Goal: Task Accomplishment & Management: Use online tool/utility

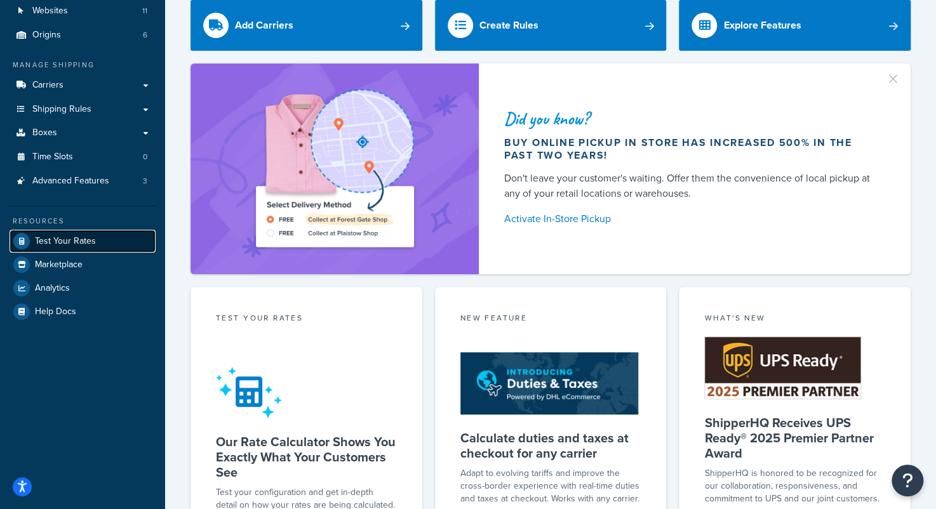
click at [64, 243] on span "Test Your Rates" at bounding box center [65, 241] width 61 height 11
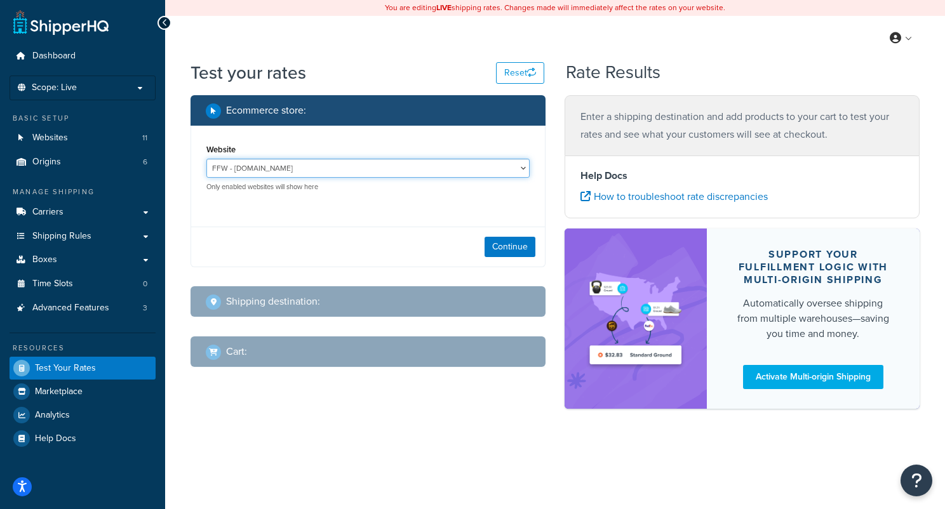
click at [443, 168] on select "FFW - www.fandfwholesale.com Hippy Hut - hippyhut.com Smokers dot NET - https:/…" at bounding box center [367, 168] width 323 height 19
select select "5498c1565091ce92b6f80dc51f5eb6bf"
click at [206, 159] on select "FFW - www.fandfwholesale.com Hippy Hut - hippyhut.com Smokers dot NET - https:/…" at bounding box center [367, 168] width 323 height 19
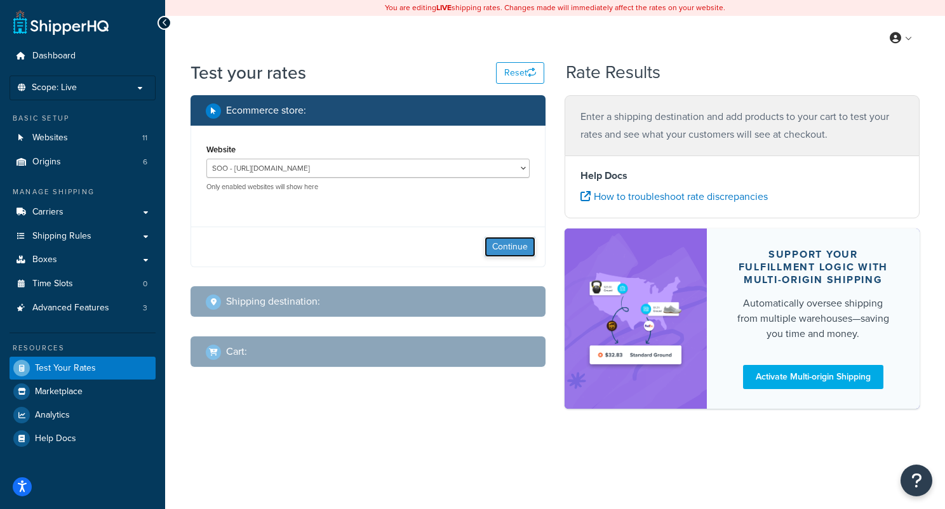
click at [517, 246] on button "Continue" at bounding box center [510, 247] width 51 height 20
select select "TX"
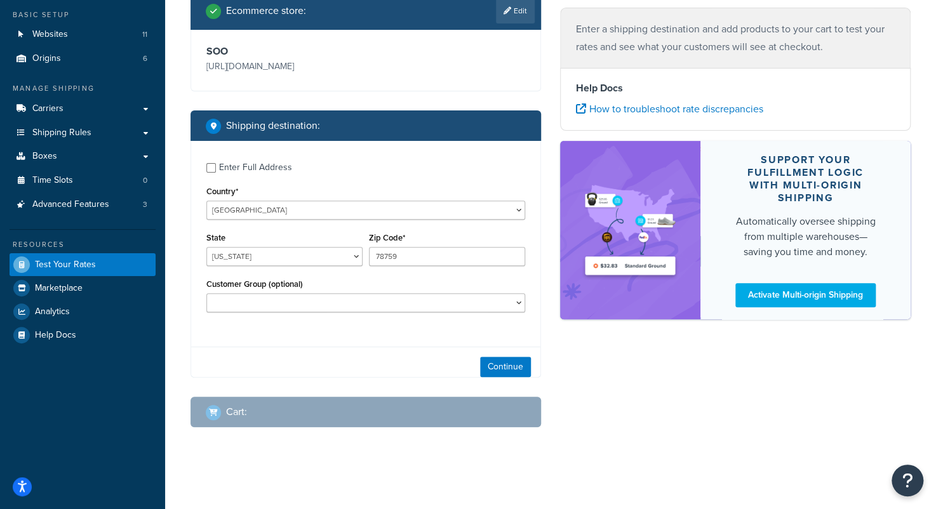
scroll to position [107, 0]
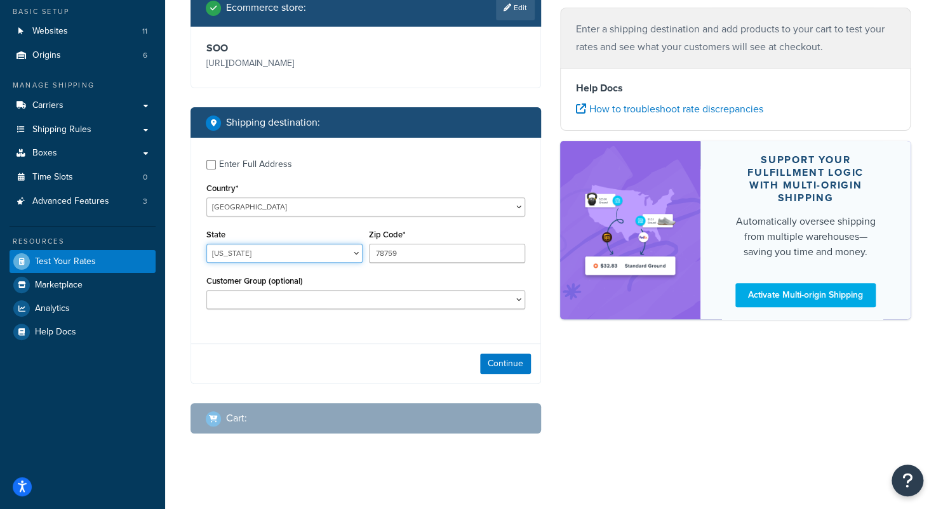
click at [292, 253] on select "Alabama Alaska American Samoa Arizona Arkansas Armed Forces Americas Armed Forc…" at bounding box center [284, 253] width 156 height 19
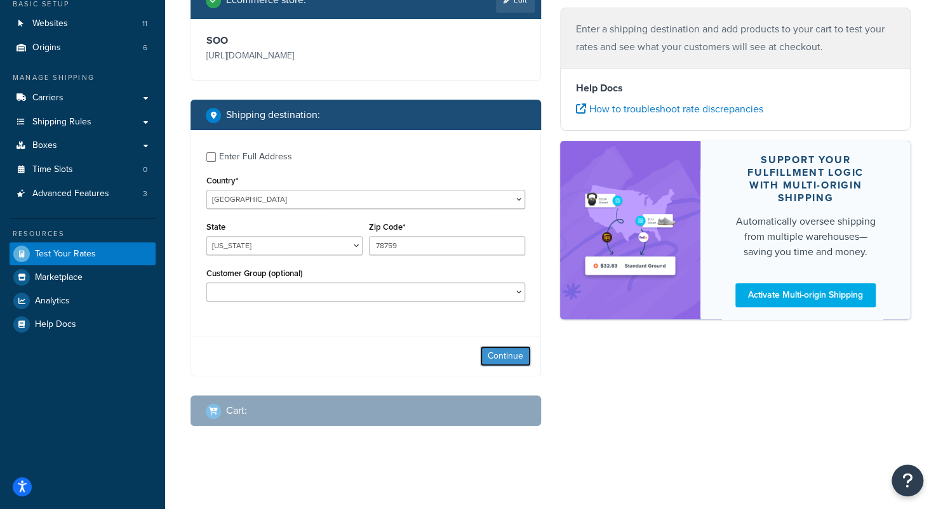
click at [512, 351] on button "Continue" at bounding box center [505, 356] width 51 height 20
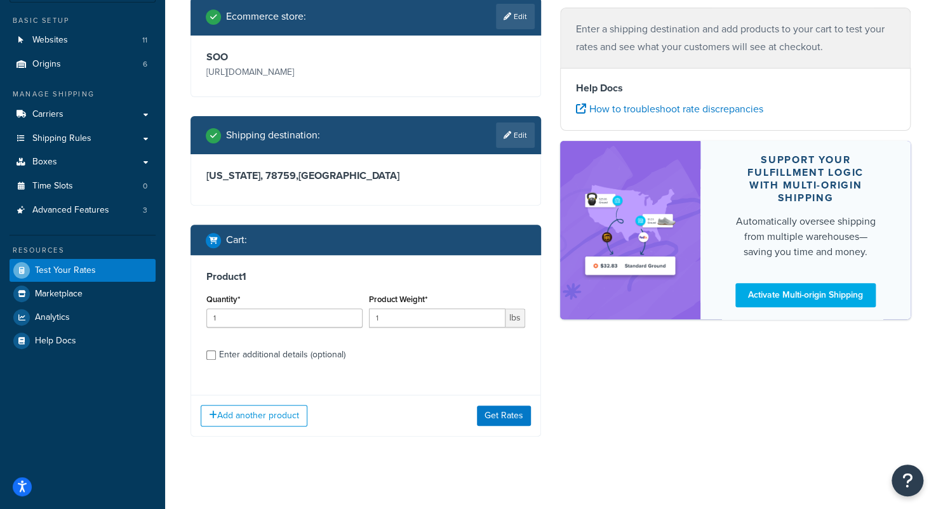
scroll to position [107, 0]
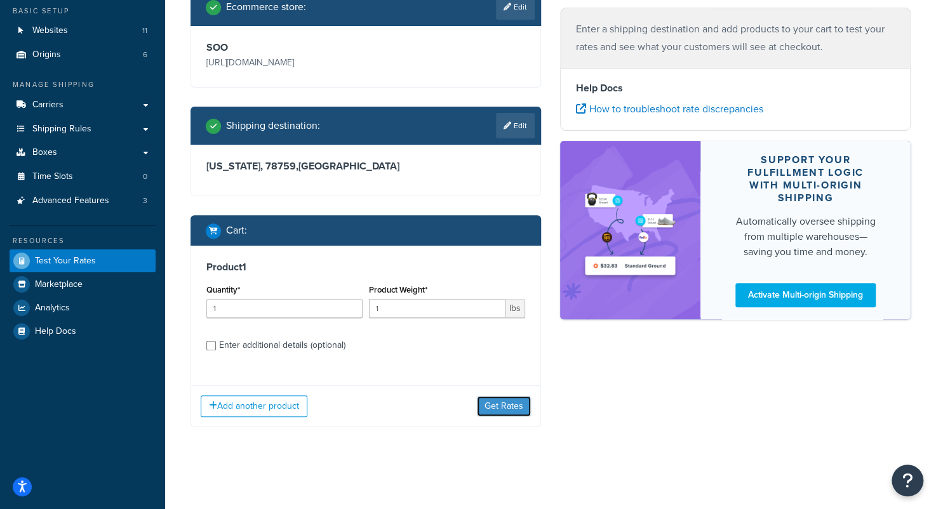
click at [500, 405] on button "Get Rates" at bounding box center [504, 406] width 54 height 20
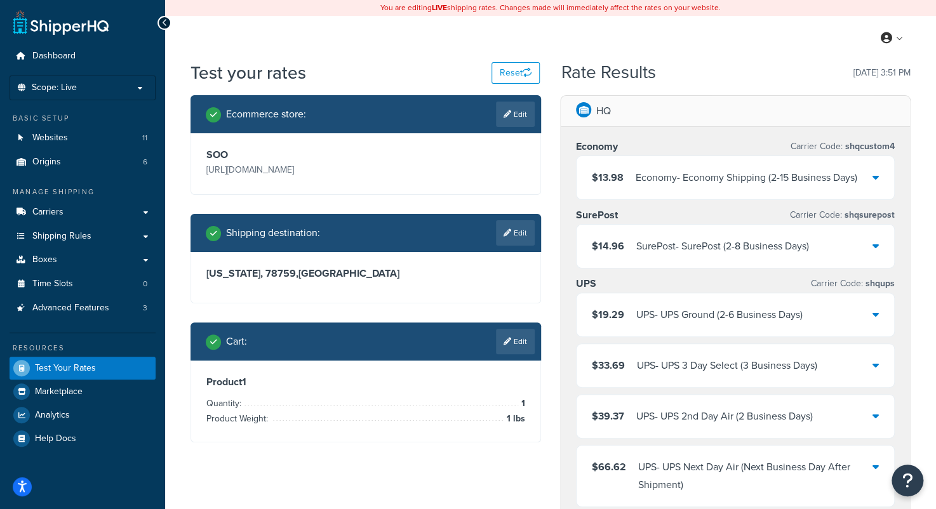
scroll to position [0, 0]
click at [67, 212] on link "Carriers" at bounding box center [83, 213] width 146 height 24
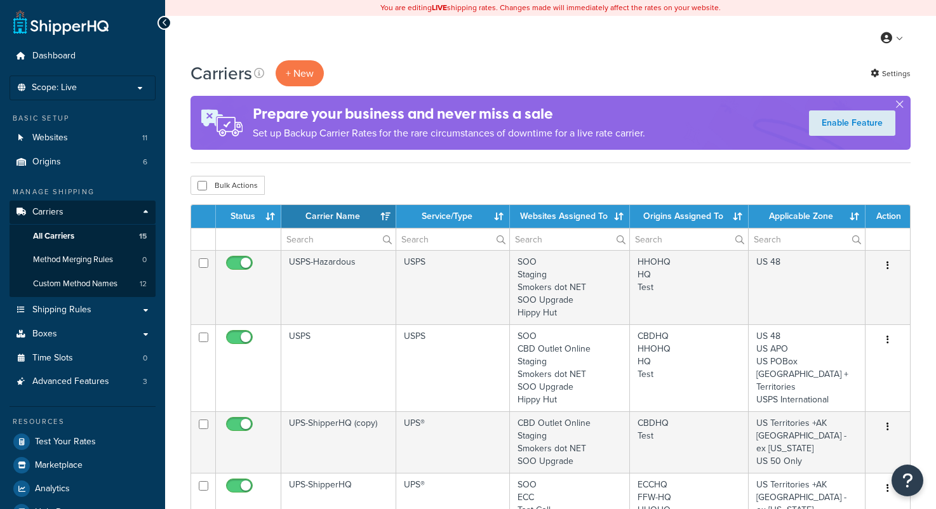
select select "15"
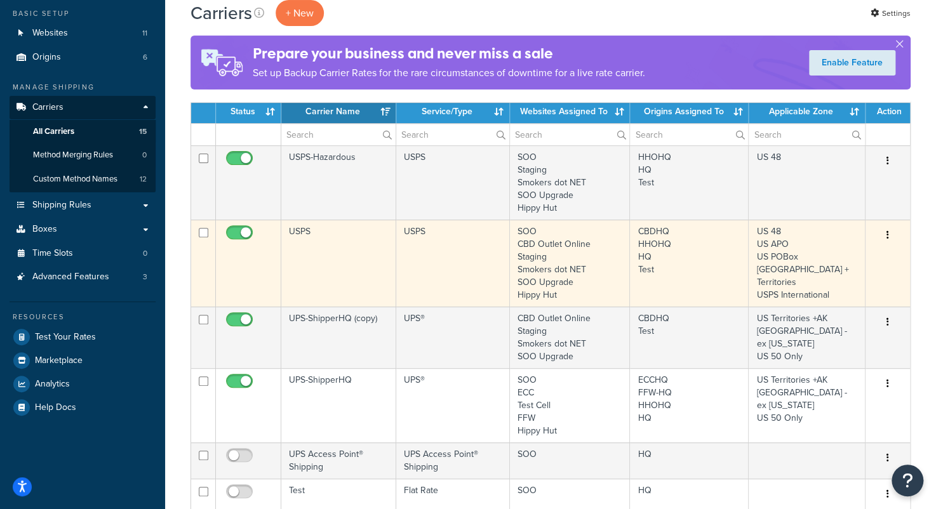
scroll to position [127, 0]
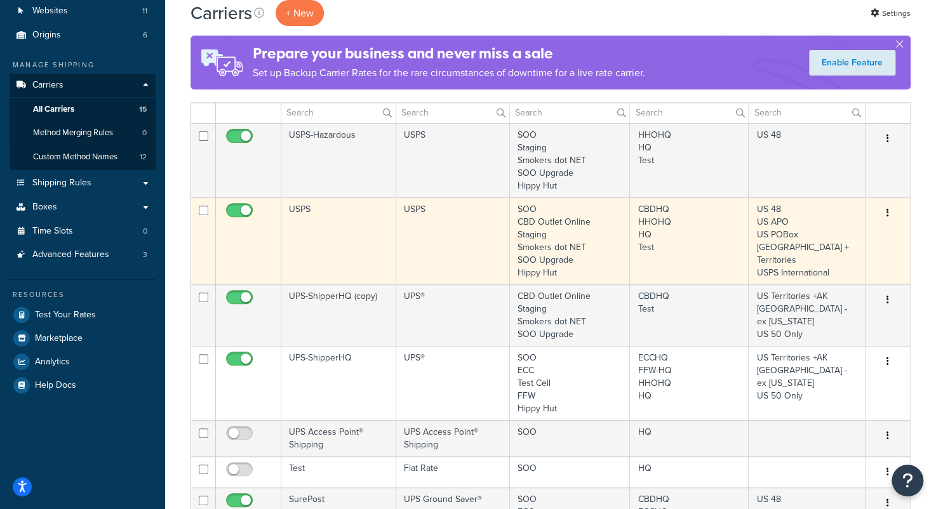
click at [365, 224] on td "USPS" at bounding box center [338, 241] width 115 height 87
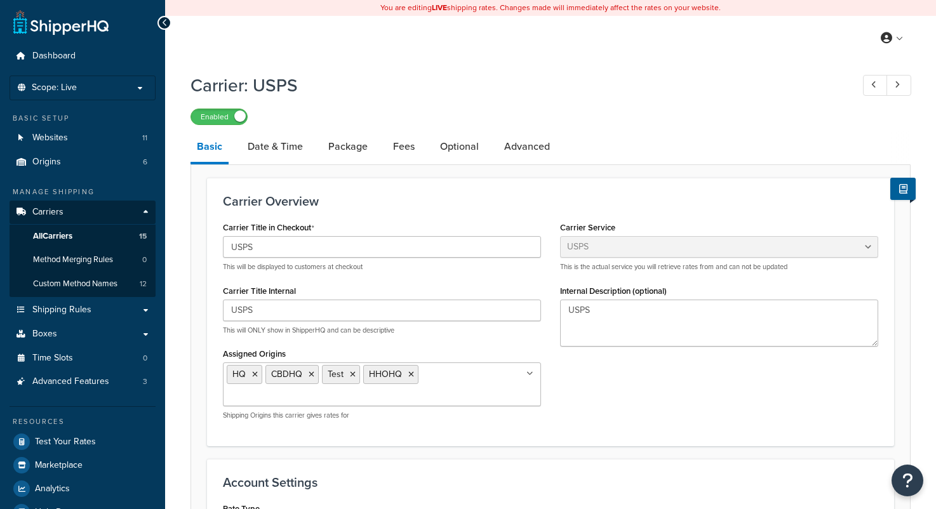
select select "usps"
click at [72, 235] on span "All Carriers" at bounding box center [52, 236] width 39 height 11
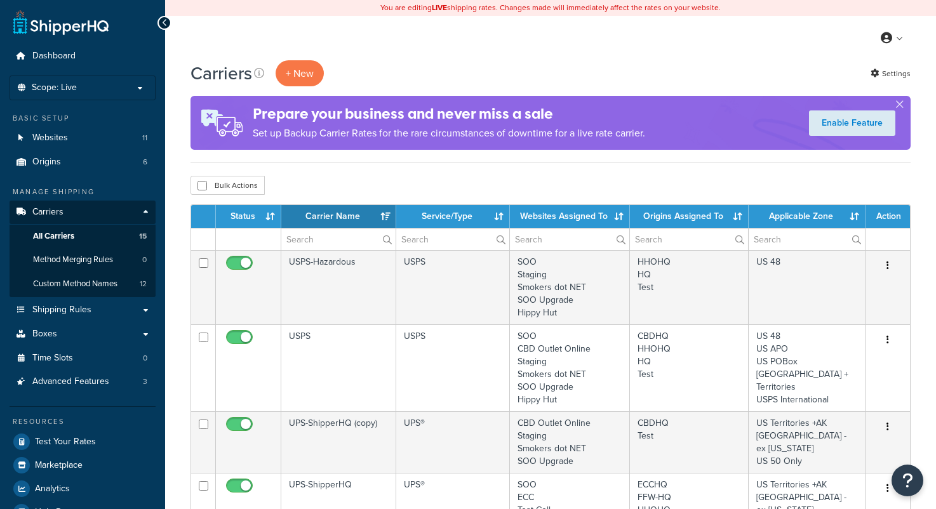
select select "15"
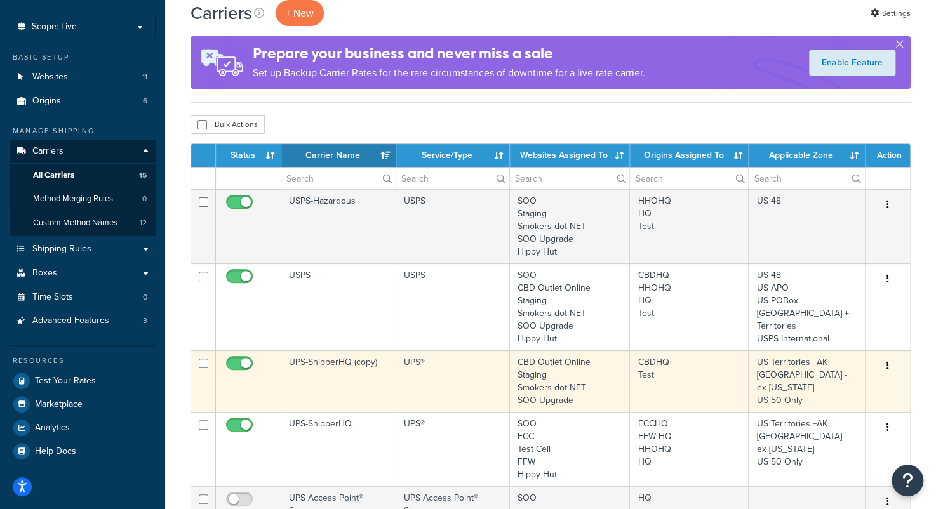
scroll to position [127, 0]
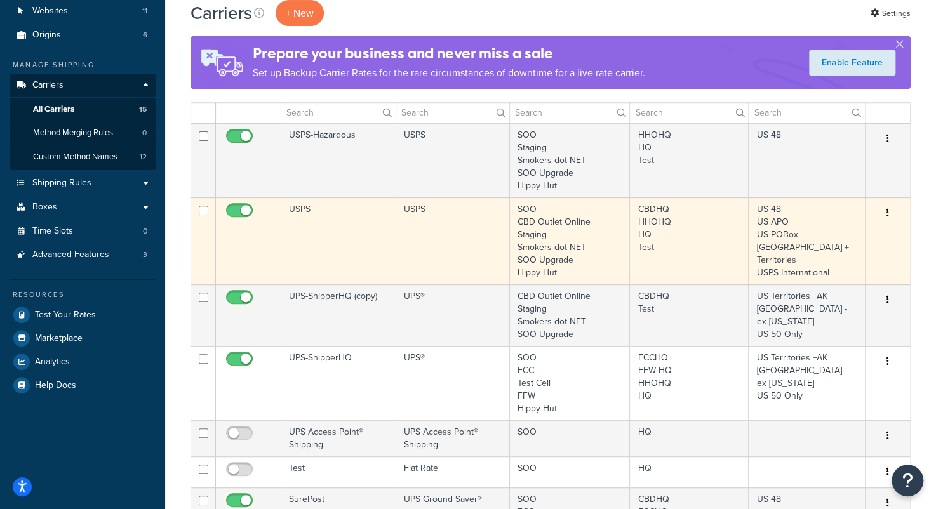
click at [375, 239] on td "USPS" at bounding box center [338, 241] width 115 height 87
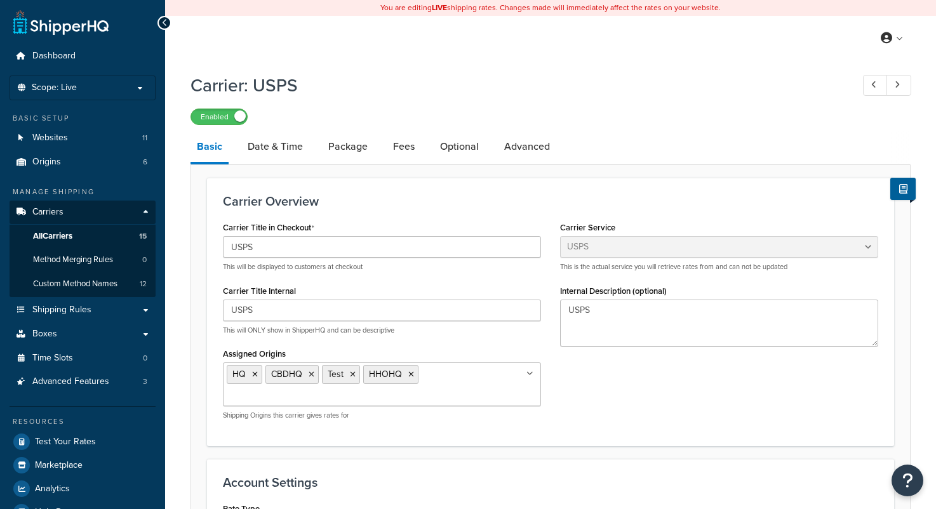
select select "usps"
click at [519, 142] on link "Advanced" at bounding box center [527, 147] width 58 height 30
select select "false"
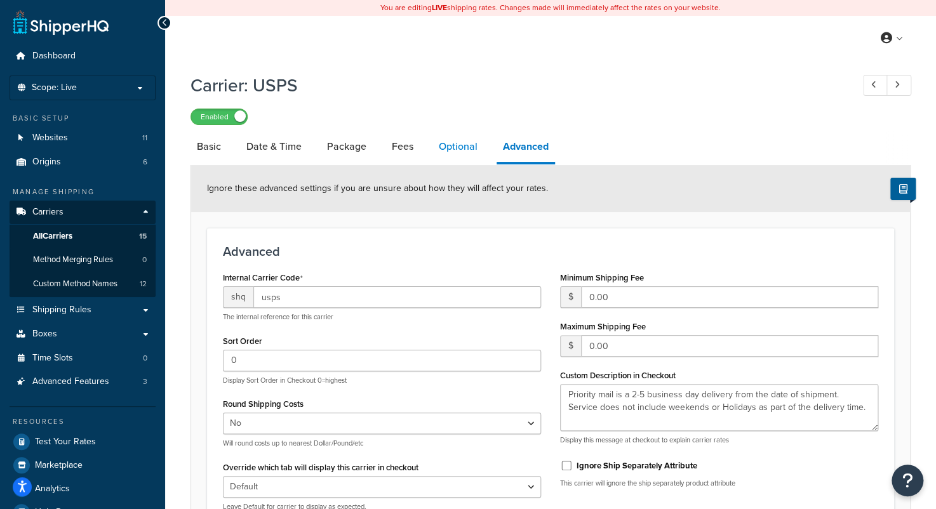
click at [454, 147] on link "Optional" at bounding box center [458, 147] width 51 height 30
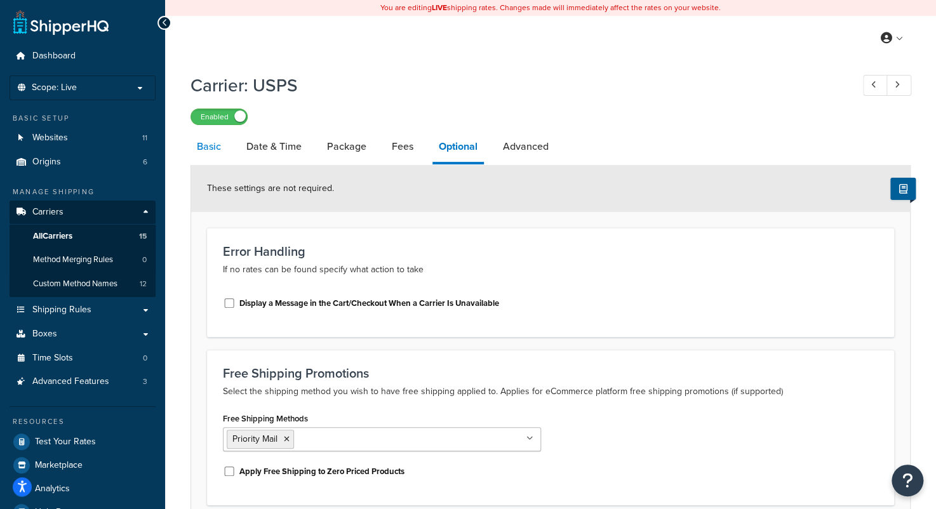
click at [205, 143] on link "Basic" at bounding box center [209, 147] width 37 height 30
select select "usps"
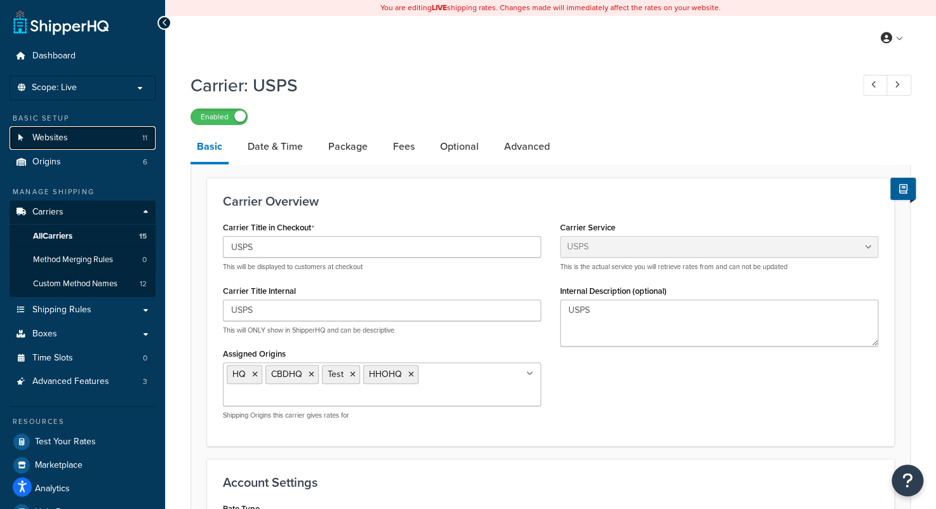
click at [71, 133] on link "Websites 11" at bounding box center [83, 138] width 146 height 24
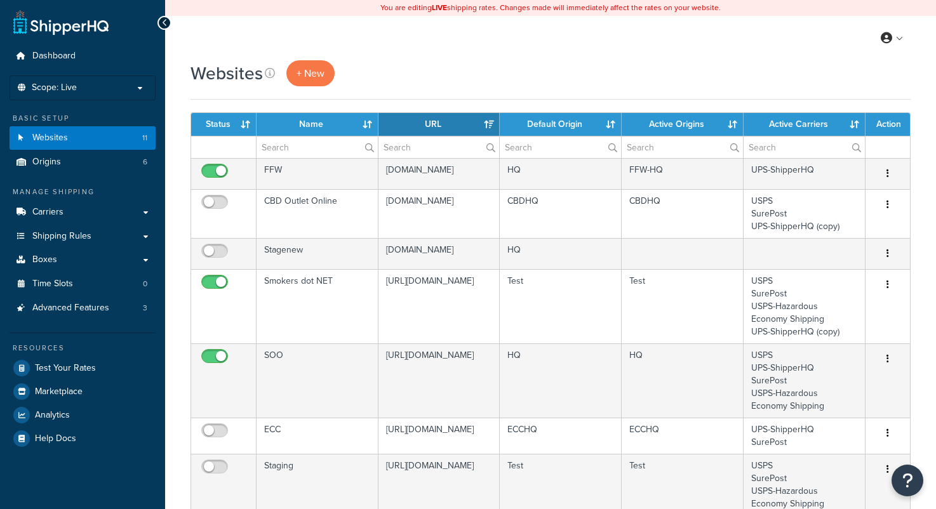
select select "15"
click at [45, 160] on span "Origins" at bounding box center [46, 162] width 29 height 11
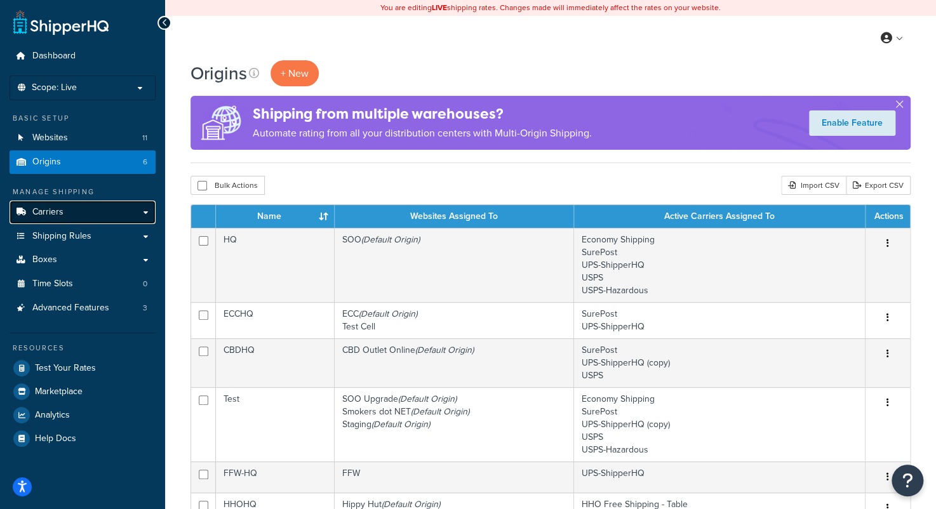
click at [37, 212] on span "Carriers" at bounding box center [47, 212] width 31 height 11
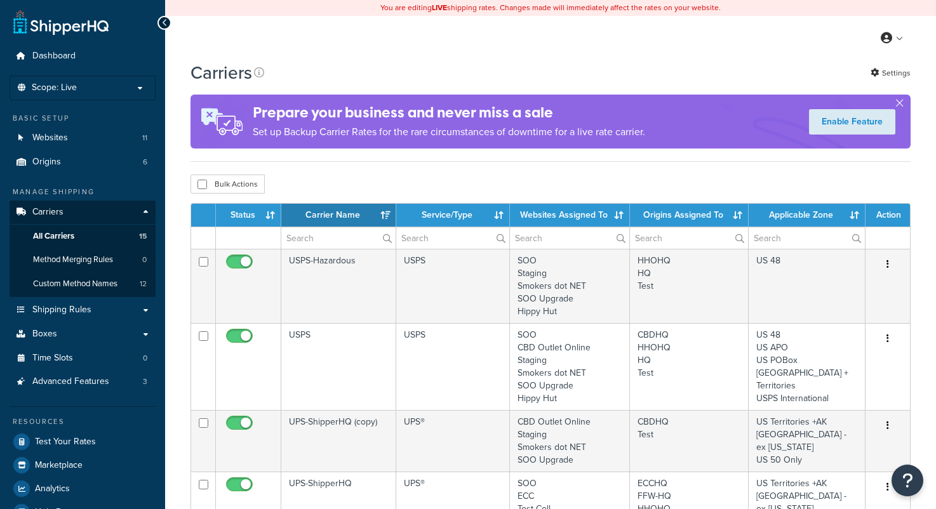
select select "15"
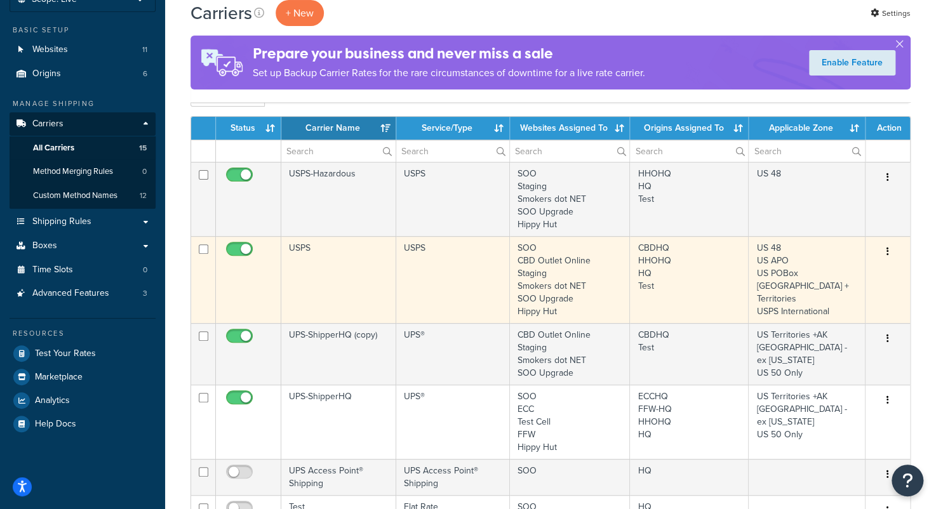
scroll to position [127, 0]
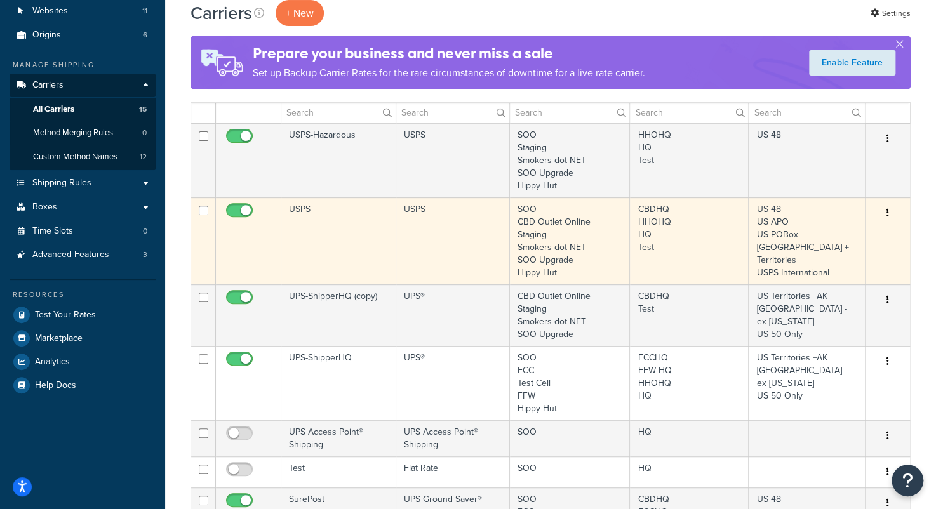
click at [851, 219] on td "US 48 US APO US POBox [GEOGRAPHIC_DATA] + Territories USPS International" at bounding box center [807, 241] width 117 height 87
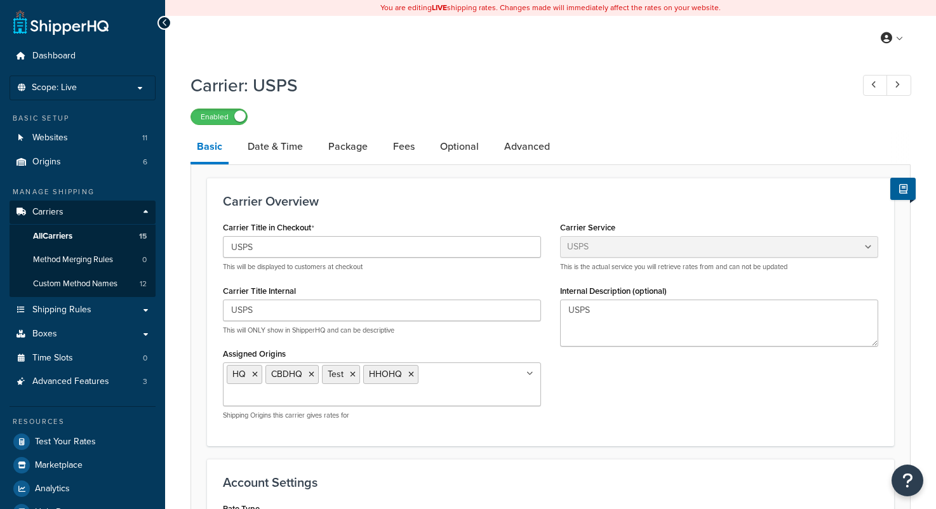
select select "usps"
click at [459, 149] on link "Optional" at bounding box center [459, 147] width 51 height 30
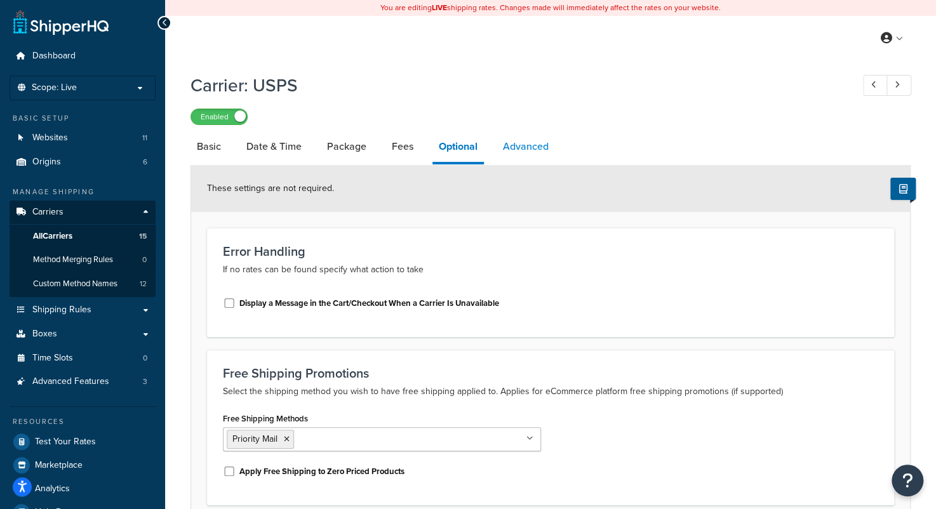
click at [530, 148] on link "Advanced" at bounding box center [526, 147] width 58 height 30
select select "false"
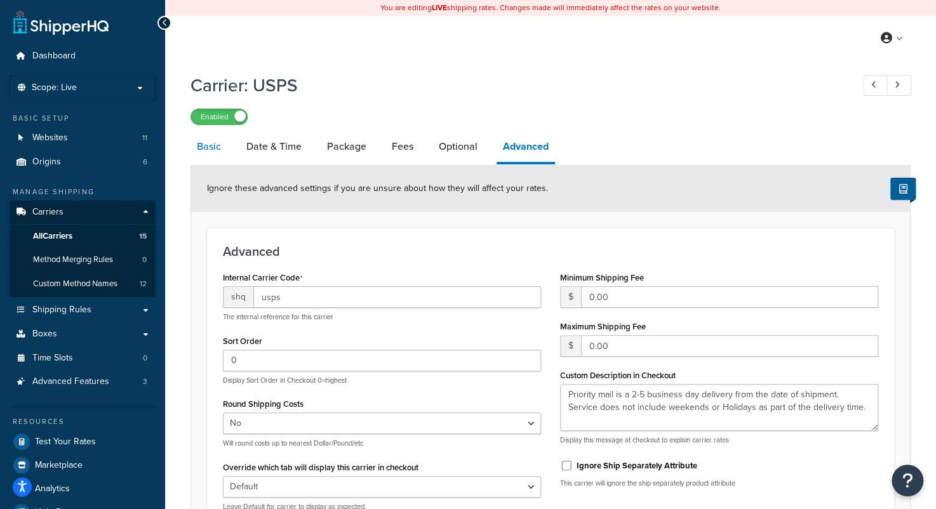
click at [213, 149] on link "Basic" at bounding box center [209, 147] width 37 height 30
select select "usps"
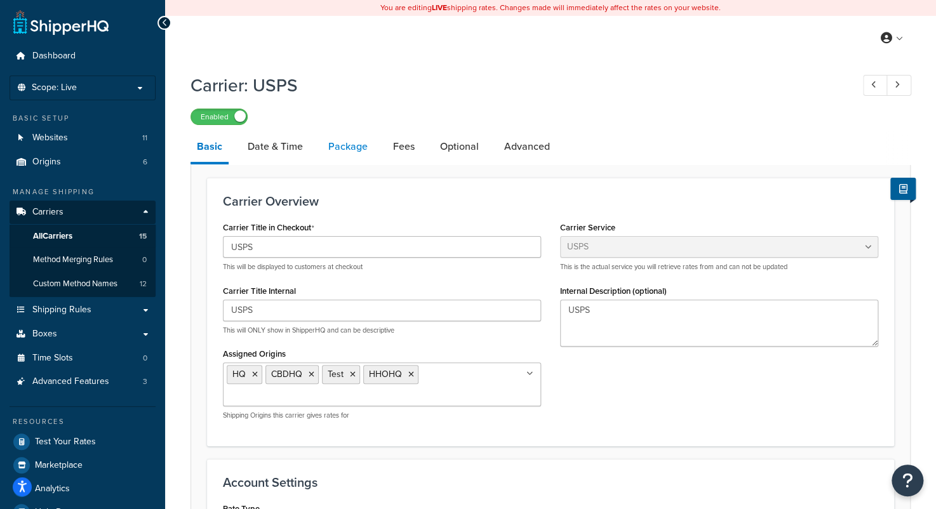
click at [360, 148] on link "Package" at bounding box center [348, 147] width 52 height 30
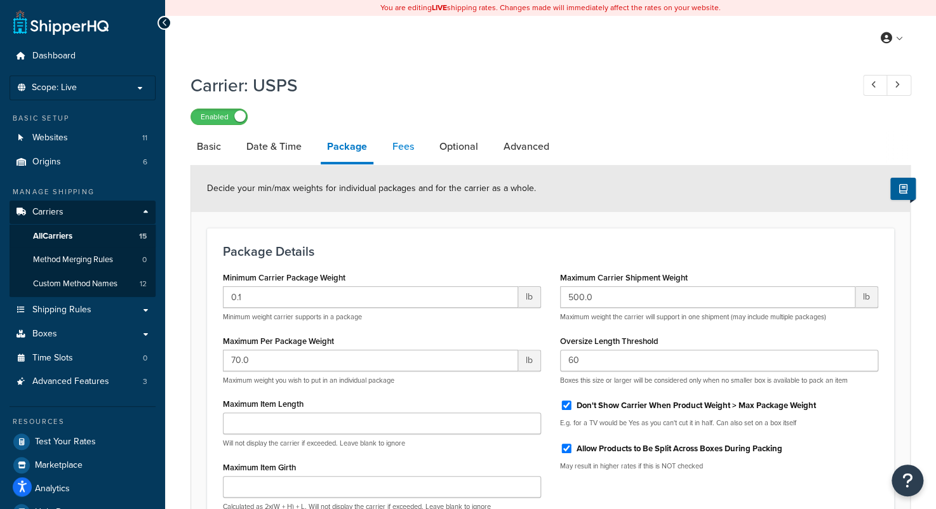
click at [400, 145] on link "Fees" at bounding box center [403, 147] width 34 height 30
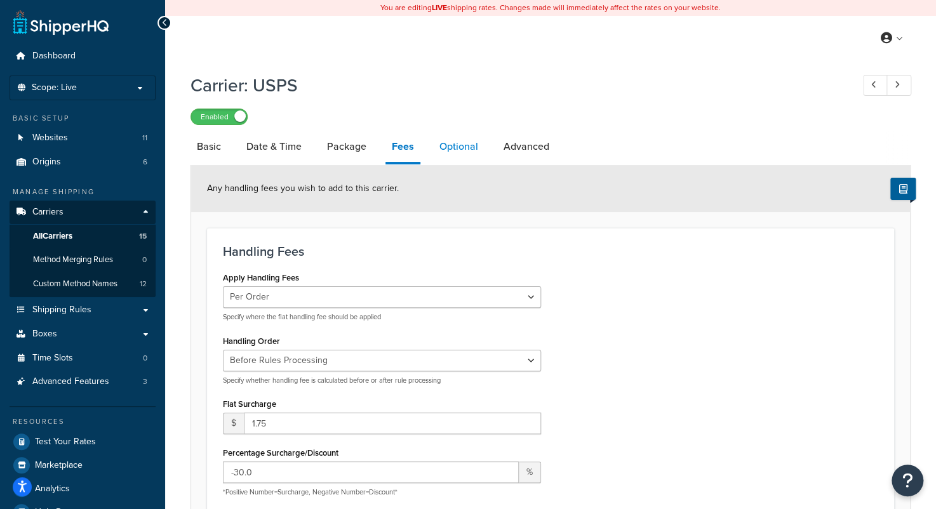
click at [449, 147] on link "Optional" at bounding box center [458, 147] width 51 height 30
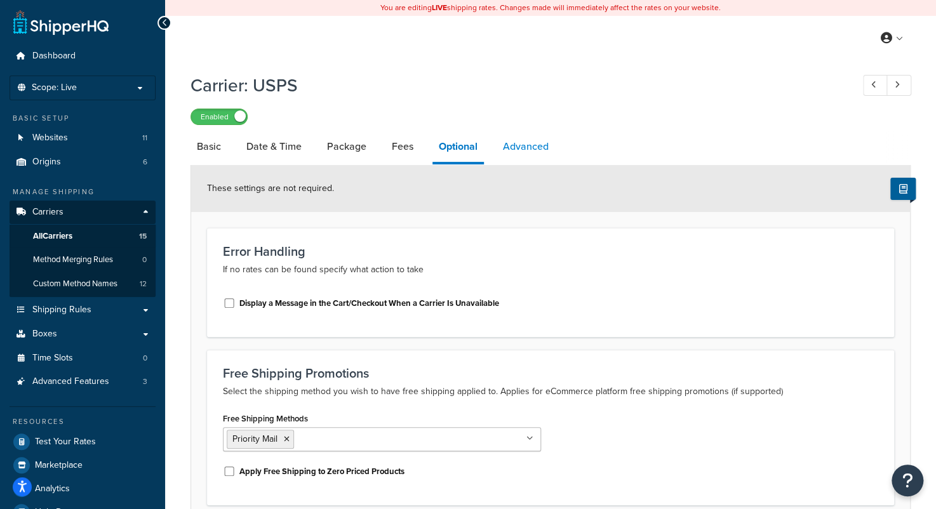
click at [525, 151] on link "Advanced" at bounding box center [526, 147] width 58 height 30
select select "false"
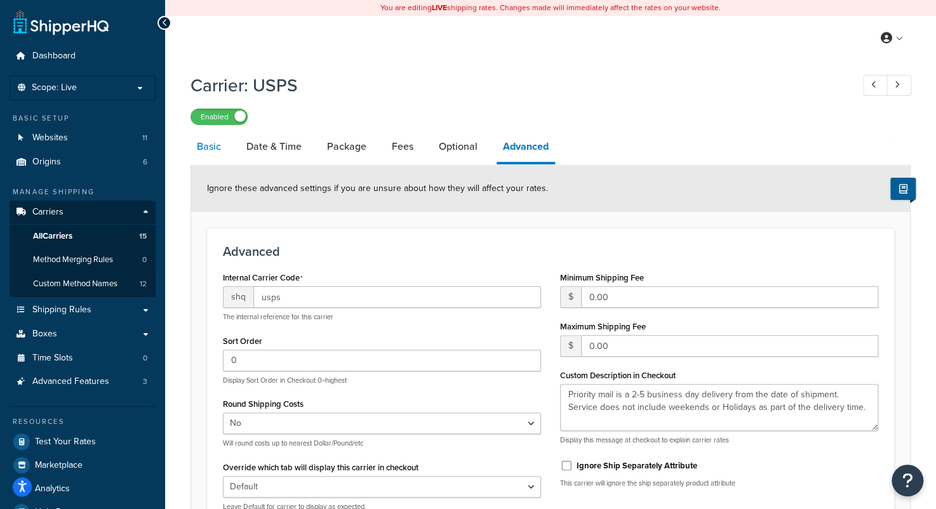
click at [210, 152] on link "Basic" at bounding box center [209, 147] width 37 height 30
select select "usps"
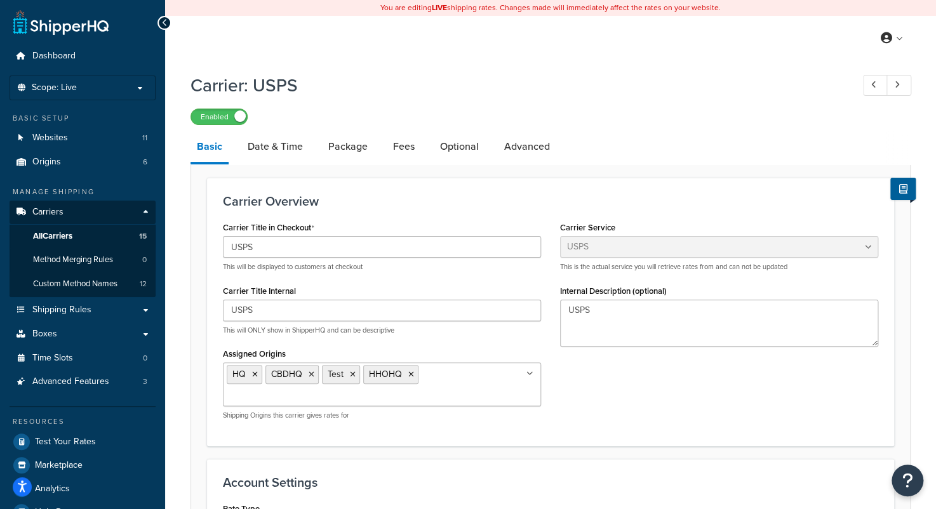
scroll to position [64, 0]
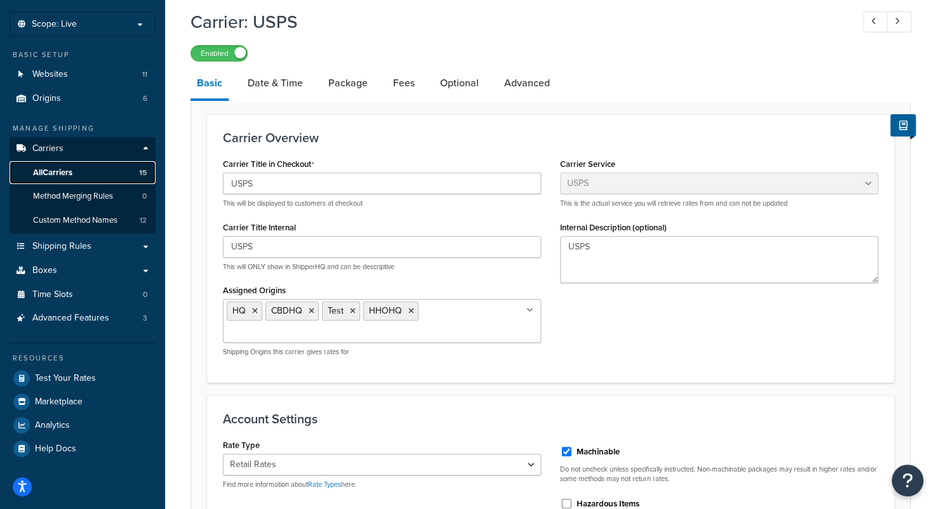
click at [76, 172] on link "All Carriers 15" at bounding box center [83, 173] width 146 height 24
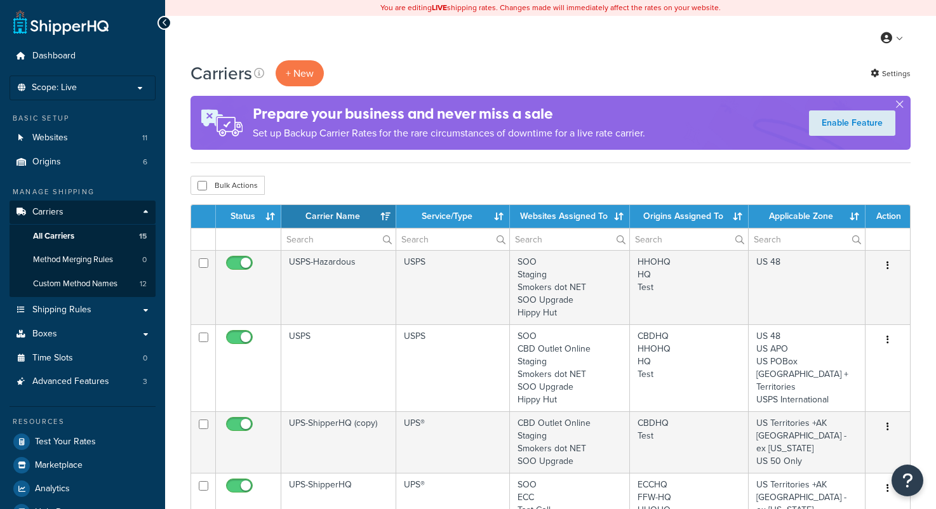
select select "15"
click at [889, 74] on link "Settings" at bounding box center [891, 74] width 40 height 18
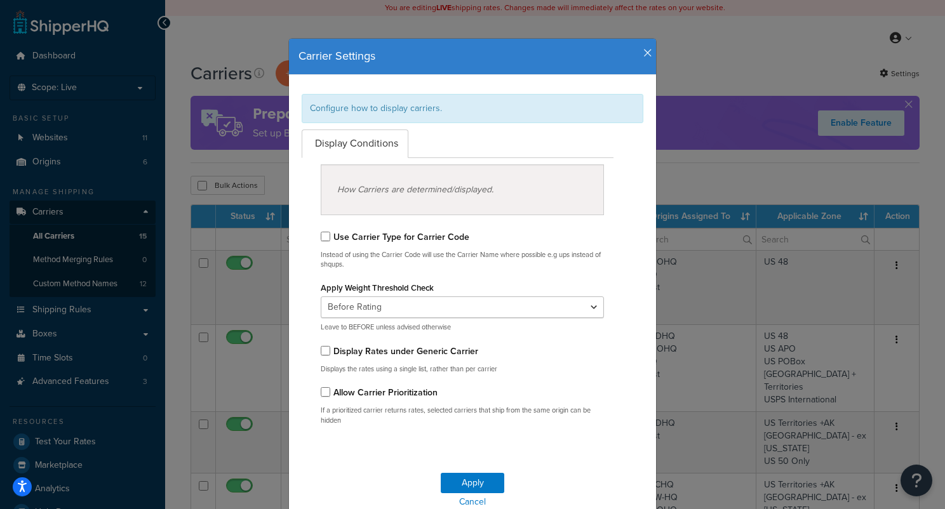
click at [647, 48] on div "Carrier Settings" at bounding box center [472, 57] width 367 height 36
click at [644, 54] on icon "button" at bounding box center [648, 53] width 9 height 11
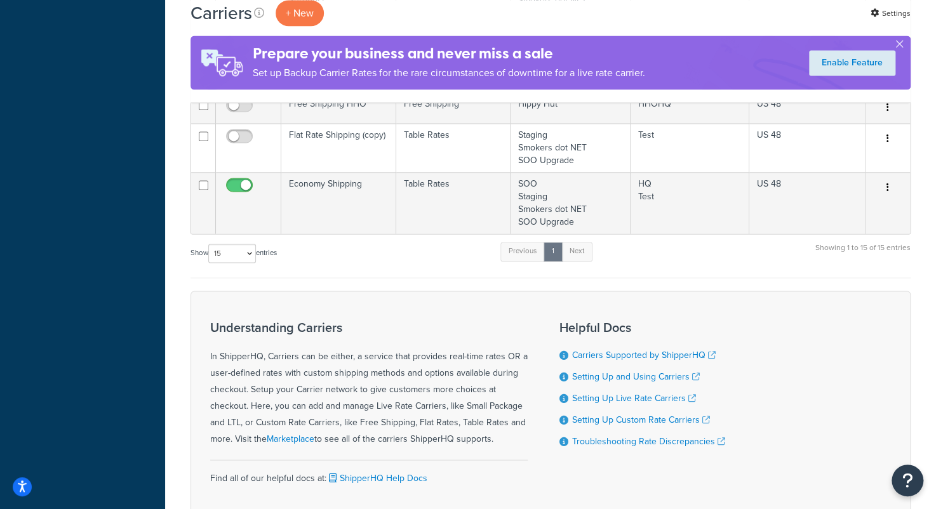
scroll to position [938, 0]
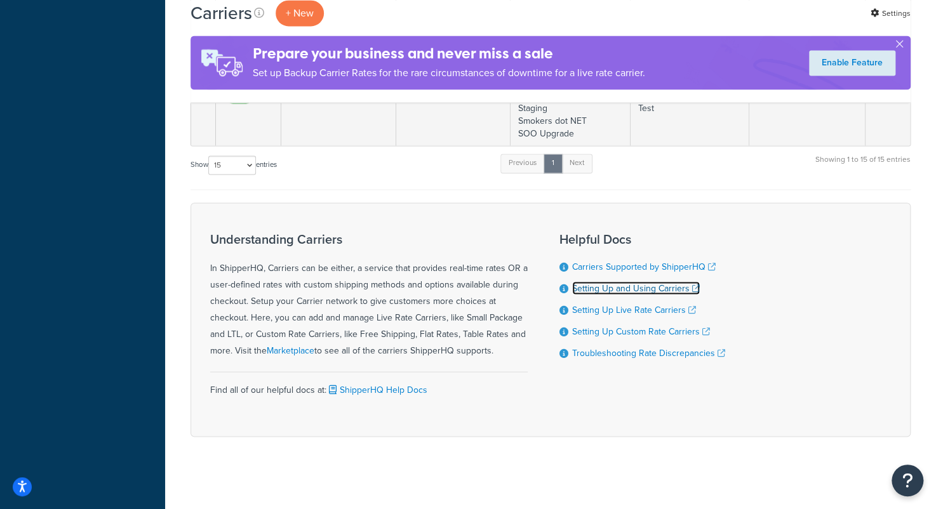
click at [619, 282] on link "Setting Up and Using Carriers" at bounding box center [636, 287] width 128 height 13
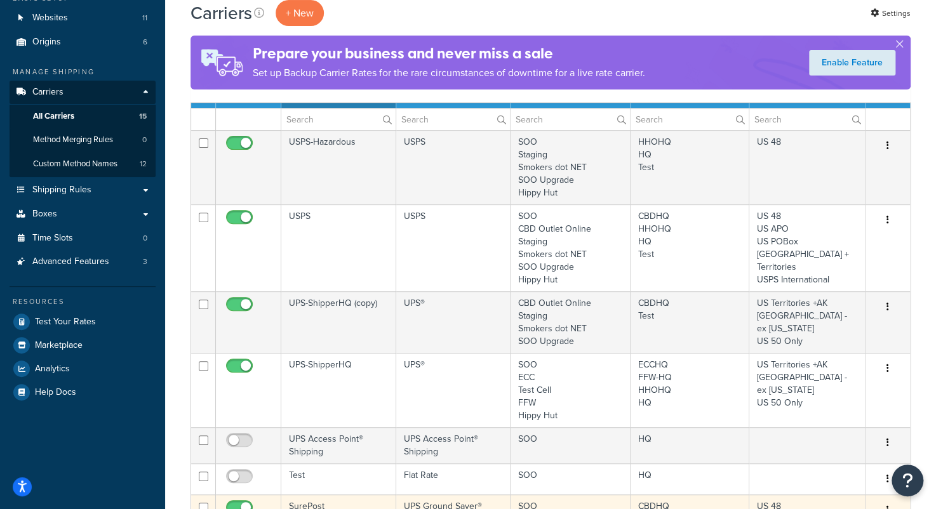
scroll to position [48, 0]
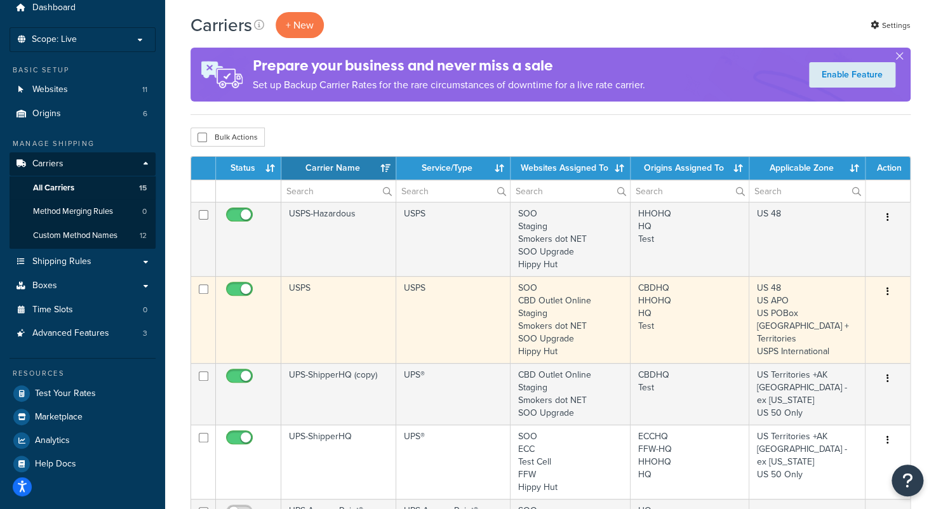
click at [887, 291] on icon "button" at bounding box center [888, 291] width 3 height 9
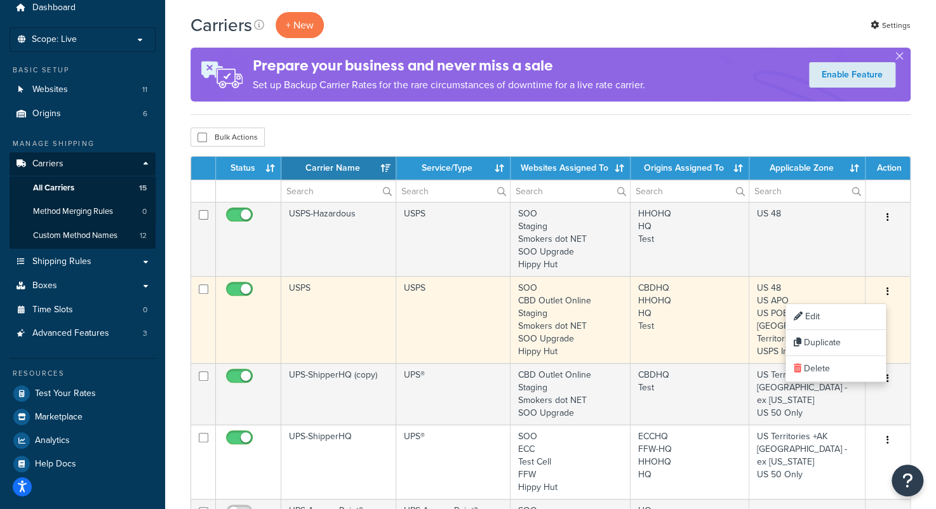
click at [458, 309] on td "USPS" at bounding box center [453, 319] width 114 height 87
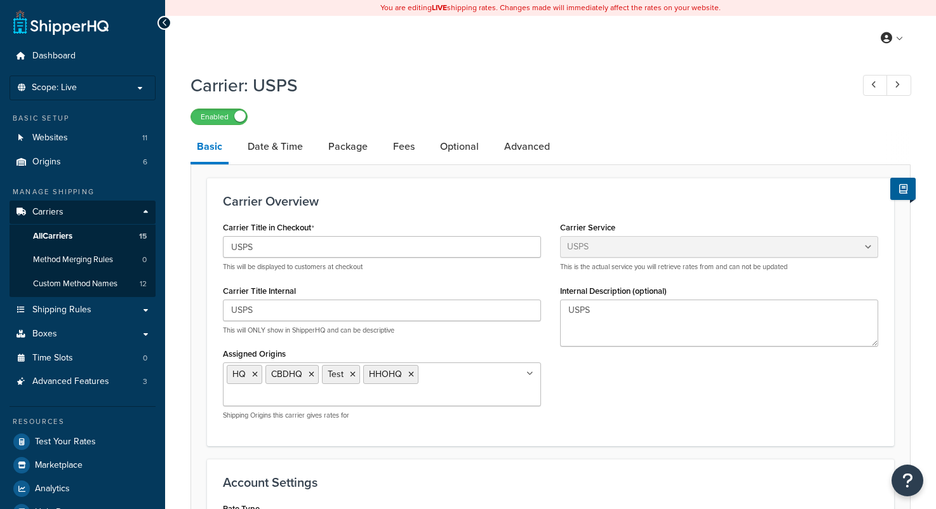
select select "usps"
click at [58, 59] on span "Dashboard" at bounding box center [53, 56] width 43 height 11
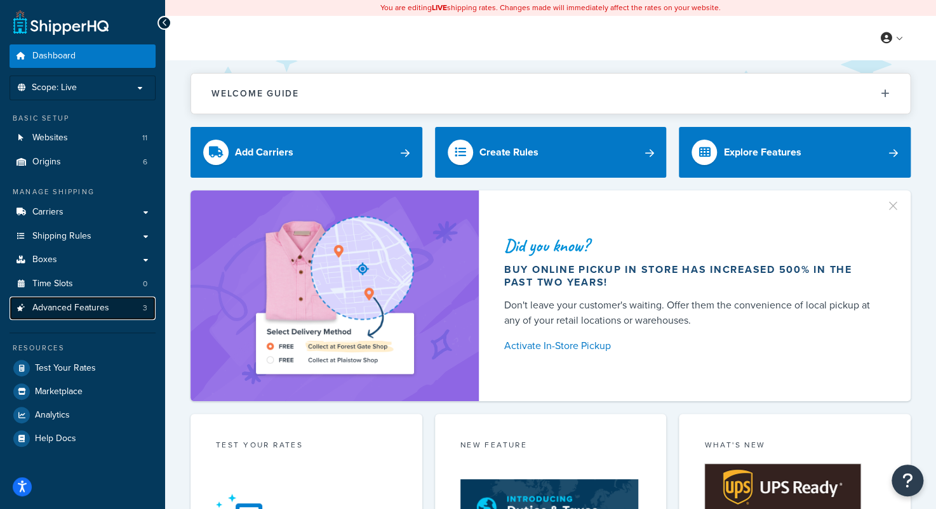
click at [78, 309] on span "Advanced Features" at bounding box center [70, 308] width 77 height 11
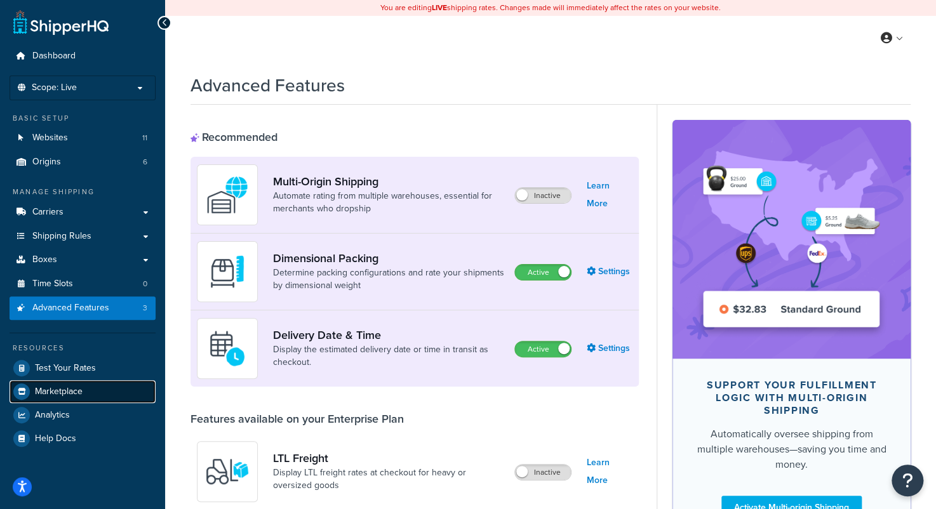
click at [68, 395] on span "Marketplace" at bounding box center [59, 392] width 48 height 11
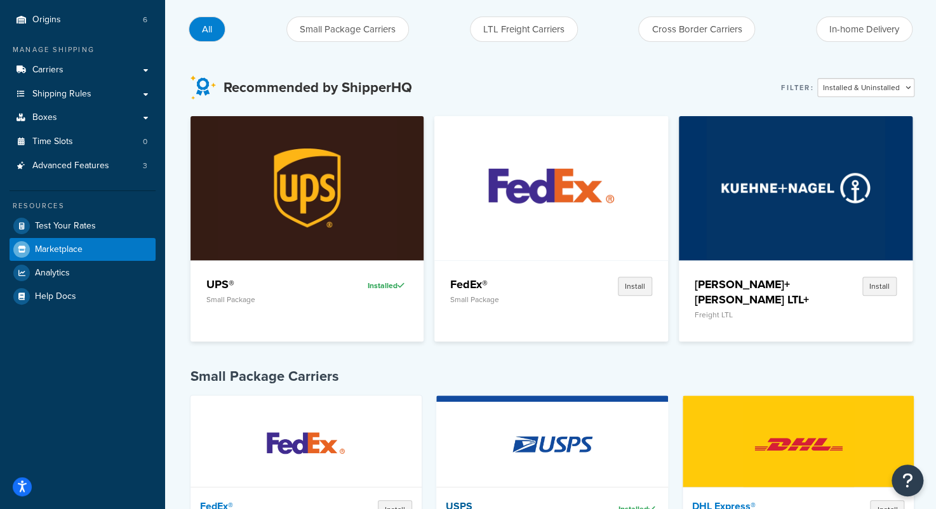
scroll to position [318, 0]
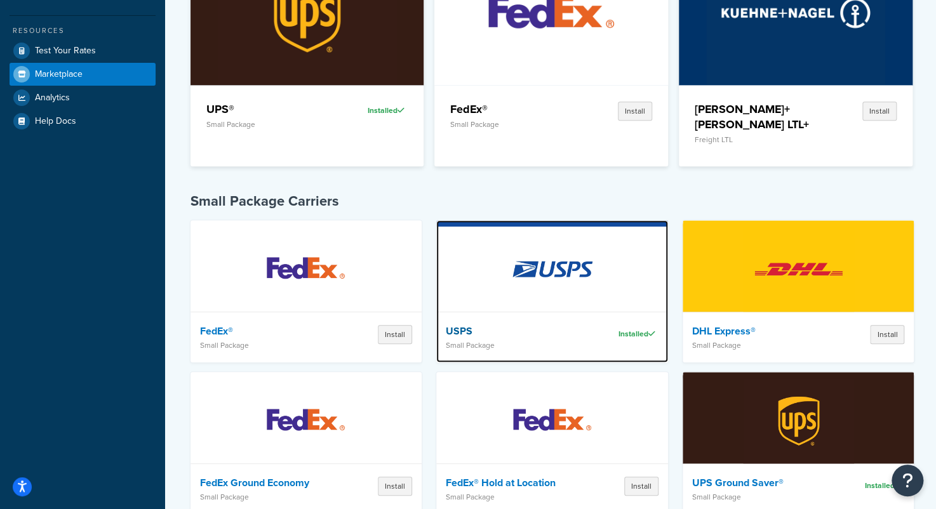
click at [558, 265] on img at bounding box center [552, 269] width 111 height 89
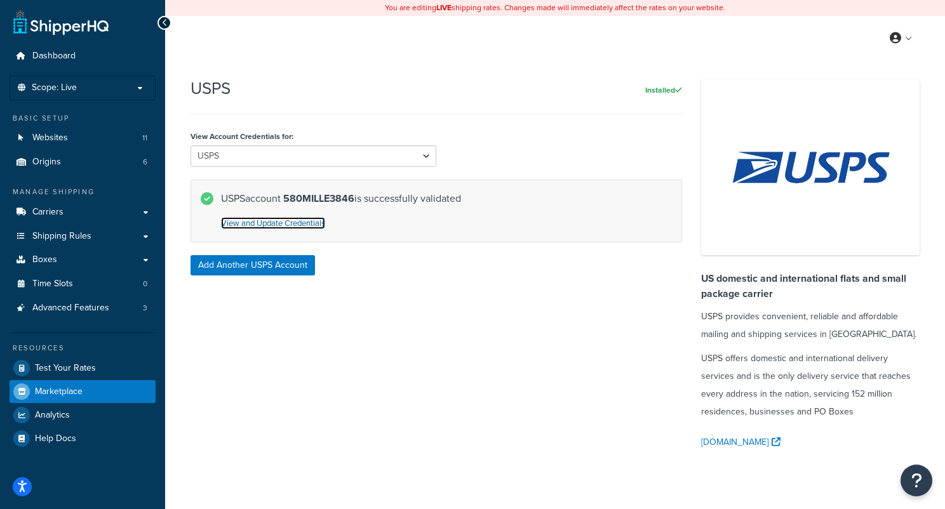
click at [287, 224] on link "View and Update Credentials" at bounding box center [273, 223] width 104 height 12
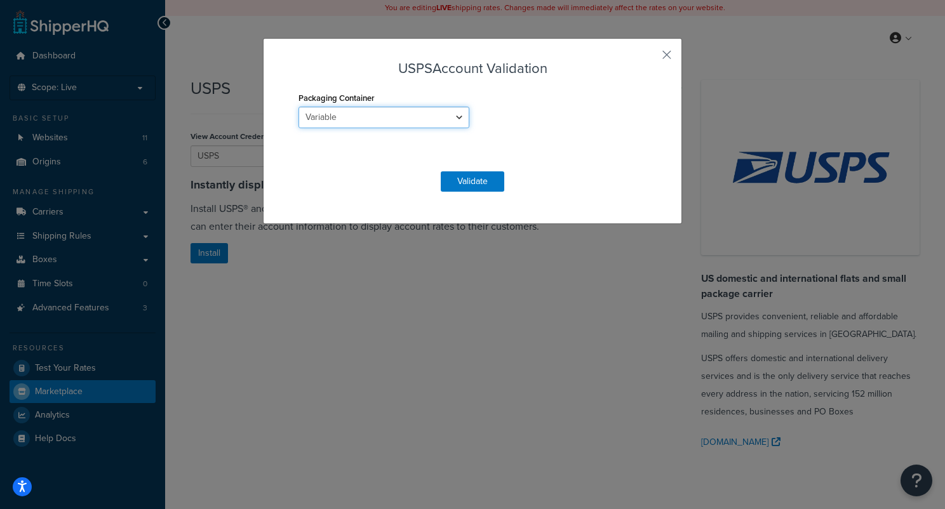
click at [457, 118] on select "Variable Flat-Rate Envelope Flat-Rate Box" at bounding box center [384, 118] width 171 height 22
click at [464, 182] on button "Validate" at bounding box center [473, 182] width 64 height 20
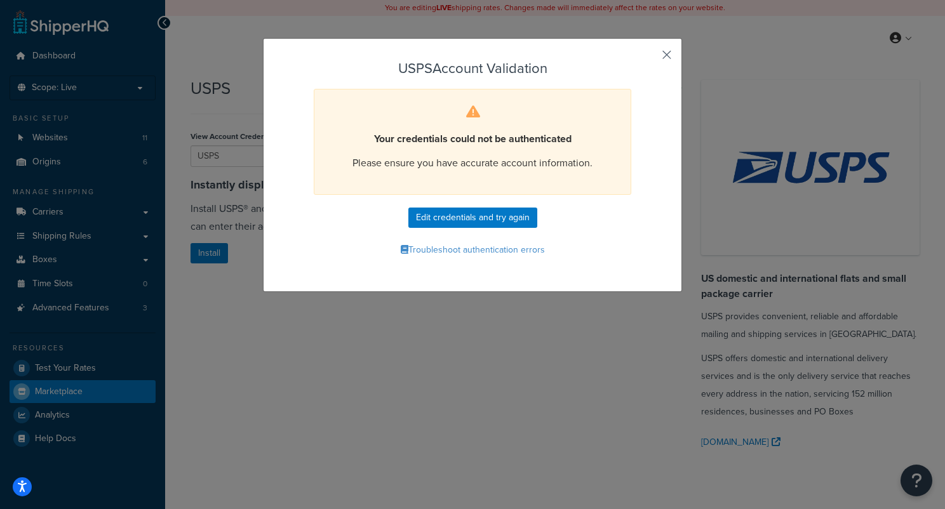
click at [650, 58] on button "button" at bounding box center [648, 59] width 3 height 3
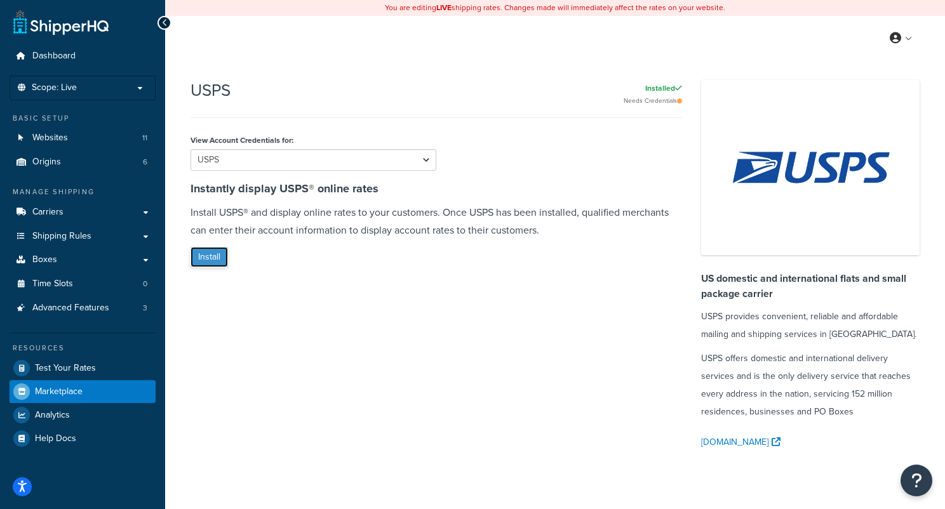
click at [210, 252] on button "Install" at bounding box center [209, 257] width 37 height 20
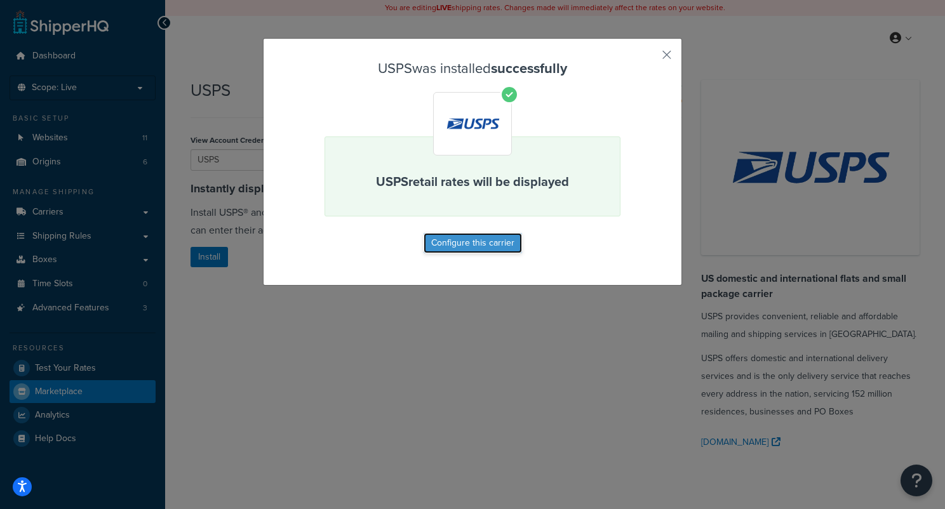
click at [483, 243] on button "Configure this carrier" at bounding box center [473, 243] width 98 height 20
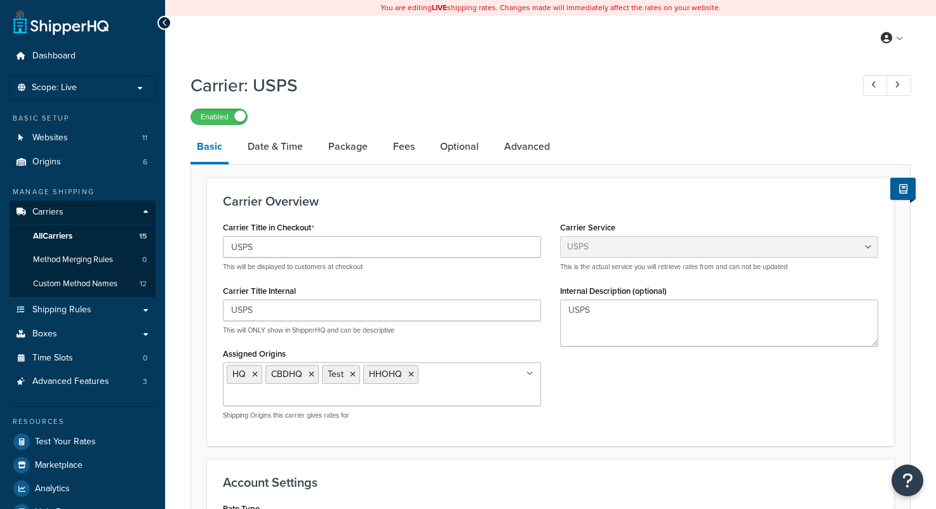
select select "usps"
click at [470, 147] on link "Optional" at bounding box center [459, 147] width 51 height 30
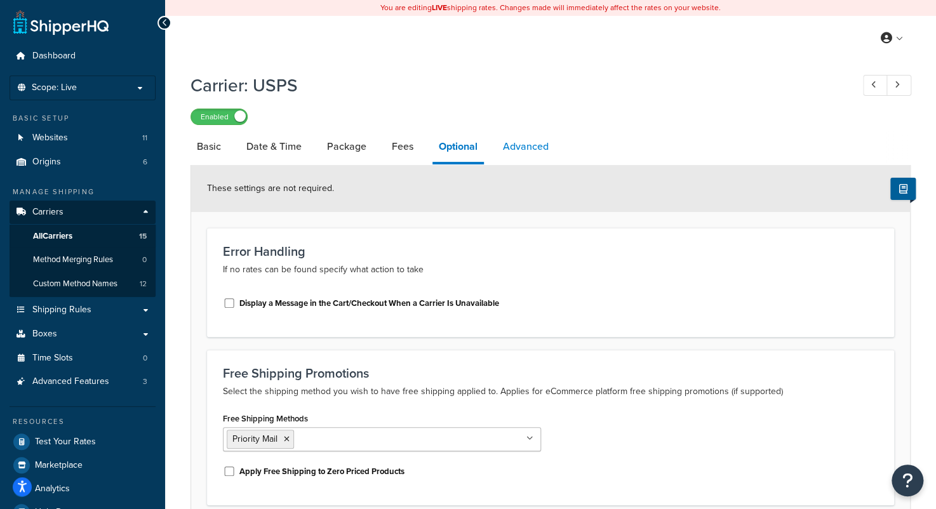
click at [527, 148] on link "Advanced" at bounding box center [526, 147] width 58 height 30
select select "false"
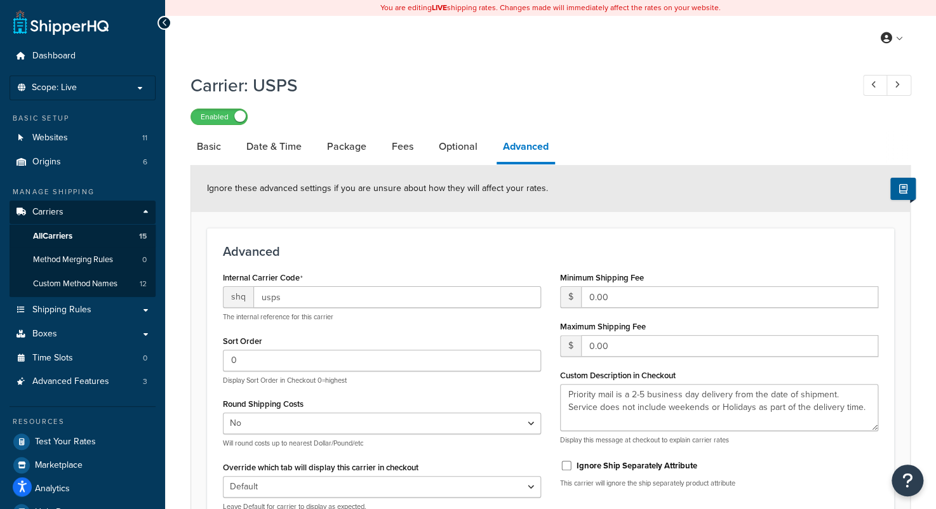
scroll to position [323, 0]
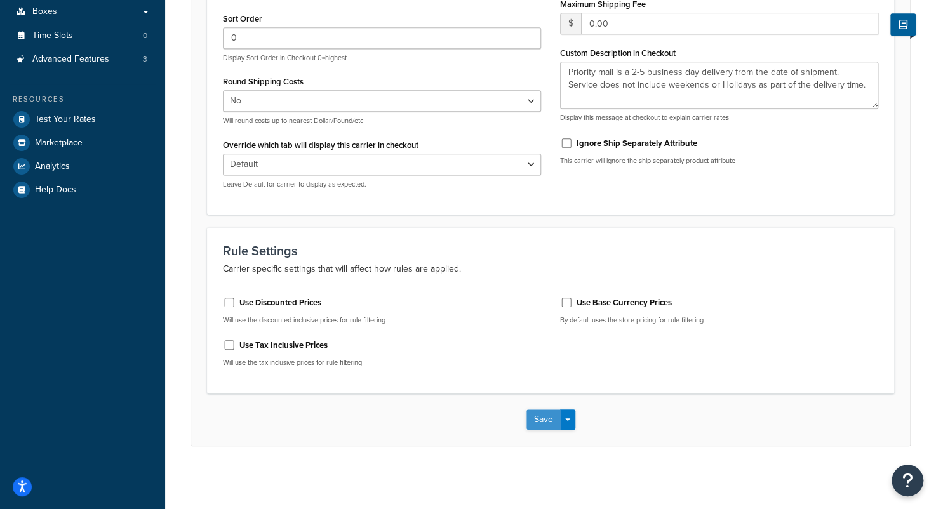
click at [550, 414] on button "Save" at bounding box center [544, 420] width 34 height 20
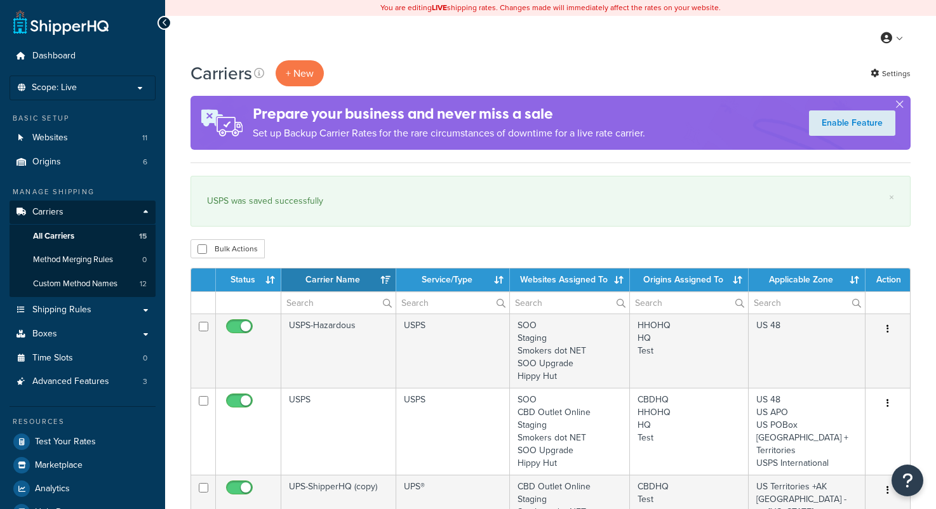
select select "15"
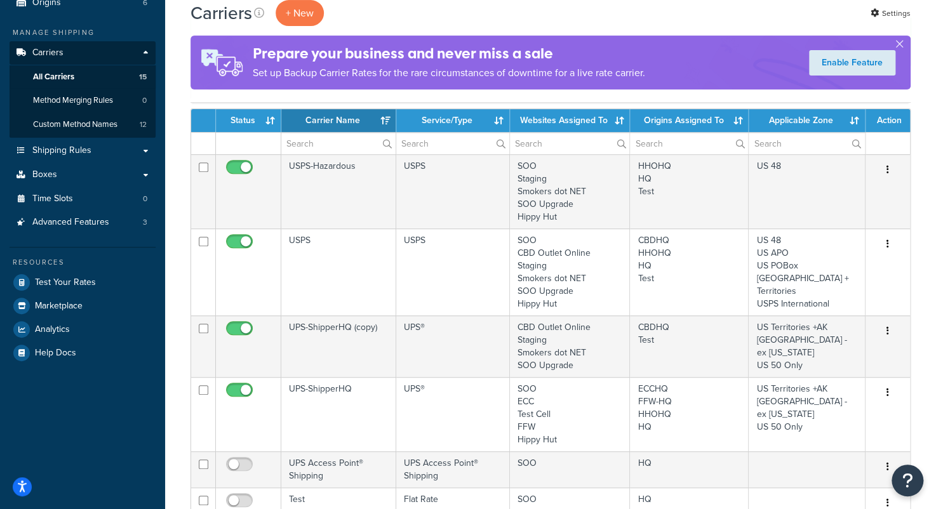
scroll to position [254, 0]
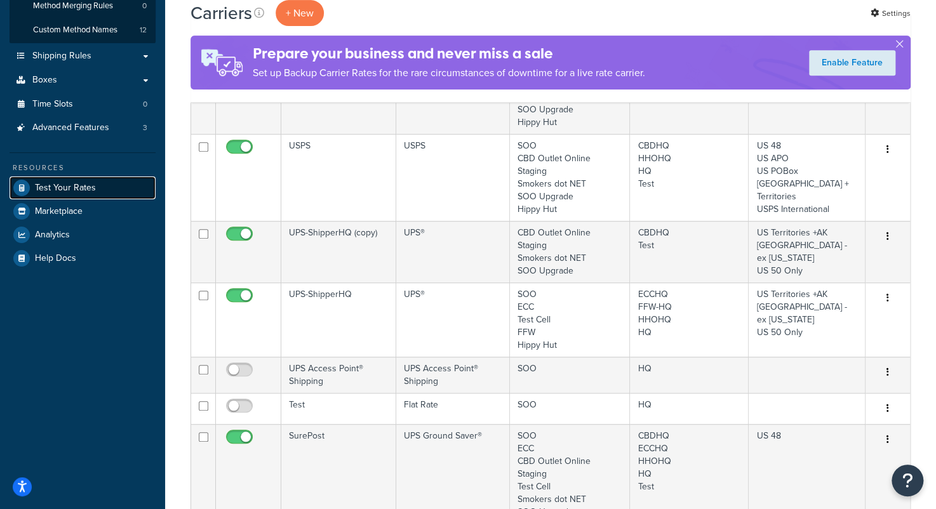
click at [72, 191] on span "Test Your Rates" at bounding box center [65, 188] width 61 height 11
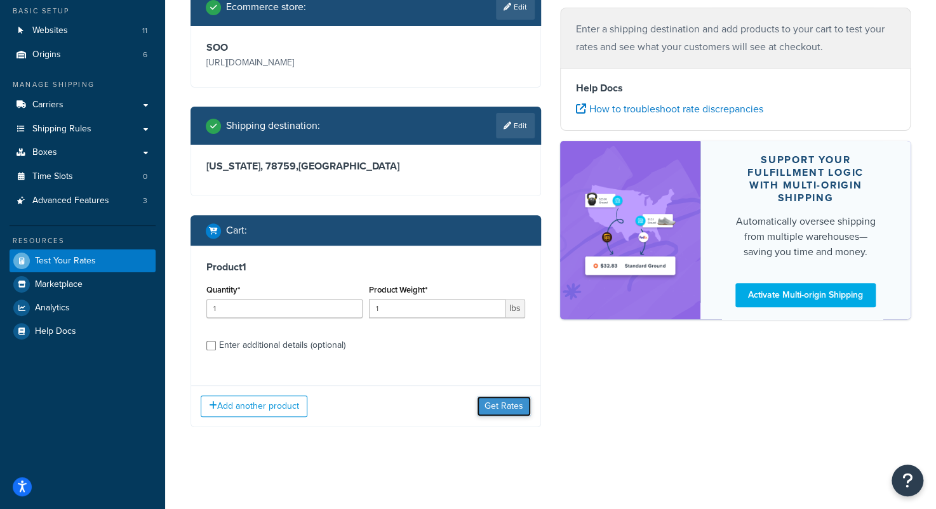
click at [499, 410] on button "Get Rates" at bounding box center [504, 406] width 54 height 20
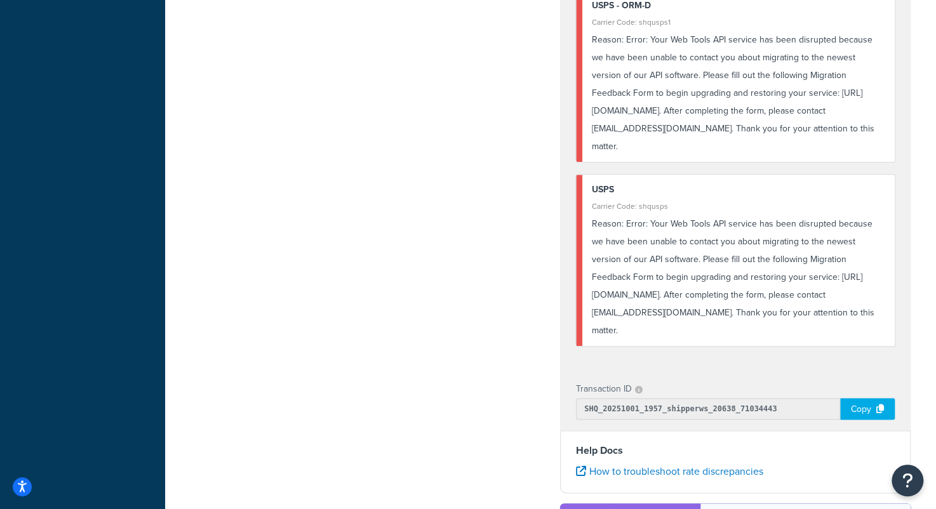
scroll to position [616, 0]
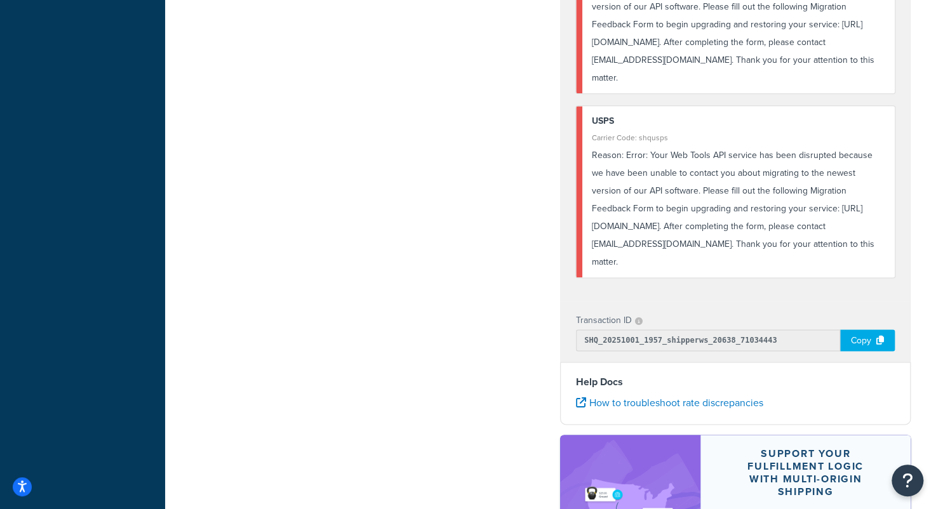
drag, startPoint x: 633, startPoint y: 264, endPoint x: 586, endPoint y: 123, distance: 149.3
click at [586, 123] on div "USPS Carrier Code: shqusps Reason: Error: Your Web Tools API service has been d…" at bounding box center [735, 192] width 319 height 172
copy div "USPS Carrier Code: shqusps Reason: Error: Your Web Tools API service has been d…"
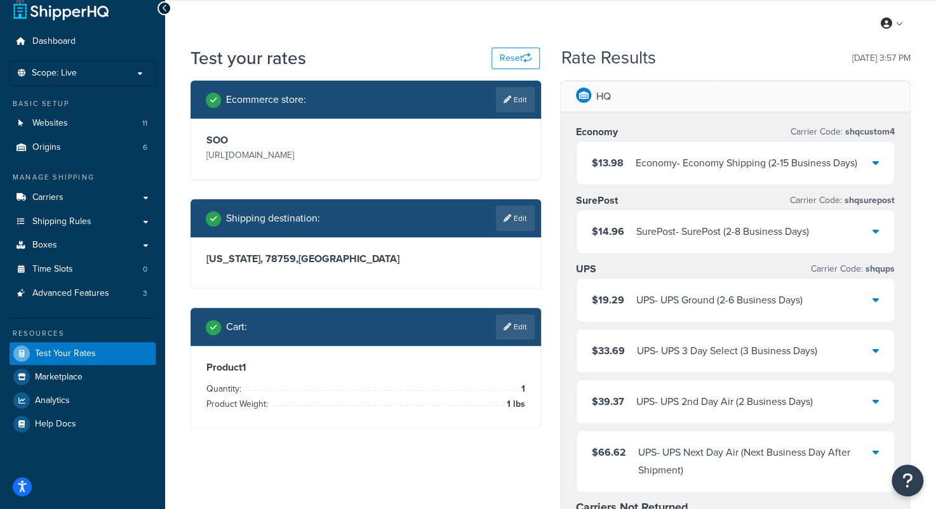
scroll to position [0, 0]
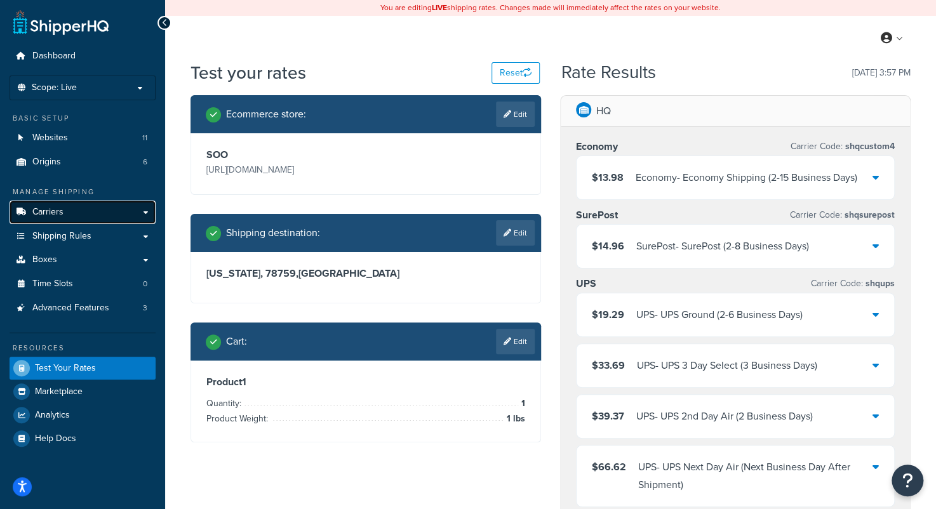
click at [78, 209] on link "Carriers" at bounding box center [83, 213] width 146 height 24
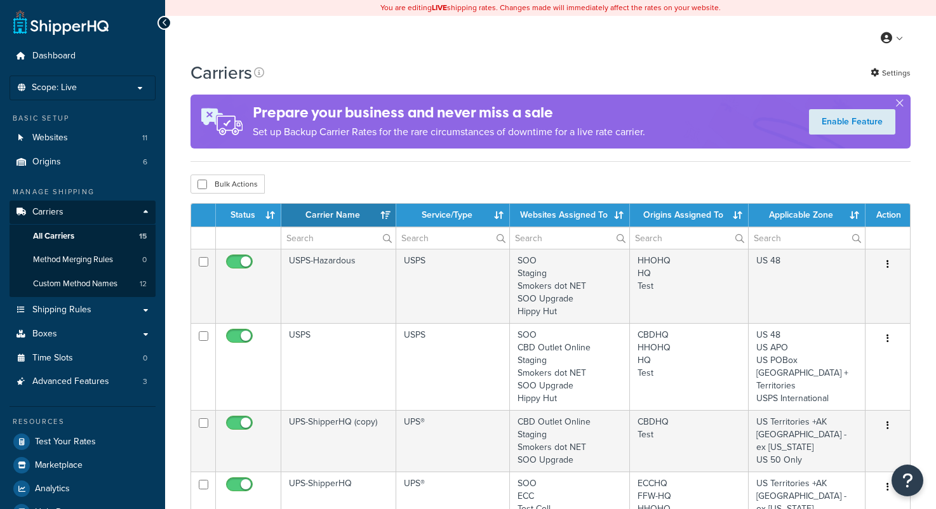
select select "15"
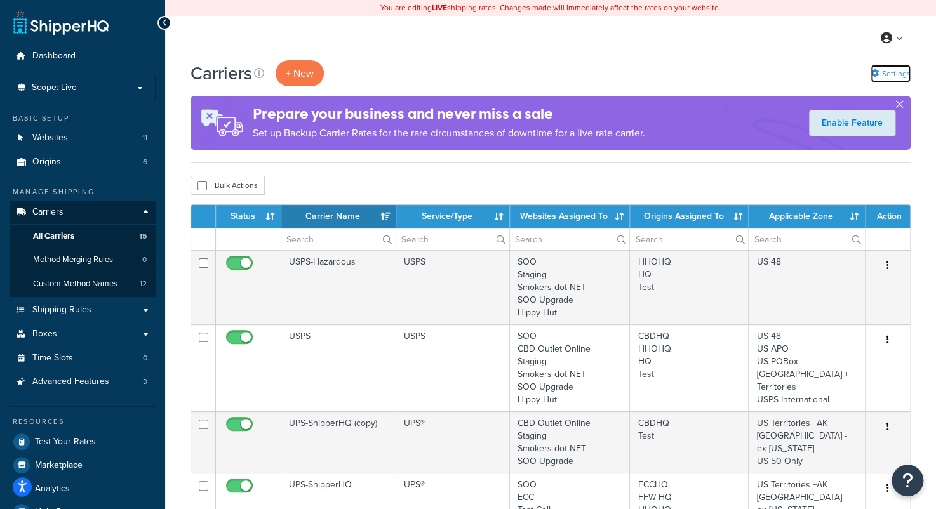
click at [891, 77] on link "Settings" at bounding box center [891, 74] width 40 height 18
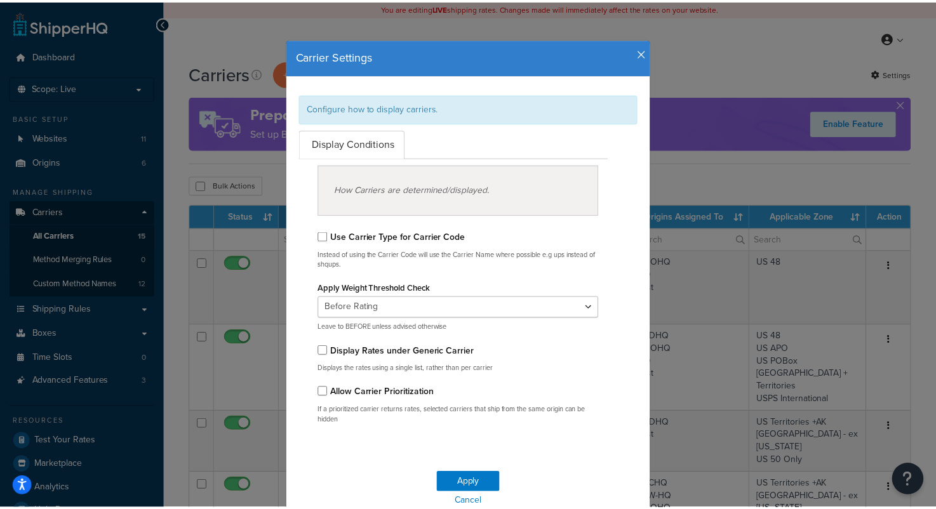
scroll to position [55, 0]
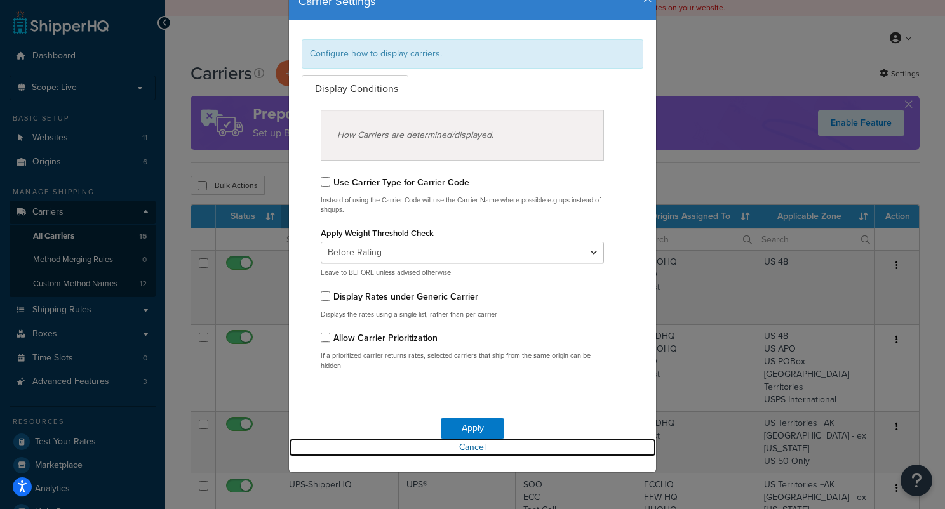
click at [465, 451] on link "Cancel" at bounding box center [472, 448] width 367 height 18
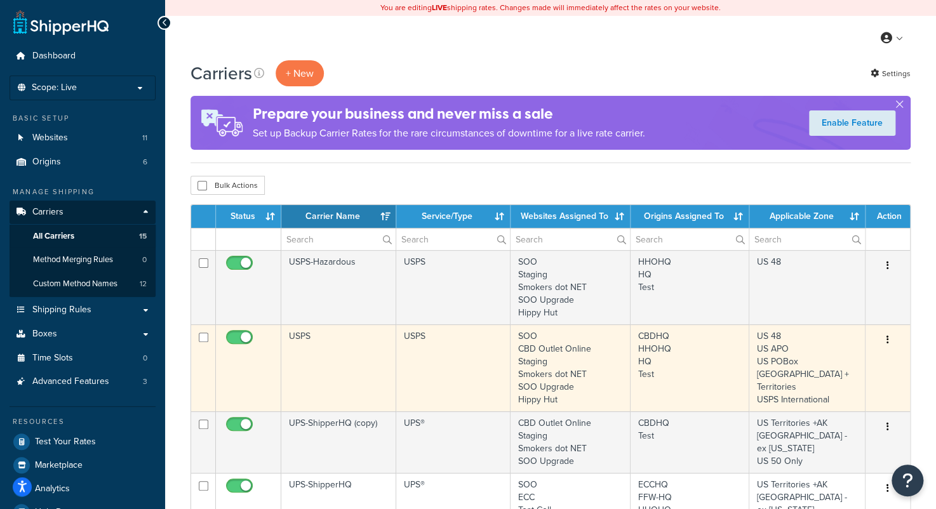
click at [888, 339] on icon "button" at bounding box center [888, 339] width 3 height 9
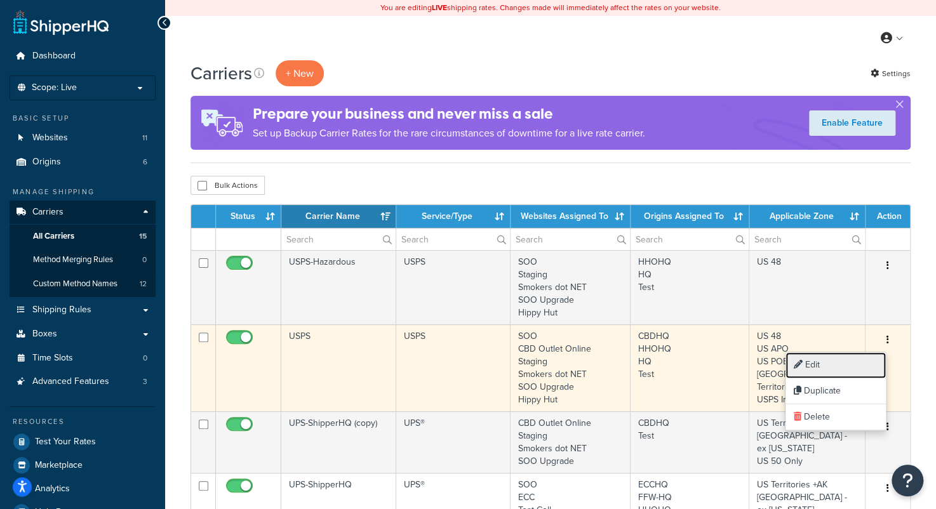
click at [814, 366] on link "Edit" at bounding box center [836, 366] width 100 height 26
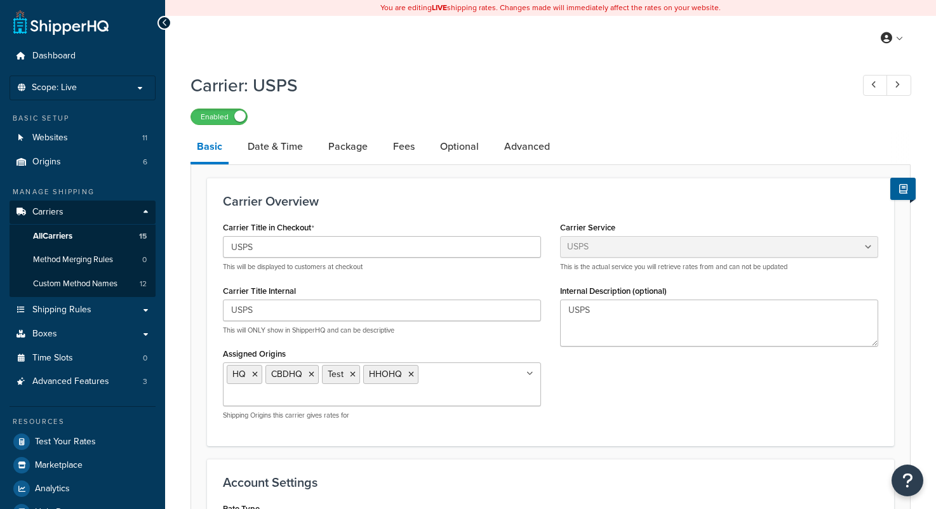
select select "usps"
click at [525, 150] on link "Advanced" at bounding box center [527, 147] width 58 height 30
select select "false"
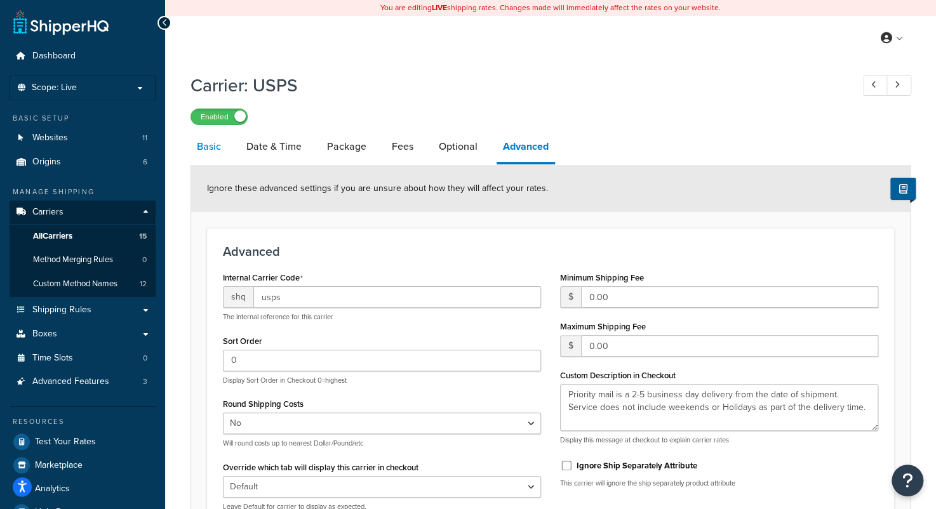
click at [205, 146] on link "Basic" at bounding box center [209, 147] width 37 height 30
select select "usps"
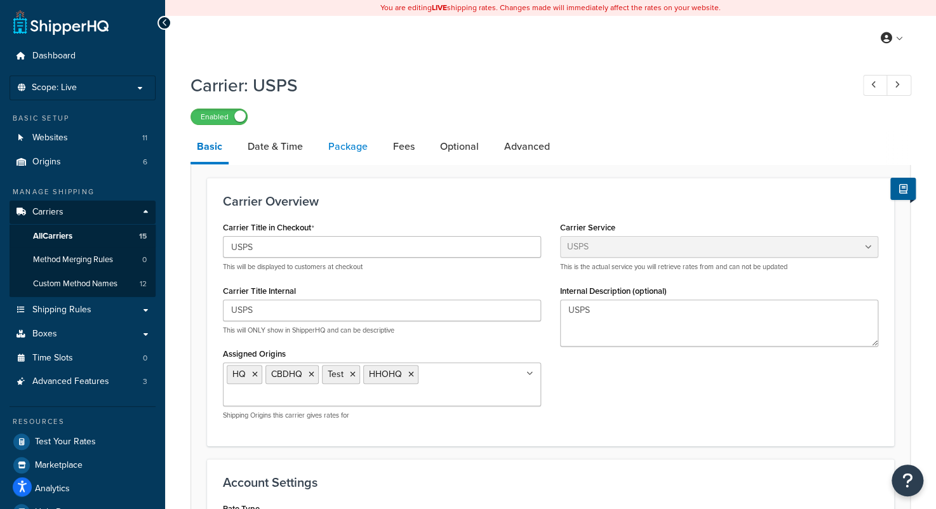
click at [351, 148] on link "Package" at bounding box center [348, 147] width 52 height 30
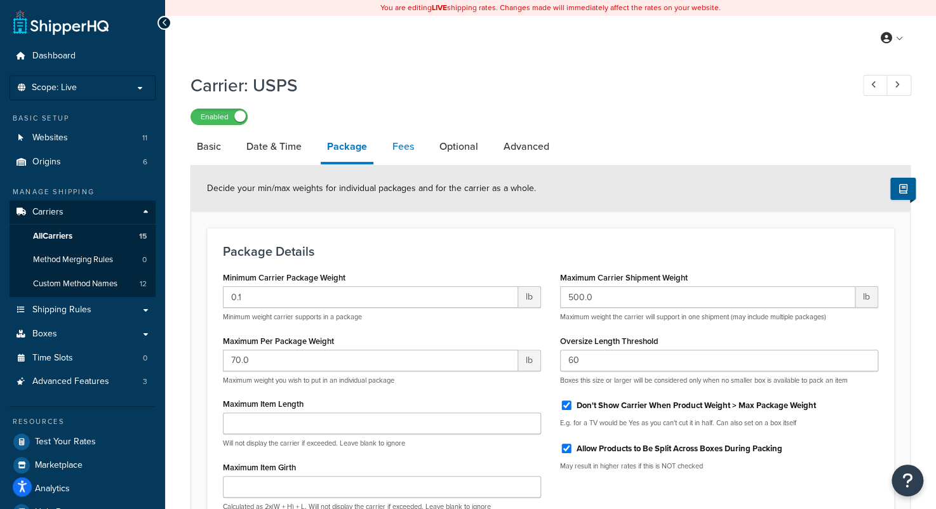
click at [408, 143] on link "Fees" at bounding box center [403, 147] width 34 height 30
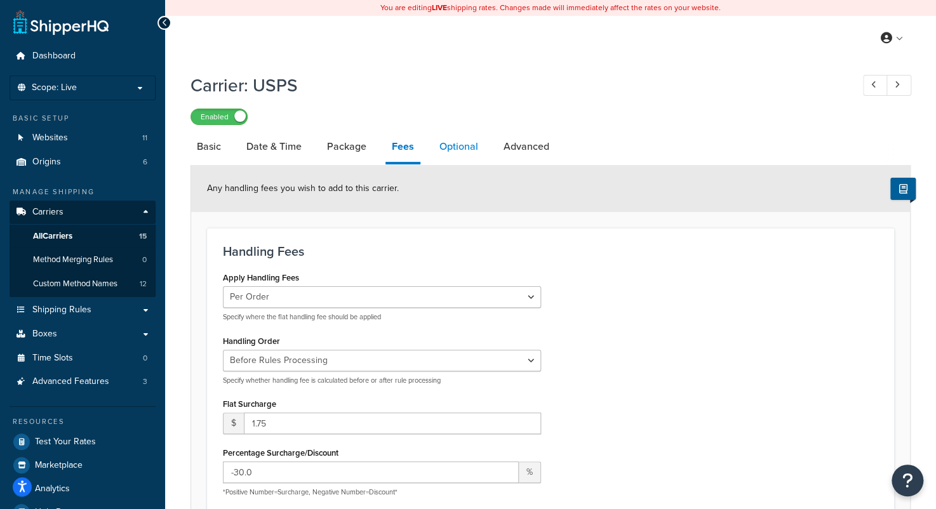
click at [462, 140] on link "Optional" at bounding box center [458, 147] width 51 height 30
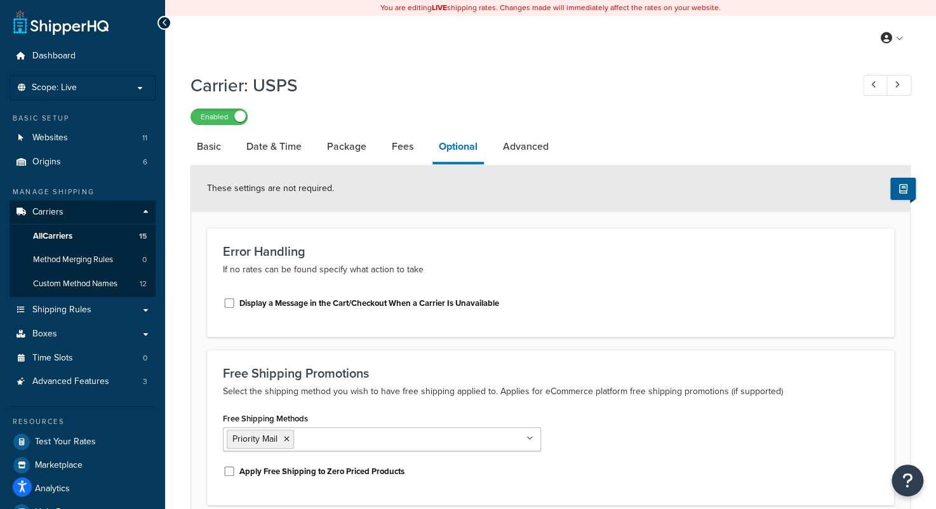
click at [705, 126] on div "Carrier: USPS Enabled Basic Date & Time Package Fees Optional Advanced These se…" at bounding box center [551, 313] width 720 height 492
click at [206, 147] on link "Basic" at bounding box center [209, 147] width 37 height 30
select select "usps"
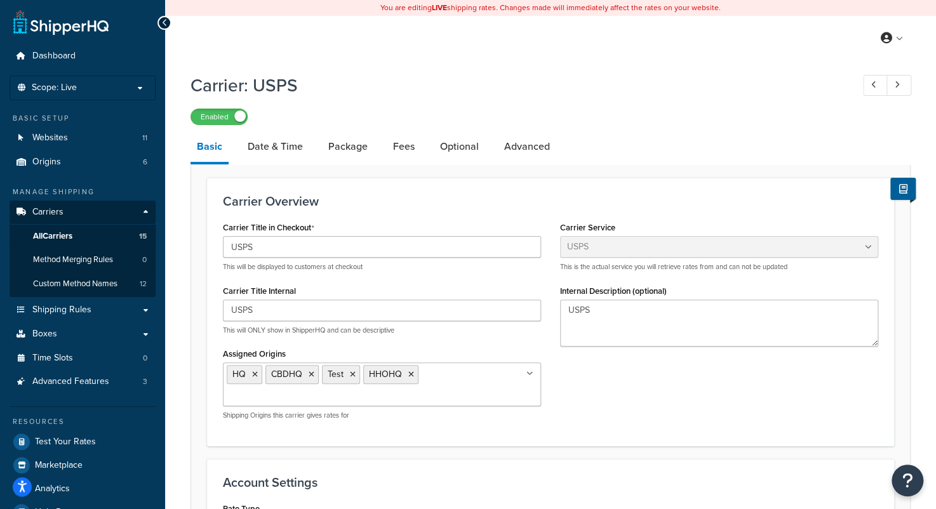
scroll to position [191, 0]
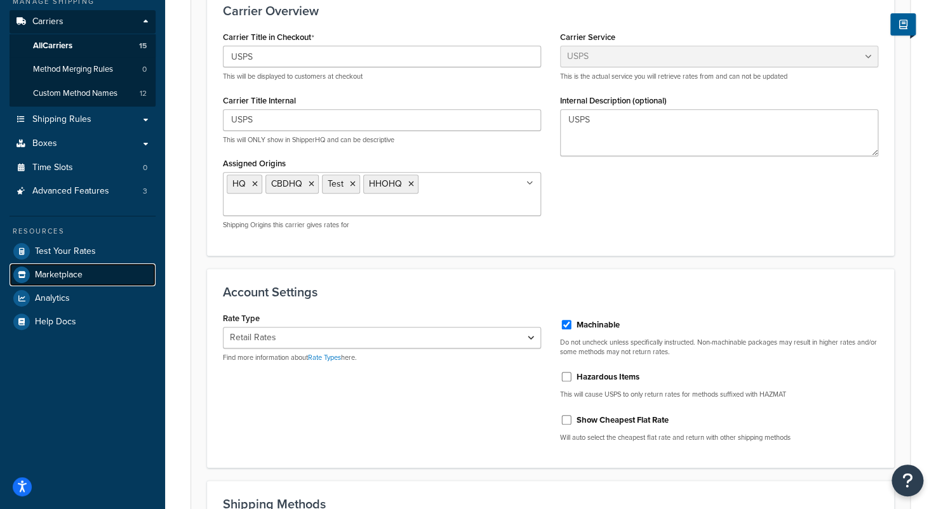
click at [66, 277] on span "Marketplace" at bounding box center [59, 275] width 48 height 11
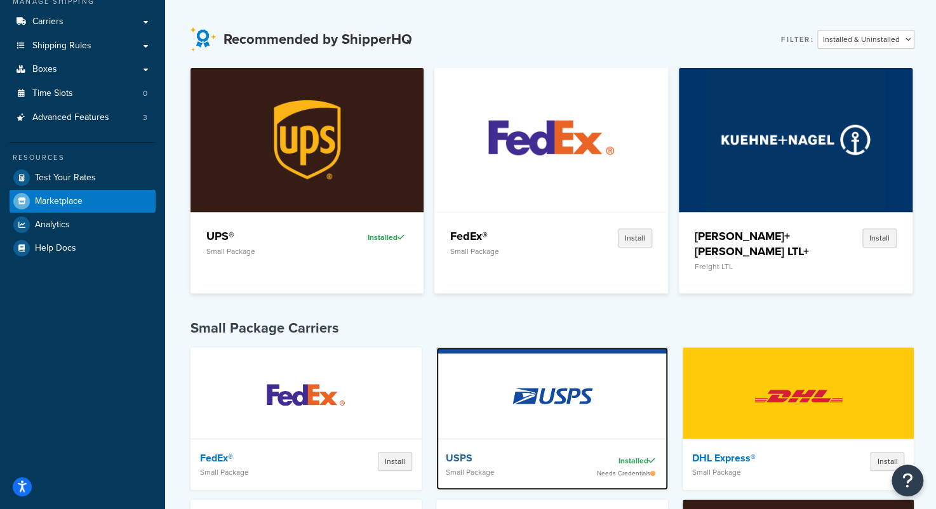
click at [558, 377] on img at bounding box center [552, 396] width 111 height 89
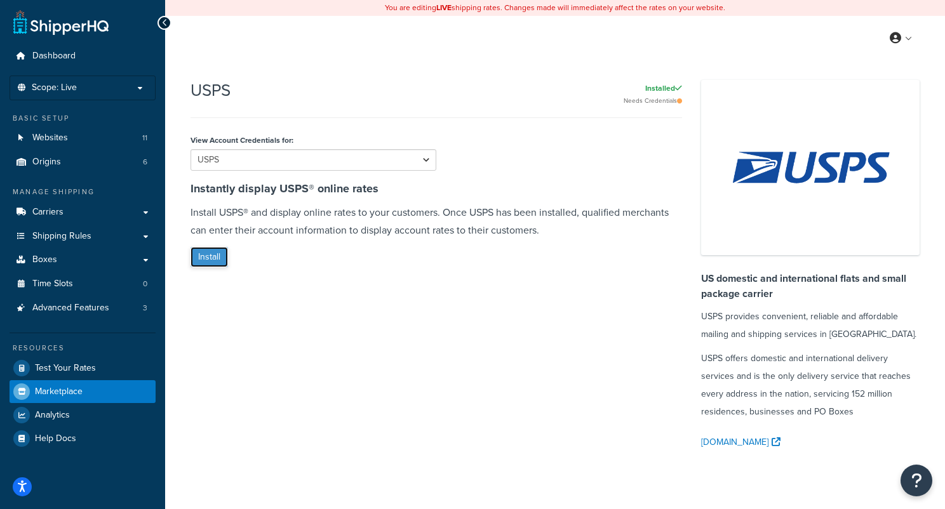
click at [210, 262] on button "Install" at bounding box center [209, 257] width 37 height 20
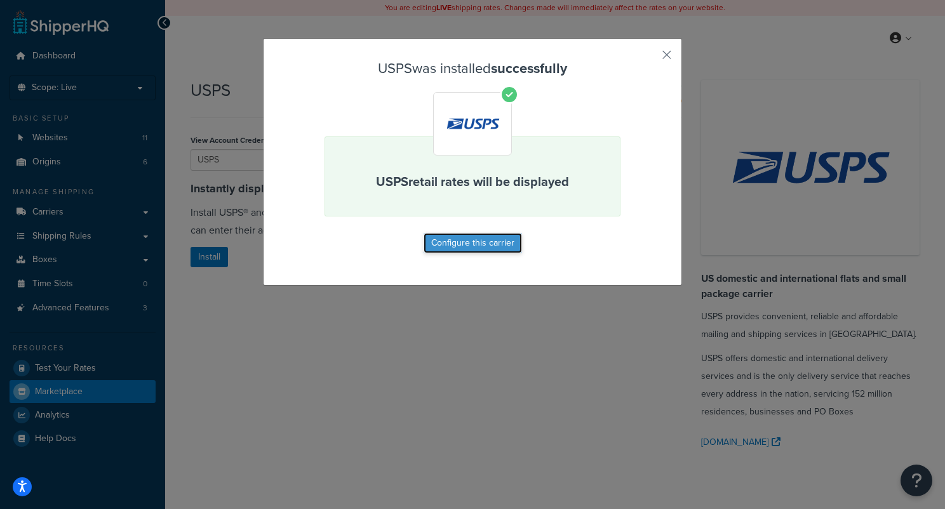
click at [482, 241] on button "Configure this carrier" at bounding box center [473, 243] width 98 height 20
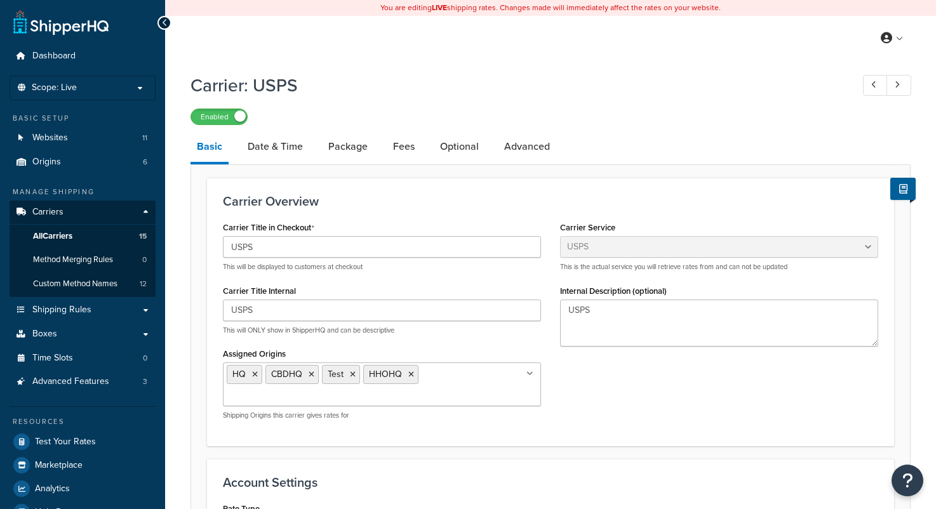
select select "usps"
click at [463, 145] on link "Optional" at bounding box center [459, 147] width 51 height 30
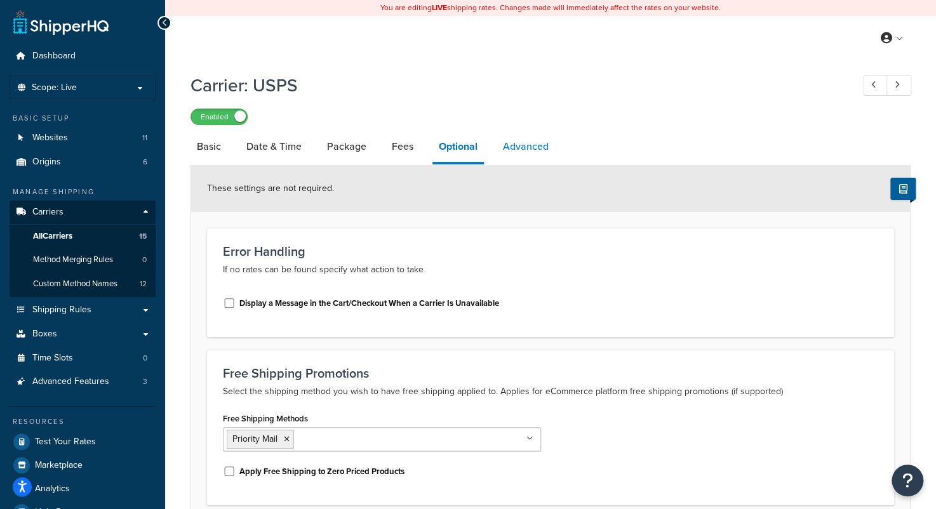
click at [525, 149] on link "Advanced" at bounding box center [526, 147] width 58 height 30
select select "false"
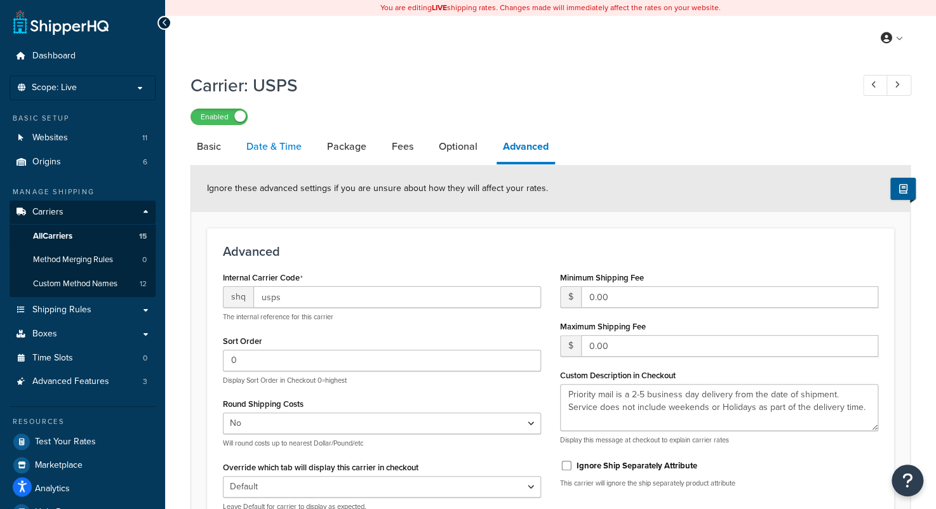
click at [285, 145] on link "Date & Time" at bounding box center [274, 147] width 68 height 30
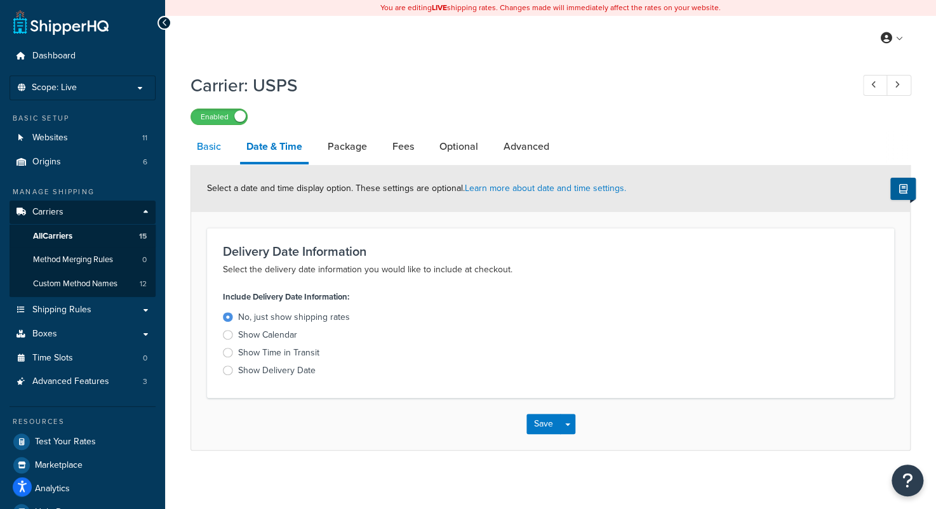
click at [222, 149] on link "Basic" at bounding box center [209, 147] width 37 height 30
select select "usps"
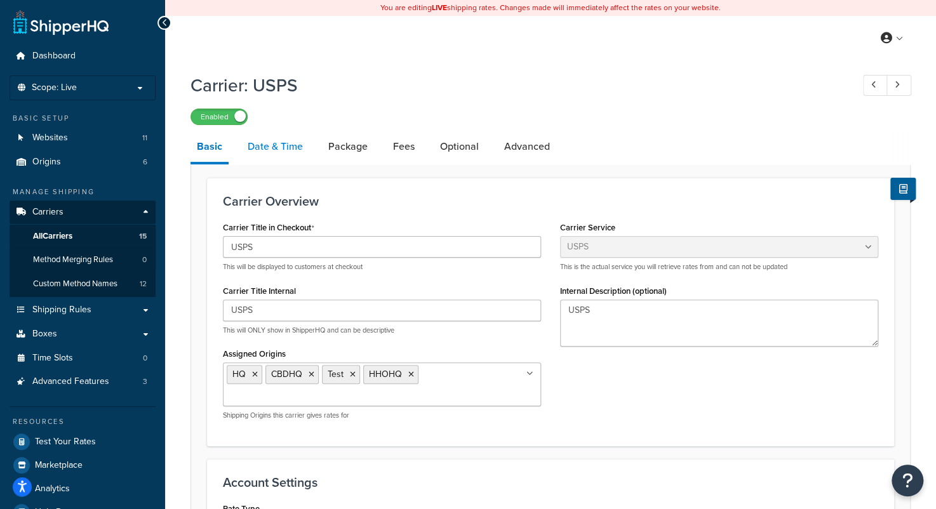
click at [269, 151] on link "Date & Time" at bounding box center [275, 147] width 68 height 30
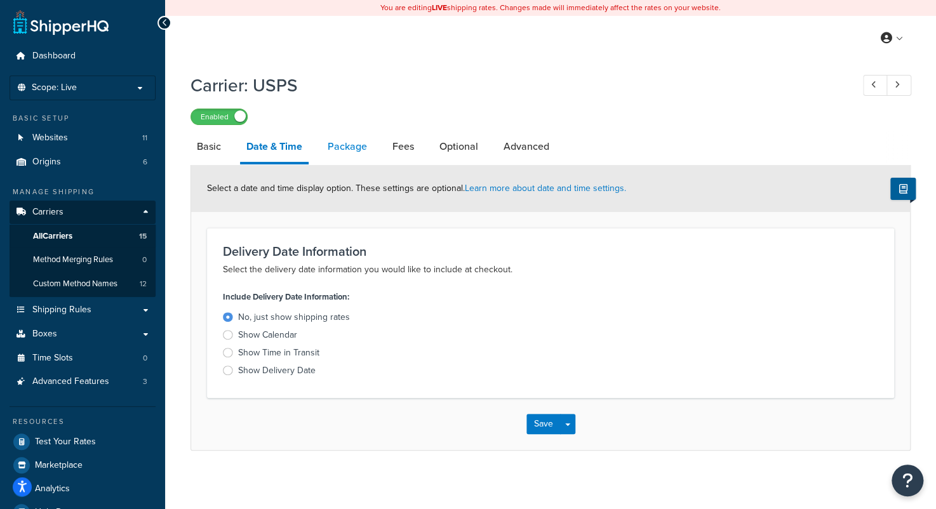
click at [343, 141] on link "Package" at bounding box center [347, 147] width 52 height 30
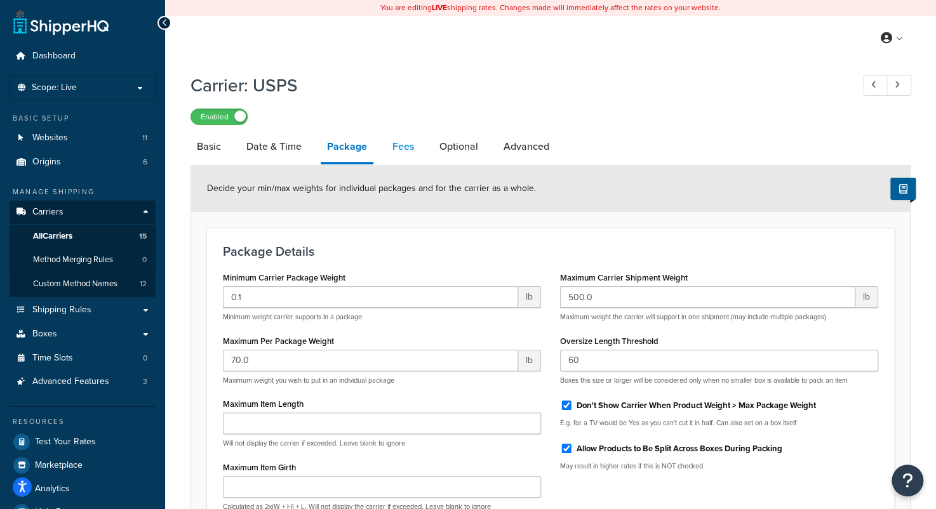
click at [401, 145] on link "Fees" at bounding box center [403, 147] width 34 height 30
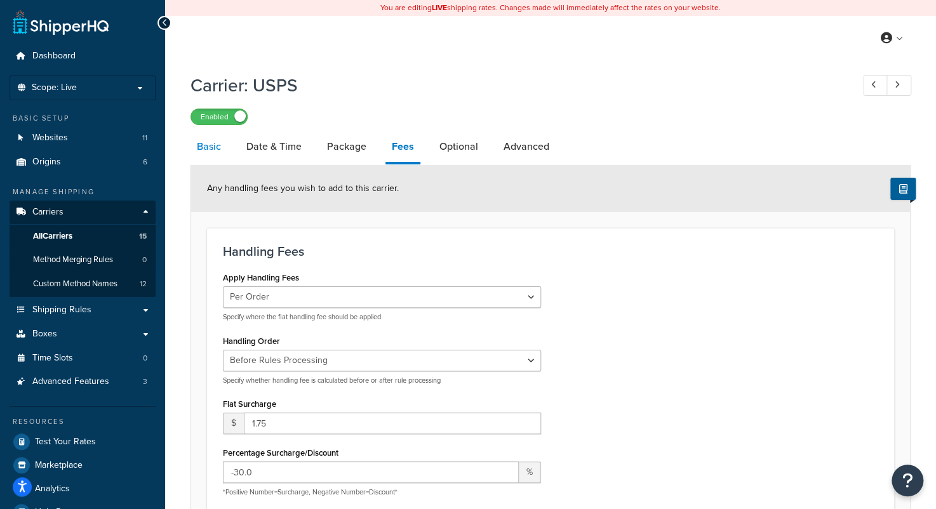
click at [206, 151] on link "Basic" at bounding box center [209, 147] width 37 height 30
select select "usps"
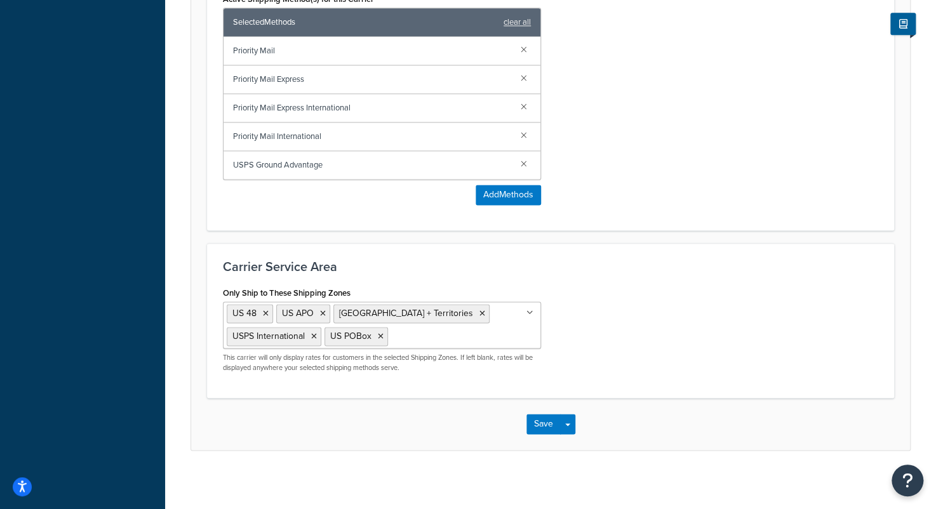
scroll to position [744, 0]
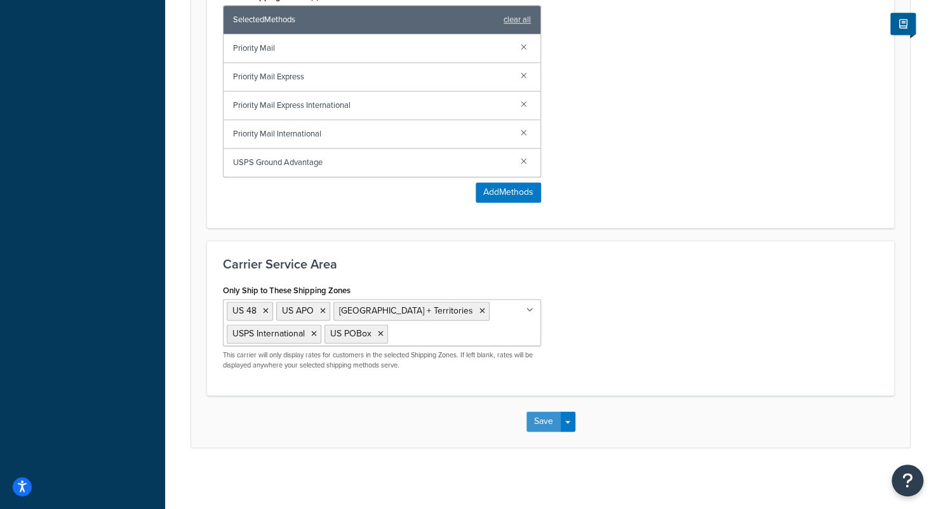
click at [544, 421] on button "Save" at bounding box center [544, 422] width 34 height 20
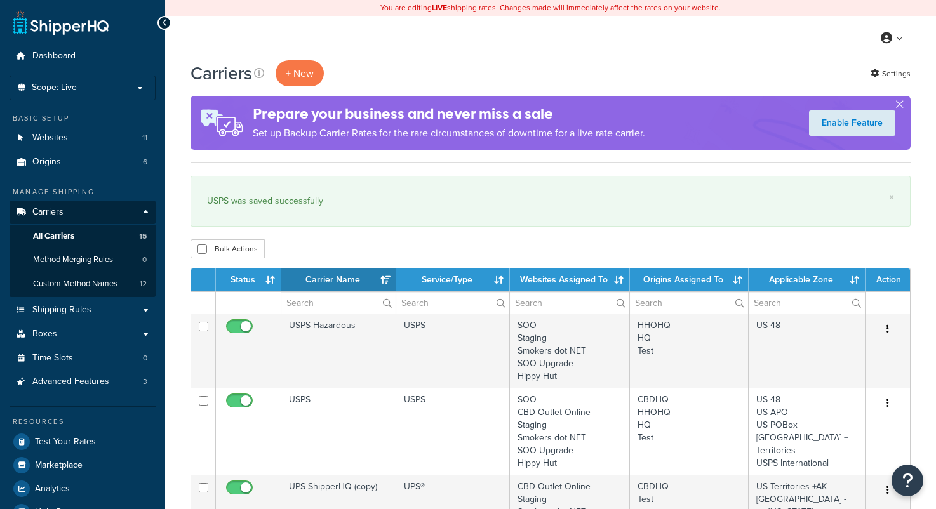
select select "15"
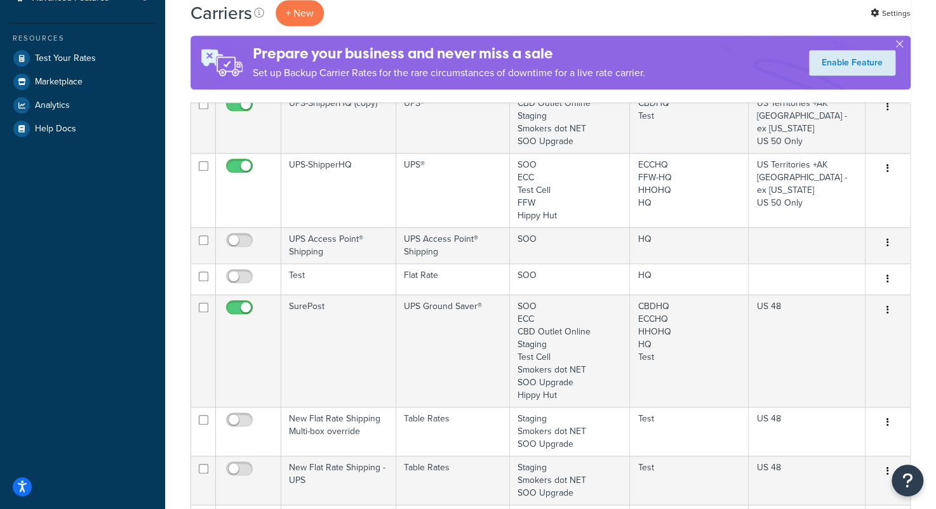
scroll to position [112, 0]
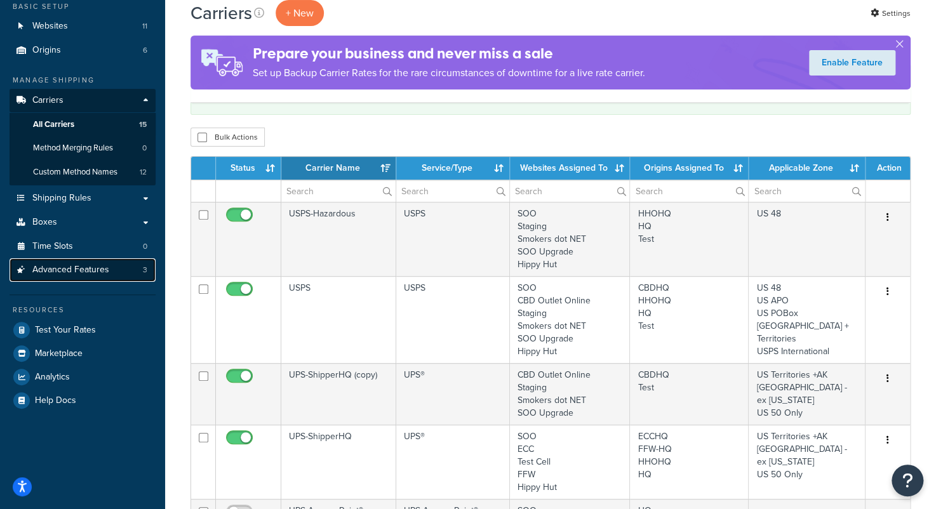
click at [69, 267] on span "Advanced Features" at bounding box center [70, 270] width 77 height 11
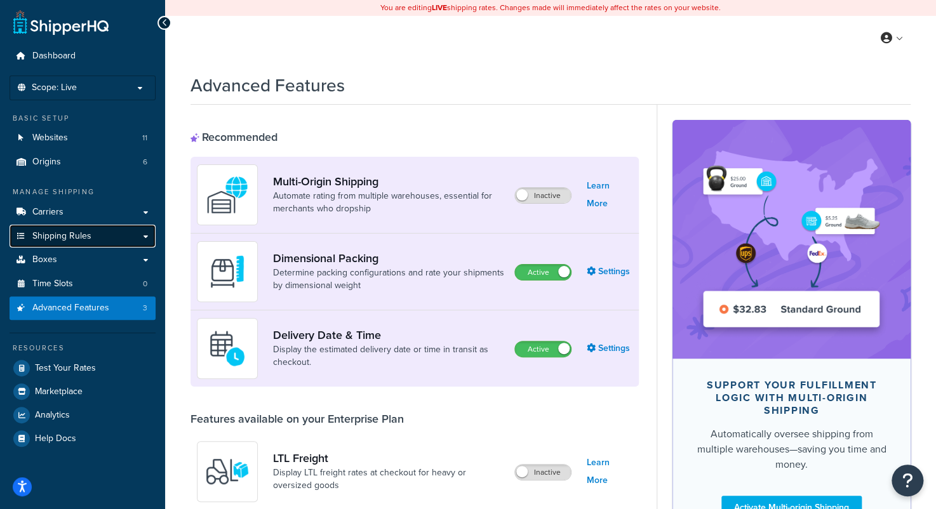
click at [64, 233] on span "Shipping Rules" at bounding box center [61, 236] width 59 height 11
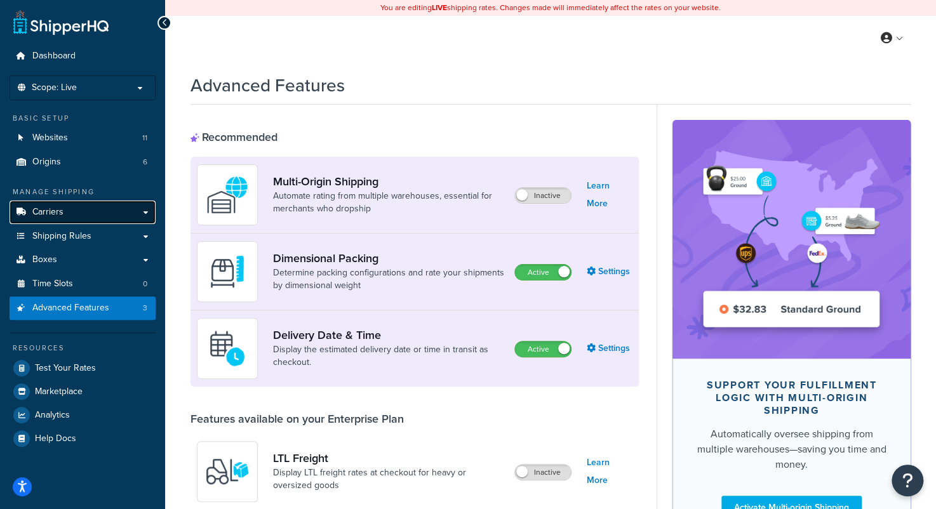
click at [53, 210] on span "Carriers" at bounding box center [47, 212] width 31 height 11
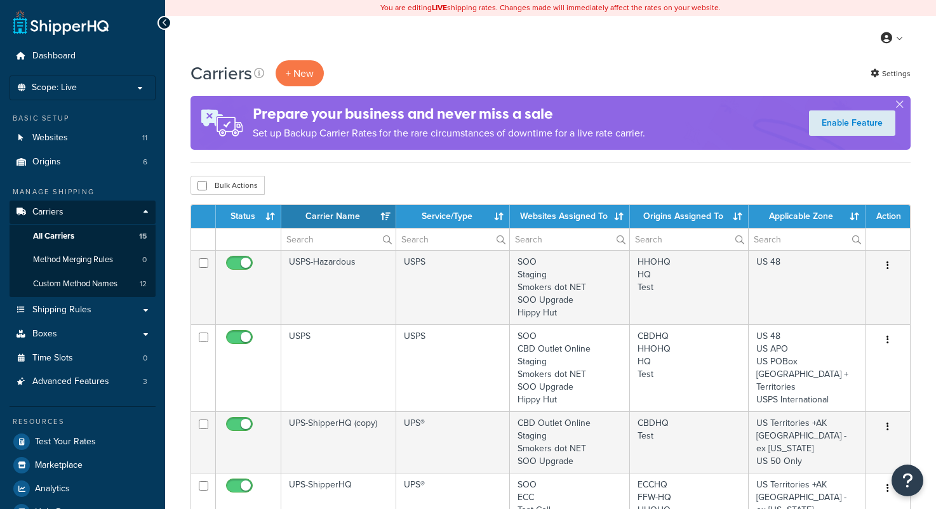
select select "15"
click at [898, 105] on button "button" at bounding box center [899, 106] width 3 height 3
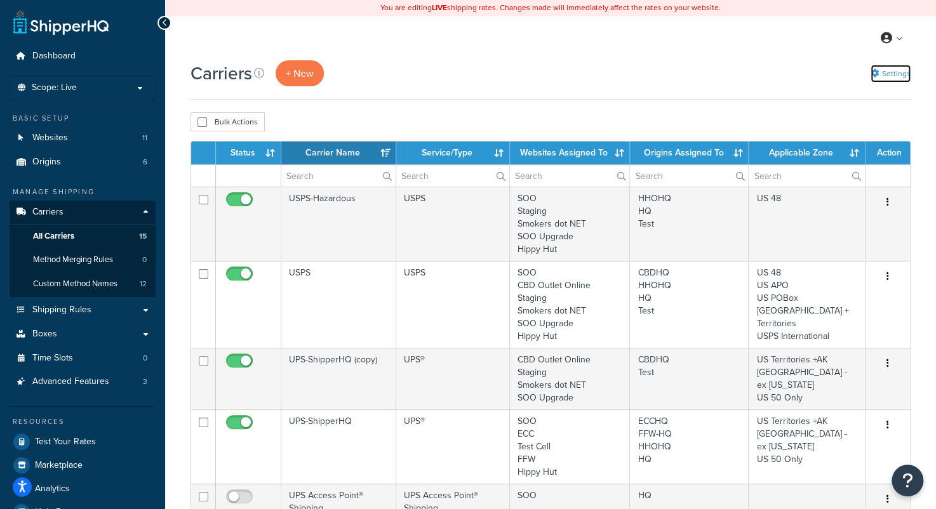
click at [889, 72] on link "Settings" at bounding box center [891, 74] width 40 height 18
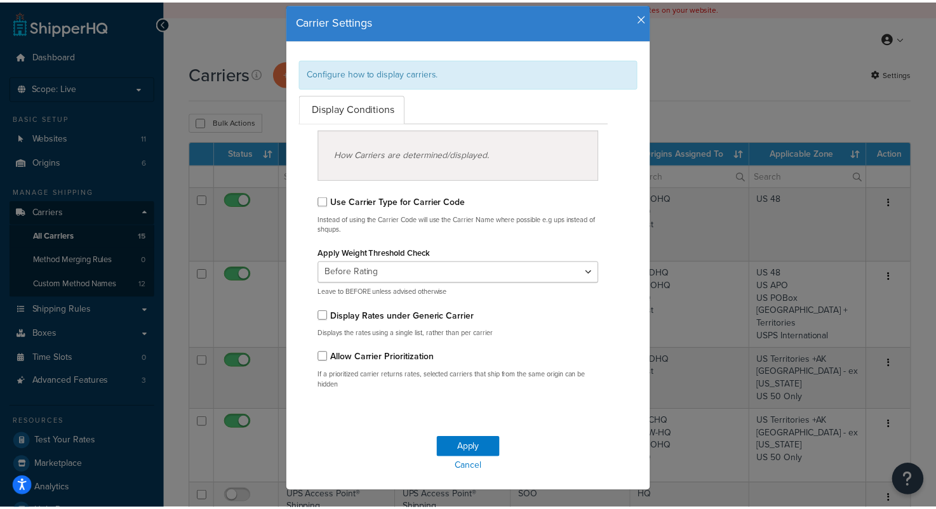
scroll to position [55, 0]
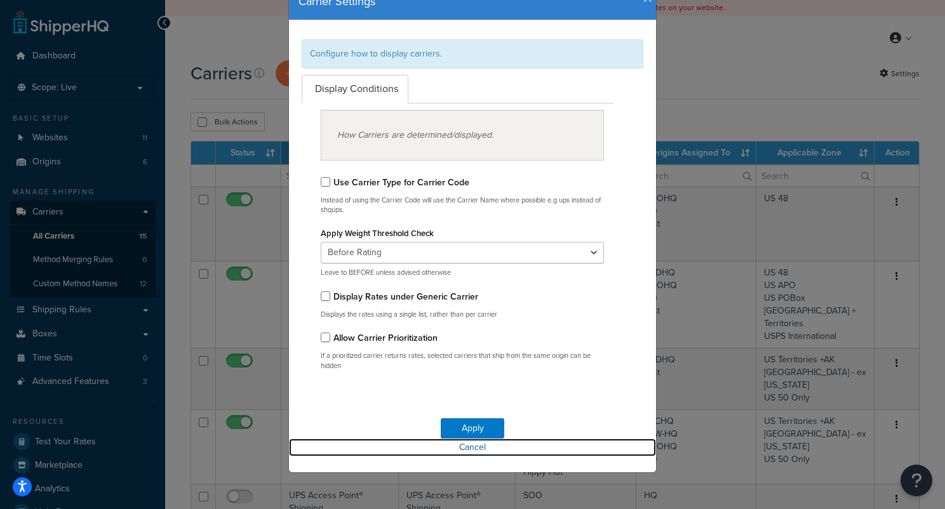
click at [469, 449] on link "Cancel" at bounding box center [472, 448] width 367 height 18
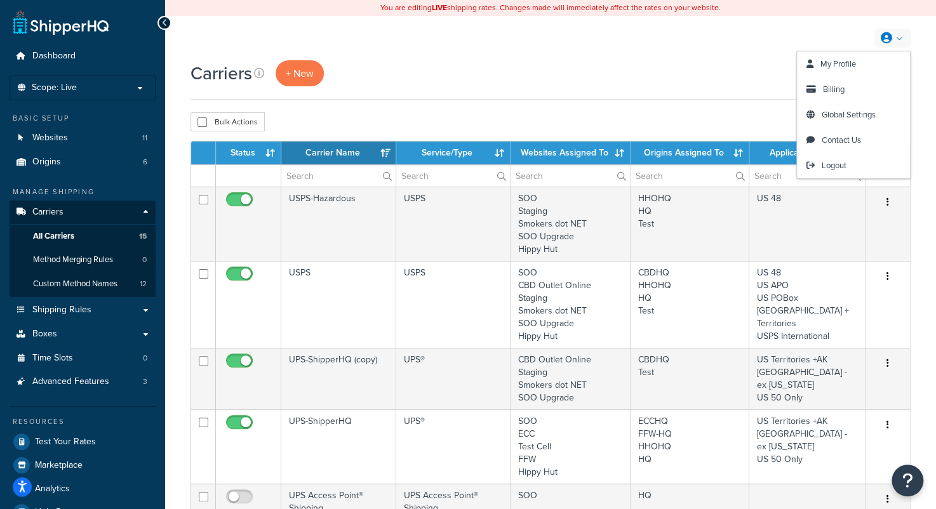
click at [896, 37] on link at bounding box center [893, 38] width 36 height 19
click at [851, 115] on span "Global Settings" at bounding box center [849, 115] width 54 height 12
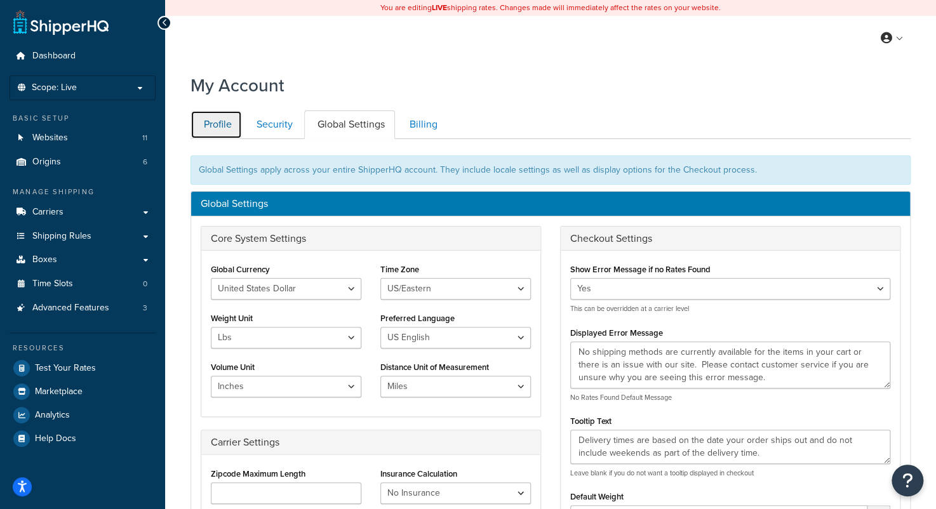
click at [235, 121] on link "Profile" at bounding box center [216, 125] width 51 height 29
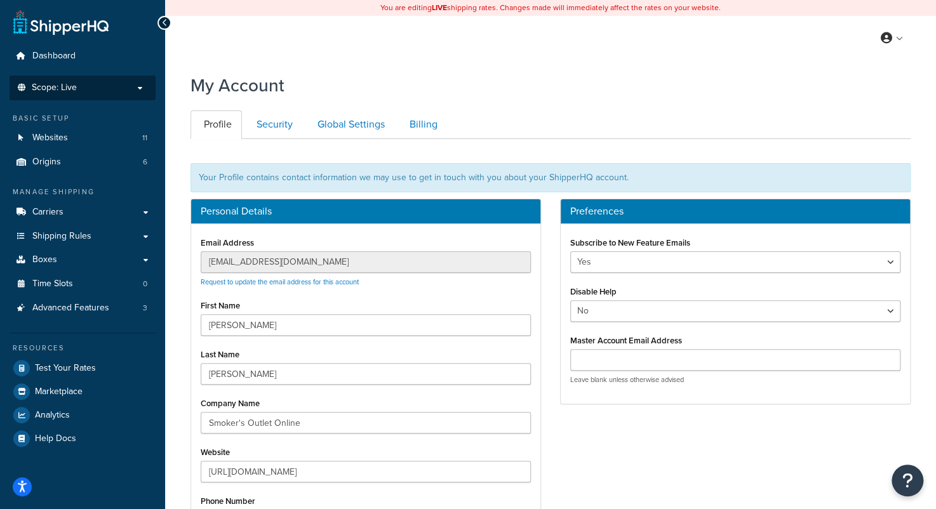
click at [93, 87] on p "Scope: Live" at bounding box center [82, 88] width 135 height 11
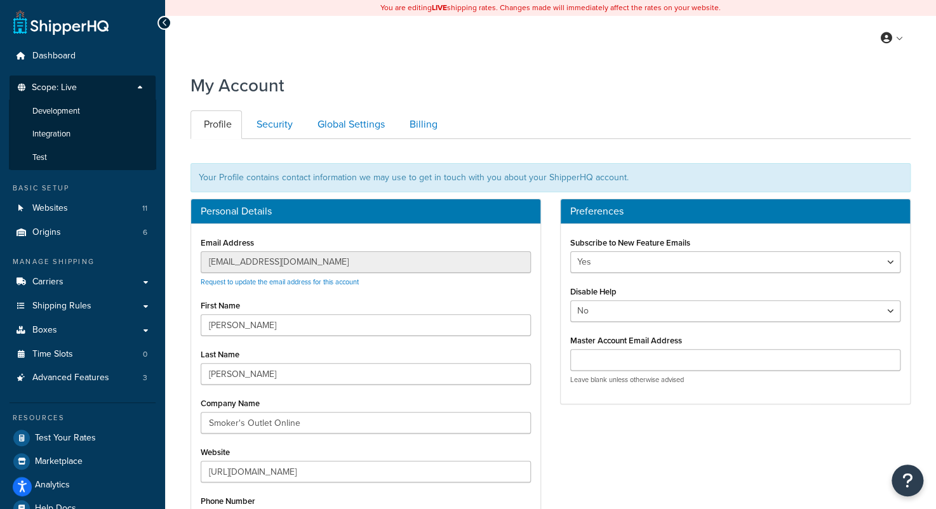
click at [93, 87] on p "Scope: Live" at bounding box center [82, 91] width 135 height 17
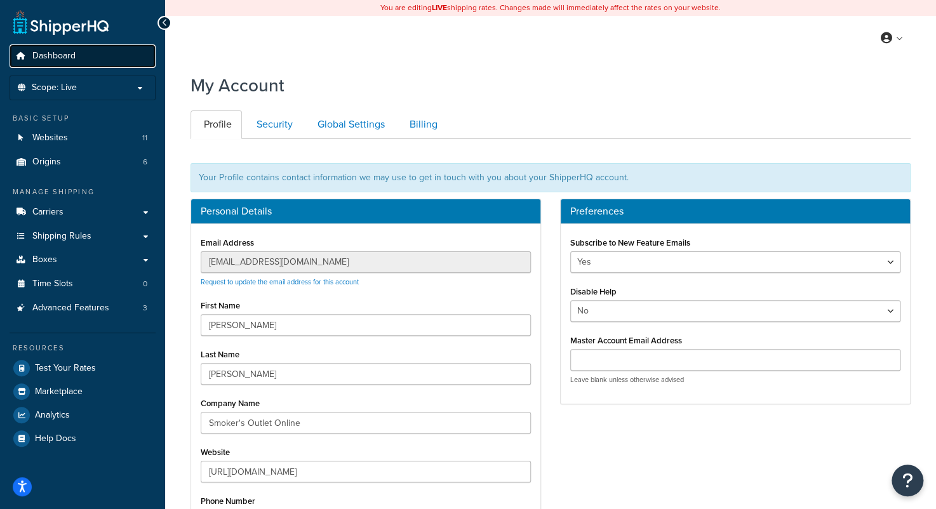
click at [65, 53] on span "Dashboard" at bounding box center [53, 56] width 43 height 11
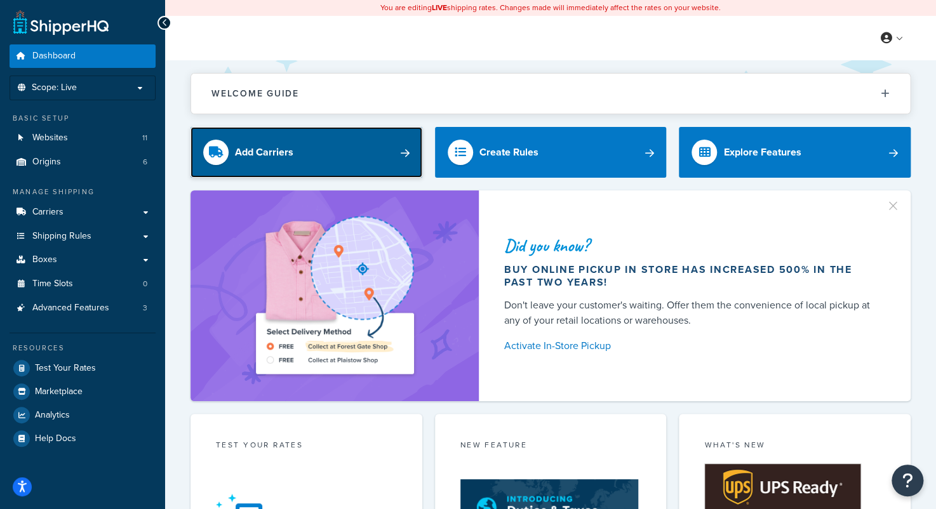
click at [344, 149] on link "Add Carriers" at bounding box center [307, 152] width 232 height 51
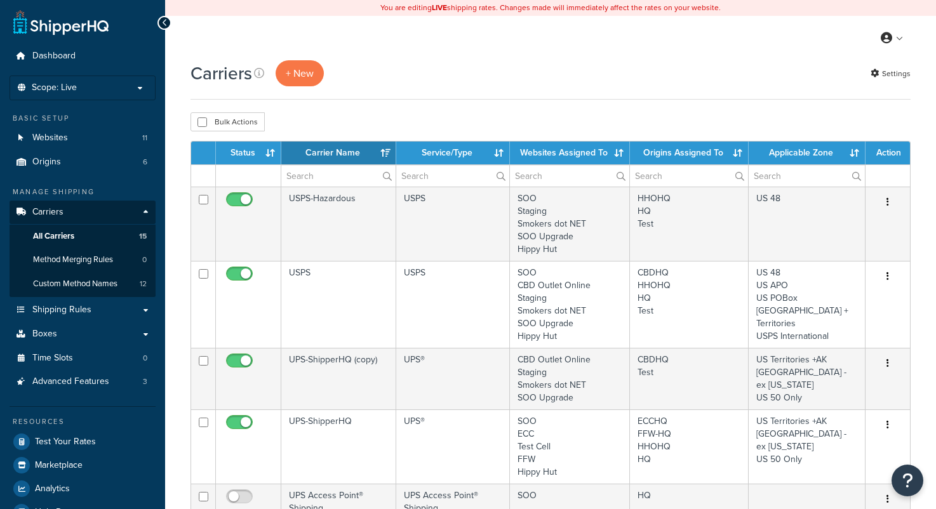
select select "15"
click at [301, 71] on button "+ New" at bounding box center [300, 73] width 48 height 26
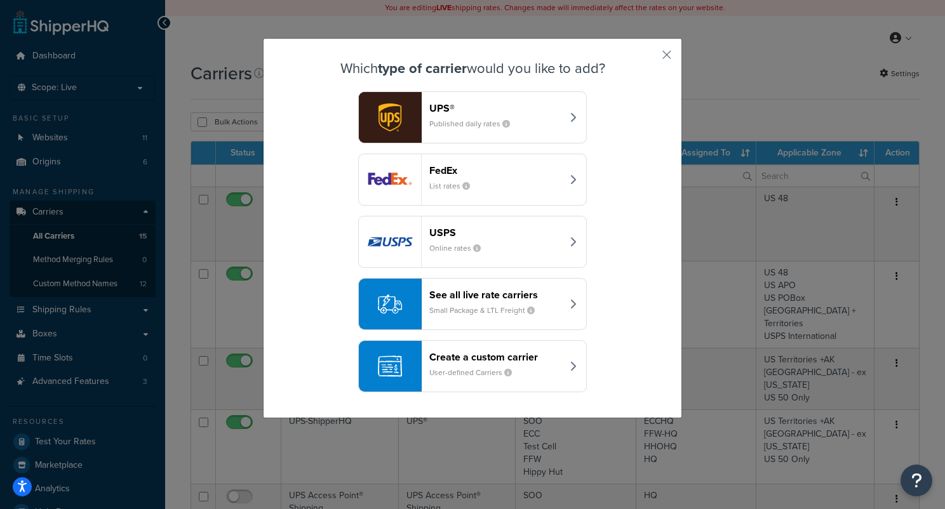
click at [496, 243] on div "USPS Online rates" at bounding box center [495, 242] width 133 height 30
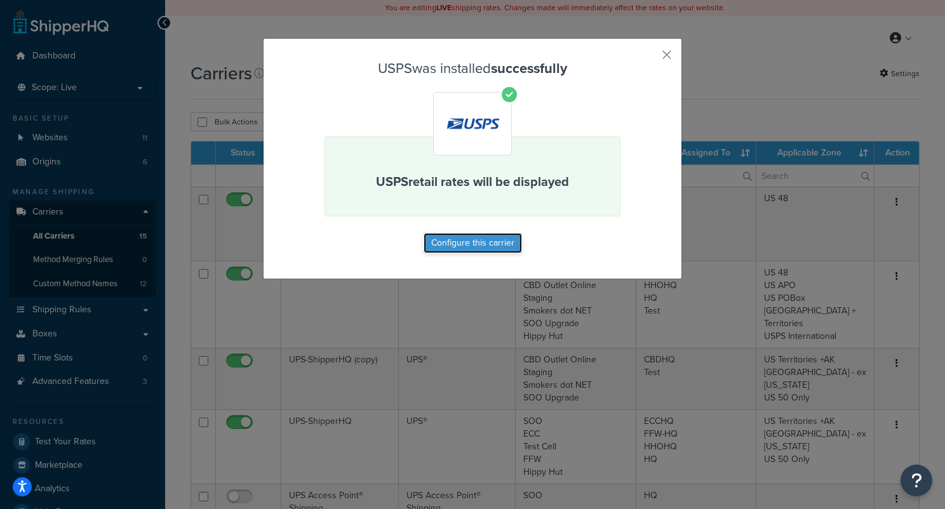
click at [475, 248] on button "Configure this carrier" at bounding box center [473, 243] width 98 height 20
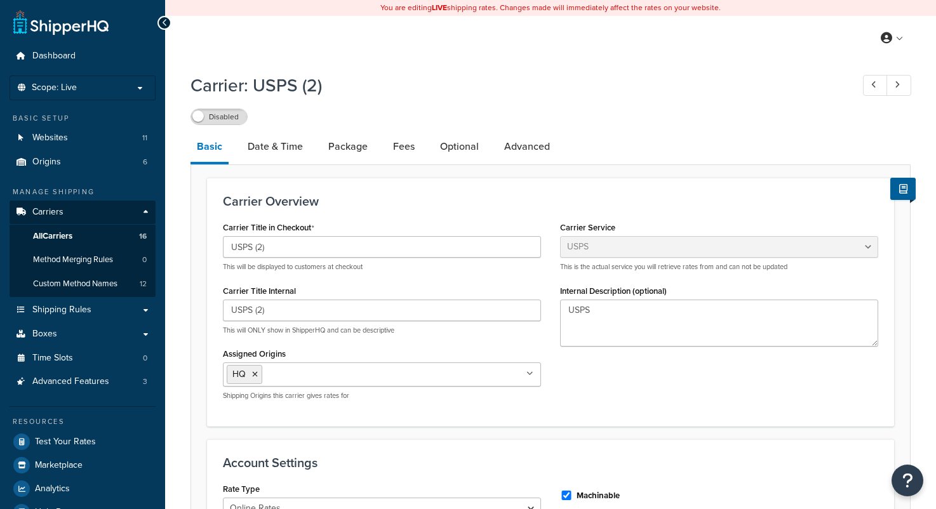
select select "usps"
select select "ONLINE"
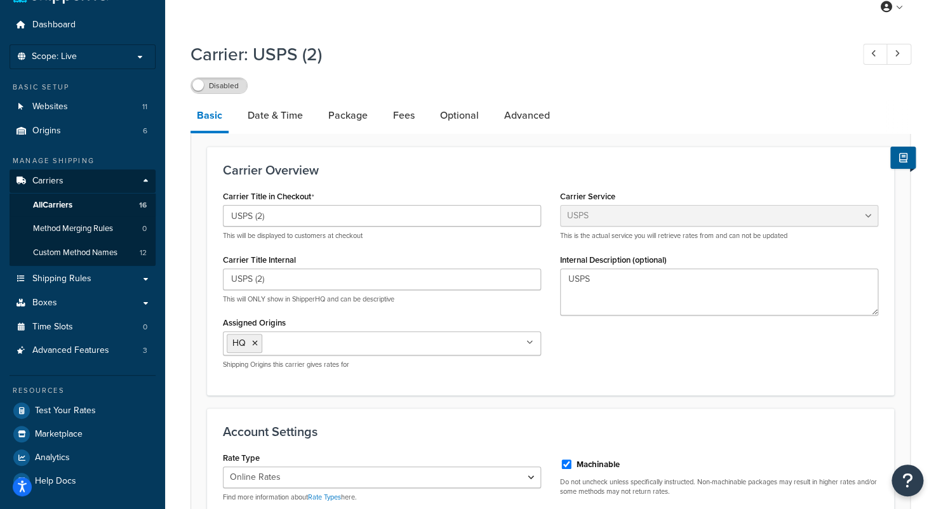
scroll to position [22, 0]
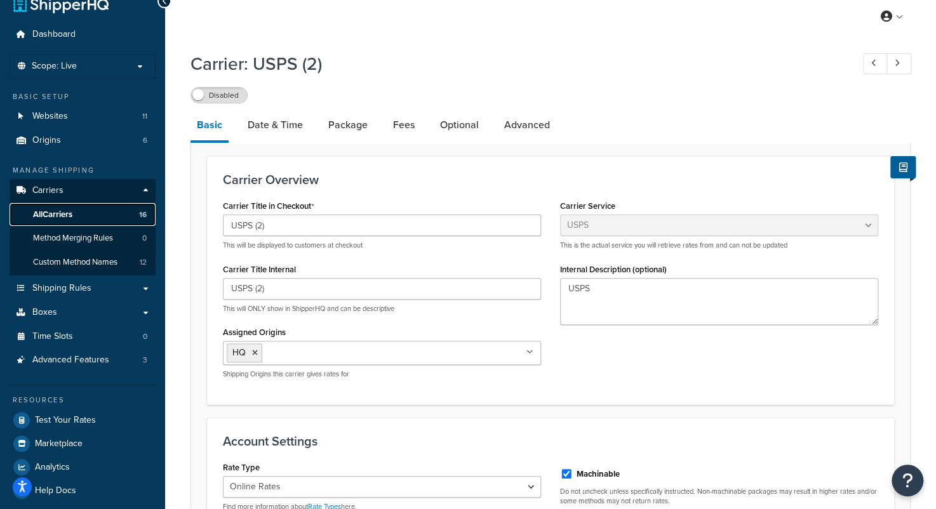
click at [71, 212] on span "All Carriers" at bounding box center [52, 215] width 39 height 11
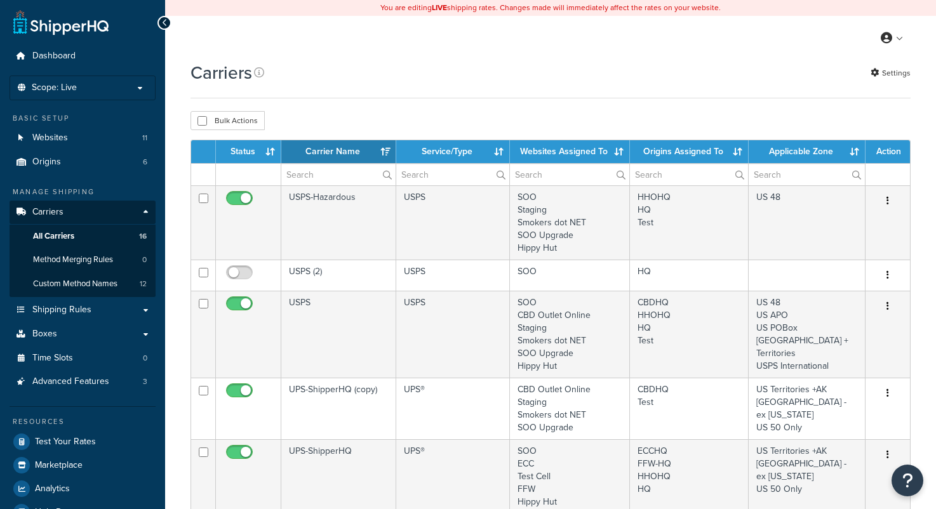
select select "15"
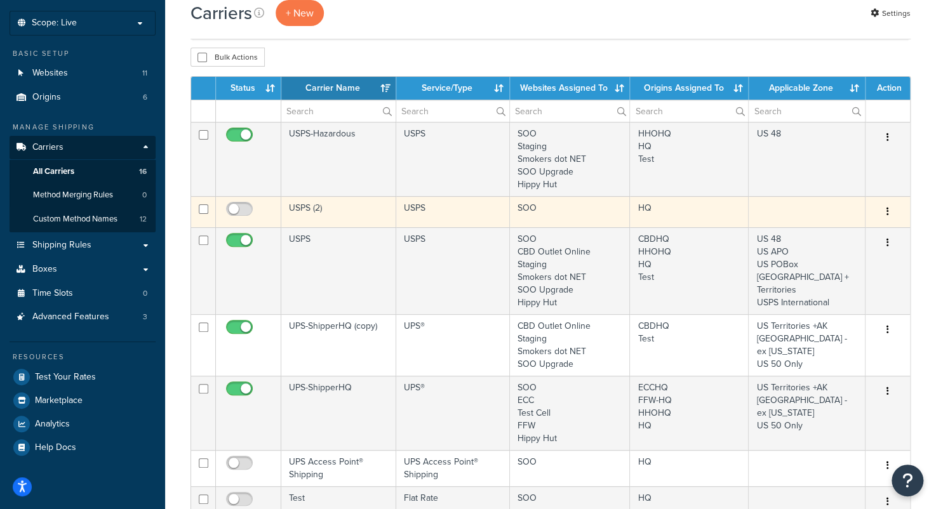
scroll to position [64, 0]
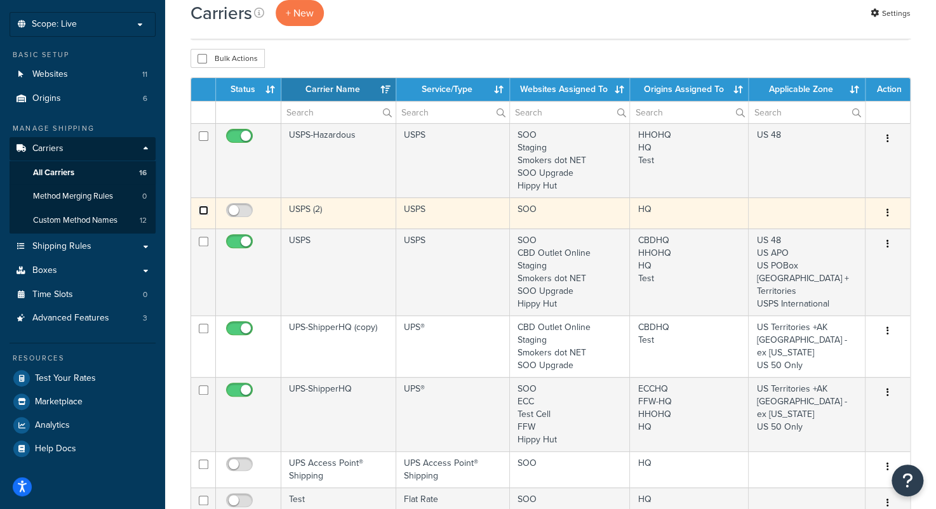
click at [202, 209] on input "checkbox" at bounding box center [204, 211] width 10 height 10
checkbox input "true"
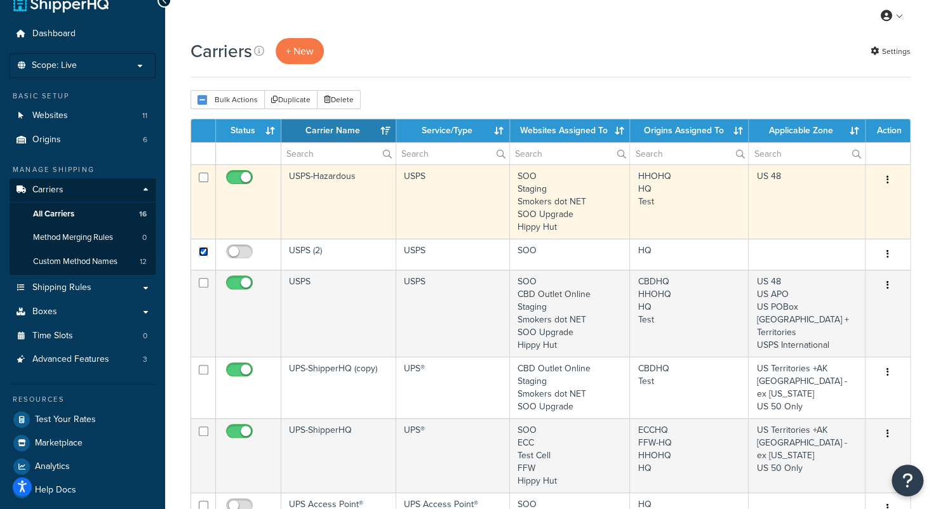
scroll to position [0, 0]
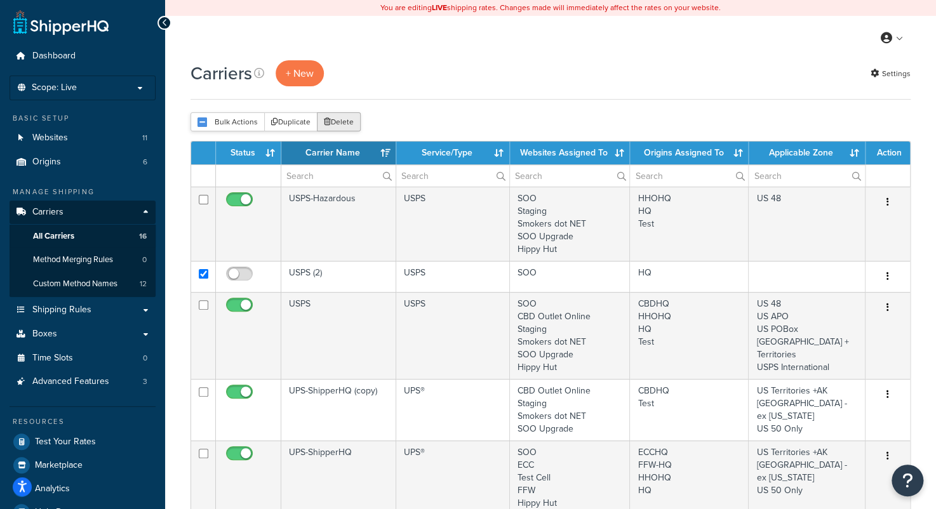
click at [339, 127] on button "Delete" at bounding box center [339, 121] width 44 height 19
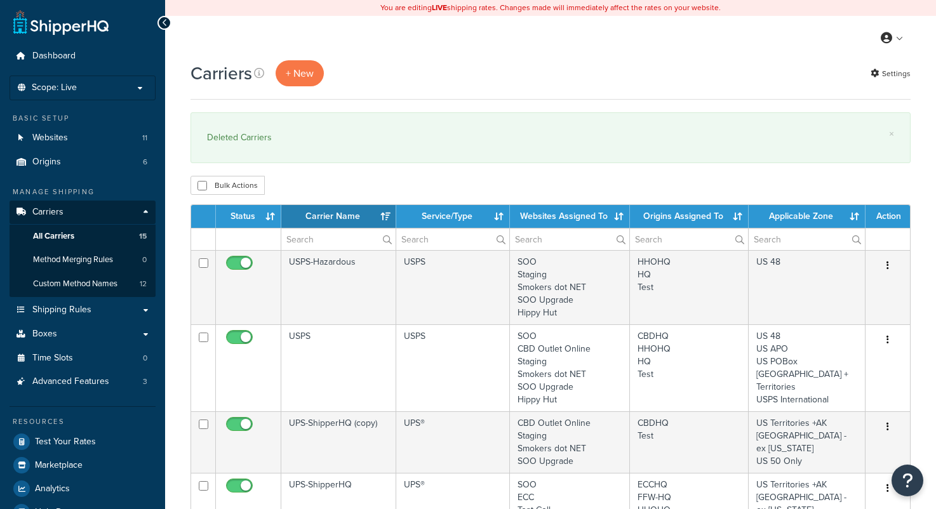
select select "15"
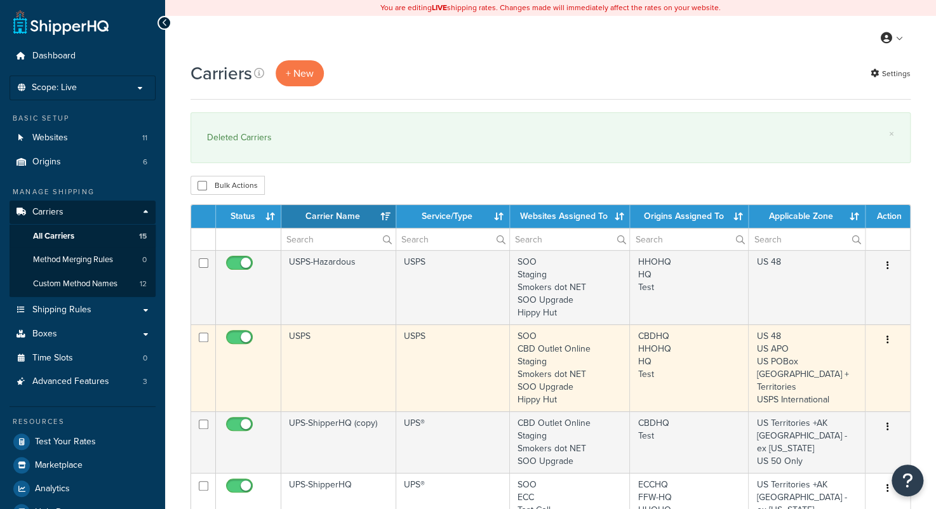
click at [198, 339] on td at bounding box center [203, 368] width 25 height 87
checkbox input "true"
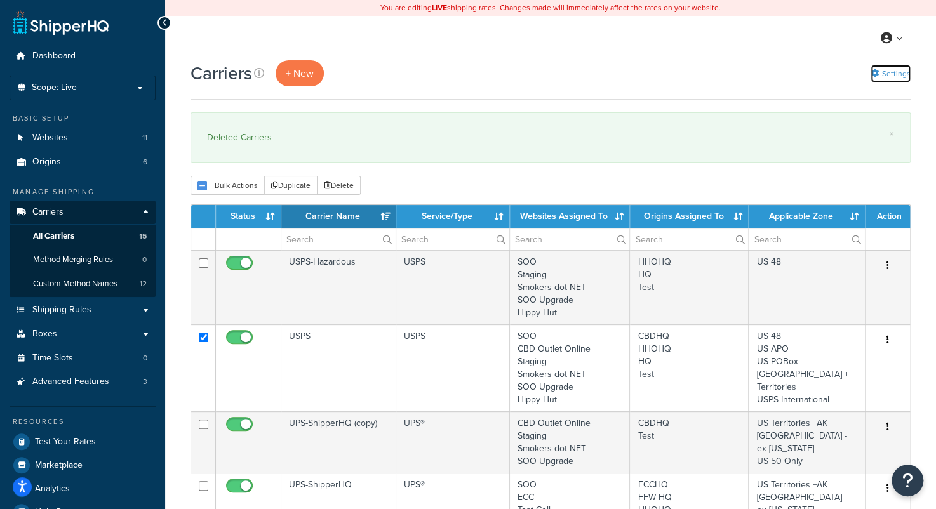
click at [890, 69] on link "Settings" at bounding box center [891, 74] width 40 height 18
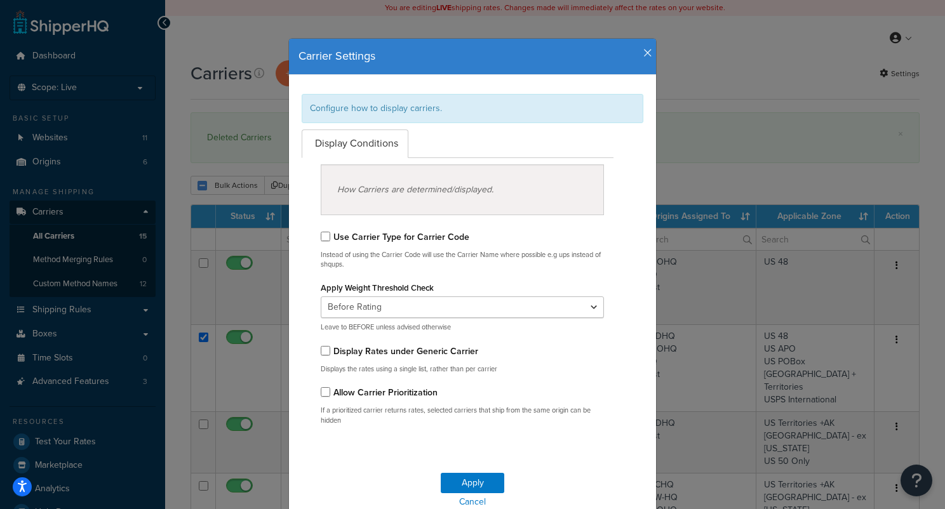
click at [644, 51] on icon "button" at bounding box center [648, 53] width 9 height 11
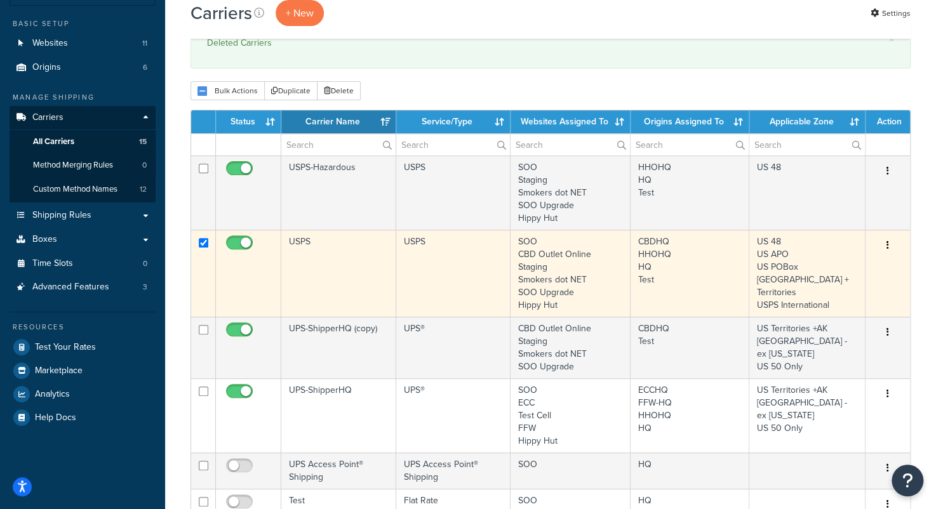
scroll to position [127, 0]
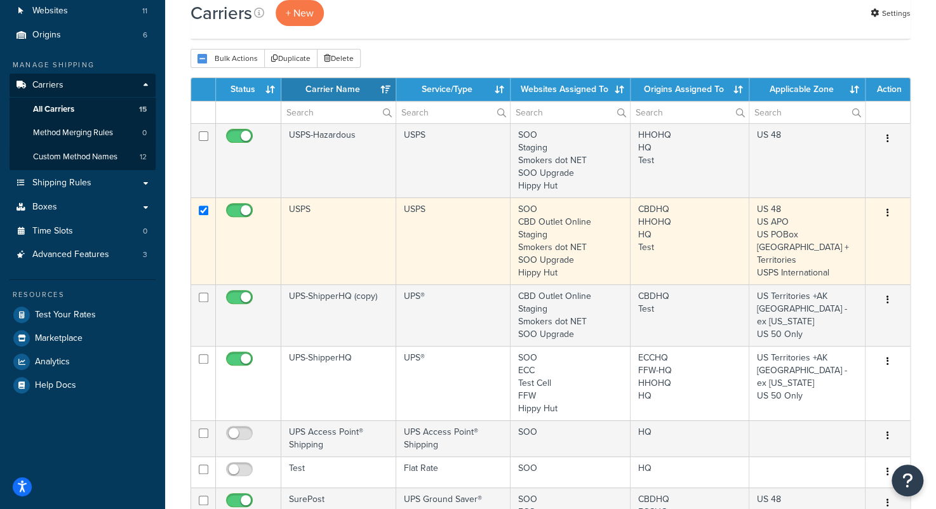
click at [889, 209] on button "button" at bounding box center [888, 213] width 18 height 20
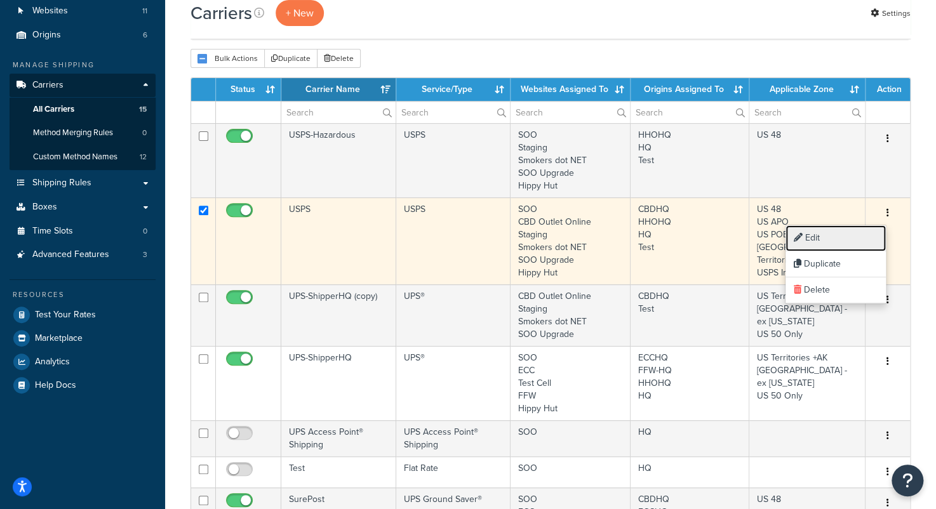
click at [840, 234] on link "Edit" at bounding box center [836, 239] width 100 height 26
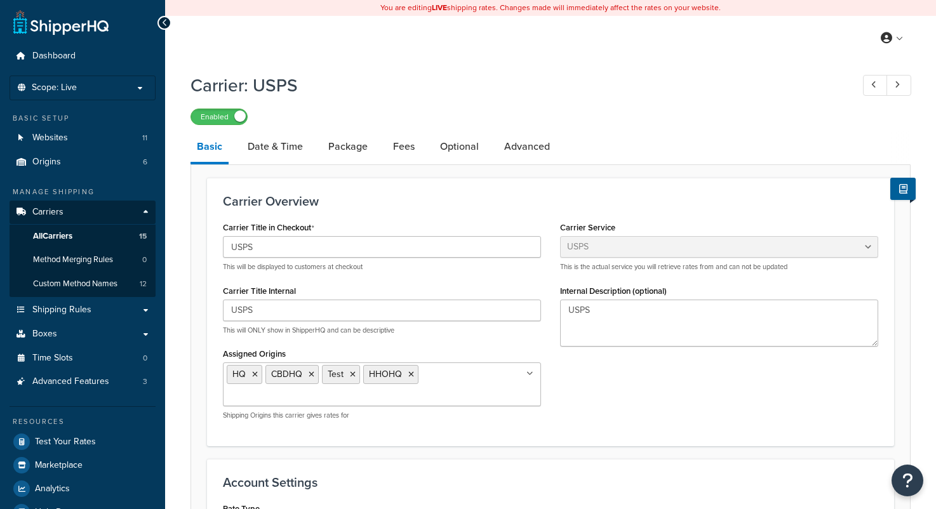
select select "usps"
click at [266, 151] on link "Date & Time" at bounding box center [275, 147] width 68 height 30
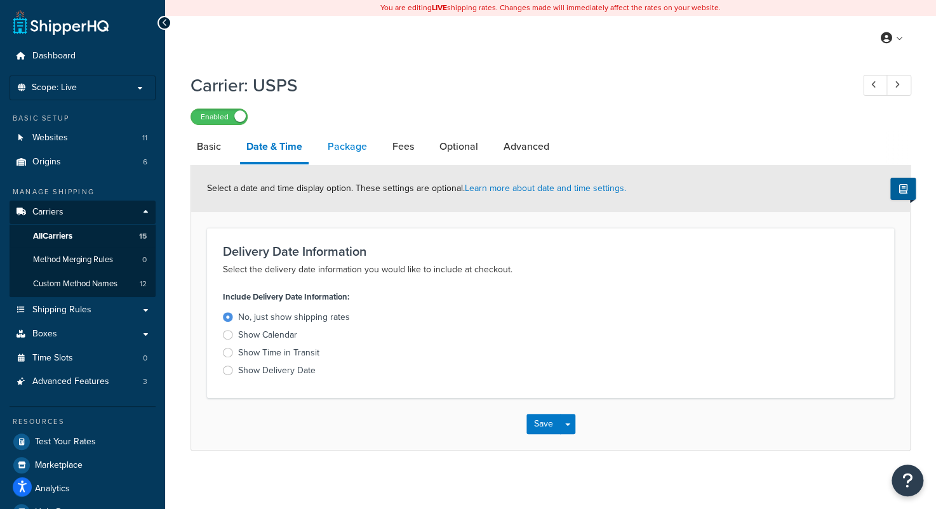
click at [357, 144] on link "Package" at bounding box center [347, 147] width 52 height 30
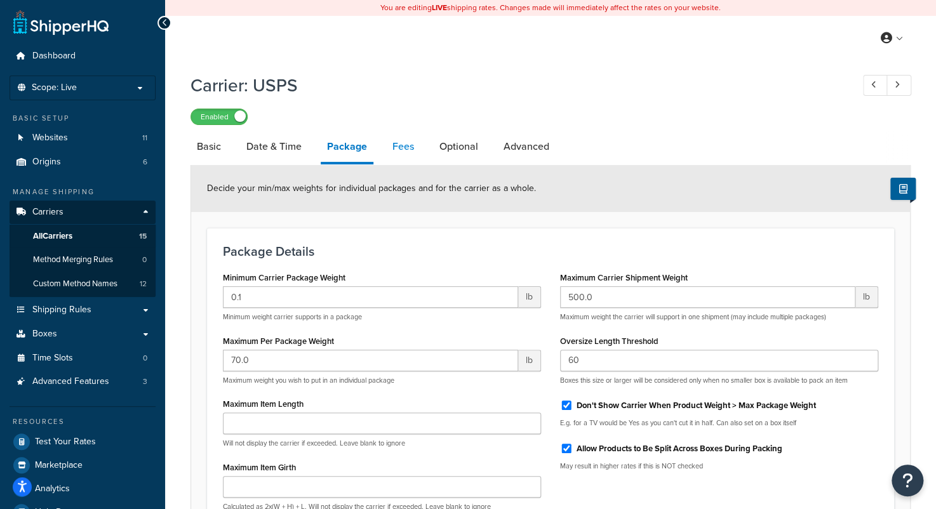
click at [400, 147] on link "Fees" at bounding box center [403, 147] width 34 height 30
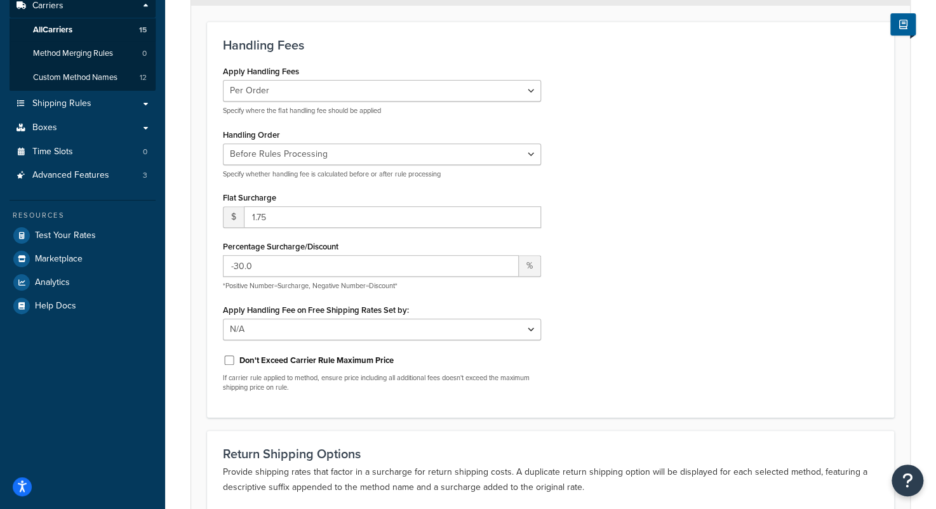
scroll to position [1, 0]
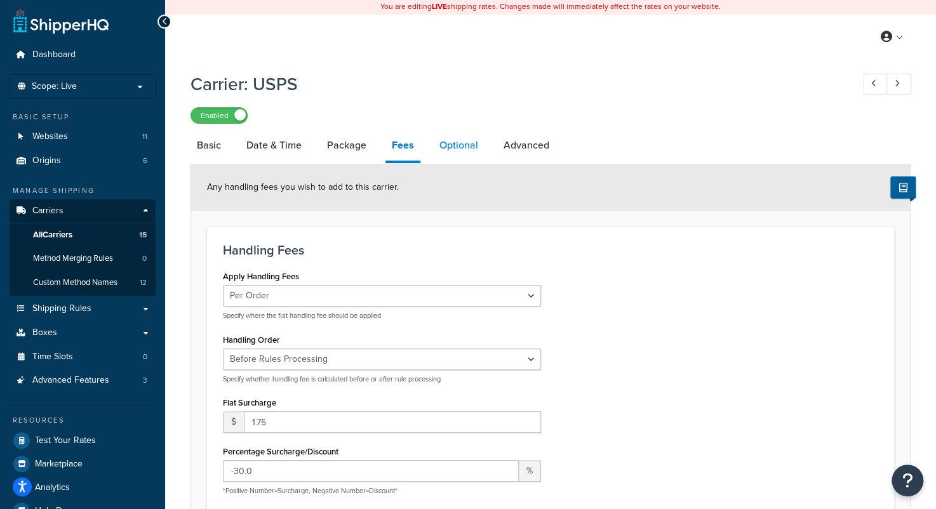
click at [442, 148] on link "Optional" at bounding box center [458, 145] width 51 height 30
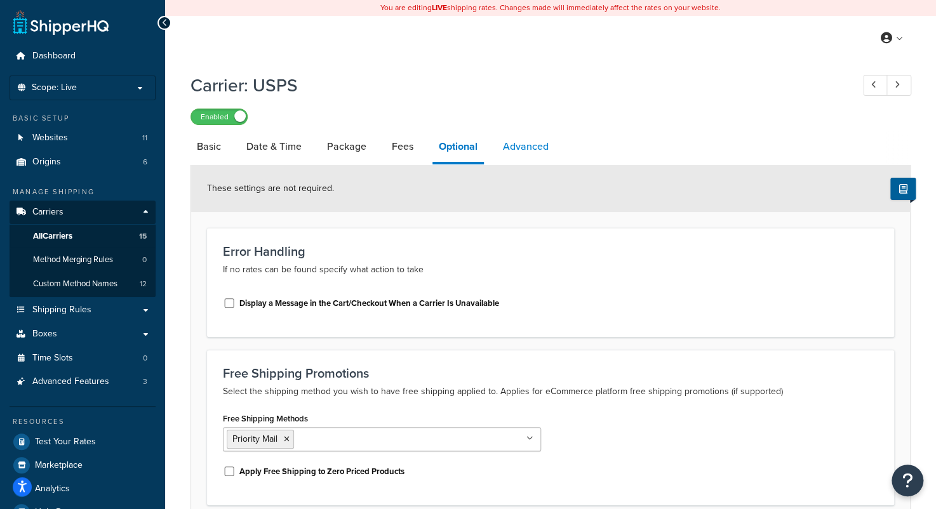
click at [522, 142] on link "Advanced" at bounding box center [526, 147] width 58 height 30
select select "false"
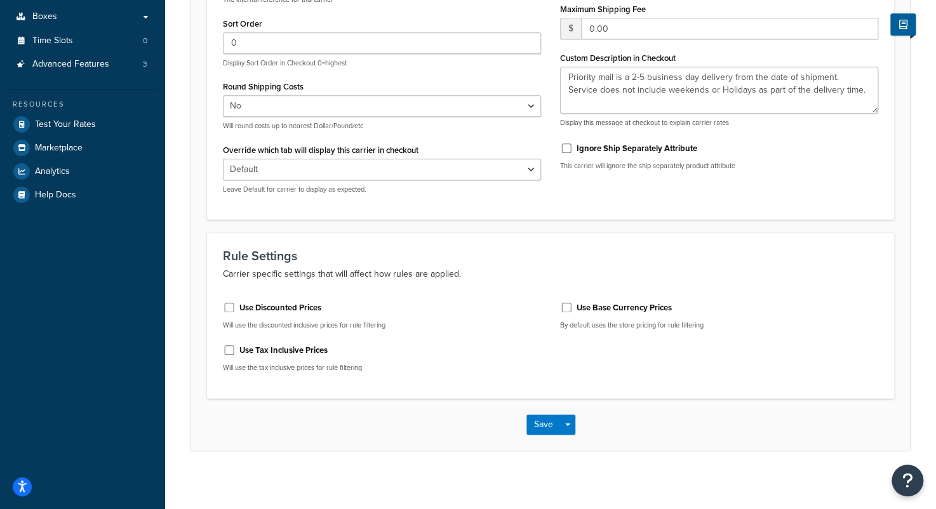
scroll to position [323, 0]
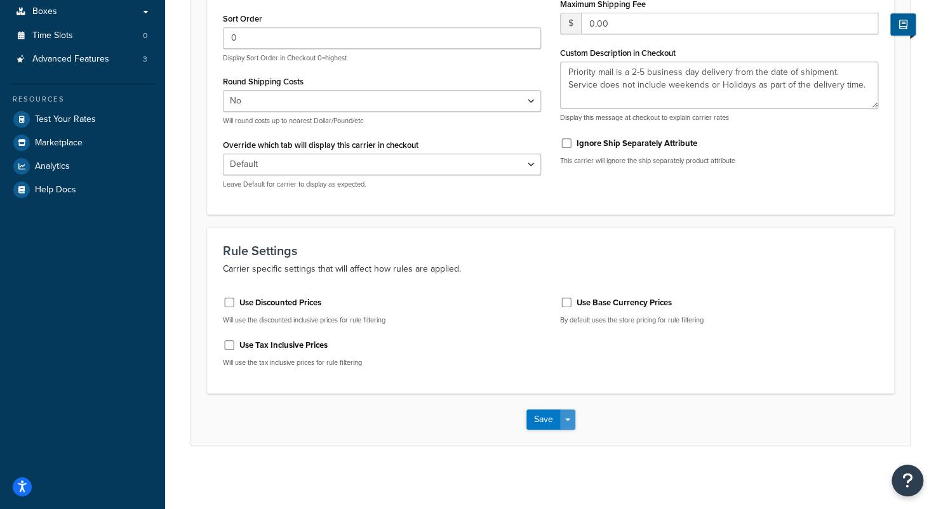
click at [569, 418] on button "Save Dropdown" at bounding box center [567, 420] width 15 height 20
click at [502, 321] on p "Will use the discounted inclusive prices for rule filtering" at bounding box center [382, 321] width 318 height 10
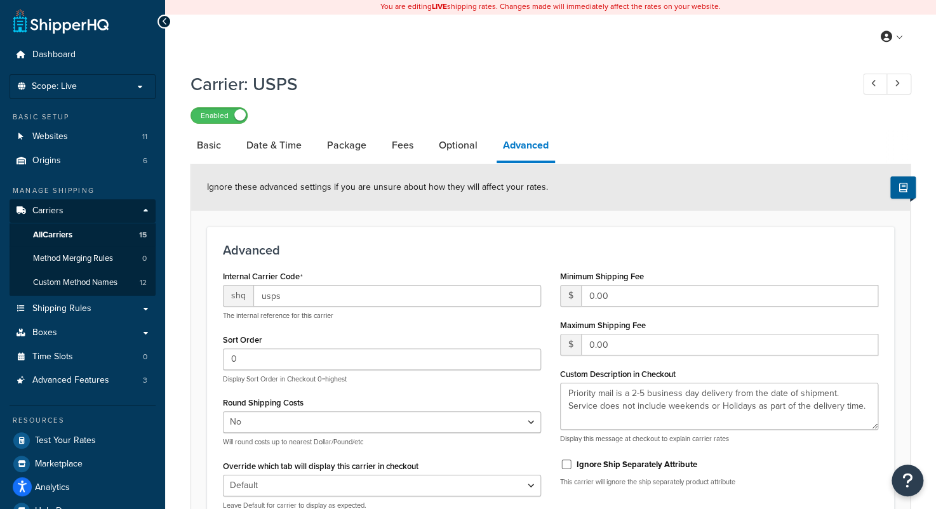
scroll to position [0, 0]
click at [891, 89] on link at bounding box center [899, 85] width 25 height 21
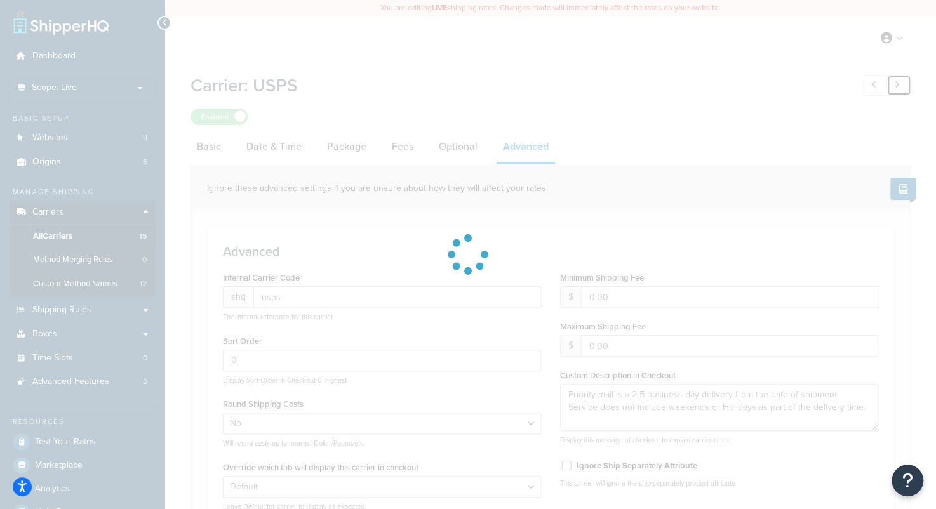
type input "ups"
type input "40"
type textarea "UPS Shipping is a 2-6 business day service depending on shipping method and doe…"
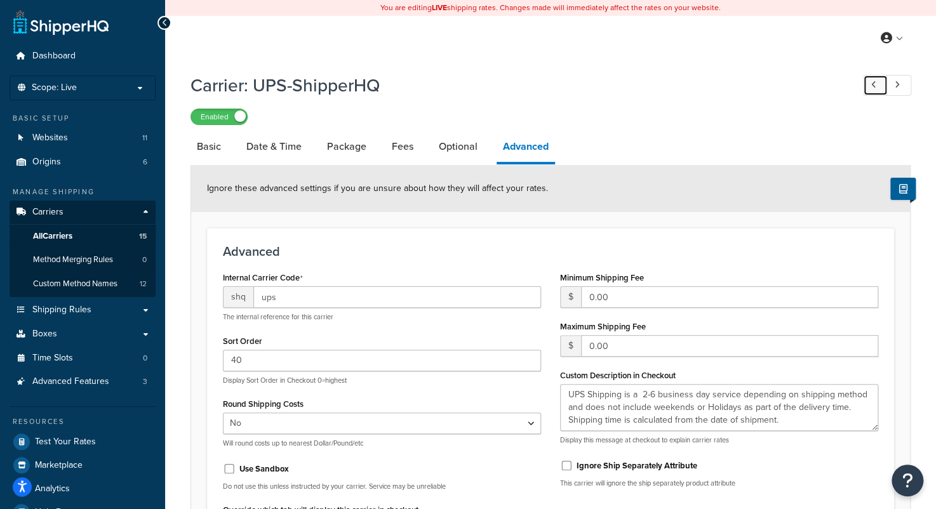
click at [876, 87] on icon at bounding box center [874, 85] width 5 height 8
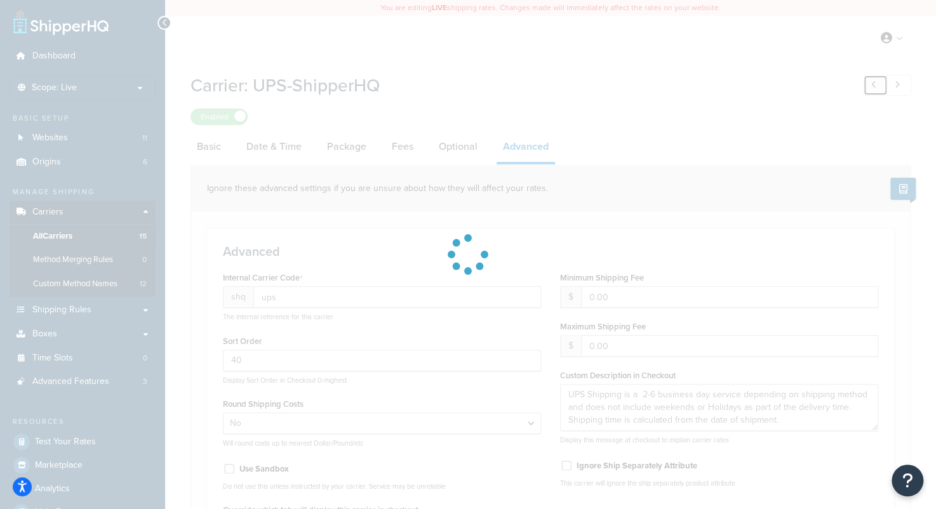
type input "usps"
type input "0"
type textarea "Priority mail is a 2-5 business day delivery from the date of shipment. Service…"
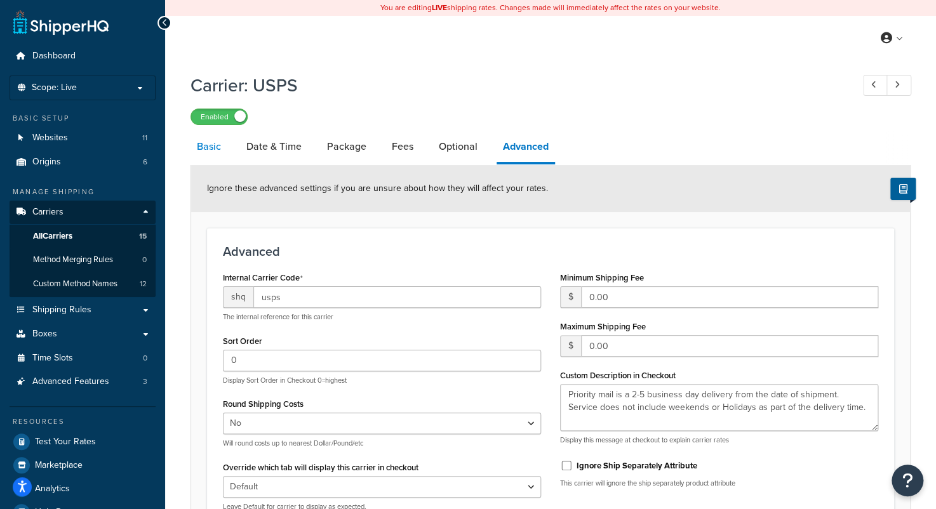
click at [210, 152] on link "Basic" at bounding box center [209, 147] width 37 height 30
select select "usps"
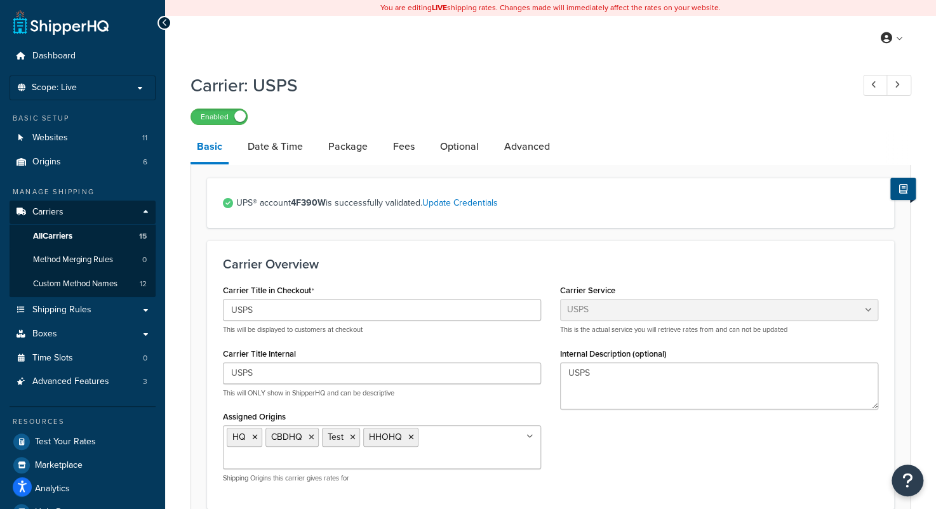
click at [911, 194] on button at bounding box center [903, 189] width 25 height 22
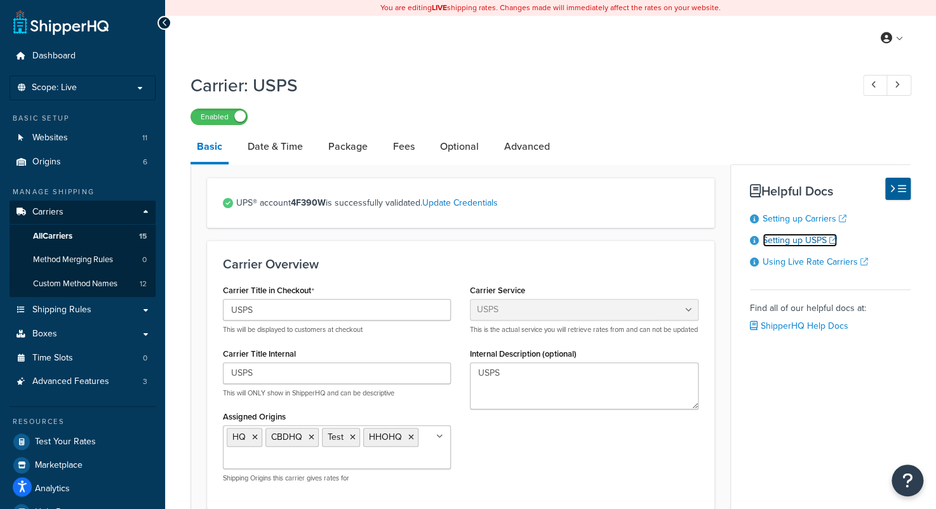
click at [802, 245] on link "Setting up USPS" at bounding box center [800, 240] width 74 height 13
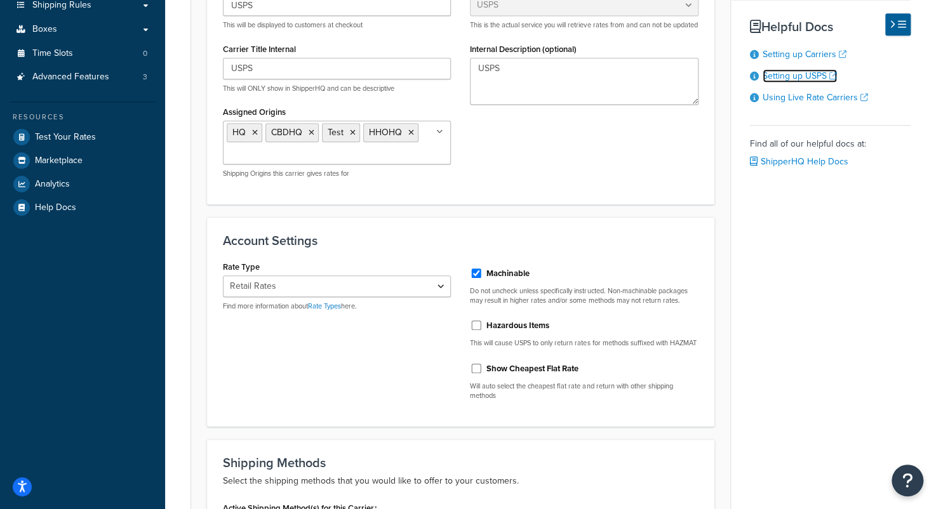
scroll to position [381, 0]
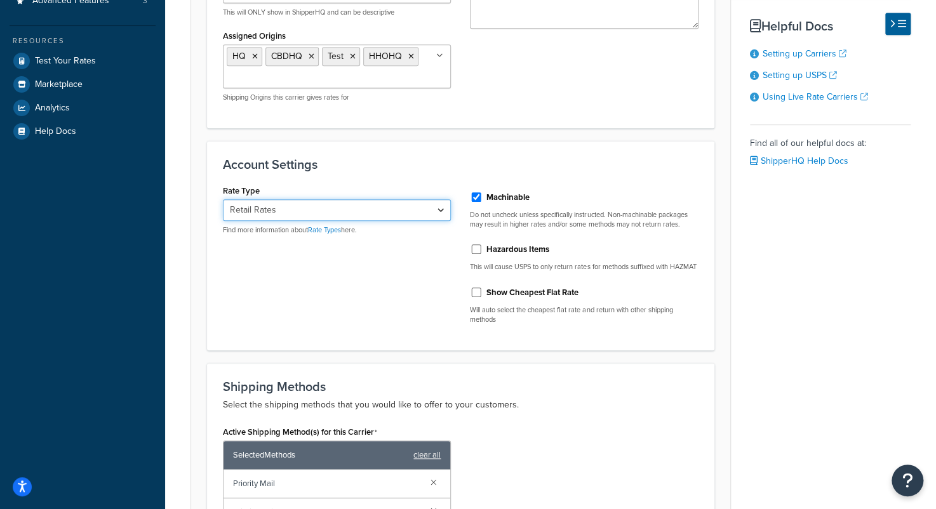
click at [436, 206] on select "Retail Rates Online Rates Commercial Plus" at bounding box center [337, 210] width 228 height 22
click at [223, 199] on select "Retail Rates Online Rates Commercial Plus" at bounding box center [337, 210] width 228 height 22
click at [382, 304] on div "Rate Type Retail Rates Online Rates Commercial Plus Find more information about…" at bounding box center [460, 258] width 495 height 153
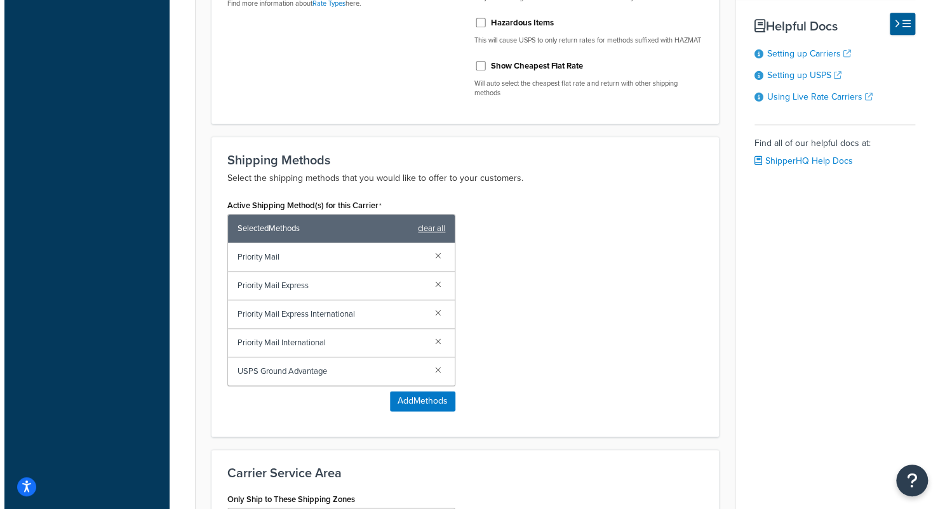
scroll to position [699, 0]
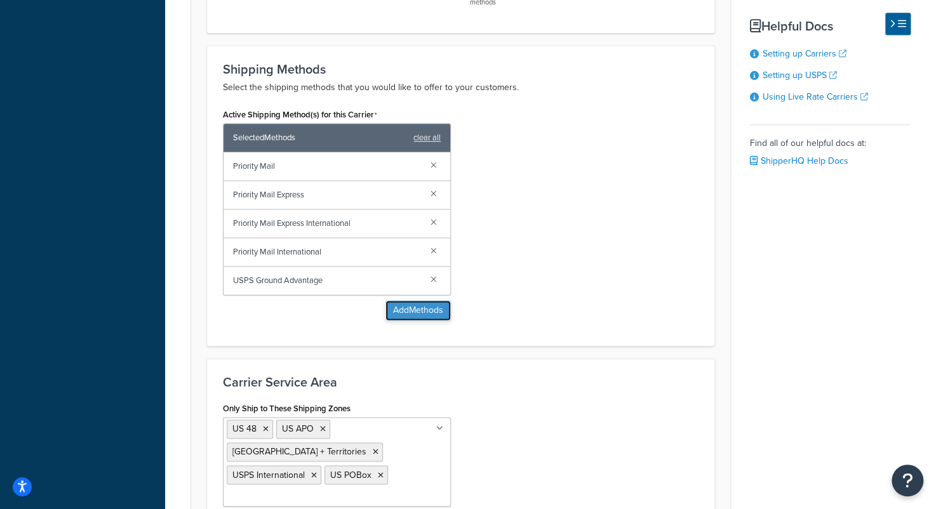
click at [418, 321] on button "Add Methods" at bounding box center [418, 310] width 65 height 20
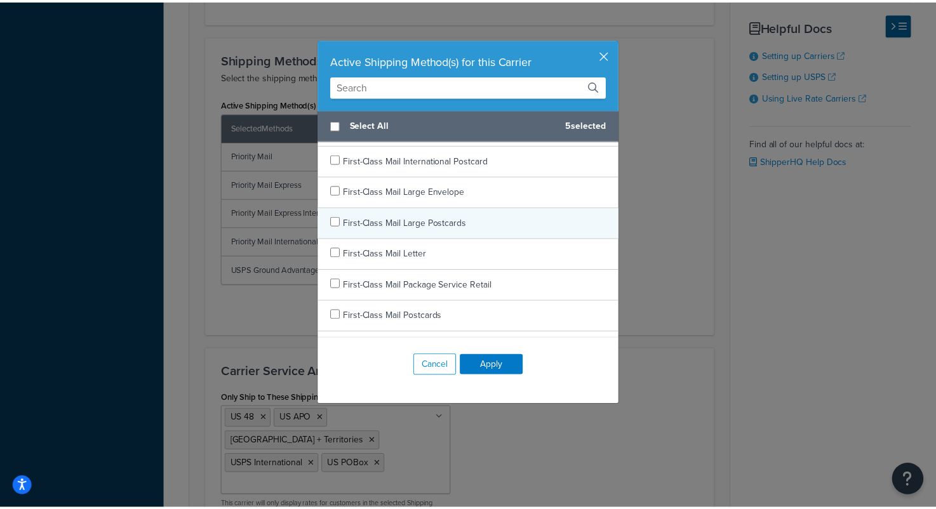
scroll to position [127, 0]
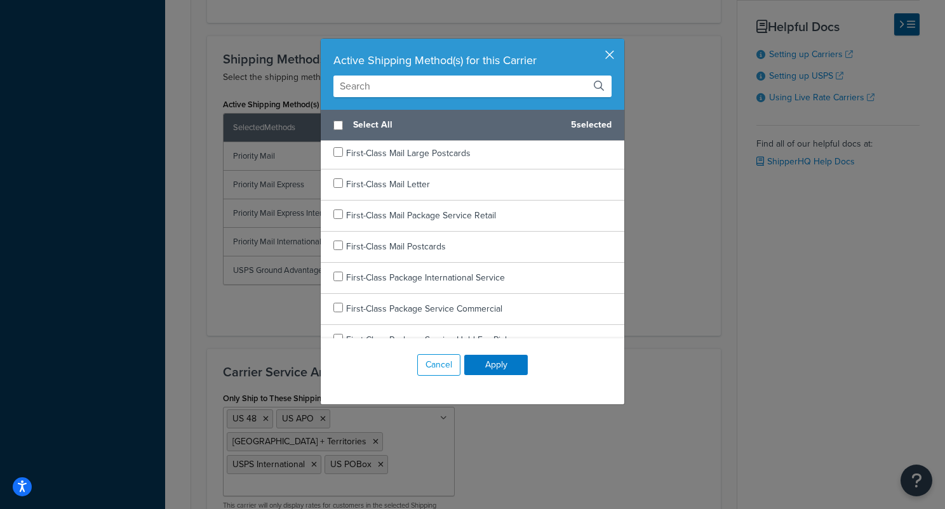
click at [621, 42] on button "button" at bounding box center [622, 40] width 3 height 3
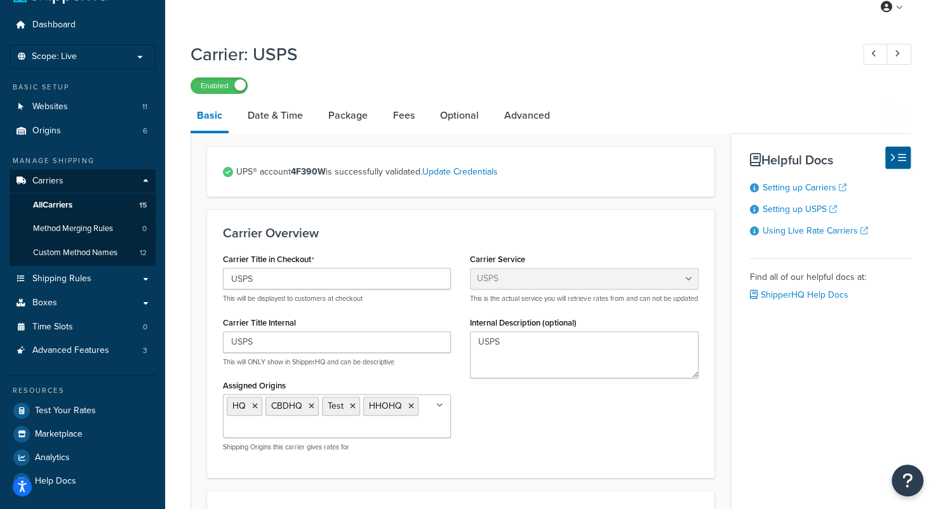
scroll to position [30, 0]
click at [71, 205] on span "All Carriers" at bounding box center [52, 206] width 39 height 11
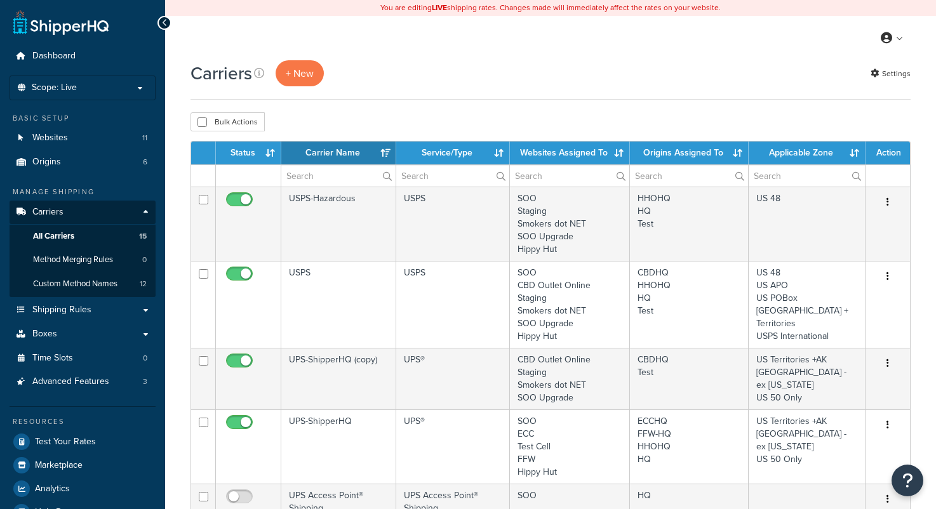
select select "15"
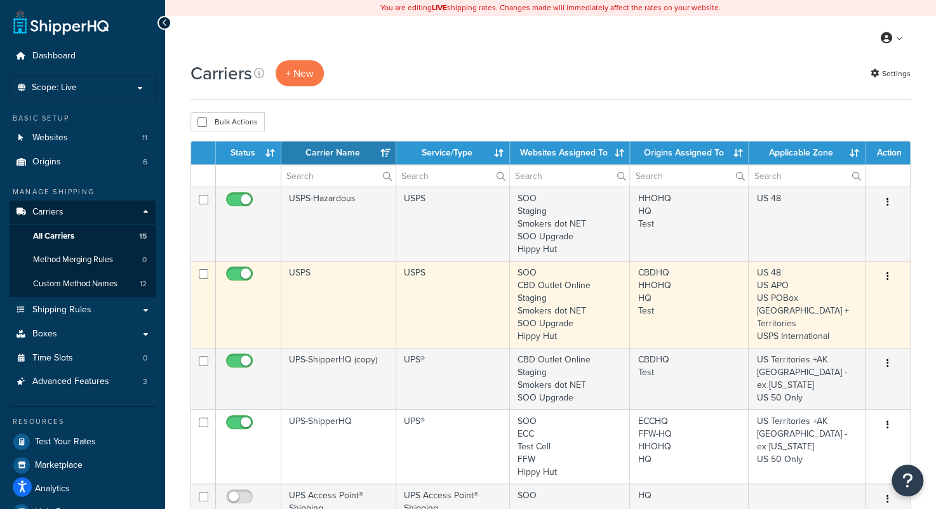
click at [886, 278] on button "button" at bounding box center [888, 277] width 18 height 20
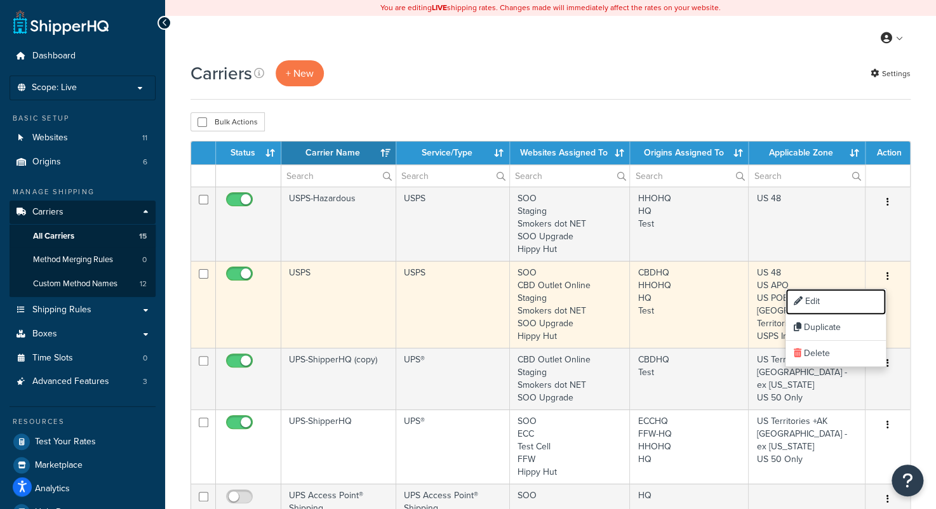
click at [816, 300] on link "Edit" at bounding box center [836, 302] width 100 height 26
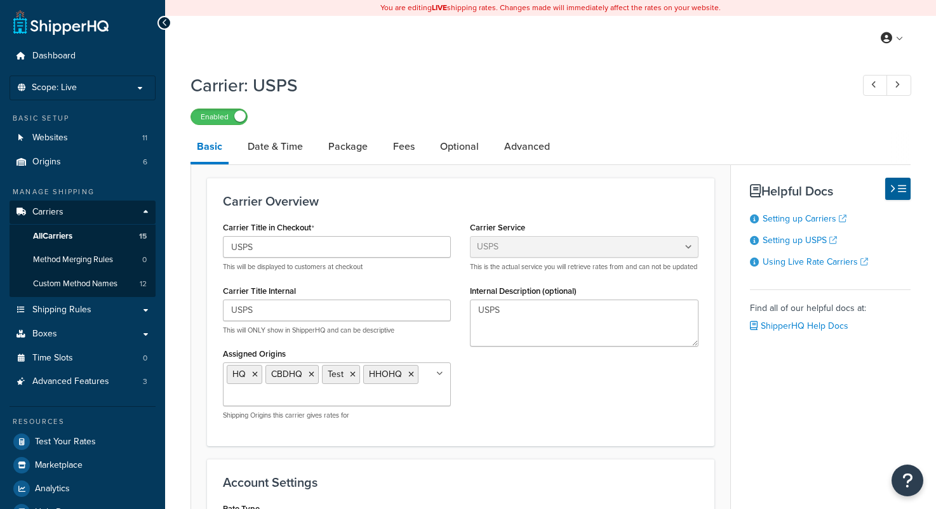
select select "usps"
click at [273, 150] on link "Date & Time" at bounding box center [275, 147] width 68 height 30
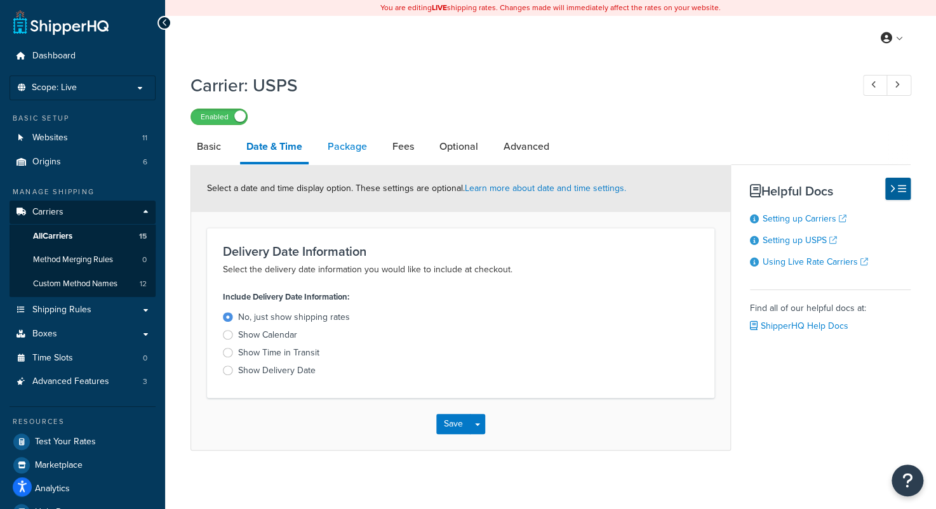
click at [362, 144] on link "Package" at bounding box center [347, 147] width 52 height 30
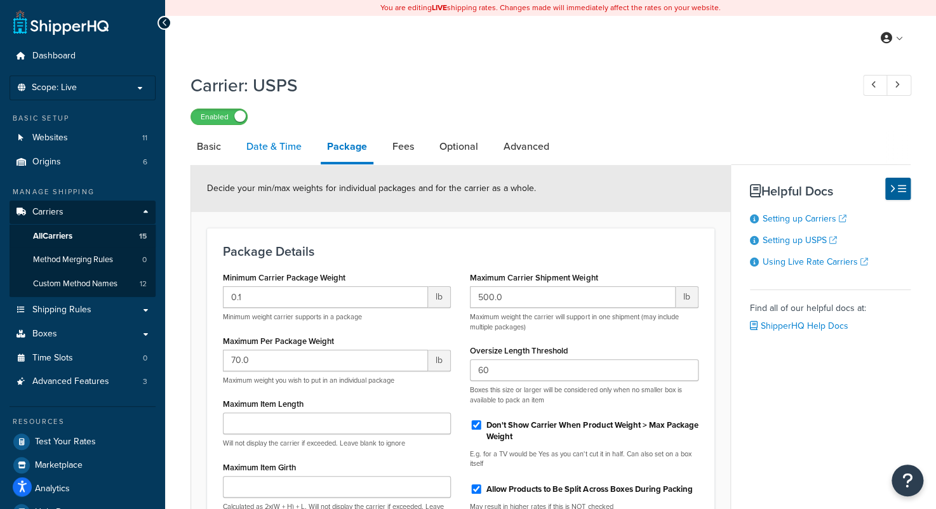
click at [286, 151] on link "Date & Time" at bounding box center [274, 147] width 68 height 30
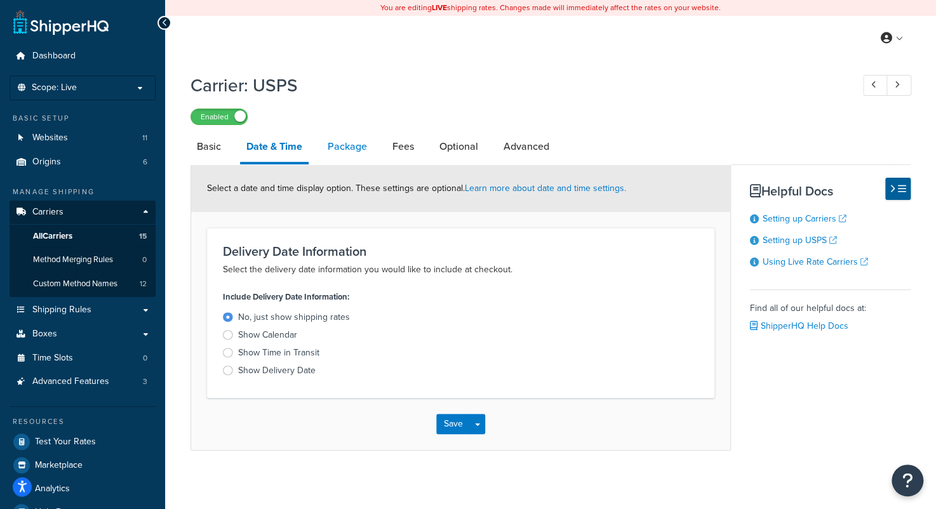
click at [349, 150] on link "Package" at bounding box center [347, 147] width 52 height 30
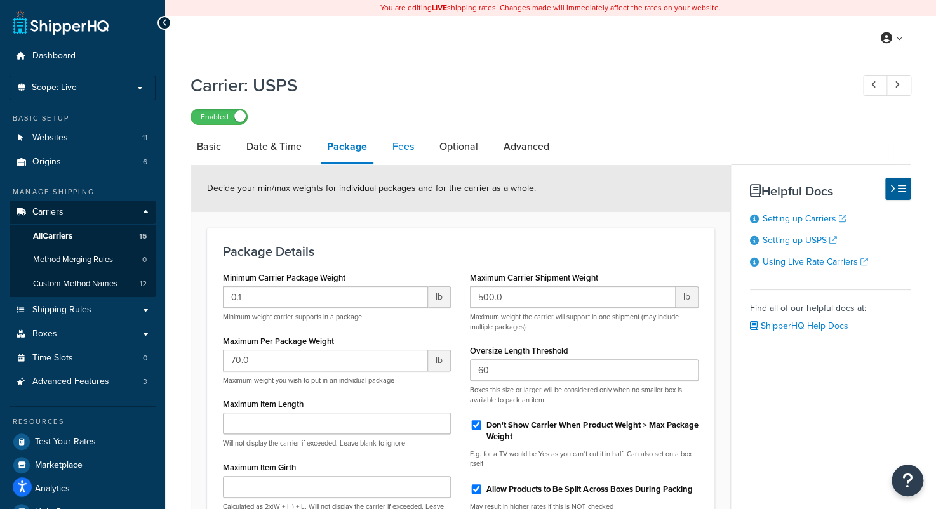
click at [404, 149] on link "Fees" at bounding box center [403, 147] width 34 height 30
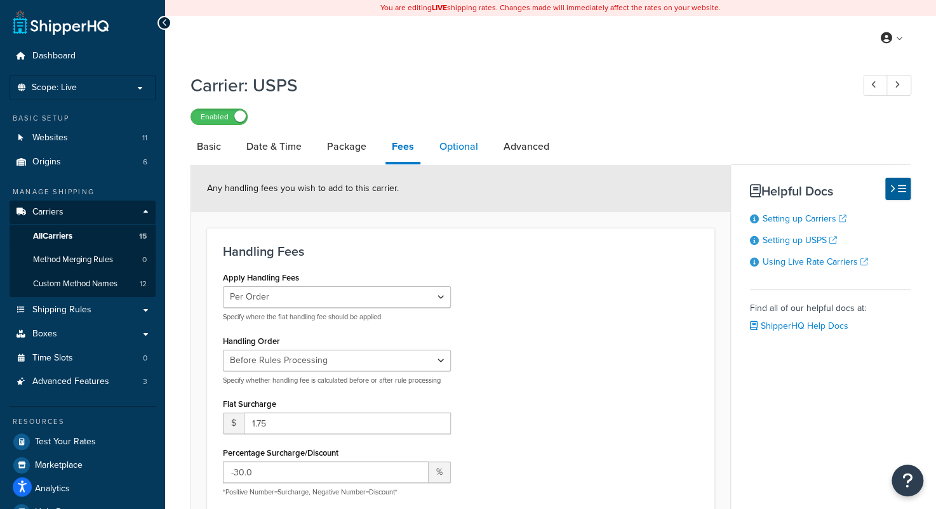
click at [448, 151] on link "Optional" at bounding box center [458, 147] width 51 height 30
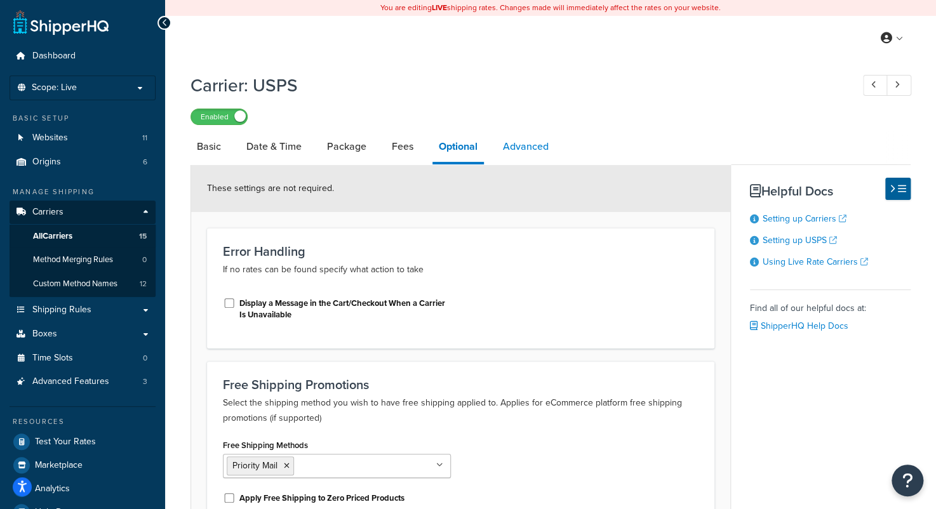
click at [546, 149] on link "Advanced" at bounding box center [526, 147] width 58 height 30
select select "false"
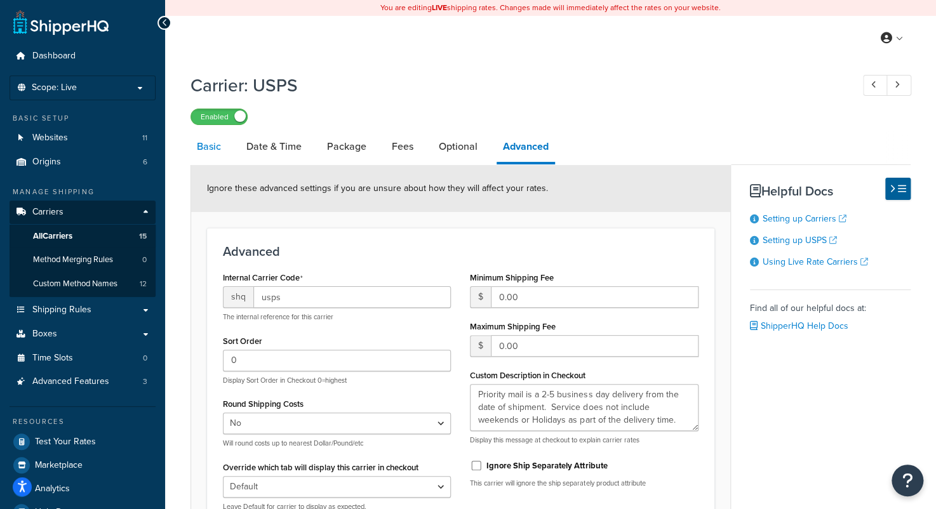
click at [205, 149] on link "Basic" at bounding box center [209, 147] width 37 height 30
select select "usps"
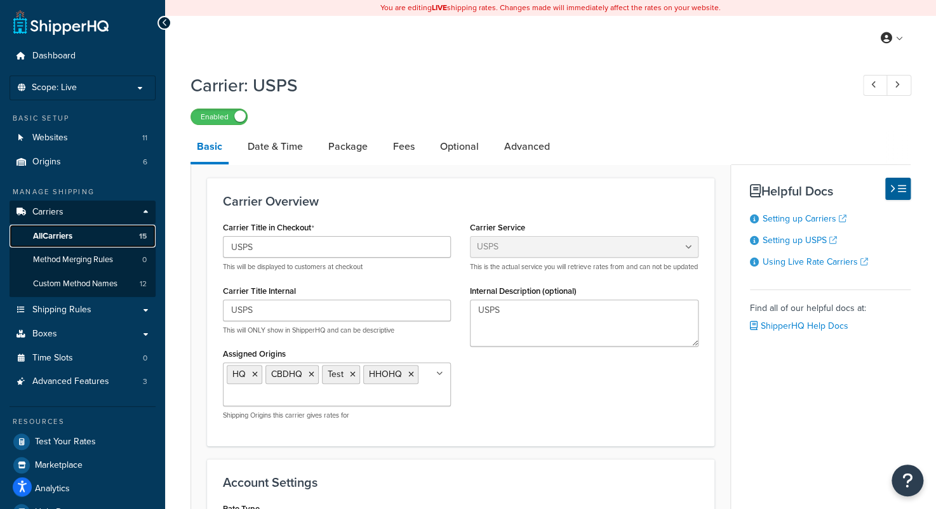
click at [57, 233] on span "All Carriers" at bounding box center [52, 236] width 39 height 11
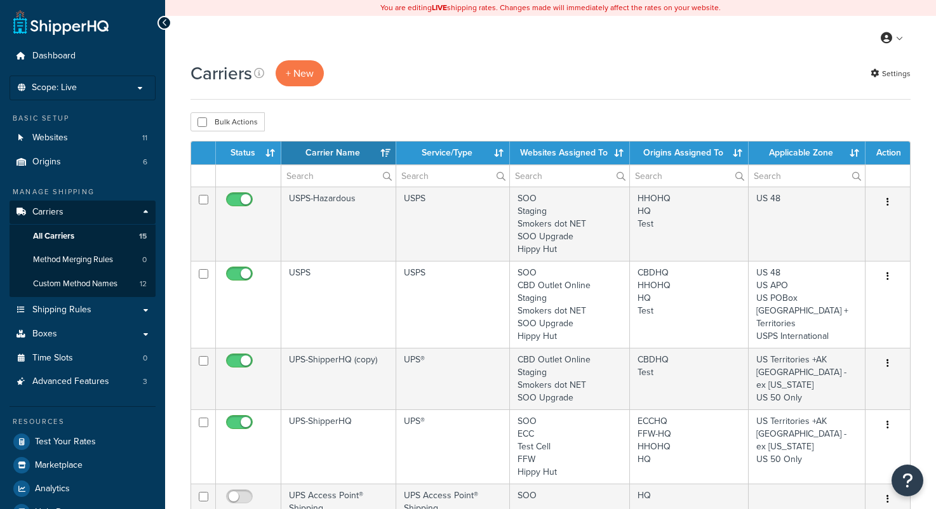
select select "15"
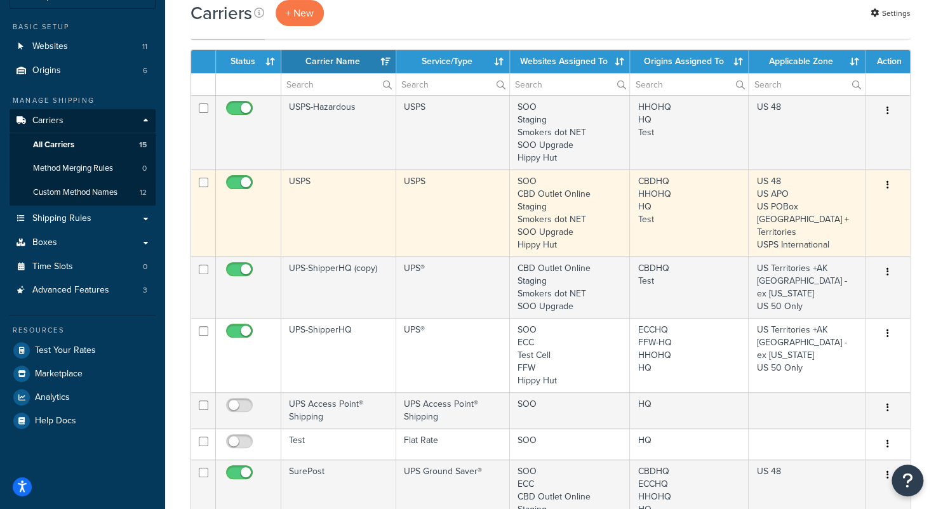
scroll to position [64, 0]
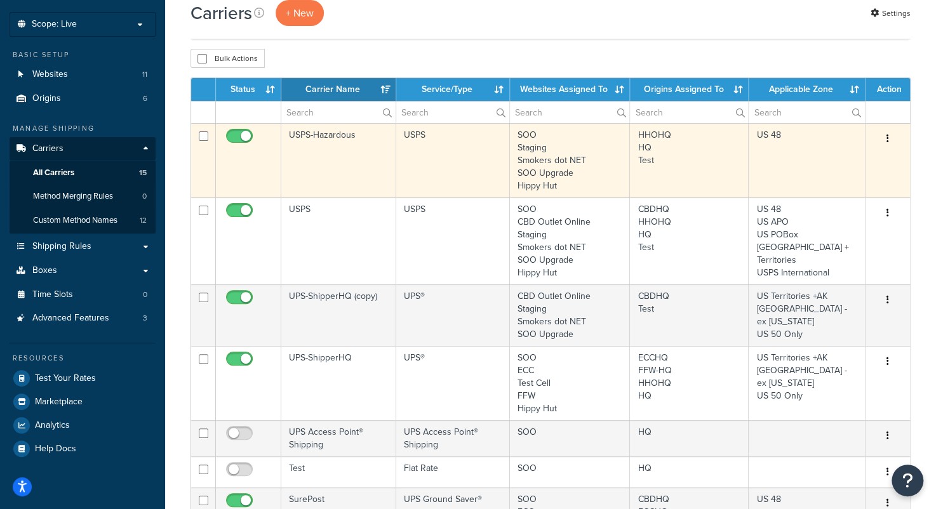
click at [888, 140] on button "button" at bounding box center [888, 139] width 18 height 20
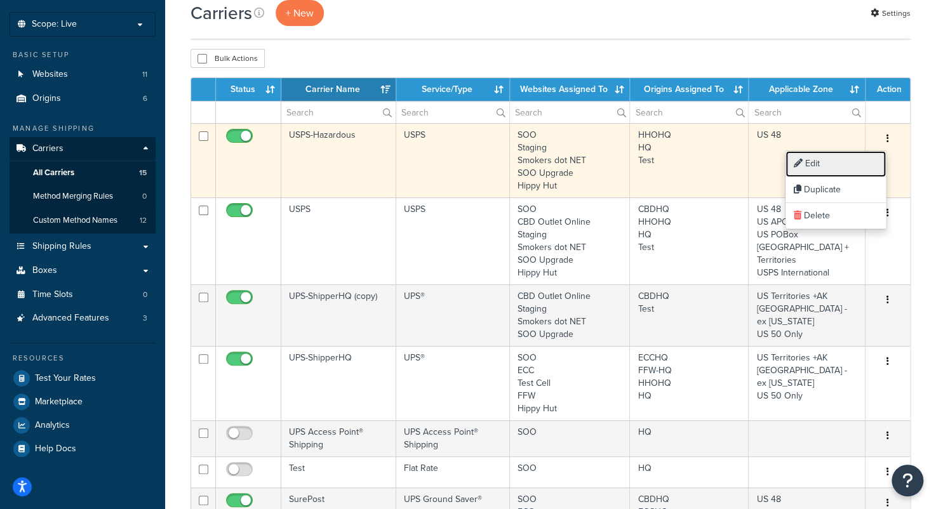
click at [843, 161] on link "Edit" at bounding box center [836, 164] width 100 height 26
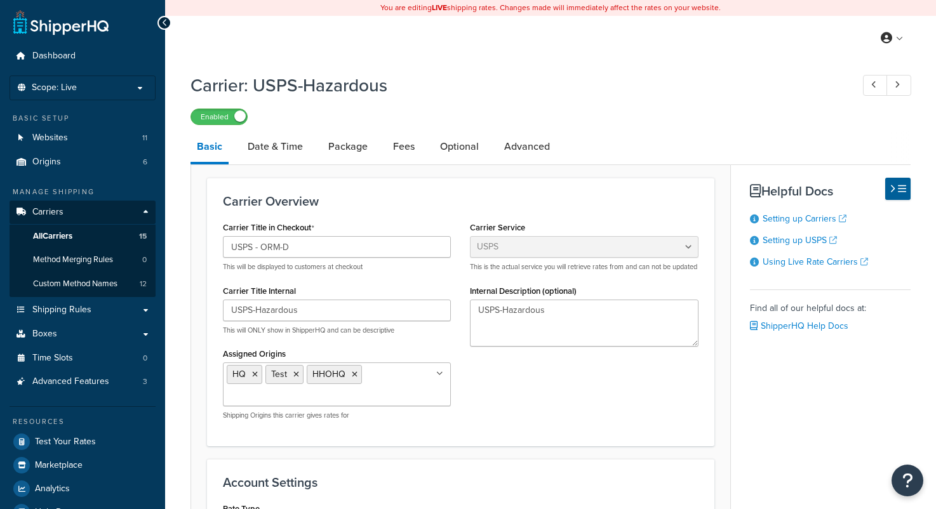
select select "usps"
select select "ONLINE"
click at [894, 191] on icon at bounding box center [893, 189] width 6 height 10
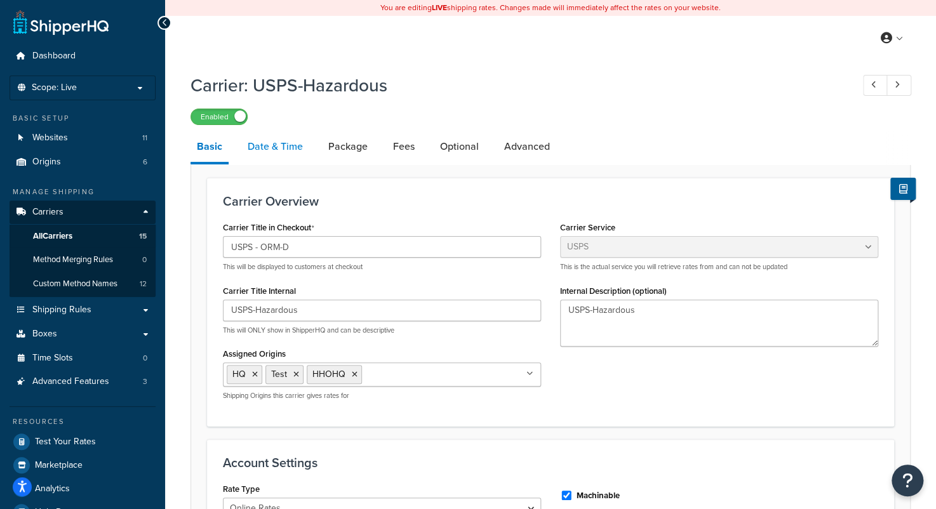
click at [294, 144] on link "Date & Time" at bounding box center [275, 147] width 68 height 30
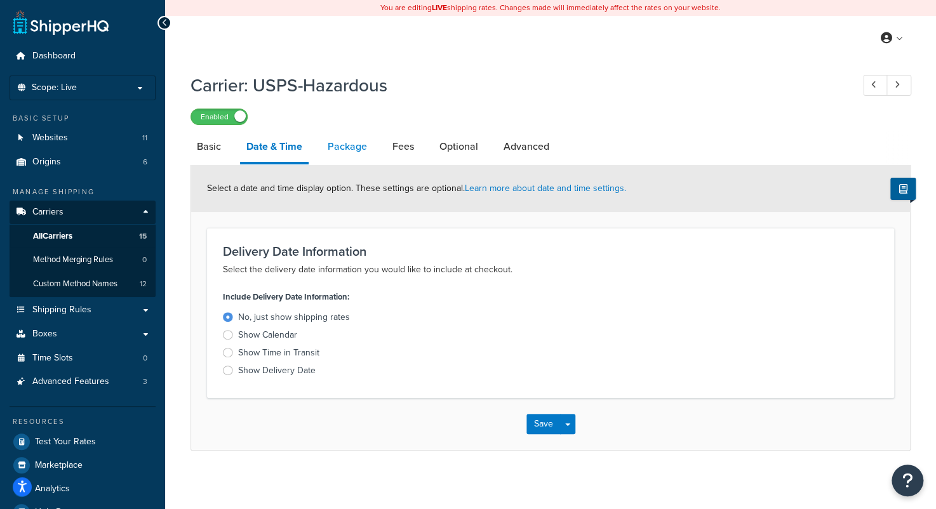
click at [342, 149] on link "Package" at bounding box center [347, 147] width 52 height 30
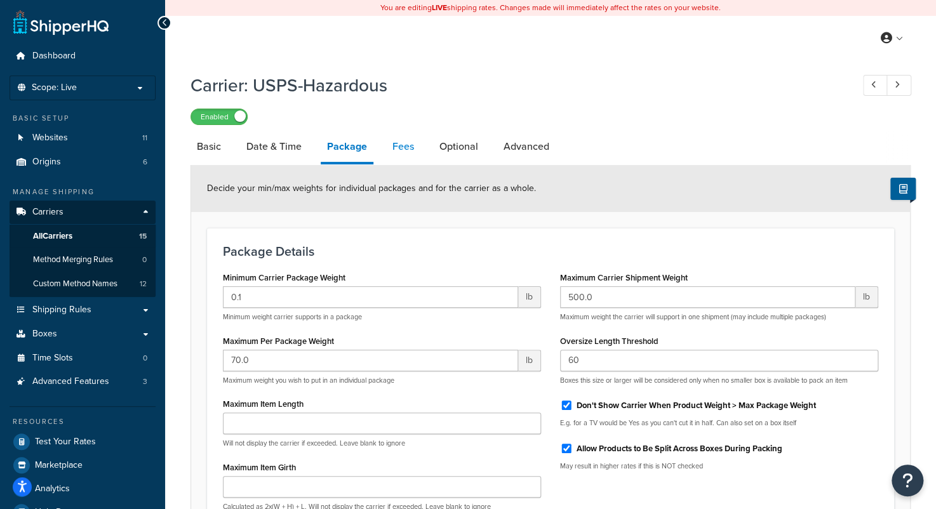
click at [406, 154] on link "Fees" at bounding box center [403, 147] width 34 height 30
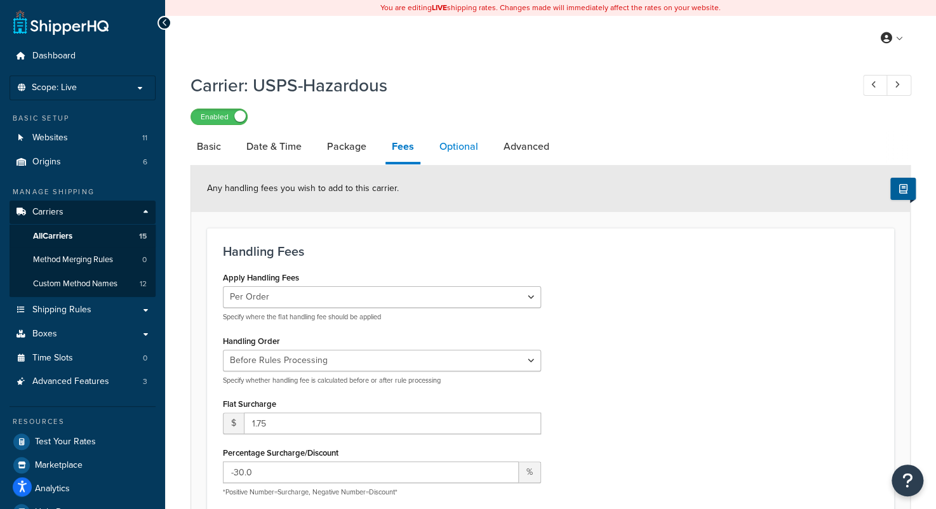
click at [461, 146] on link "Optional" at bounding box center [458, 147] width 51 height 30
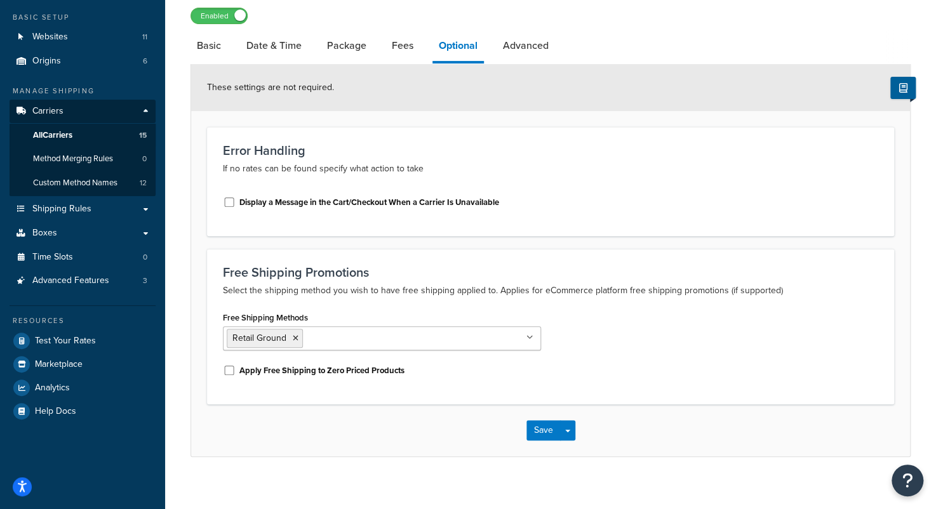
scroll to position [112, 0]
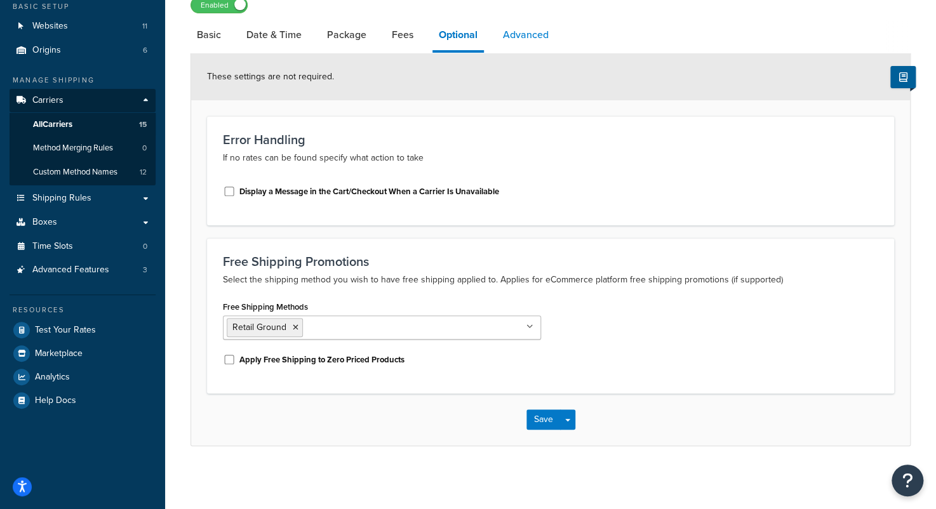
click at [525, 36] on link "Advanced" at bounding box center [526, 35] width 58 height 30
select select "false"
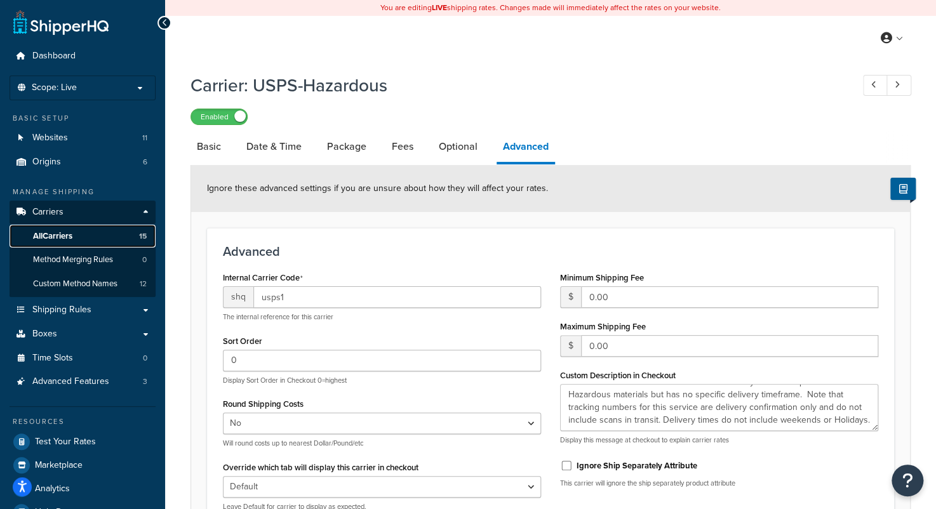
click at [53, 231] on span "All Carriers" at bounding box center [52, 236] width 39 height 11
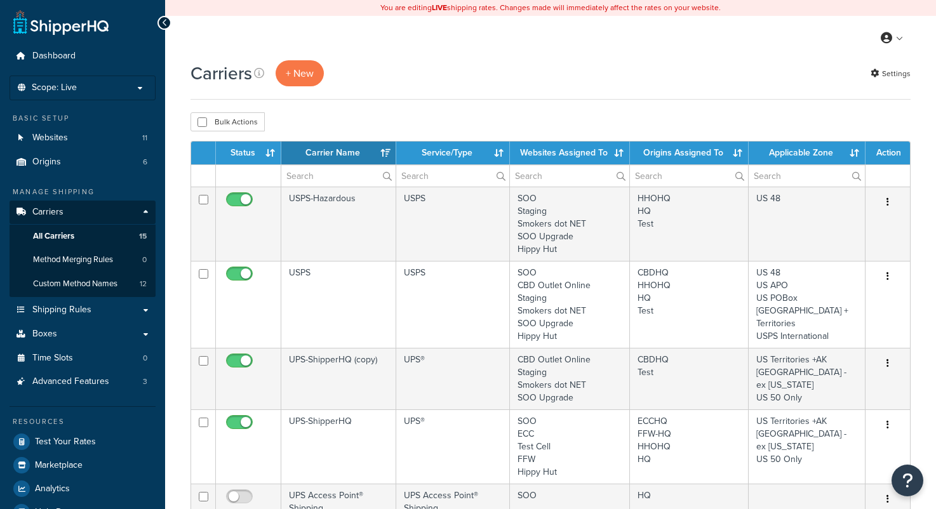
select select "15"
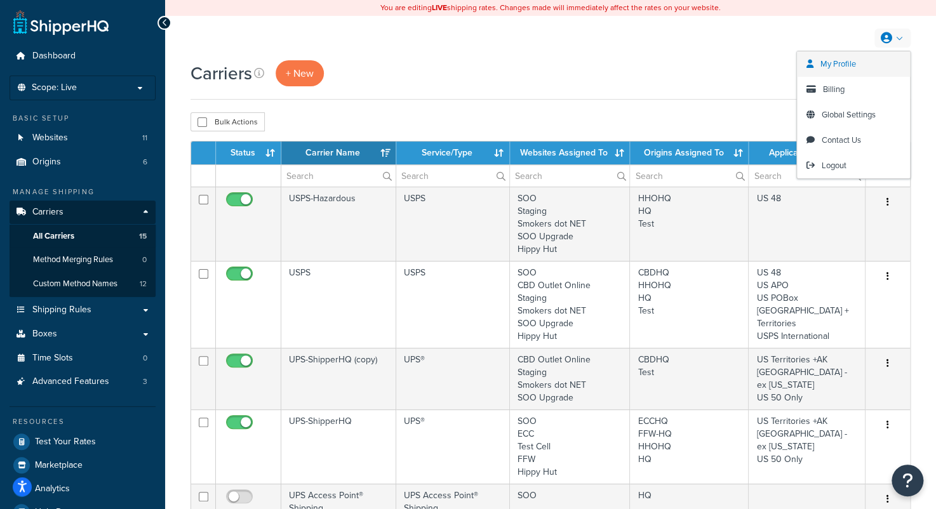
click at [843, 62] on span "My Profile" at bounding box center [839, 64] width 36 height 12
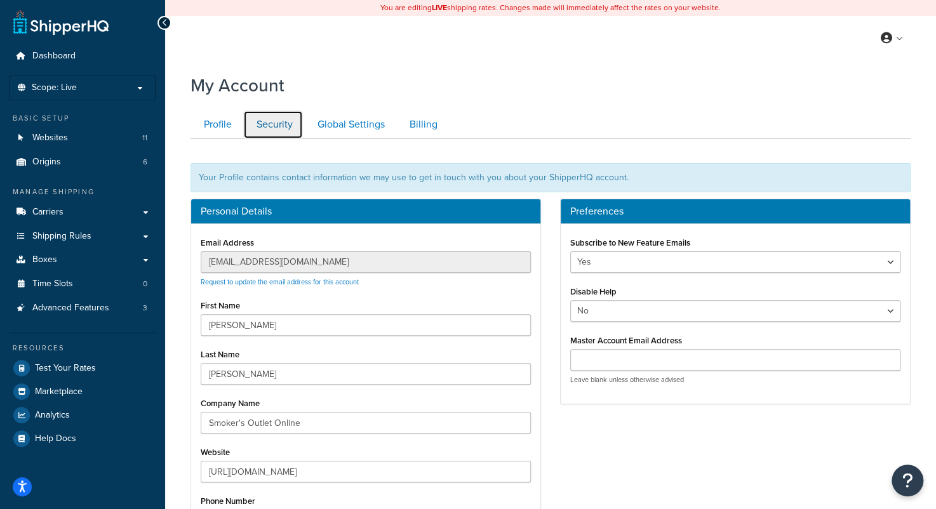
click at [280, 123] on link "Security" at bounding box center [273, 125] width 60 height 29
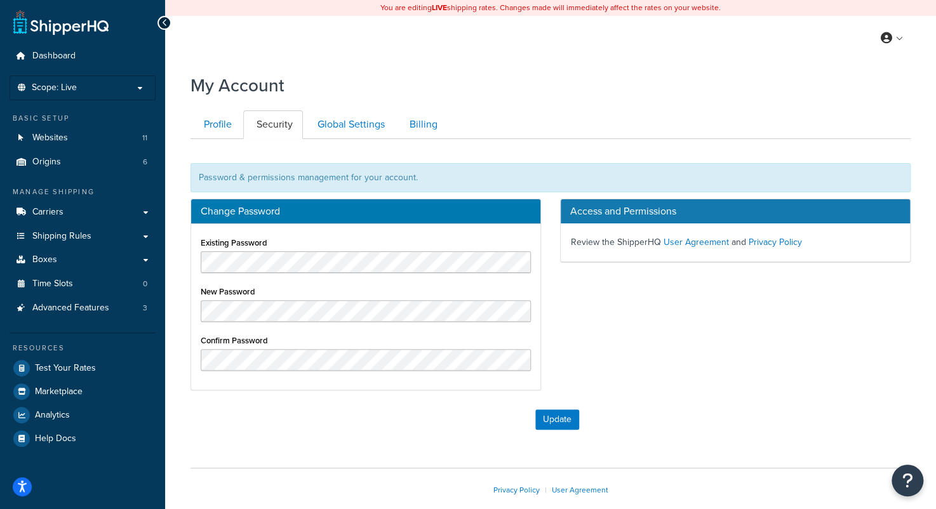
scroll to position [64, 0]
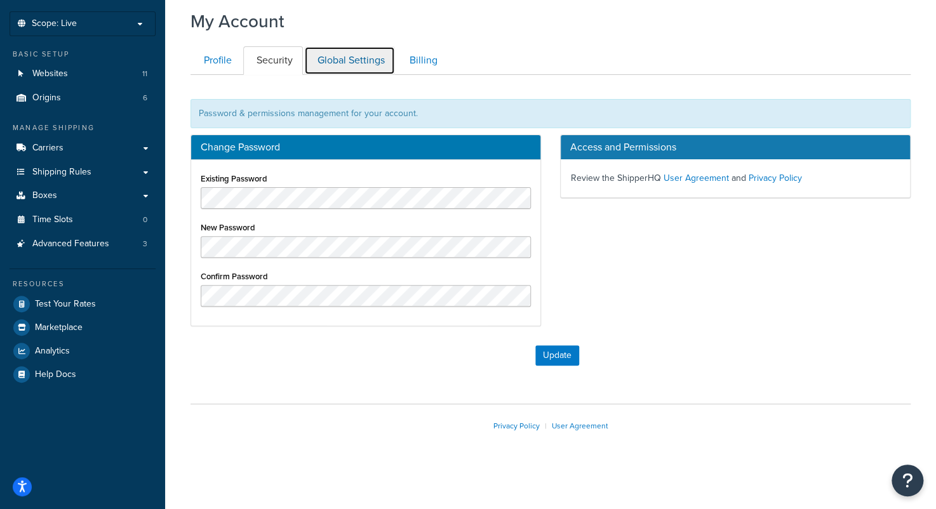
click at [360, 59] on link "Global Settings" at bounding box center [349, 60] width 91 height 29
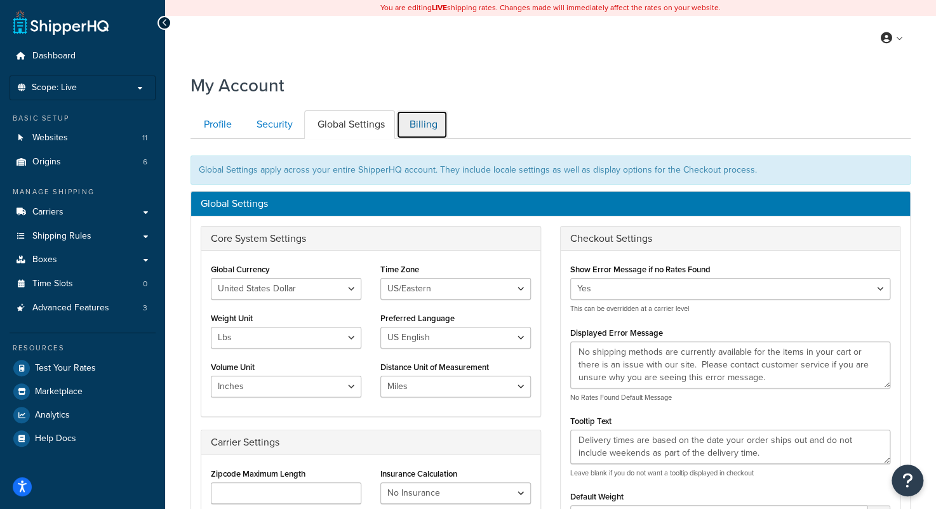
click at [424, 119] on link "Billing" at bounding box center [421, 125] width 51 height 29
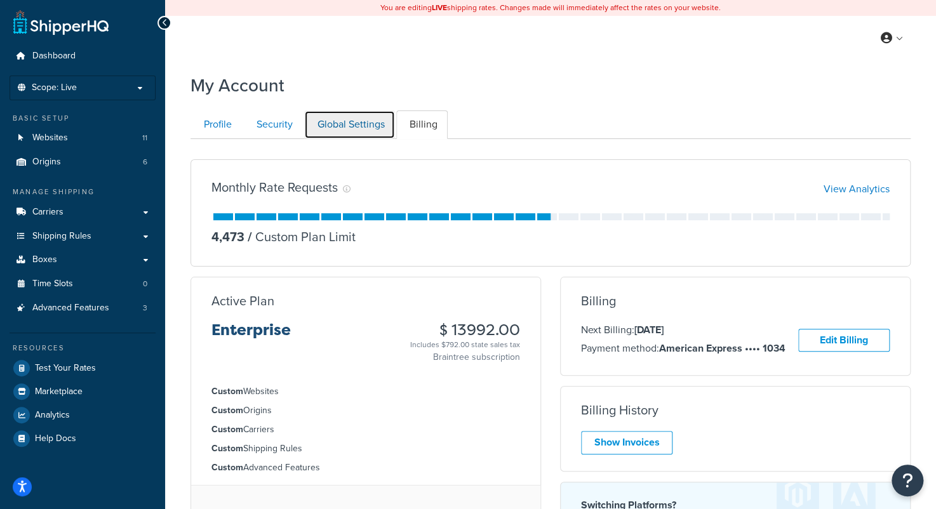
click at [355, 129] on link "Global Settings" at bounding box center [349, 125] width 91 height 29
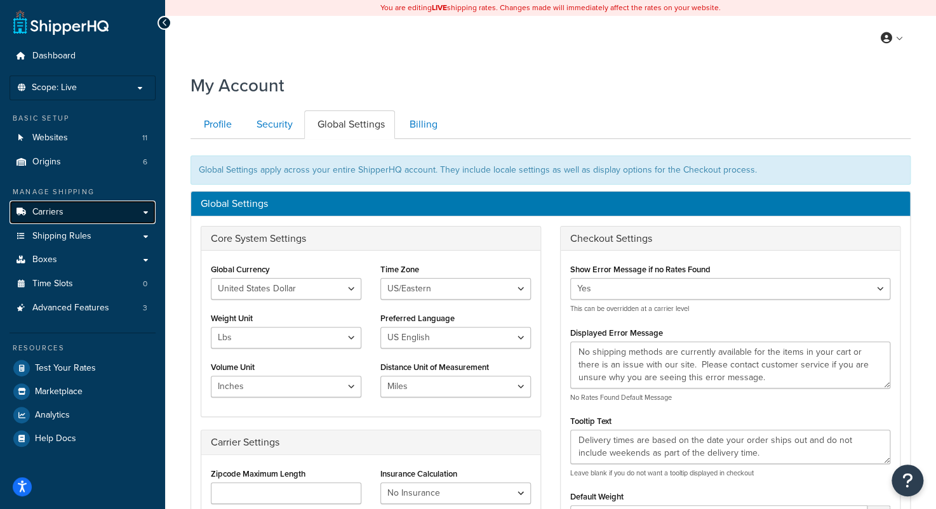
click at [61, 216] on span "Carriers" at bounding box center [47, 212] width 31 height 11
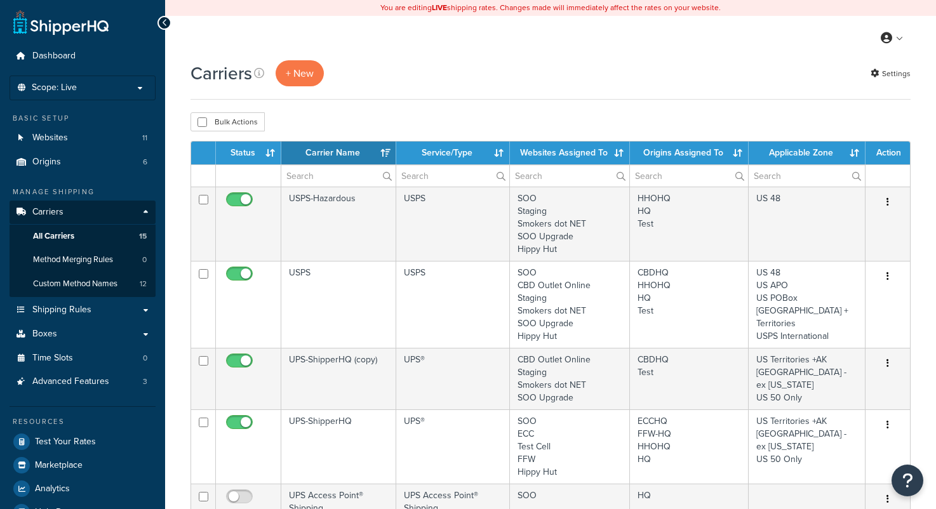
select select "15"
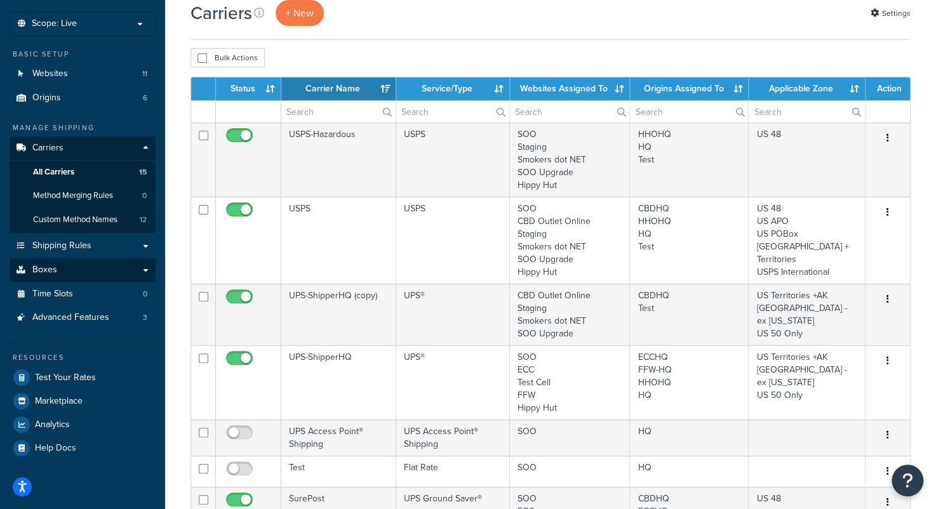
scroll to position [64, 0]
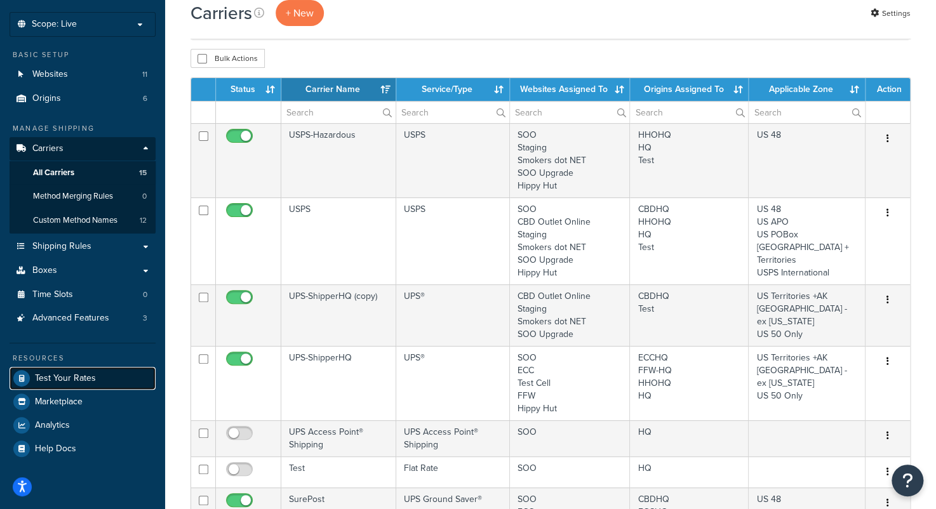
click at [72, 378] on span "Test Your Rates" at bounding box center [65, 379] width 61 height 11
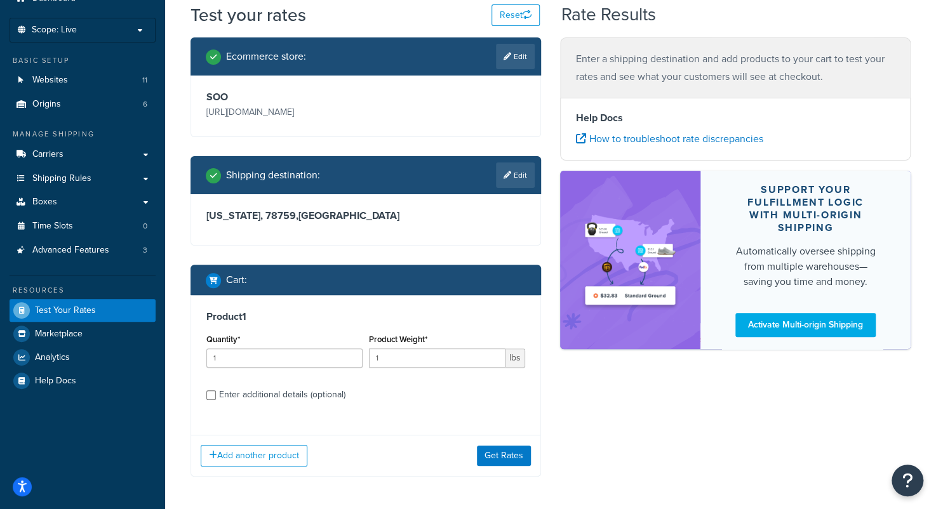
scroll to position [107, 0]
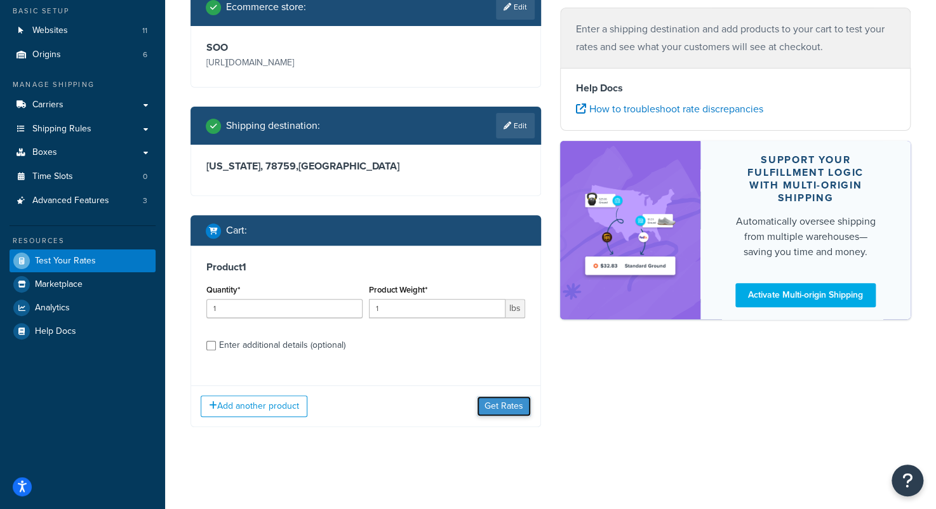
click at [518, 405] on button "Get Rates" at bounding box center [504, 406] width 54 height 20
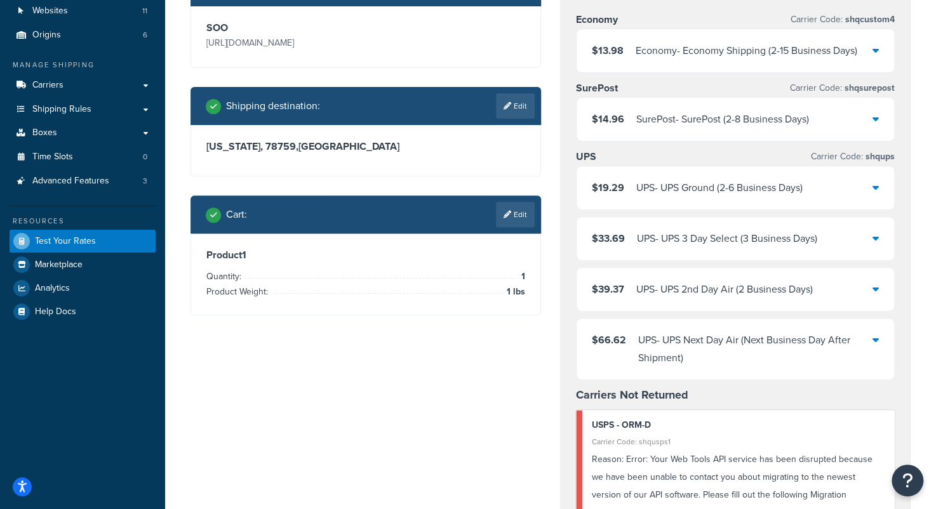
scroll to position [0, 0]
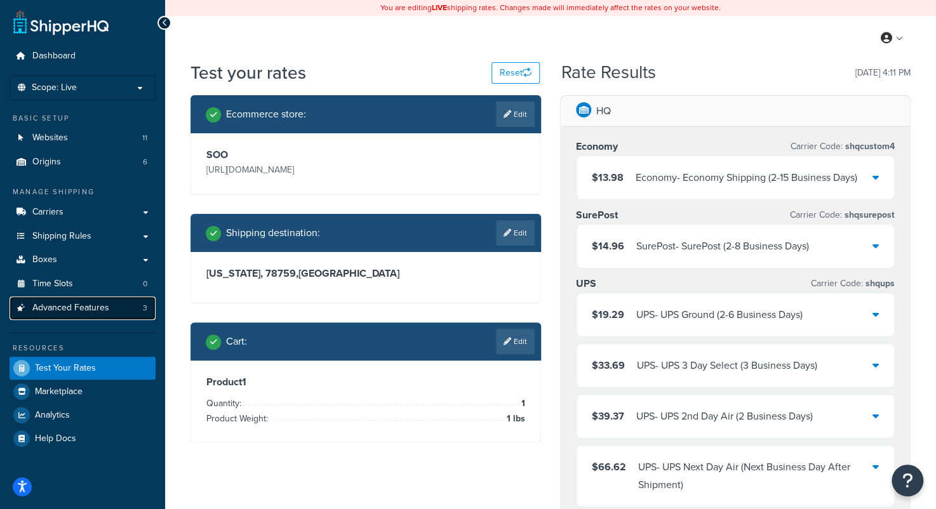
click at [63, 314] on span "Advanced Features" at bounding box center [70, 308] width 77 height 11
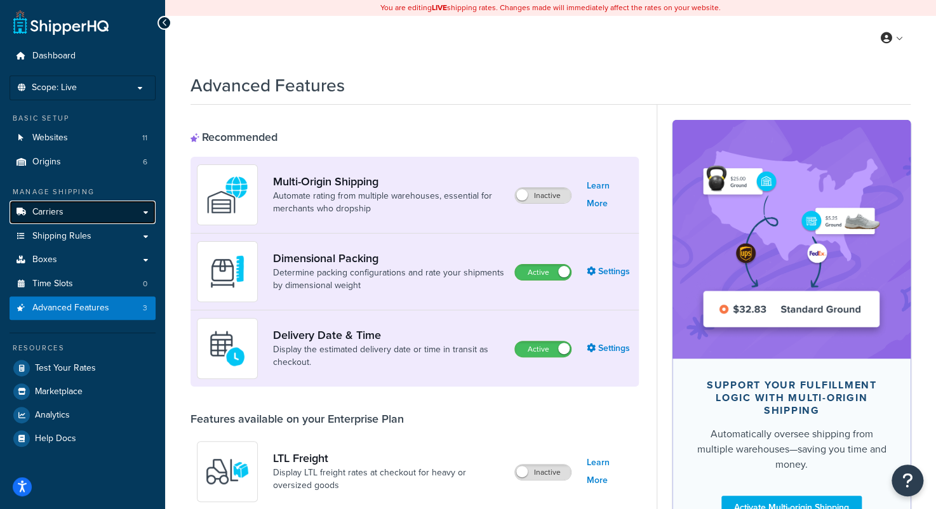
click at [54, 211] on span "Carriers" at bounding box center [47, 212] width 31 height 11
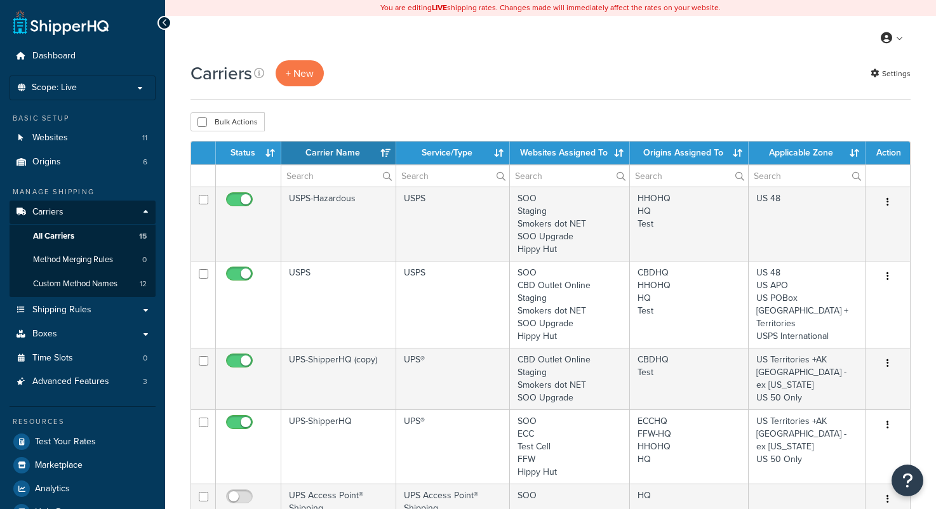
select select "15"
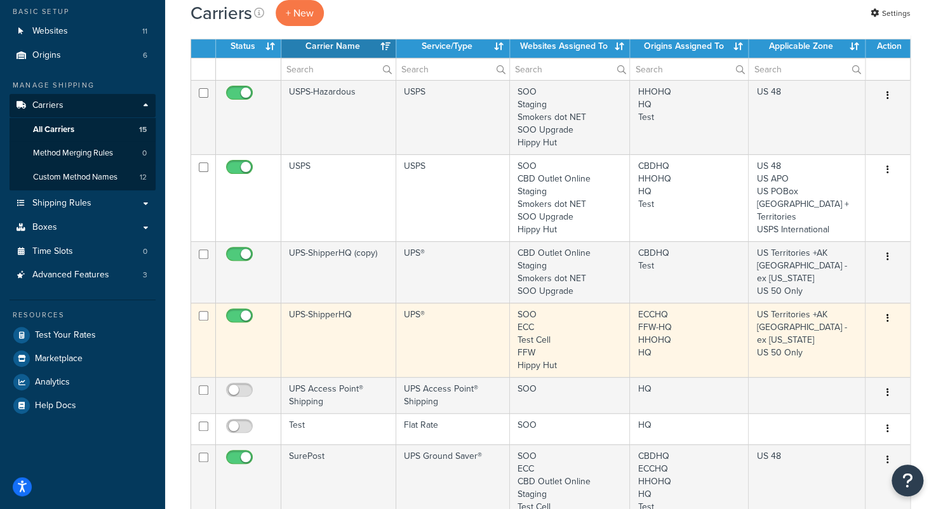
scroll to position [191, 0]
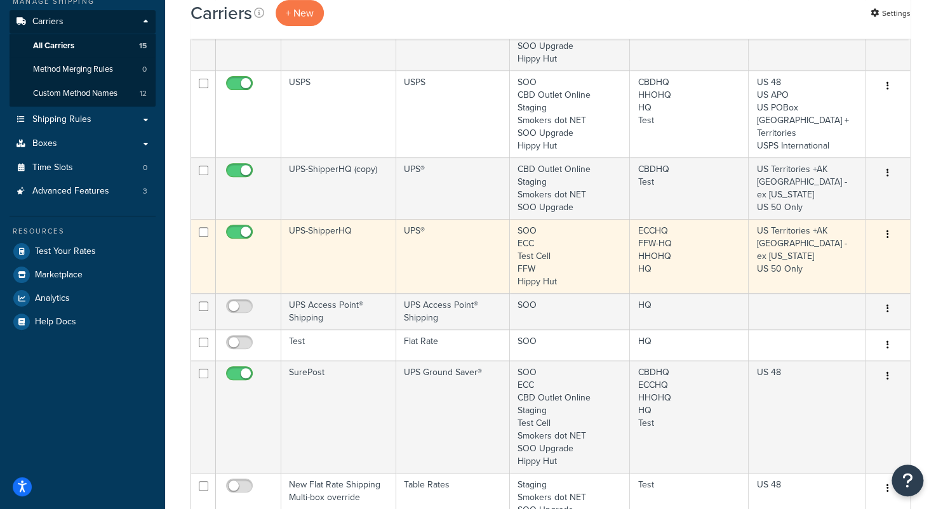
click at [889, 238] on button "button" at bounding box center [888, 235] width 18 height 20
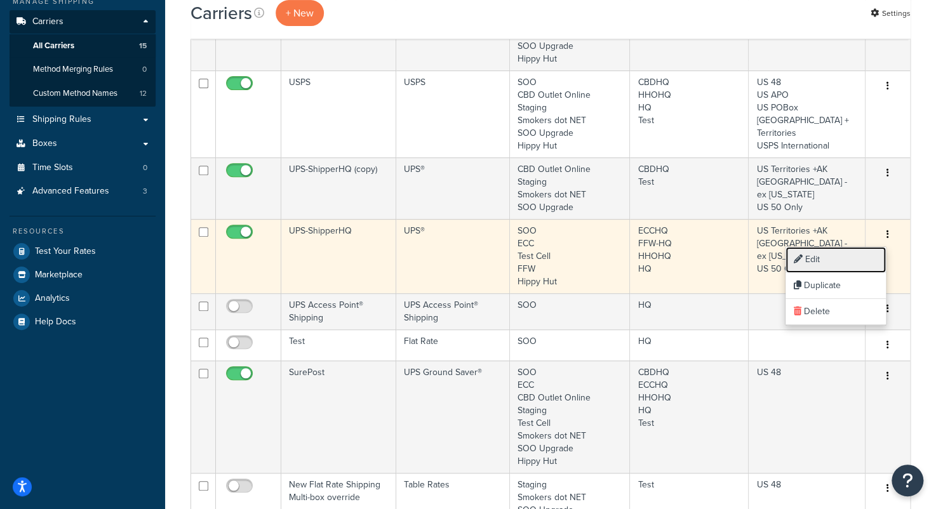
click at [853, 260] on link "Edit" at bounding box center [836, 260] width 100 height 26
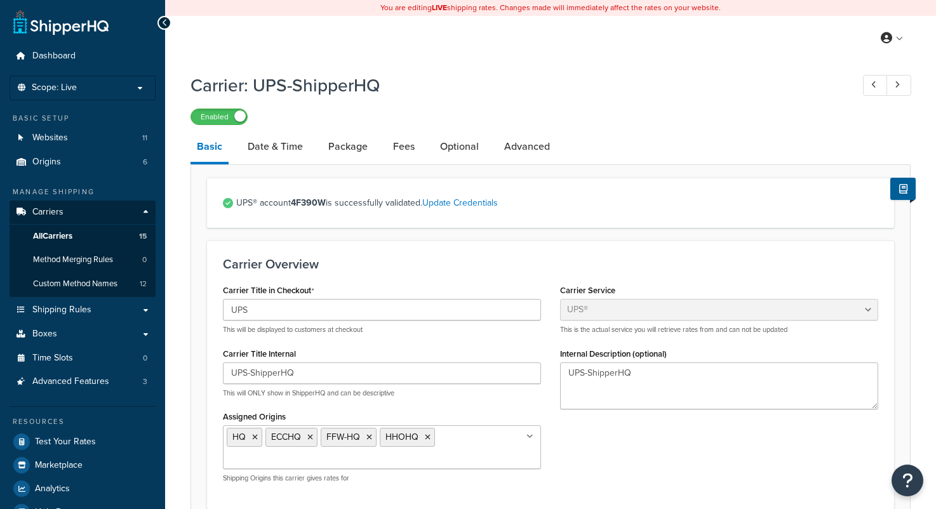
select select "ups"
click at [63, 236] on span "All Carriers" at bounding box center [52, 236] width 39 height 11
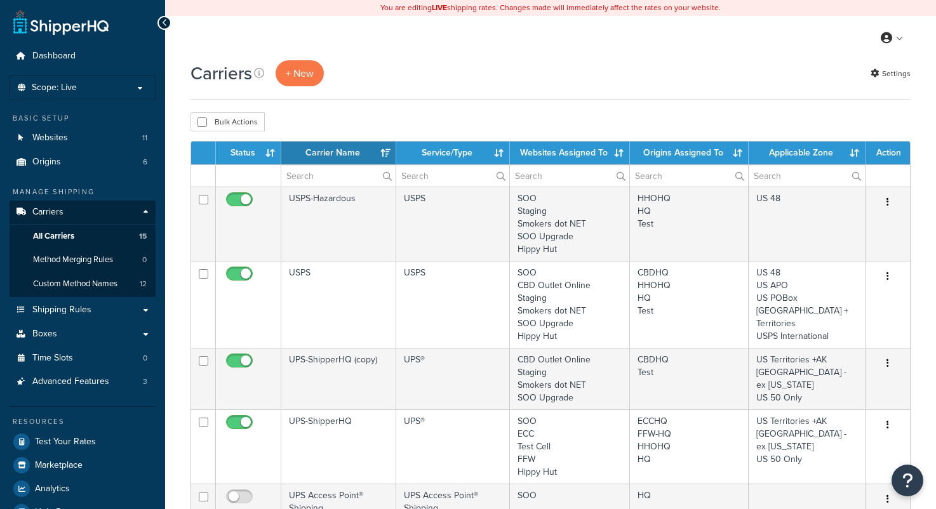
select select "15"
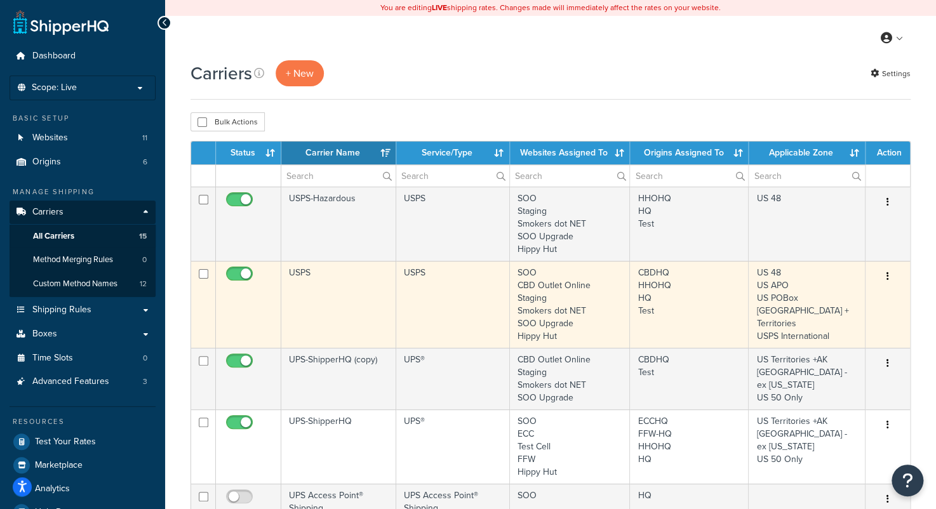
click at [887, 278] on icon "button" at bounding box center [888, 276] width 3 height 9
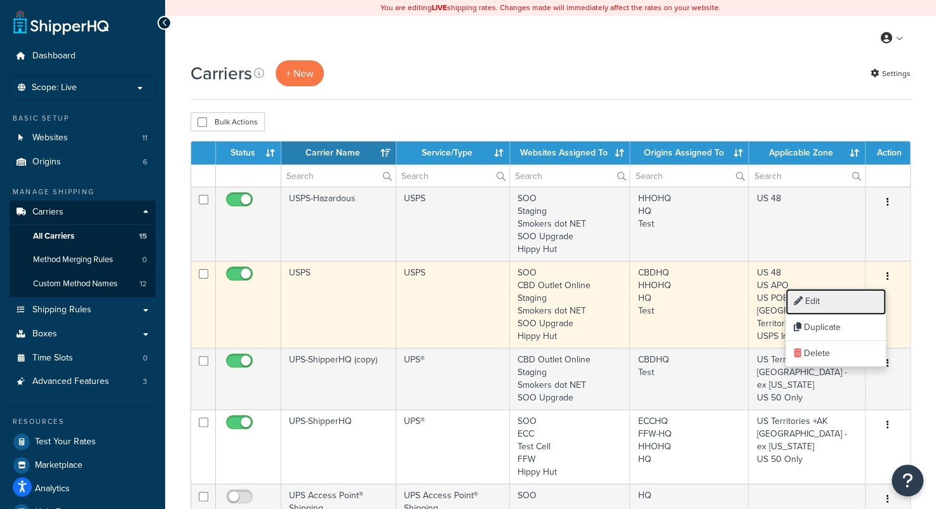
click at [847, 296] on link "Edit" at bounding box center [836, 302] width 100 height 26
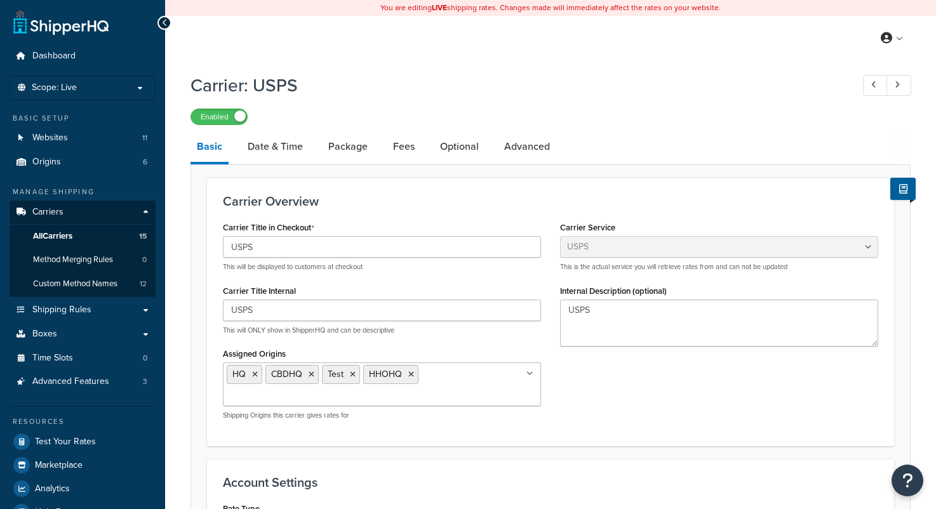
select select "usps"
click at [908, 191] on button at bounding box center [903, 189] width 25 height 22
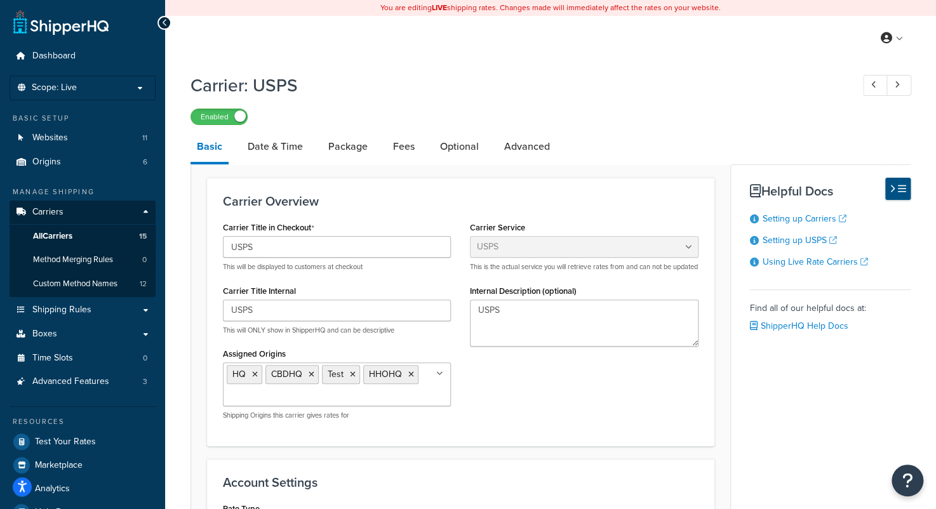
click at [905, 192] on icon at bounding box center [902, 189] width 8 height 10
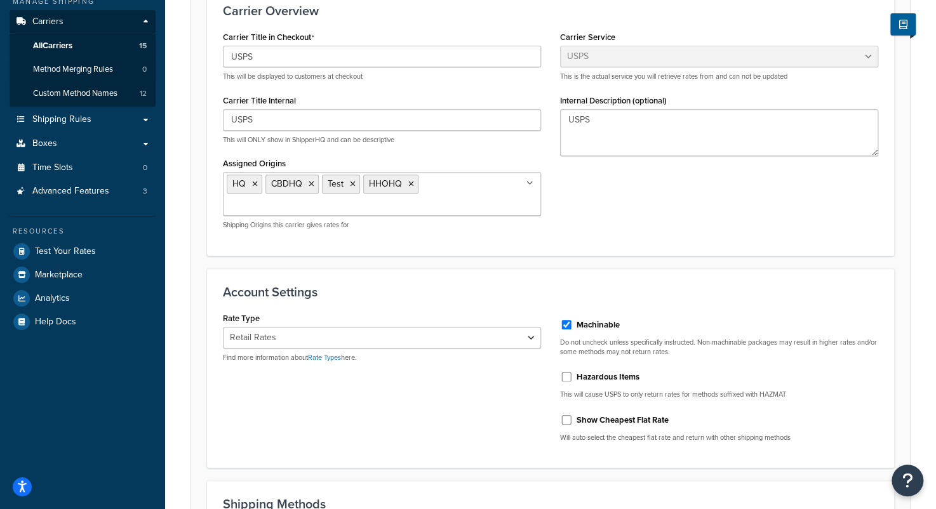
scroll to position [254, 0]
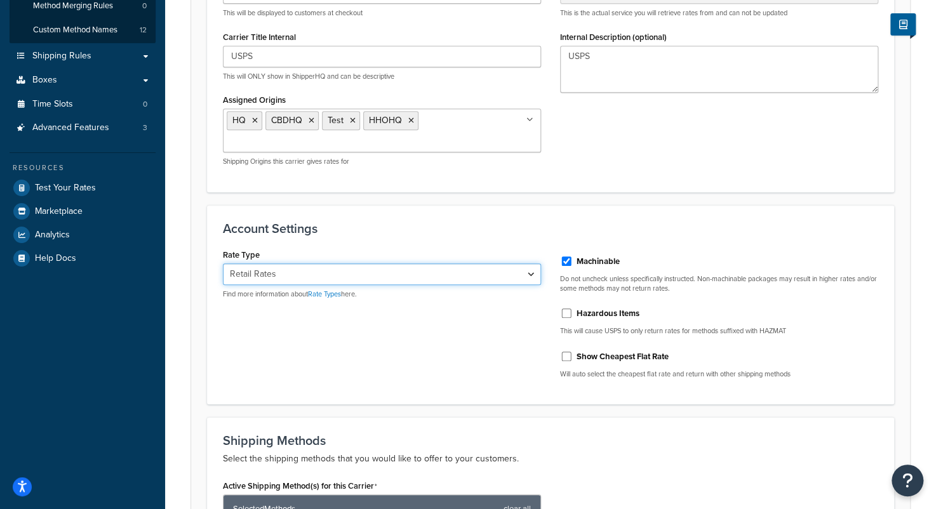
click at [523, 275] on select "Retail Rates Online Rates Commercial Plus" at bounding box center [382, 275] width 318 height 22
click at [223, 264] on select "Retail Rates Online Rates Commercial Plus" at bounding box center [382, 275] width 318 height 22
click at [522, 269] on select "Retail Rates Online Rates Commercial Plus" at bounding box center [382, 275] width 318 height 22
click at [223, 264] on select "Retail Rates Online Rates Commercial Plus" at bounding box center [382, 275] width 318 height 22
click at [482, 276] on select "Retail Rates Online Rates Commercial Plus" at bounding box center [382, 275] width 318 height 22
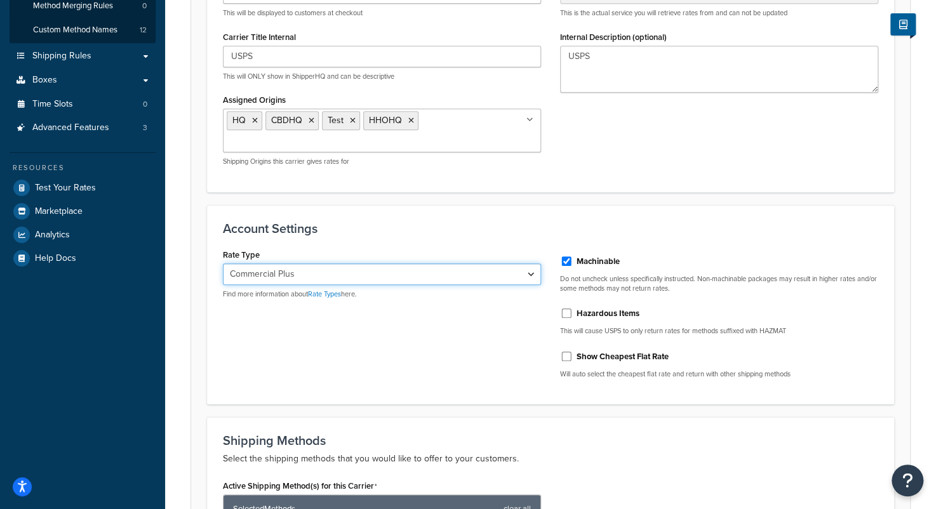
select select "ALL"
click at [223, 264] on select "Retail Rates Online Rates Commercial Plus" at bounding box center [382, 275] width 318 height 22
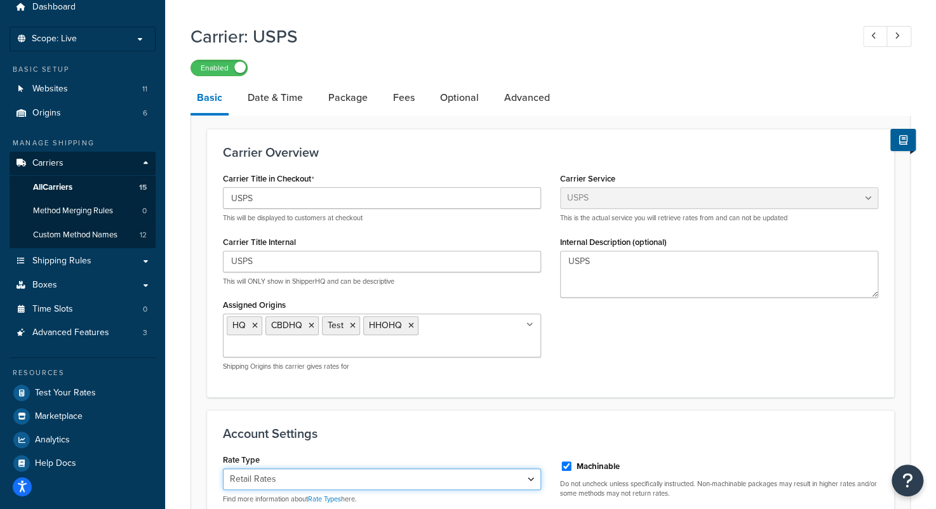
scroll to position [0, 0]
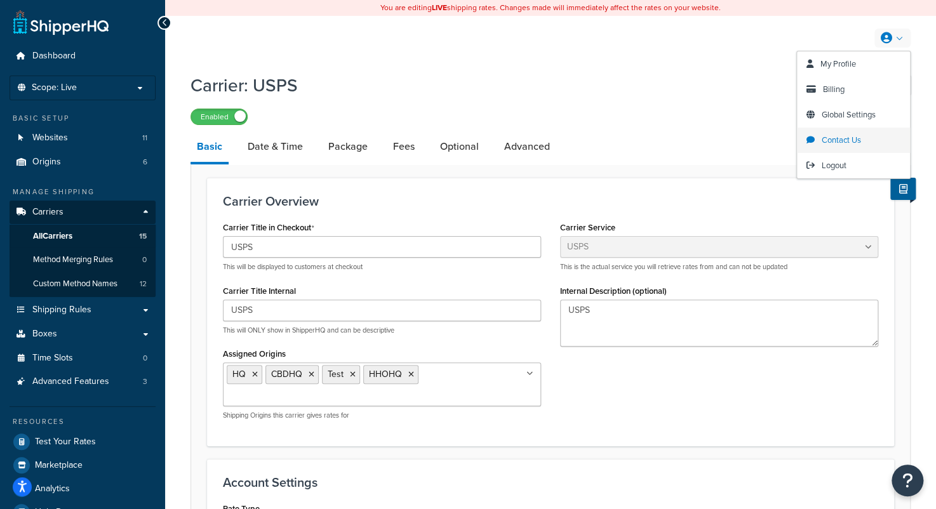
click at [835, 140] on span "Contact Us" at bounding box center [841, 140] width 39 height 12
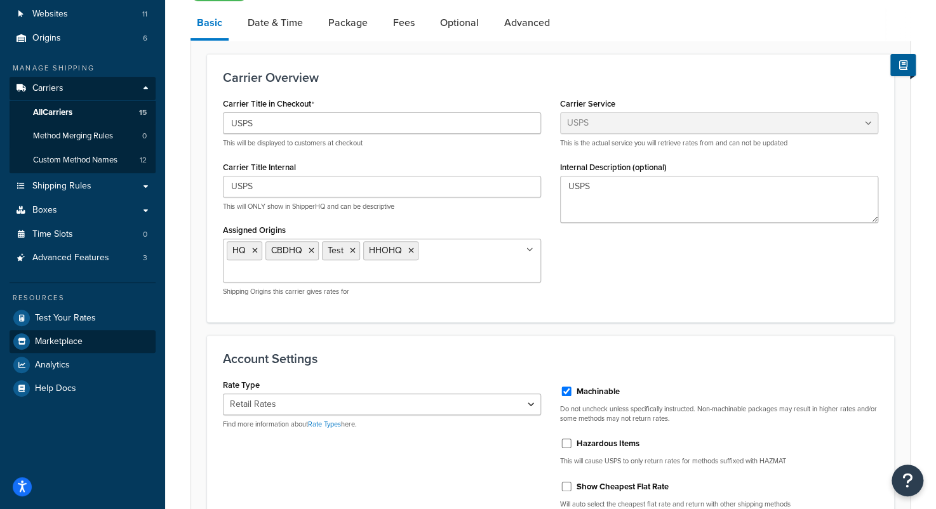
scroll to position [127, 0]
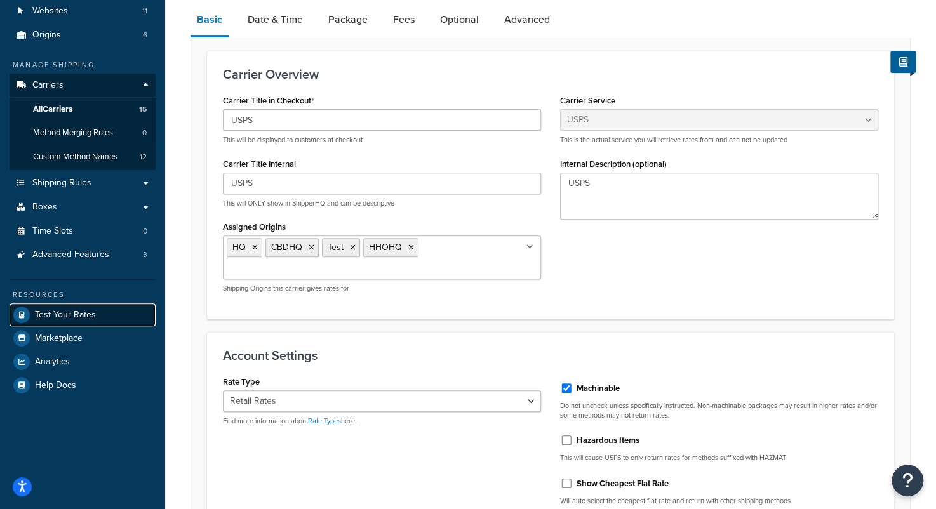
click at [68, 315] on span "Test Your Rates" at bounding box center [65, 315] width 61 height 11
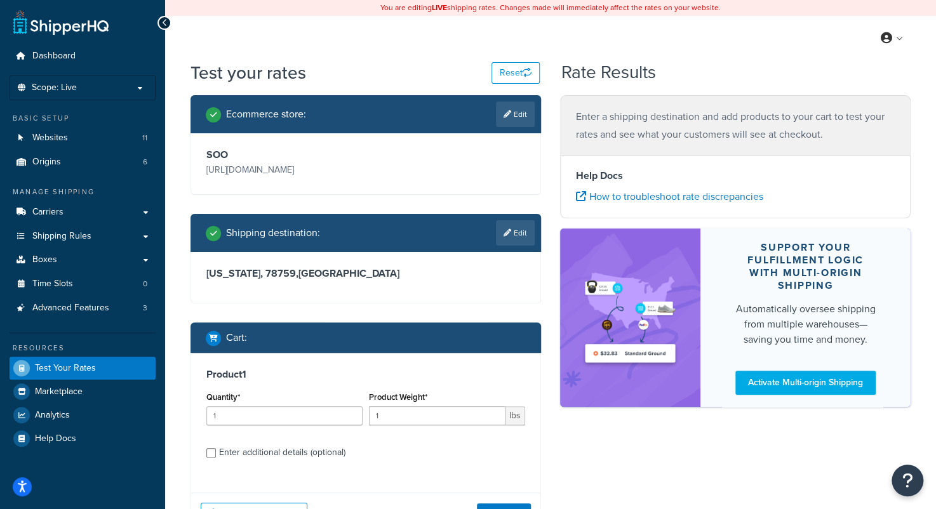
scroll to position [107, 0]
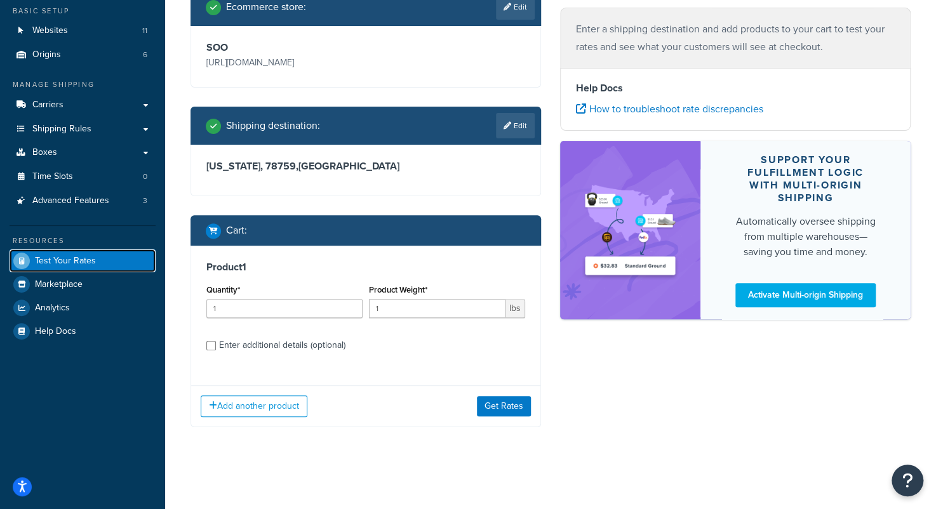
click at [97, 257] on link "Test Your Rates" at bounding box center [83, 261] width 146 height 23
click at [505, 402] on button "Get Rates" at bounding box center [504, 406] width 54 height 20
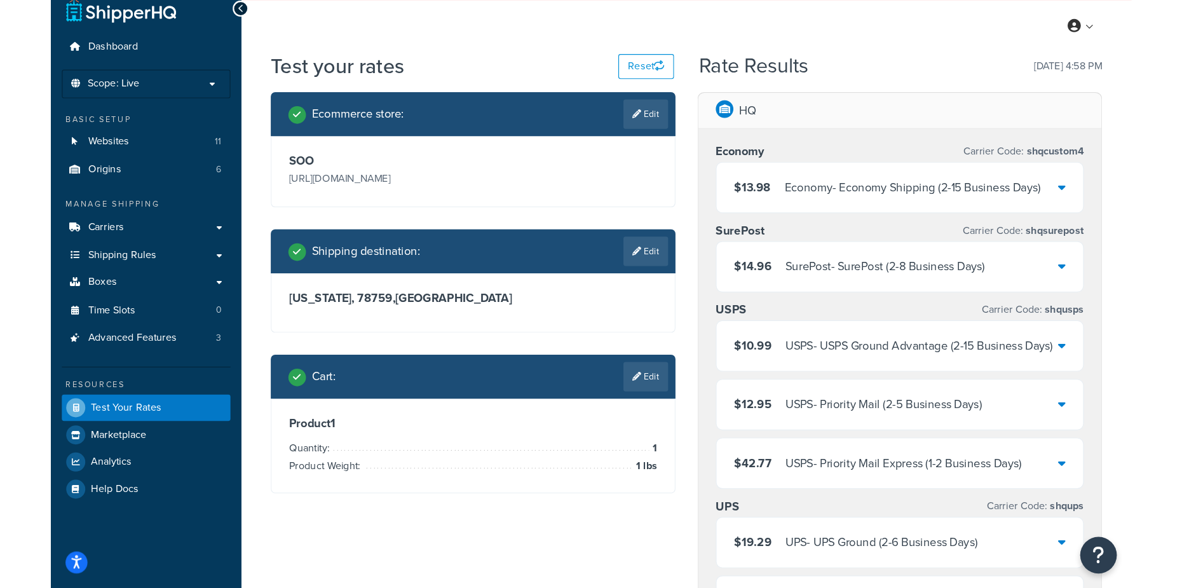
scroll to position [0, 0]
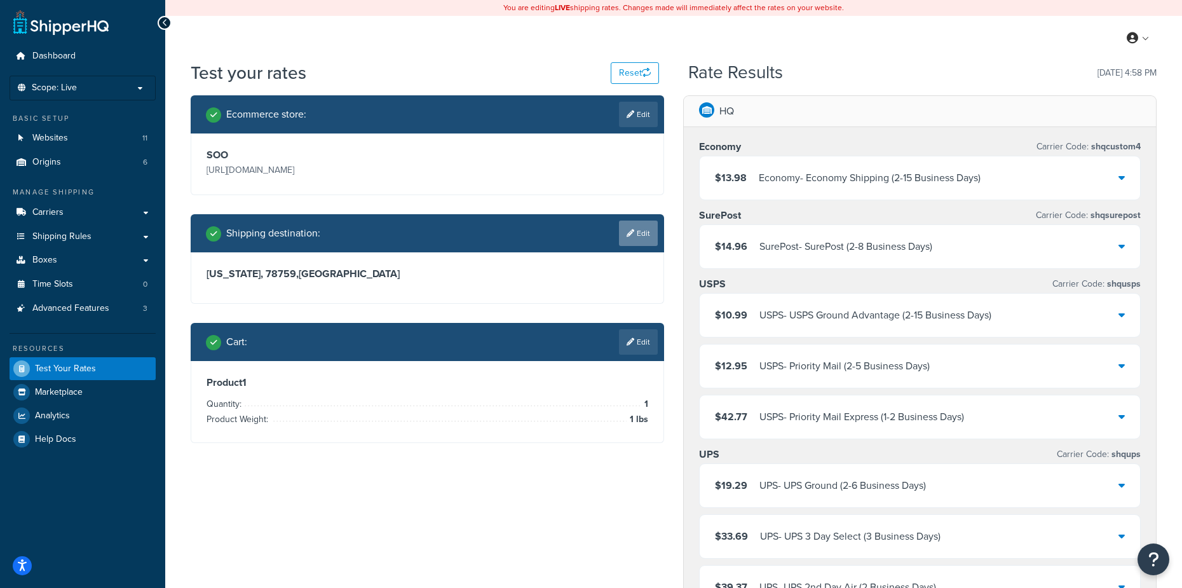
click at [638, 233] on link "Edit" at bounding box center [638, 232] width 39 height 25
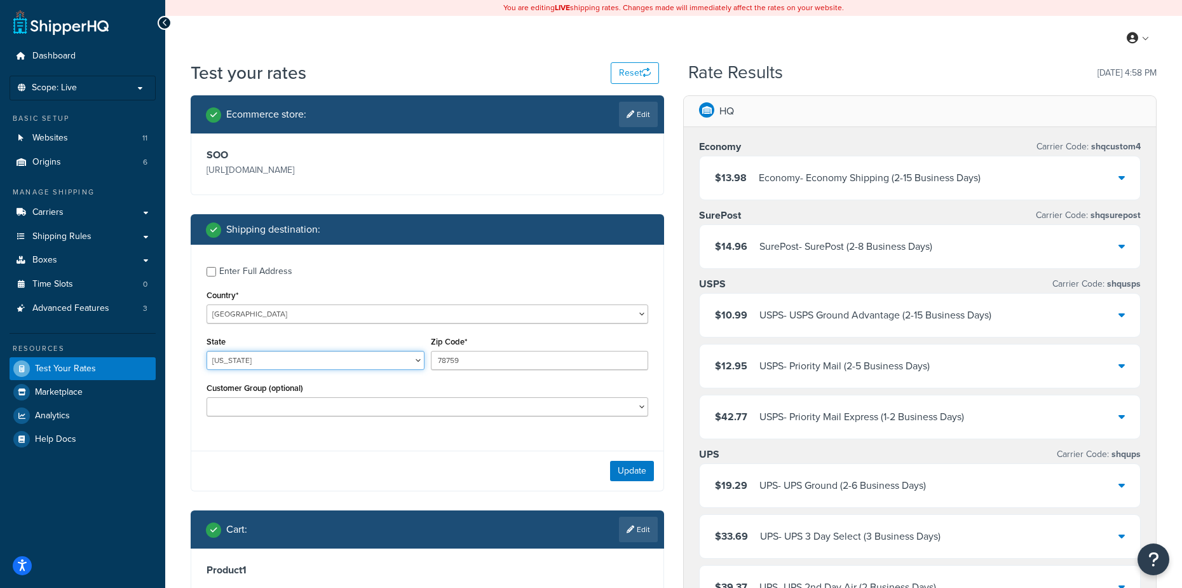
click at [246, 360] on select "[US_STATE] [US_STATE] [US_STATE] [US_STATE] [US_STATE] Armed Forces Americas Ar…" at bounding box center [315, 360] width 218 height 19
click at [252, 361] on select "[US_STATE] [US_STATE] [US_STATE] [US_STATE] [US_STATE] Armed Forces Americas Ar…" at bounding box center [315, 360] width 218 height 19
select select "PR"
click at [206, 351] on select "[US_STATE] [US_STATE] [US_STATE] [US_STATE] [US_STATE] Armed Forces Americas Ar…" at bounding box center [315, 360] width 218 height 19
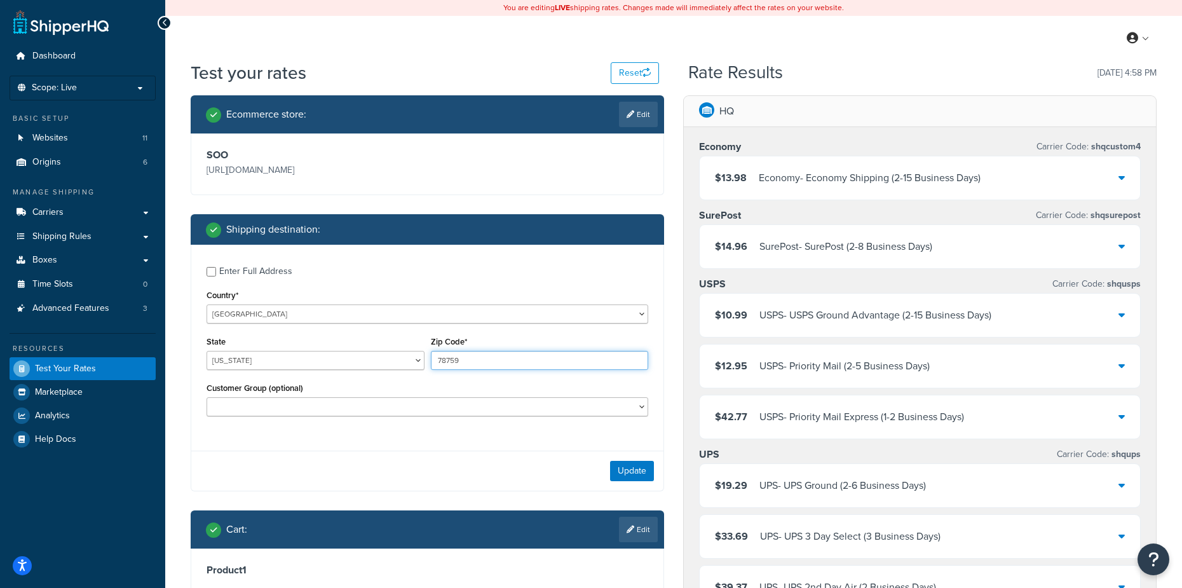
click at [481, 361] on input "78759" at bounding box center [540, 360] width 218 height 19
drag, startPoint x: 480, startPoint y: 361, endPoint x: 417, endPoint y: 364, distance: 63.0
click at [417, 364] on div "State [US_STATE] [US_STATE] [US_STATE] [US_STATE] [US_STATE] Armed Forces Ameri…" at bounding box center [427, 356] width 448 height 46
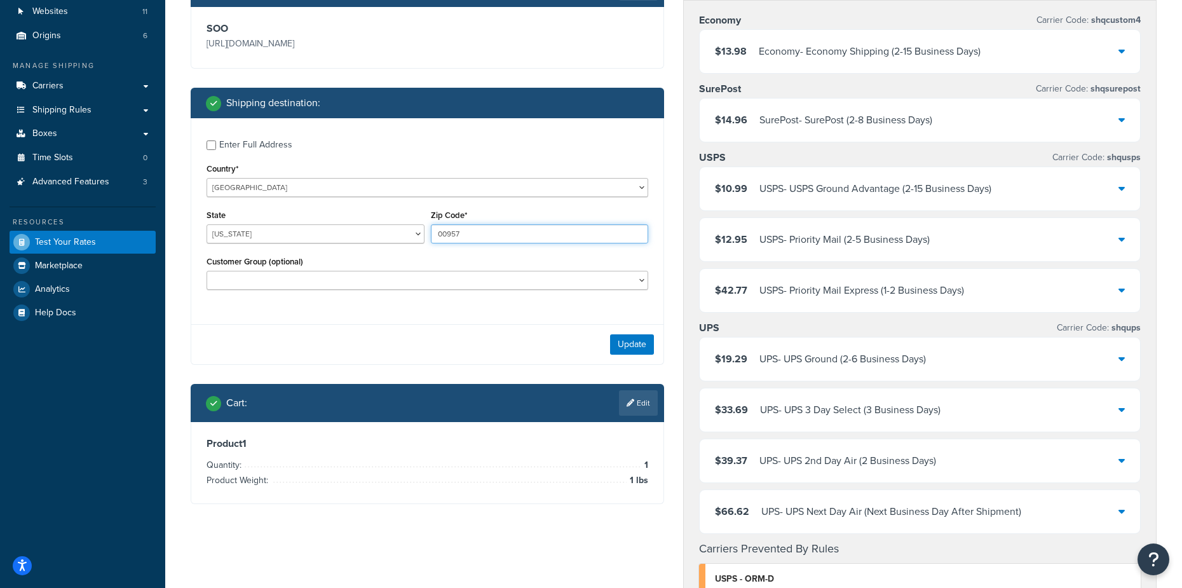
scroll to position [127, 0]
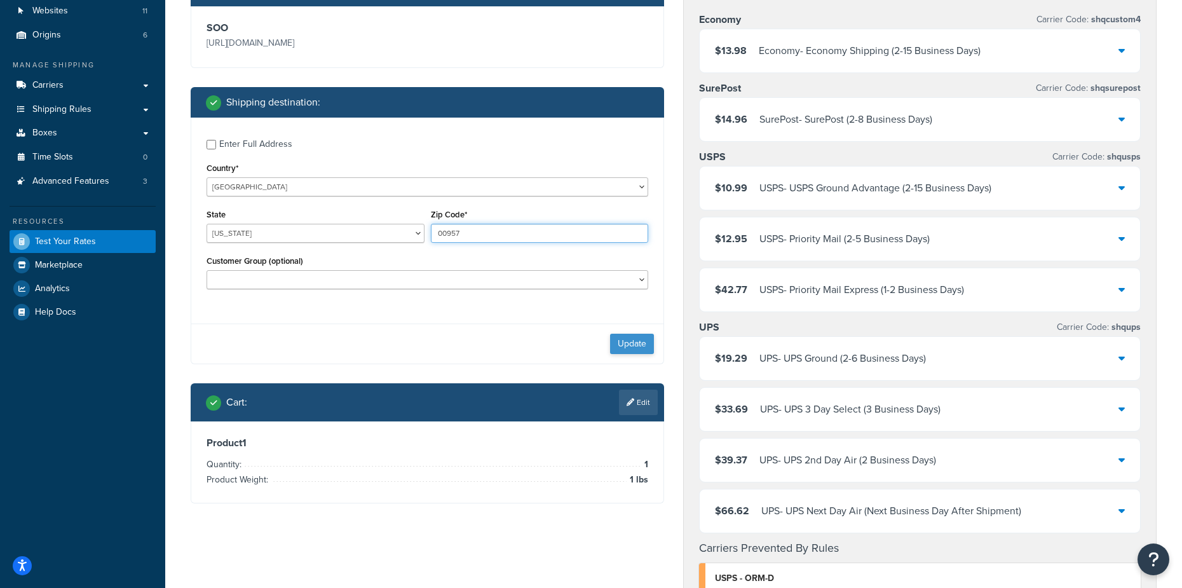
type input "00957"
click at [635, 339] on button "Update" at bounding box center [632, 344] width 44 height 20
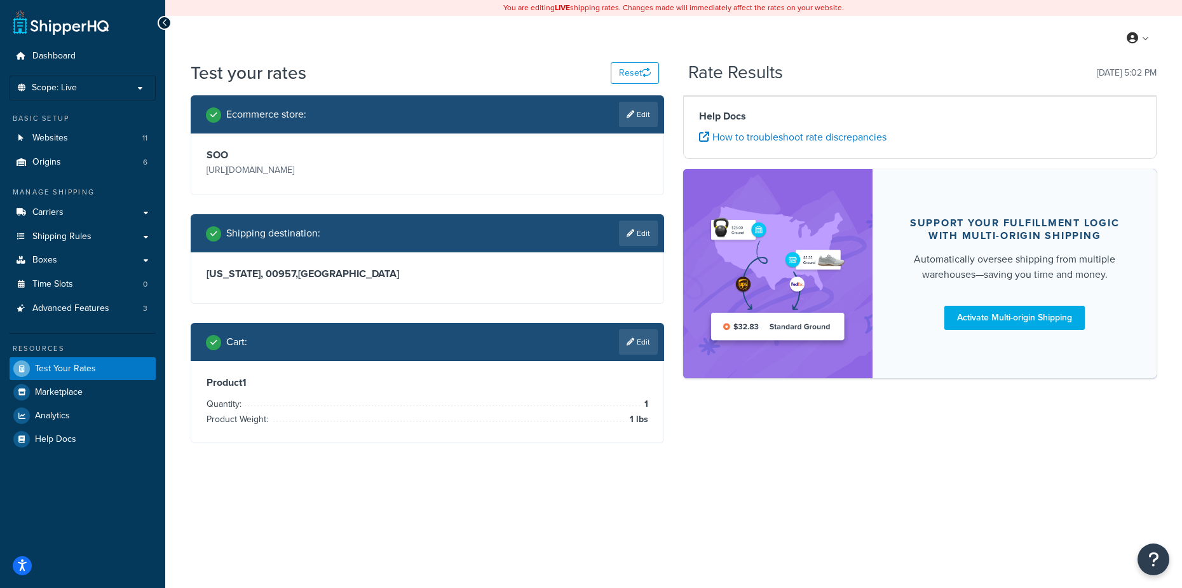
scroll to position [0, 0]
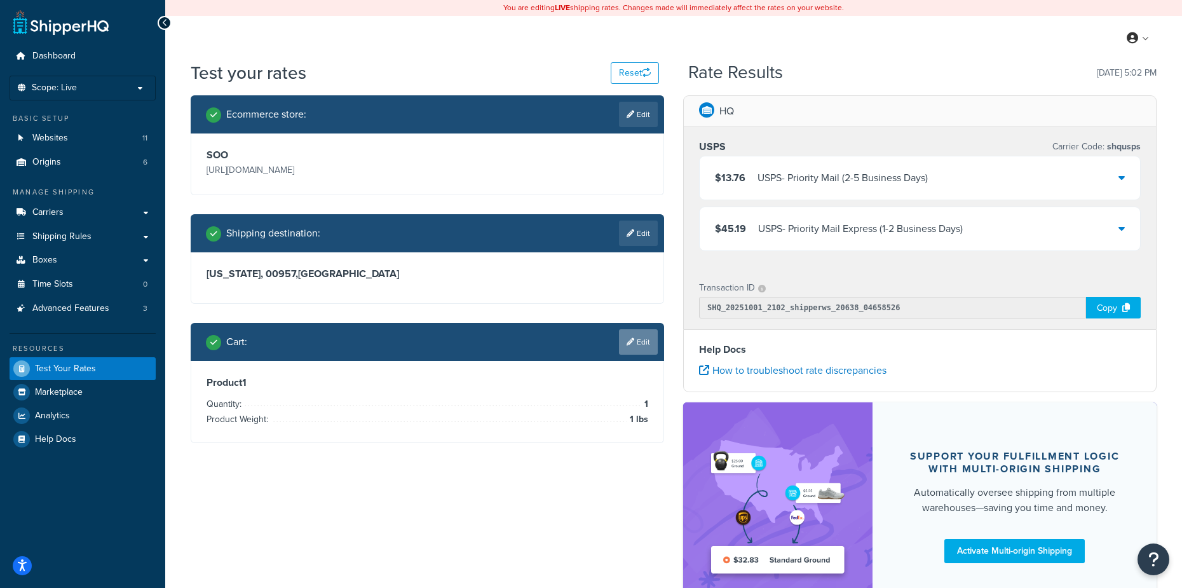
click at [642, 342] on link "Edit" at bounding box center [638, 341] width 39 height 25
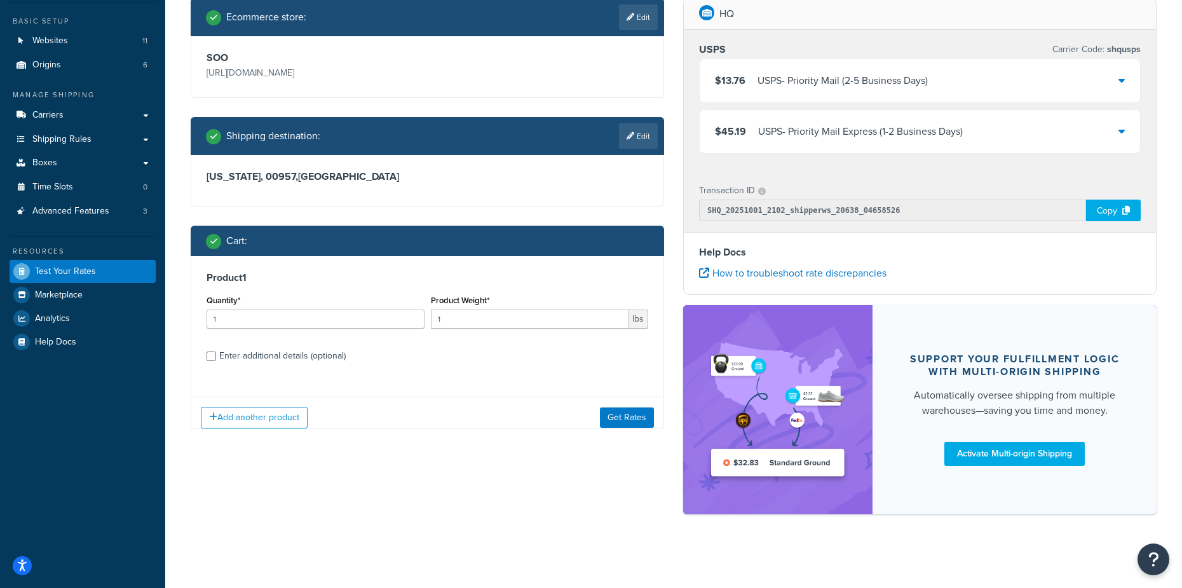
scroll to position [100, 0]
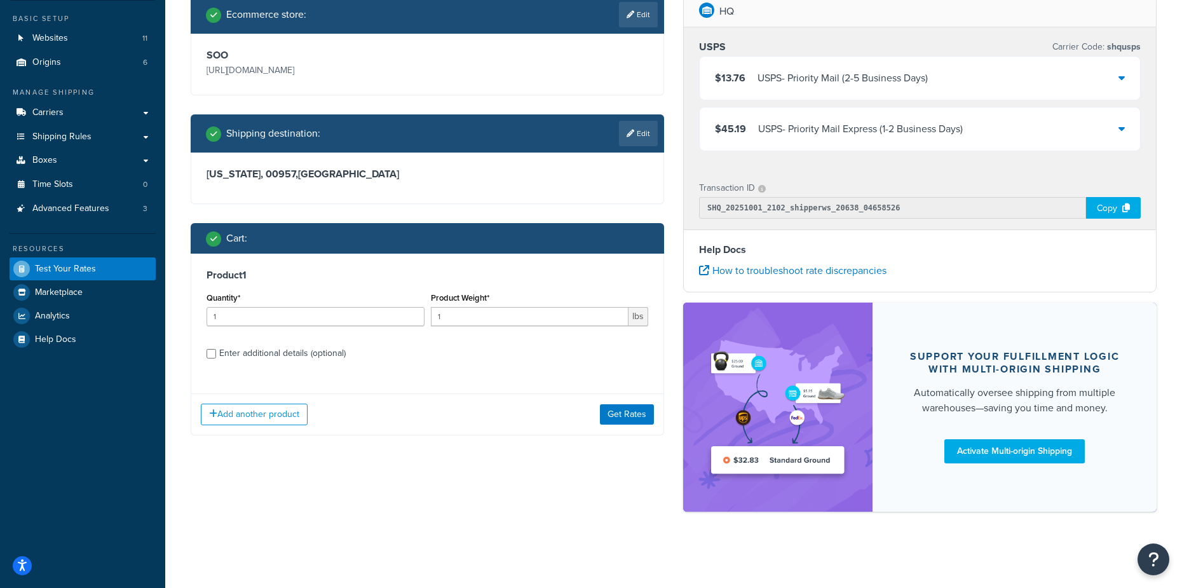
click at [217, 352] on div "Enter additional details (optional)" at bounding box center [427, 352] width 442 height 20
click at [205, 353] on div "Product 1 Quantity* 1 Product Weight* 1 lbs Enter additional details (optional)" at bounding box center [427, 318] width 472 height 130
click at [212, 353] on input "Enter additional details (optional)" at bounding box center [211, 354] width 10 height 10
checkbox input "true"
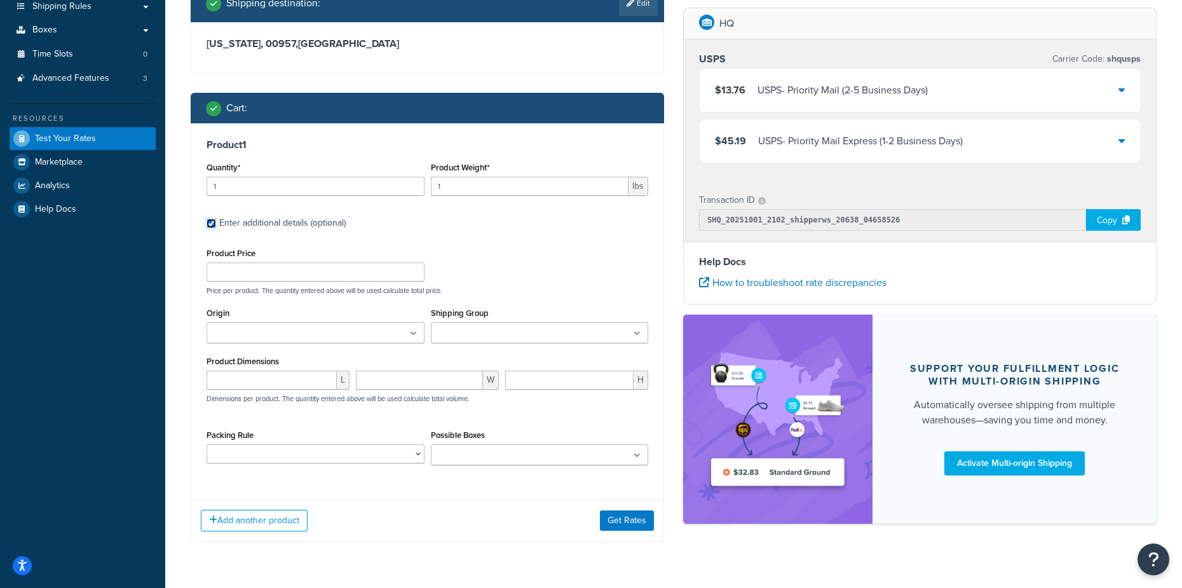
scroll to position [240, 0]
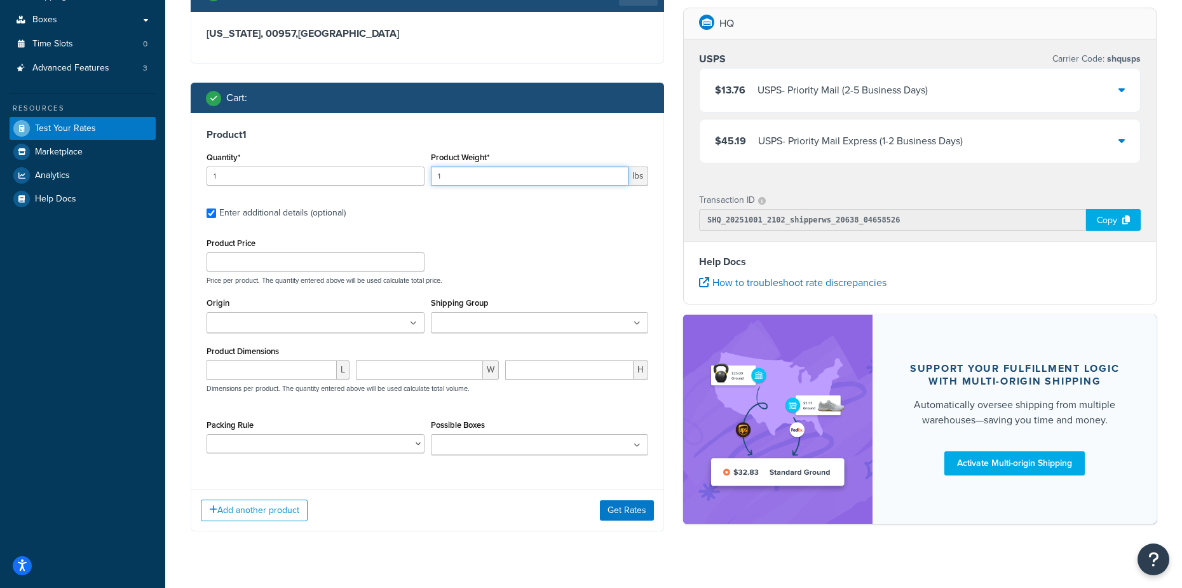
click at [454, 172] on input "1" at bounding box center [530, 175] width 198 height 19
type input "10.89"
drag, startPoint x: 607, startPoint y: 253, endPoint x: 584, endPoint y: 233, distance: 31.1
click at [588, 229] on div "Product 1 Quantity* 1 Product Weight* 10.89 lbs Enter additional details (optio…" at bounding box center [427, 296] width 472 height 367
click at [249, 374] on input "number" at bounding box center [271, 369] width 130 height 19
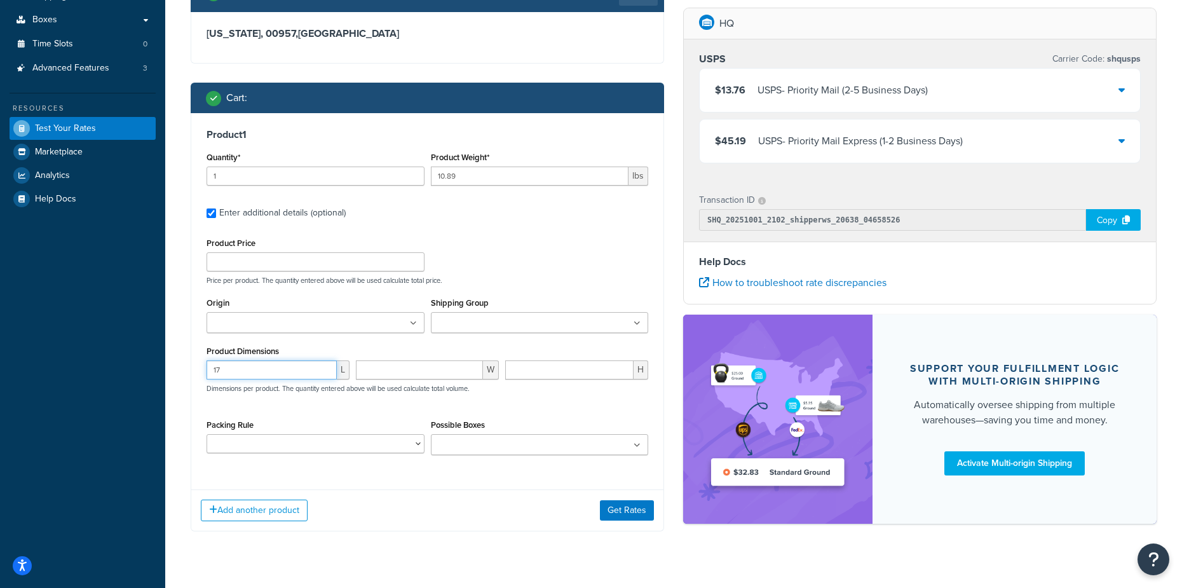
type input "17"
type input "12"
type input "17"
click at [633, 506] on button "Get Rates" at bounding box center [627, 510] width 54 height 20
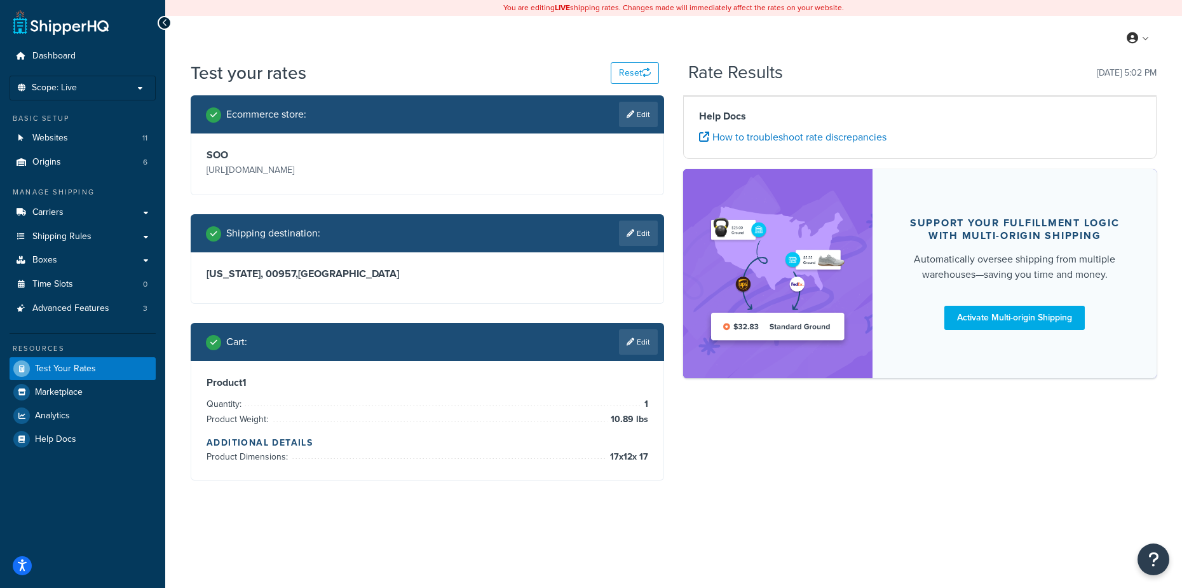
scroll to position [0, 0]
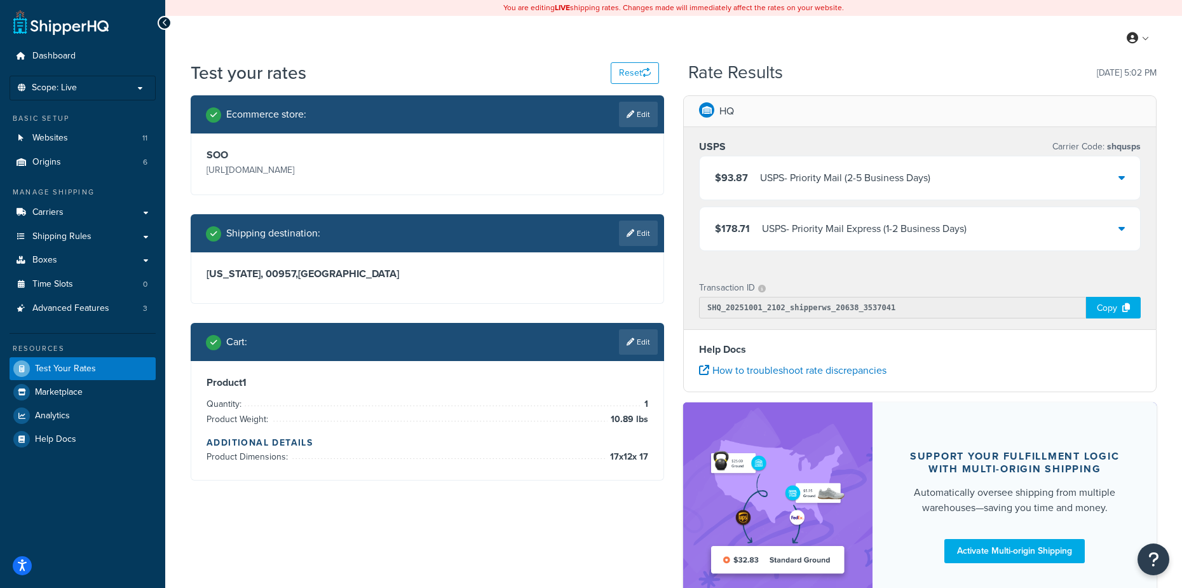
click at [936, 177] on div "$93.87 USPS - Priority Mail (2-5 Business Days)" at bounding box center [919, 177] width 440 height 43
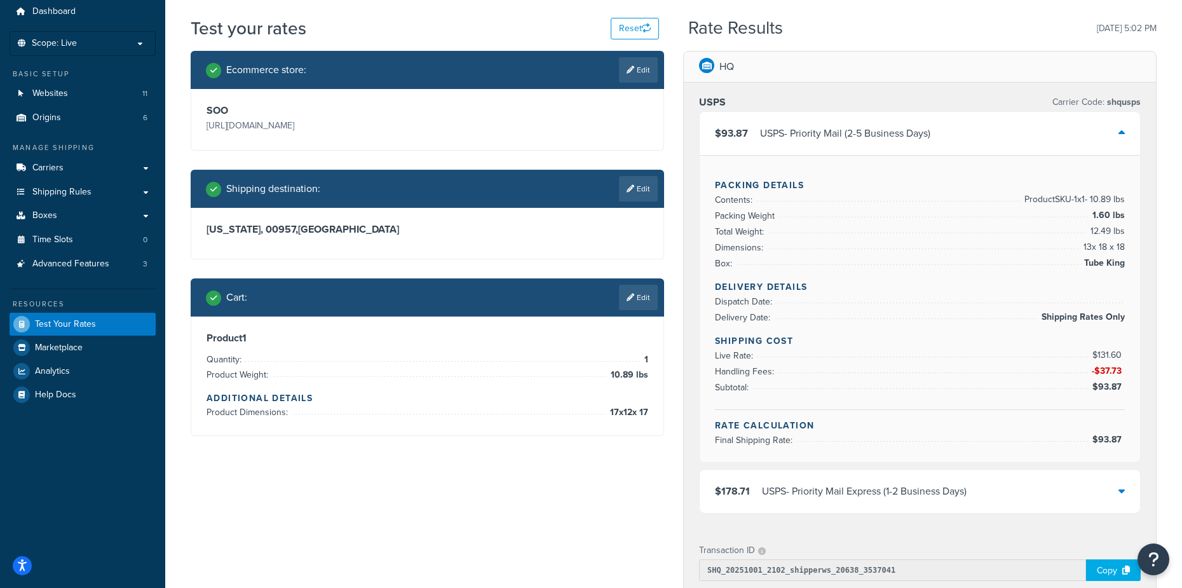
scroll to position [127, 0]
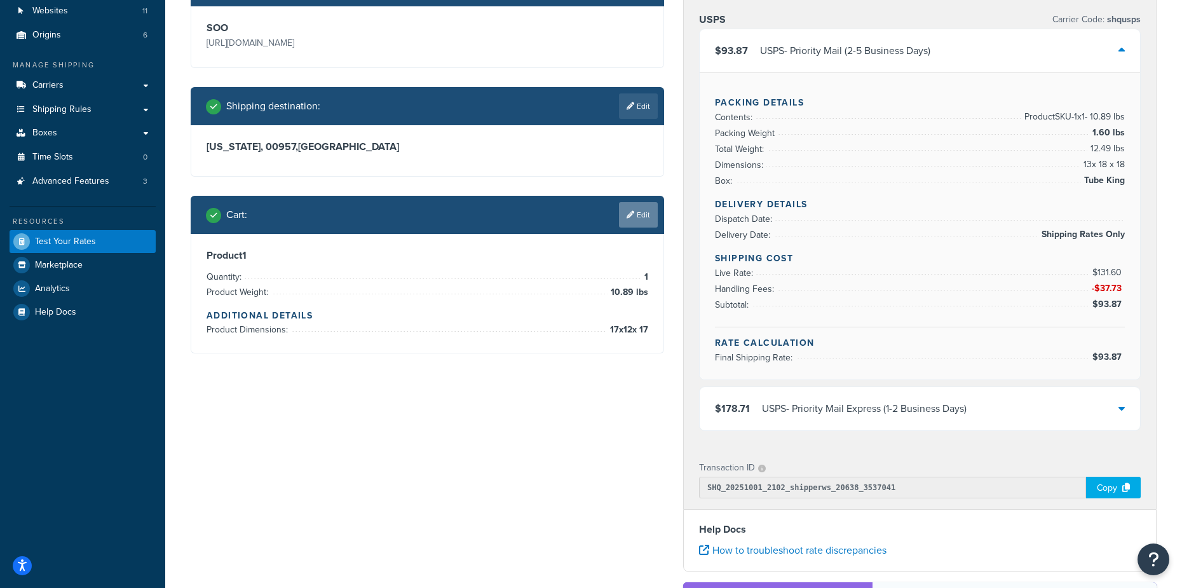
click at [637, 216] on link "Edit" at bounding box center [638, 214] width 39 height 25
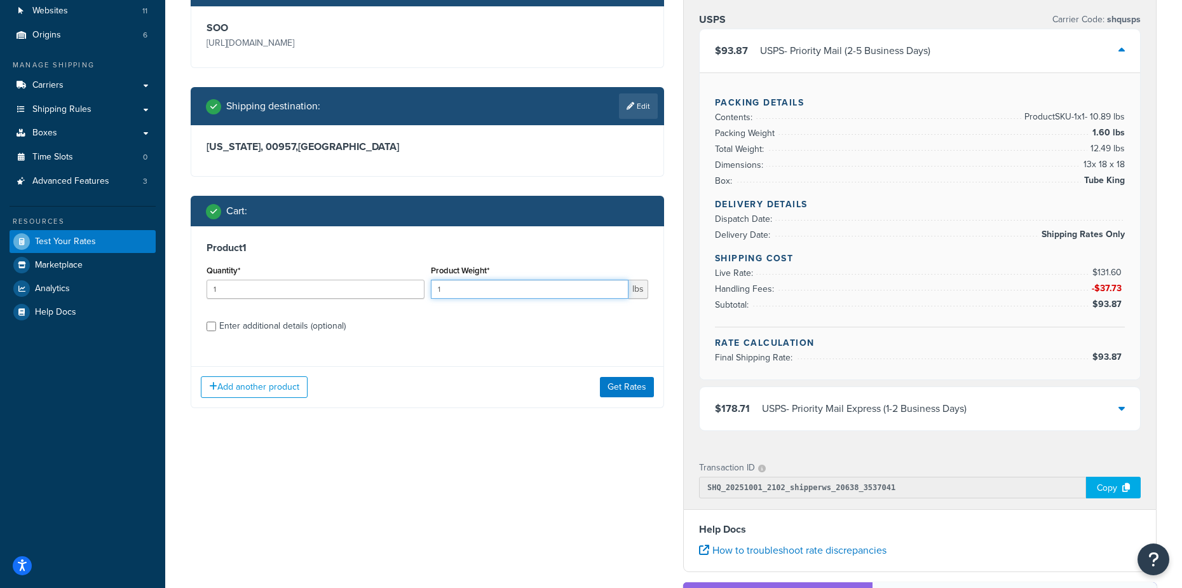
drag, startPoint x: 443, startPoint y: 285, endPoint x: 418, endPoint y: 288, distance: 25.6
click at [413, 290] on div "Quantity* 1 Product Weight* 1 lbs" at bounding box center [427, 285] width 448 height 46
type input "9.29"
click at [212, 326] on input "Enter additional details (optional)" at bounding box center [211, 326] width 10 height 10
checkbox input "true"
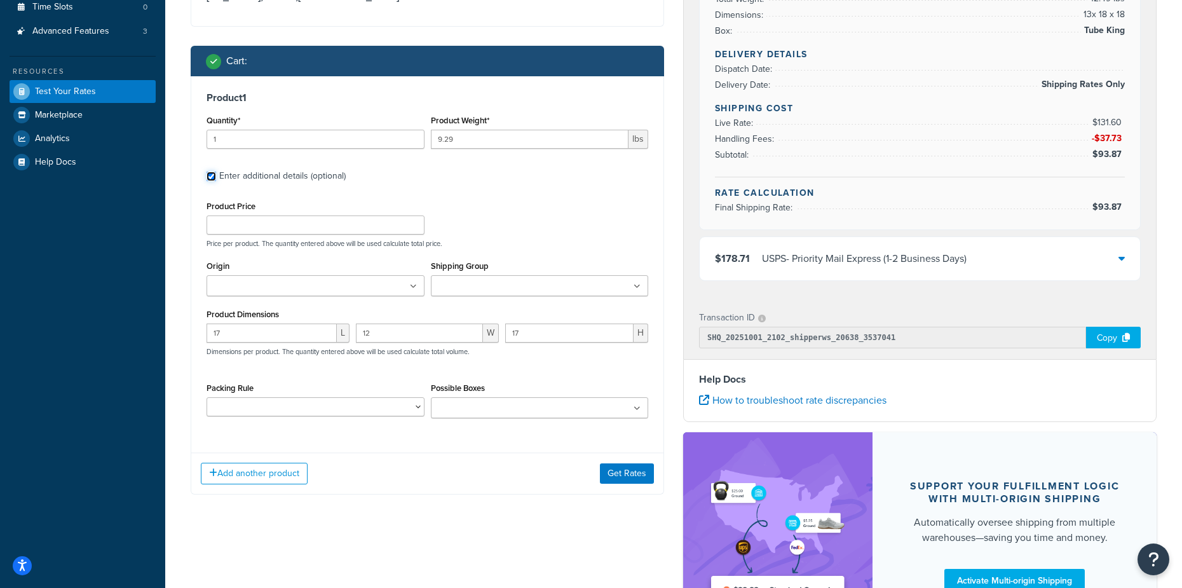
scroll to position [318, 0]
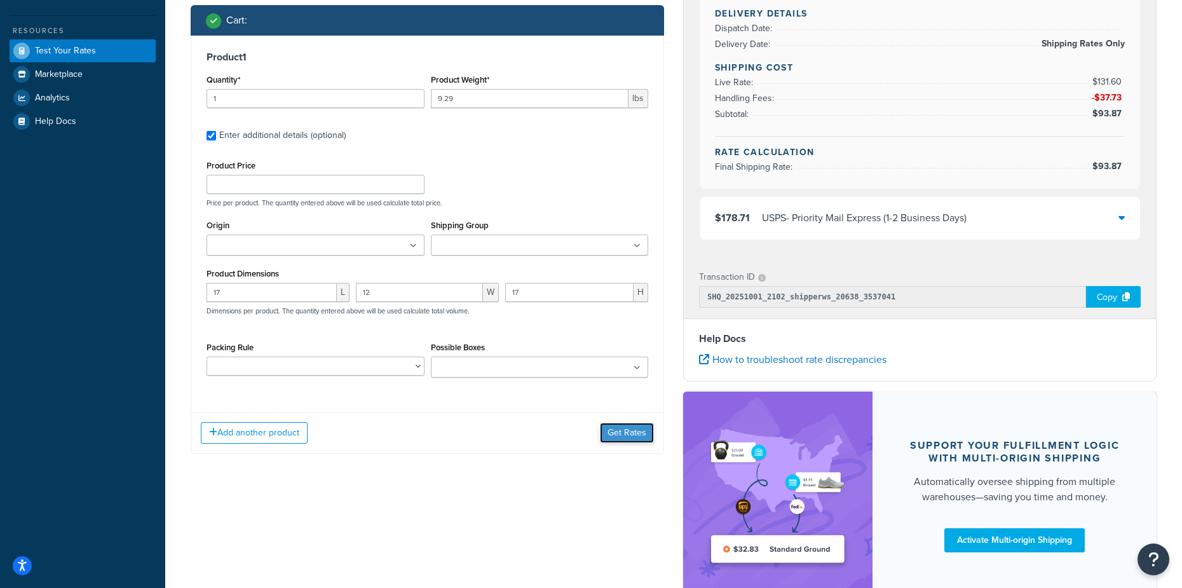
click at [624, 429] on button "Get Rates" at bounding box center [627, 432] width 54 height 20
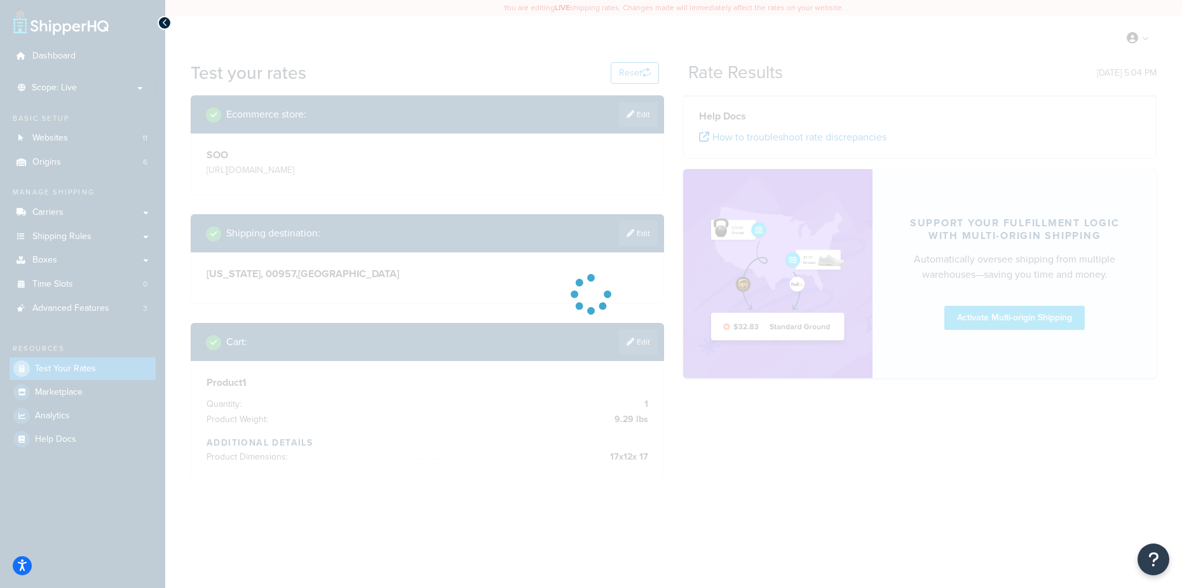
scroll to position [0, 0]
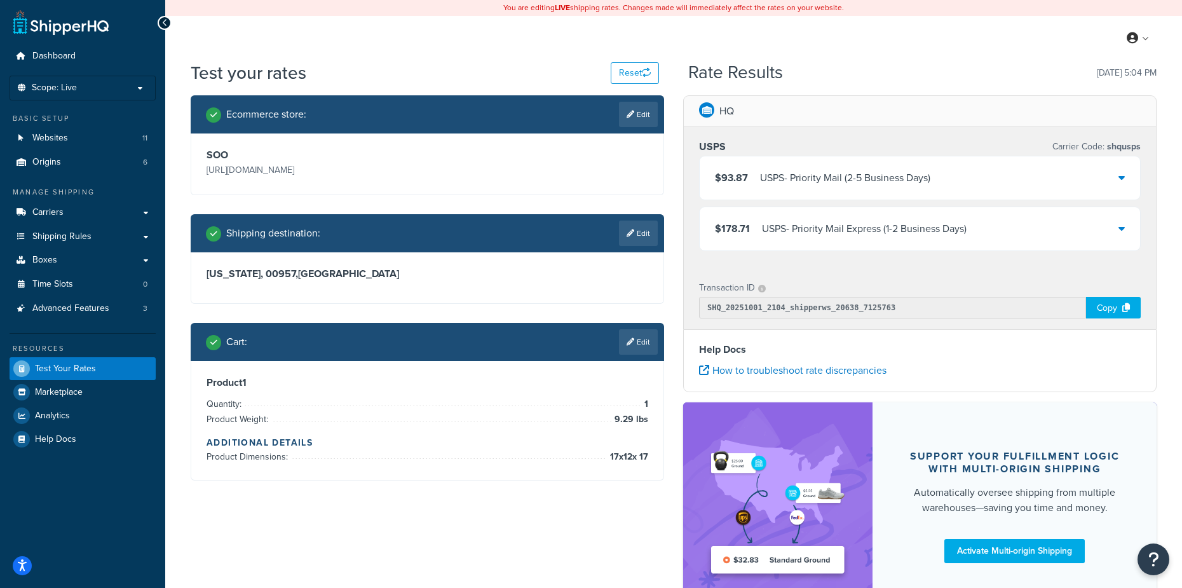
click at [936, 175] on div "$93.87 USPS - Priority Mail (2-5 Business Days)" at bounding box center [919, 177] width 440 height 43
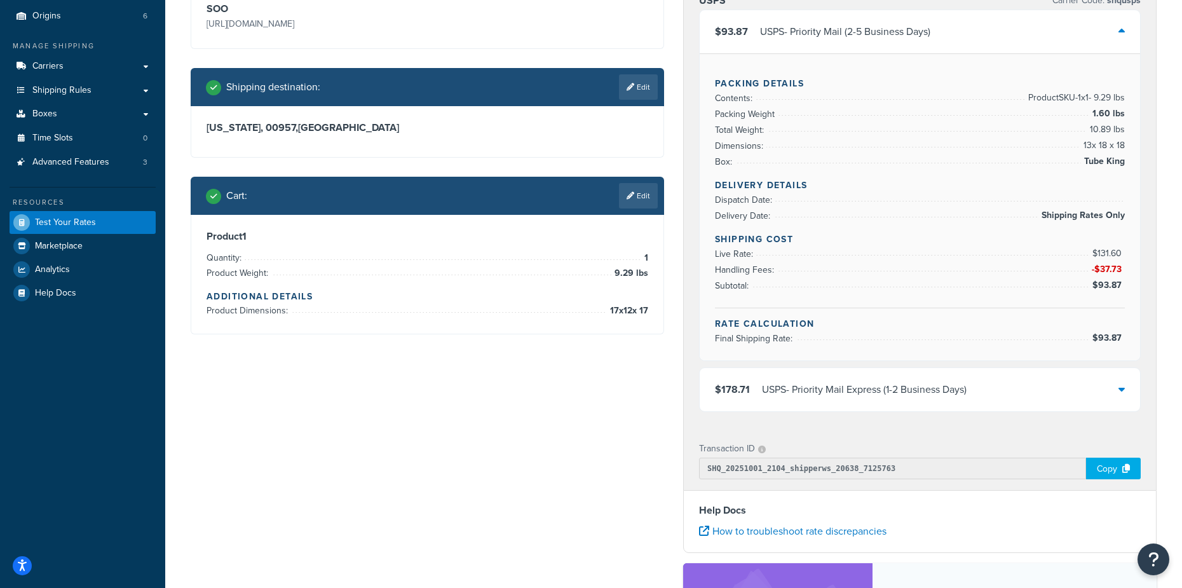
scroll to position [64, 0]
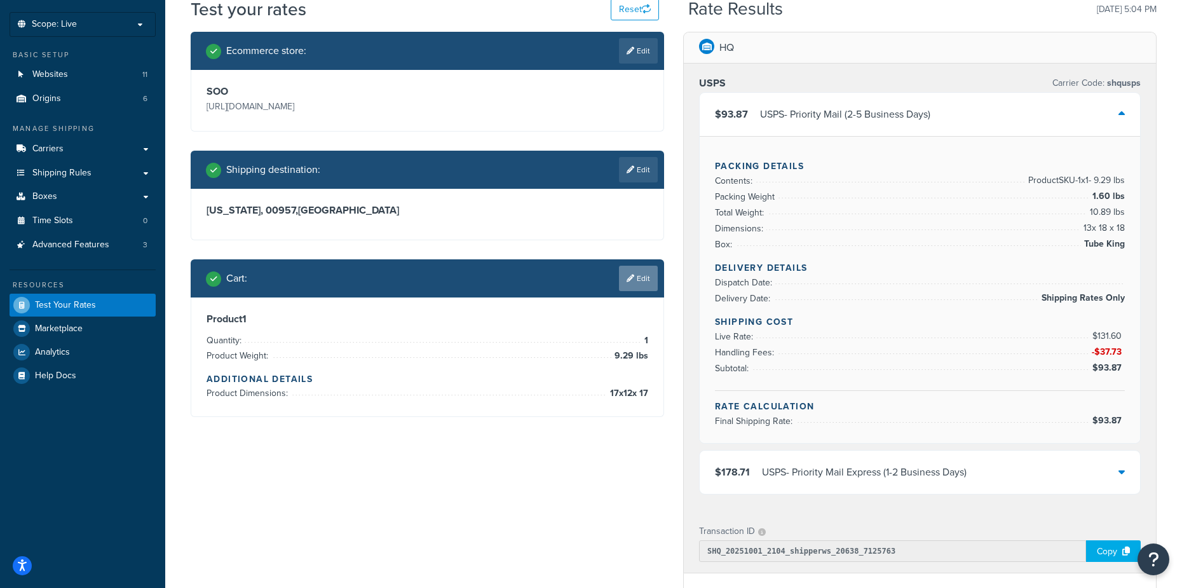
click at [637, 275] on link "Edit" at bounding box center [638, 278] width 39 height 25
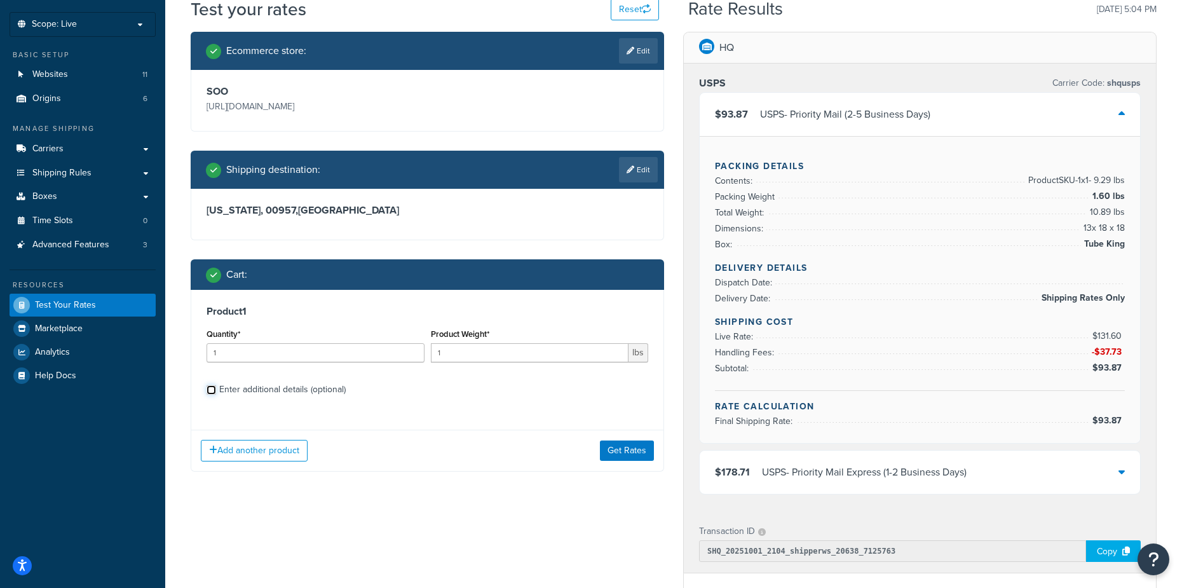
click at [208, 388] on input "Enter additional details (optional)" at bounding box center [211, 390] width 10 height 10
checkbox input "true"
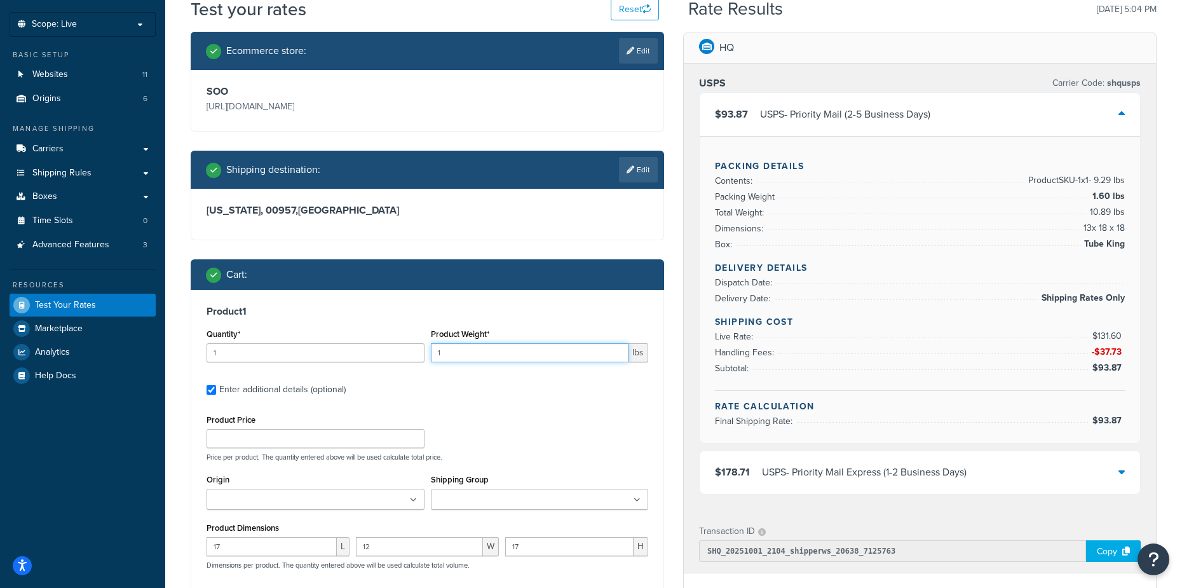
click at [457, 351] on input "1" at bounding box center [530, 352] width 198 height 19
drag, startPoint x: 429, startPoint y: 353, endPoint x: 412, endPoint y: 353, distance: 17.2
click at [412, 353] on div "Quantity* 1 Product Weight* 1 lbs" at bounding box center [427, 348] width 448 height 46
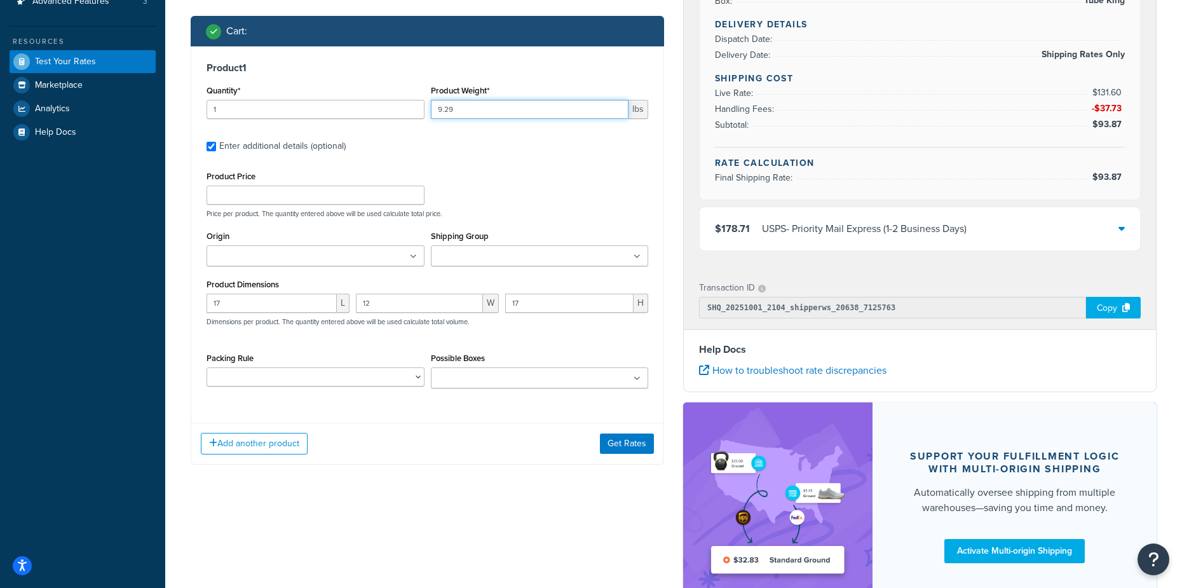
scroll to position [318, 0]
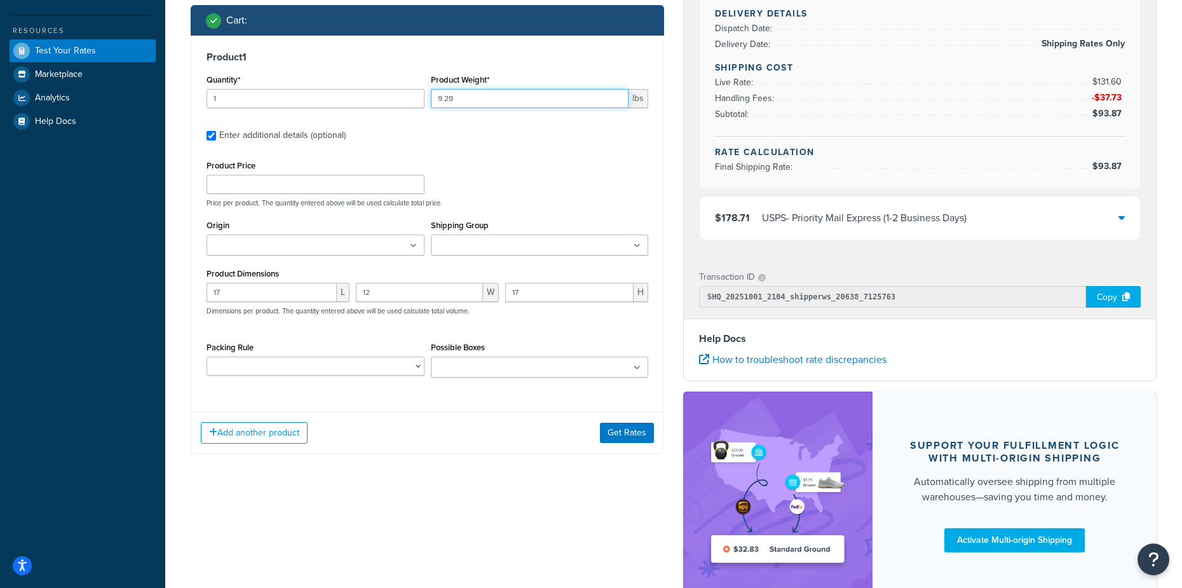
type input "9.29"
click at [240, 292] on input "17" at bounding box center [271, 292] width 130 height 19
drag, startPoint x: 223, startPoint y: 291, endPoint x: 203, endPoint y: 292, distance: 20.4
click at [203, 292] on div "Product 1 Quantity* 1 Product Weight* 9.29 lbs Enter additional details (option…" at bounding box center [427, 219] width 472 height 367
type input "14"
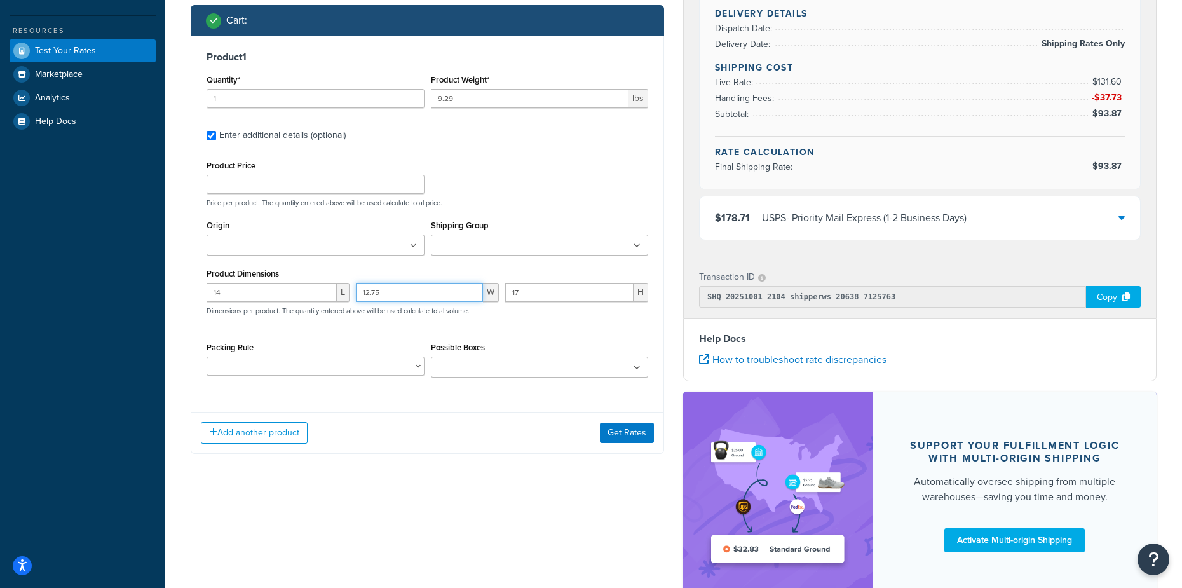
type input "12.75"
type input "15"
click at [622, 436] on button "Get Rates" at bounding box center [627, 432] width 54 height 20
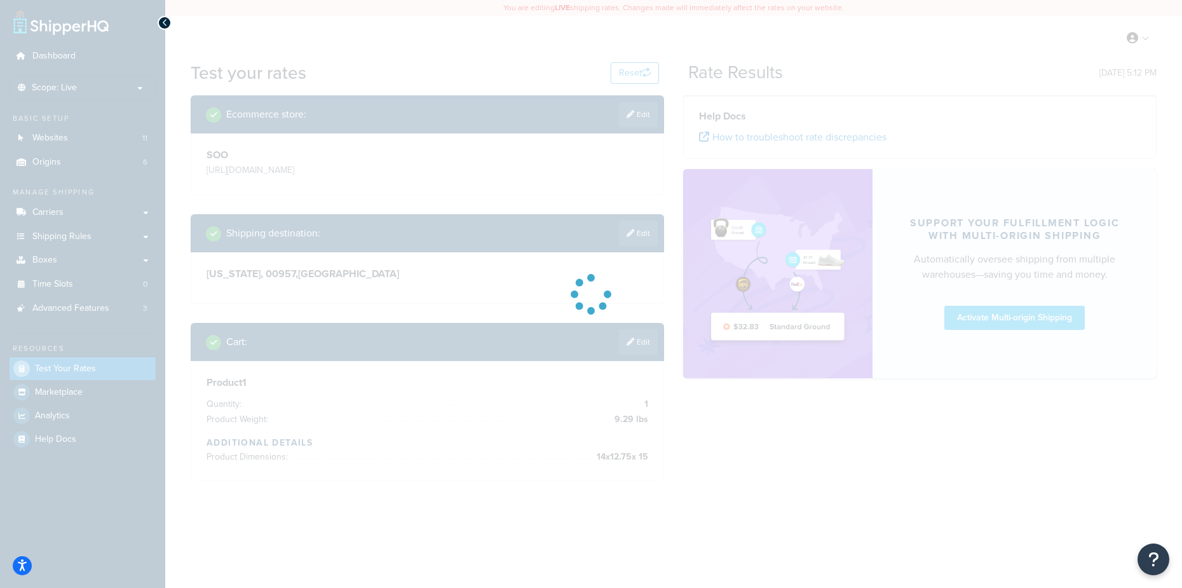
scroll to position [0, 0]
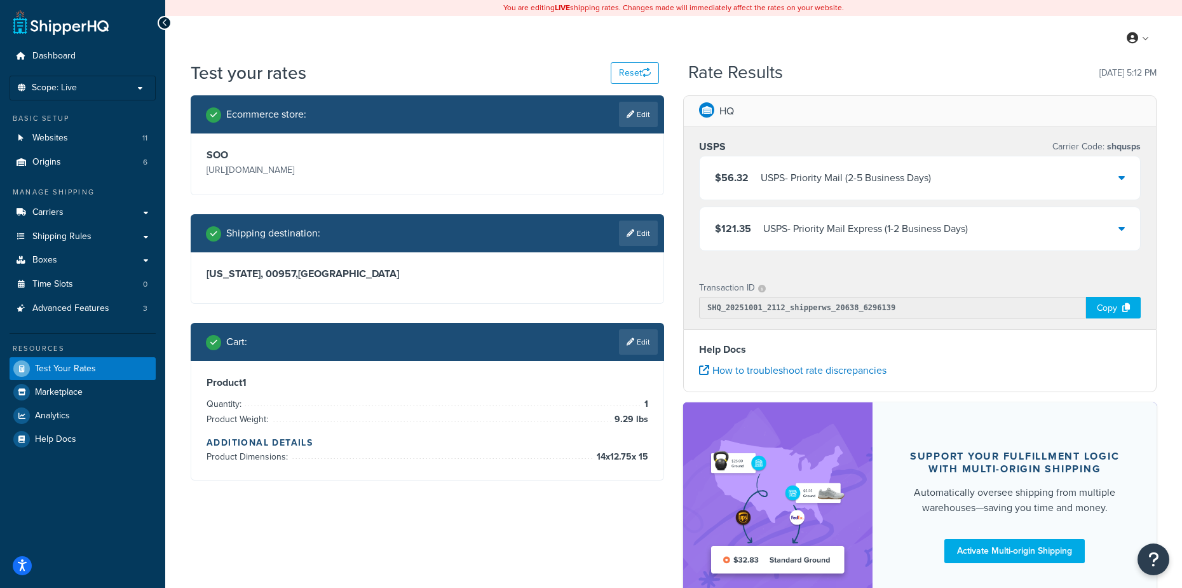
click at [936, 176] on div "$56.32 USPS - Priority Mail (2-5 Business Days)" at bounding box center [919, 177] width 440 height 43
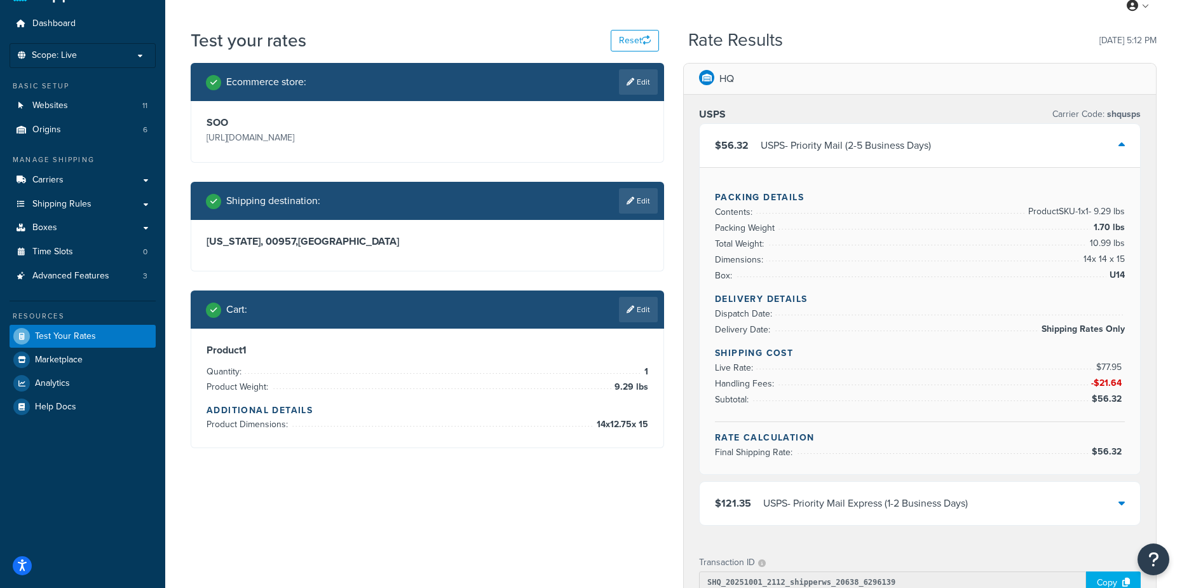
scroll to position [64, 0]
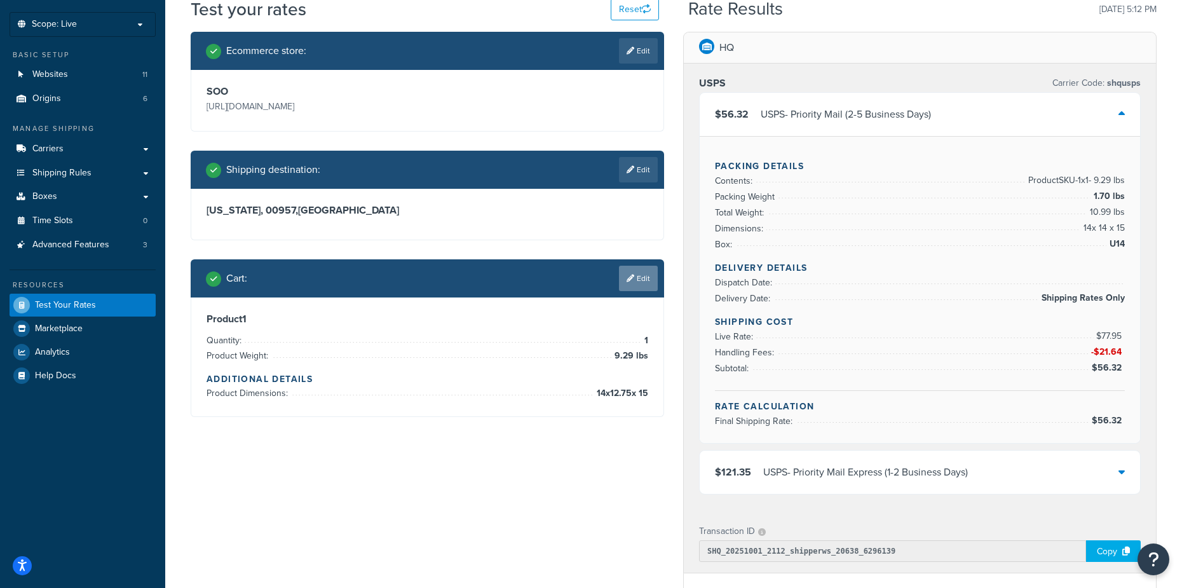
click at [635, 278] on link "Edit" at bounding box center [638, 278] width 39 height 25
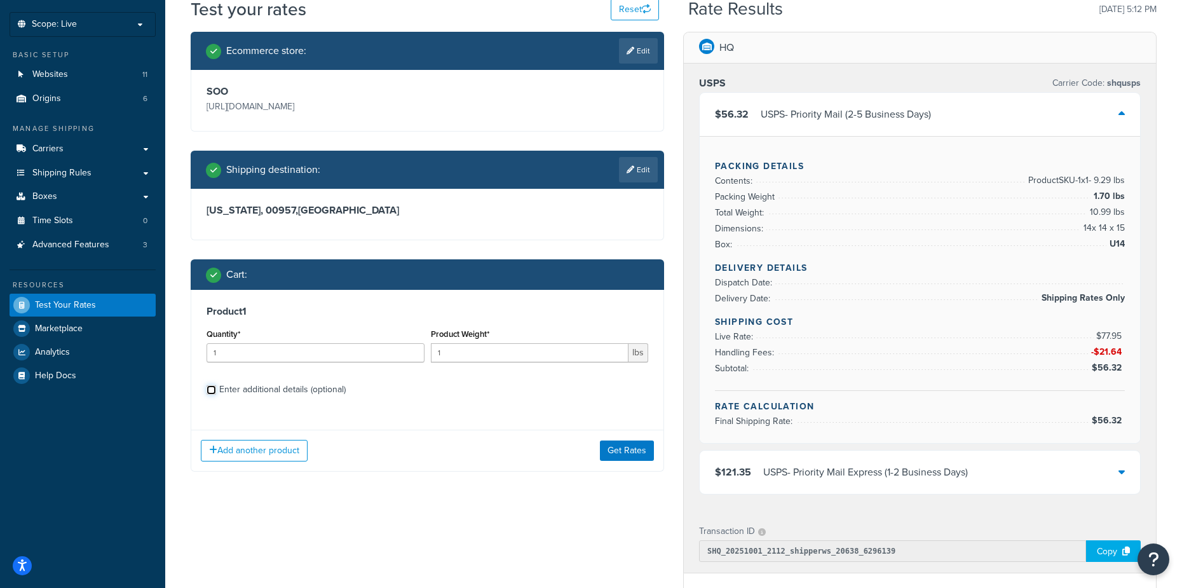
click at [210, 387] on input "Enter additional details (optional)" at bounding box center [211, 390] width 10 height 10
checkbox input "true"
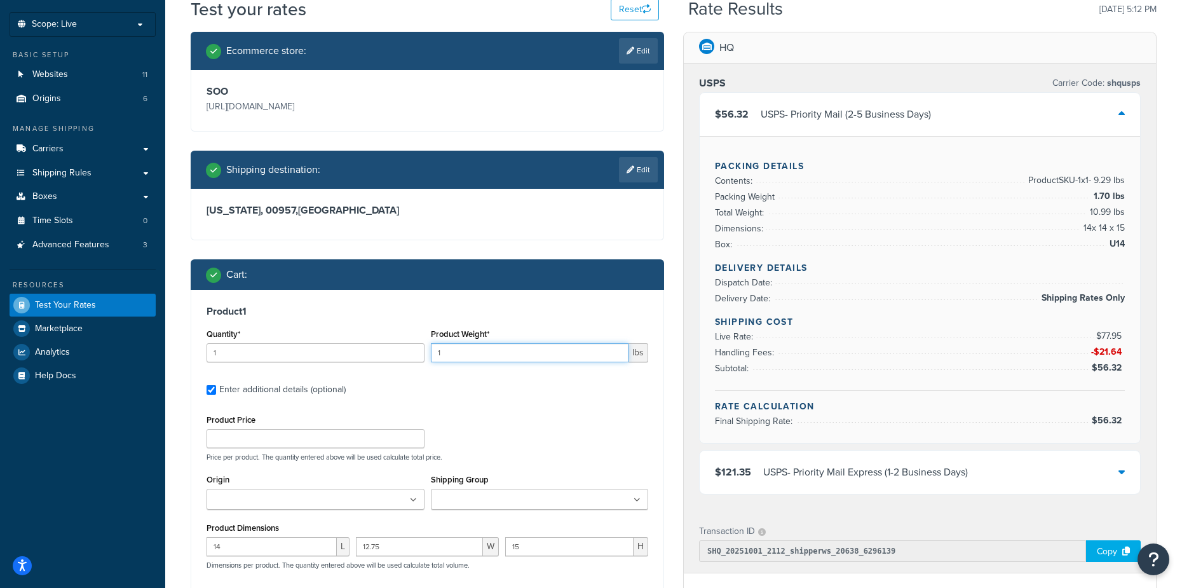
drag, startPoint x: 447, startPoint y: 351, endPoint x: 425, endPoint y: 356, distance: 22.2
click at [425, 356] on div "Quantity* 1 Product Weight* 1 lbs" at bounding box center [427, 348] width 448 height 46
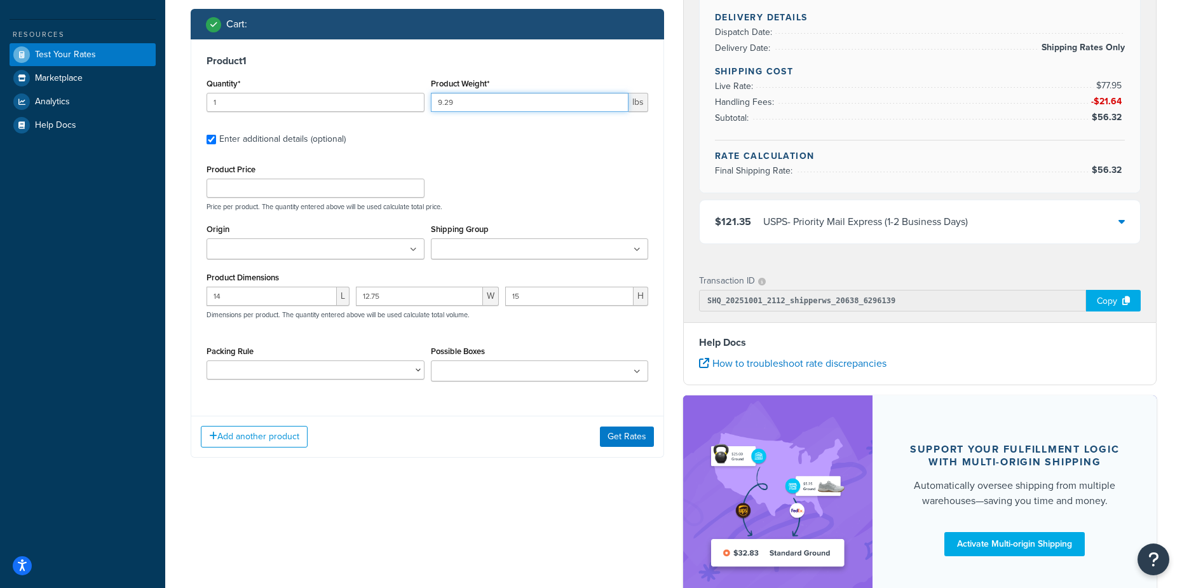
scroll to position [318, 0]
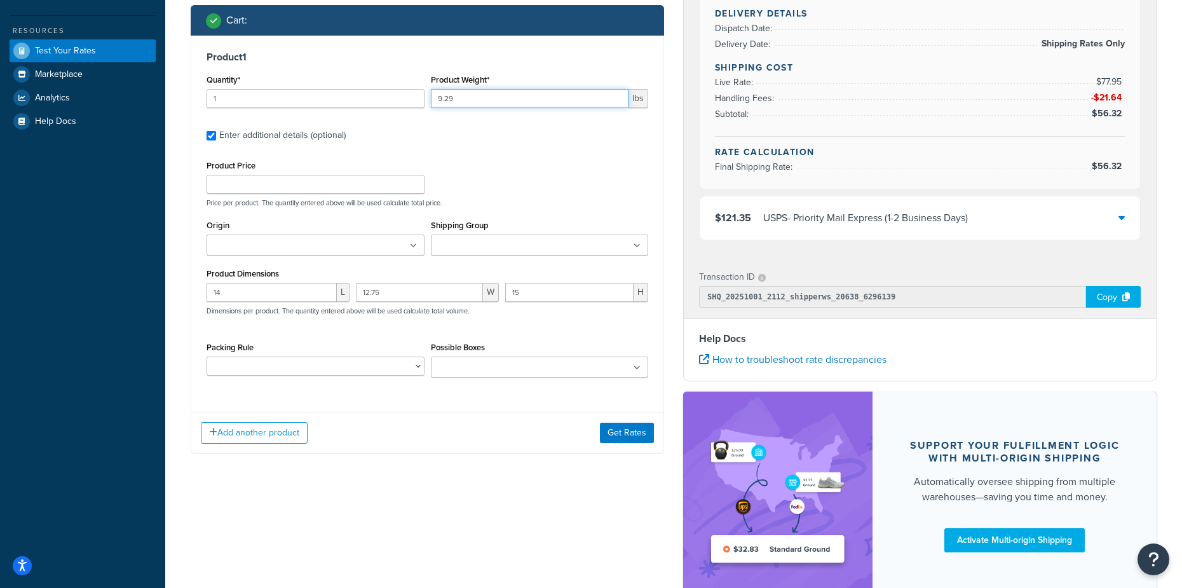
type input "9.29"
click at [532, 293] on input "15" at bounding box center [569, 292] width 128 height 19
type input "15.5"
drag, startPoint x: 639, startPoint y: 438, endPoint x: 635, endPoint y: 431, distance: 8.3
click at [638, 437] on button "Get Rates" at bounding box center [627, 432] width 54 height 20
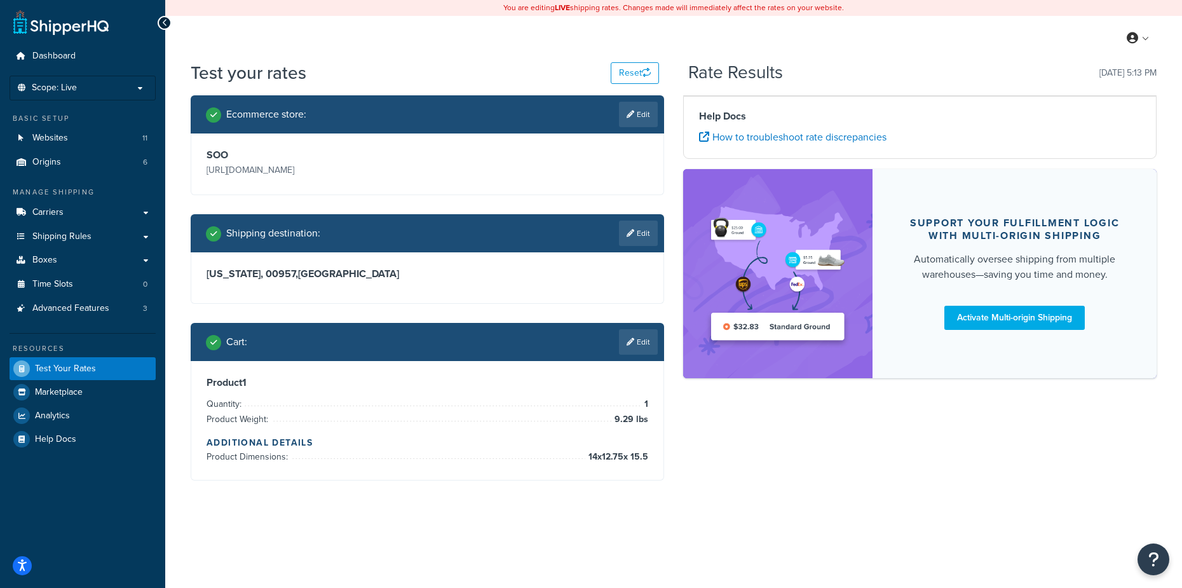
scroll to position [0, 0]
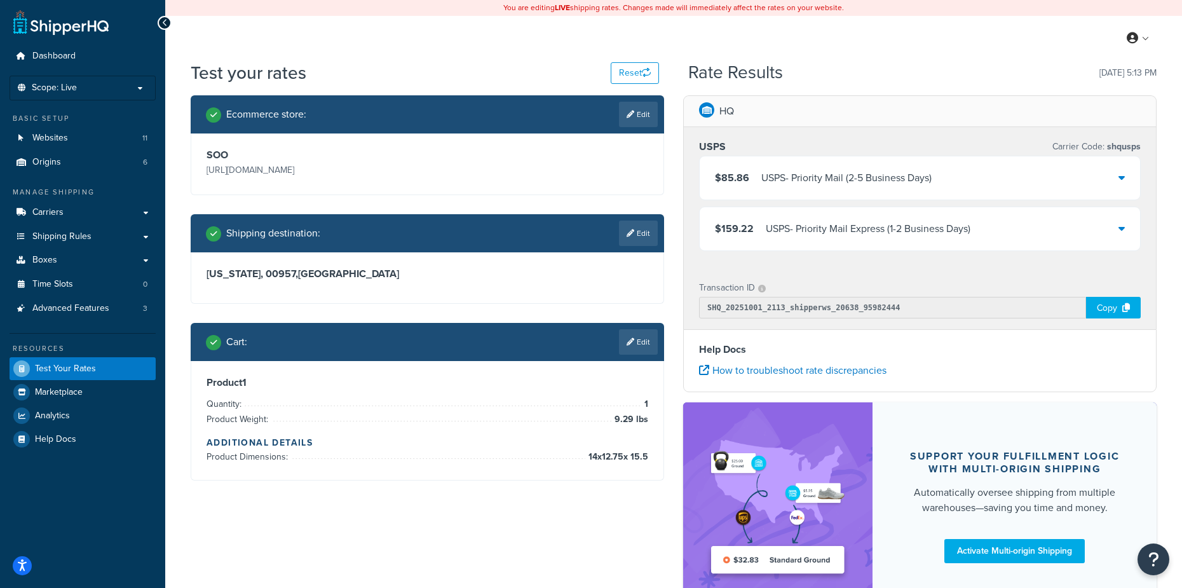
click at [936, 175] on div "$85.86 USPS - Priority Mail (2-5 Business Days)" at bounding box center [919, 177] width 440 height 43
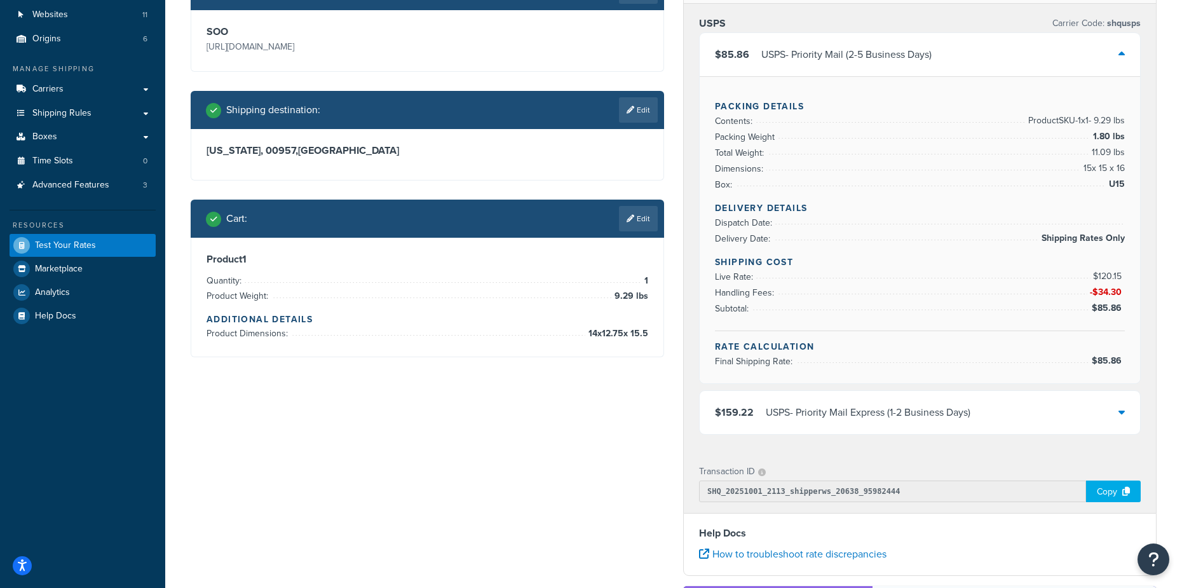
scroll to position [127, 0]
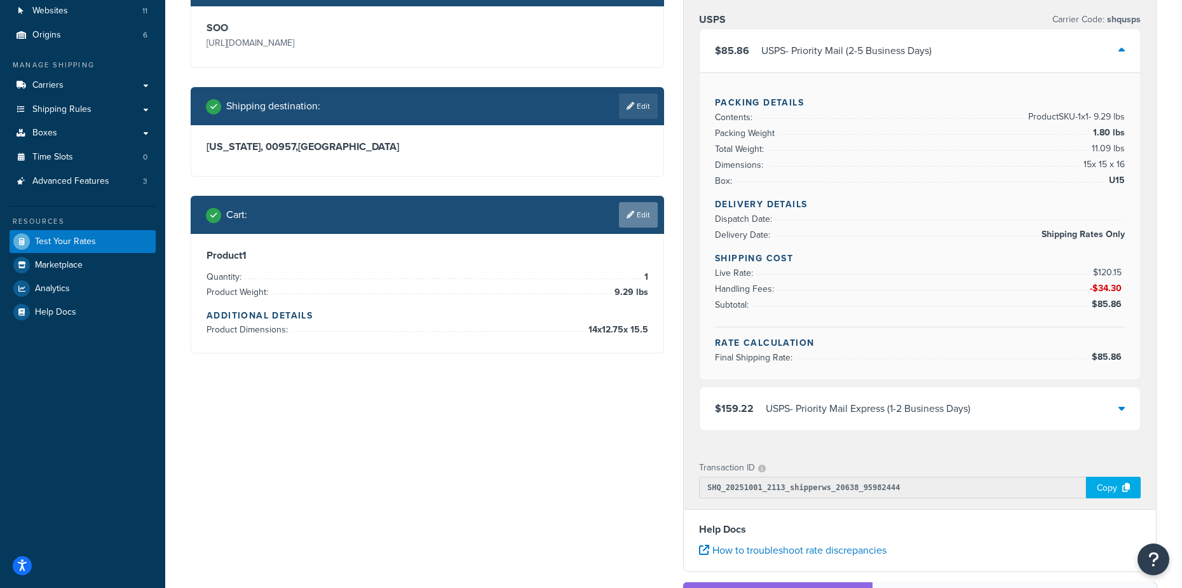
click at [642, 210] on link "Edit" at bounding box center [638, 214] width 39 height 25
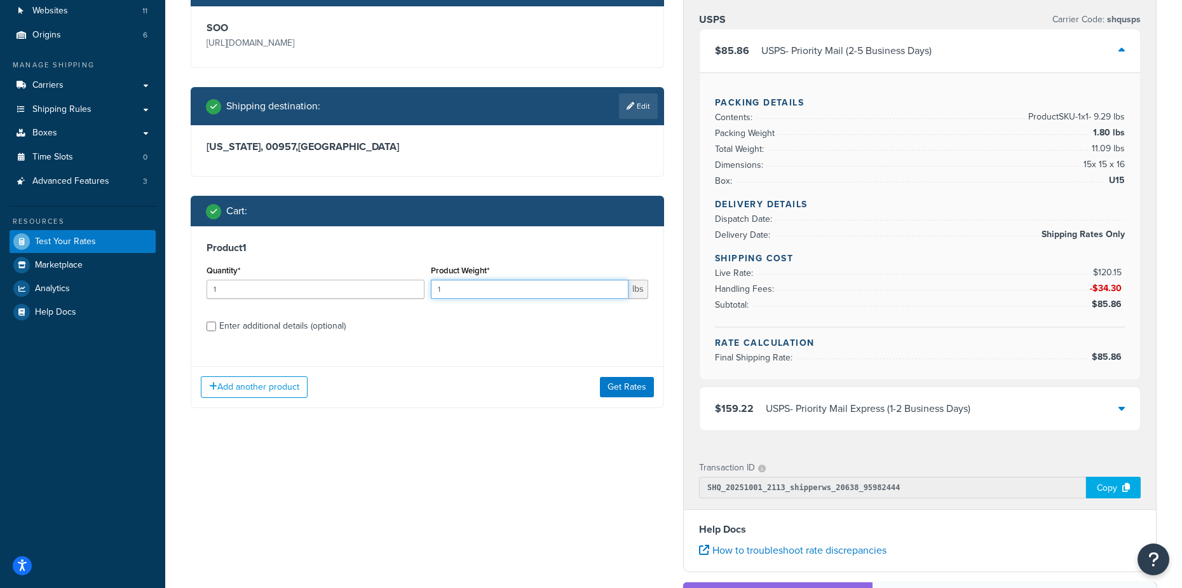
click at [457, 287] on input "1" at bounding box center [530, 289] width 198 height 19
drag, startPoint x: 442, startPoint y: 283, endPoint x: 445, endPoint y: 312, distance: 28.8
click at [442, 285] on input "9.29" at bounding box center [530, 289] width 198 height 19
type input "9.29"
click at [206, 325] on div "Product 1 Quantity* 1 Product Weight* 9.29 lbs Enter additional details (option…" at bounding box center [427, 291] width 472 height 130
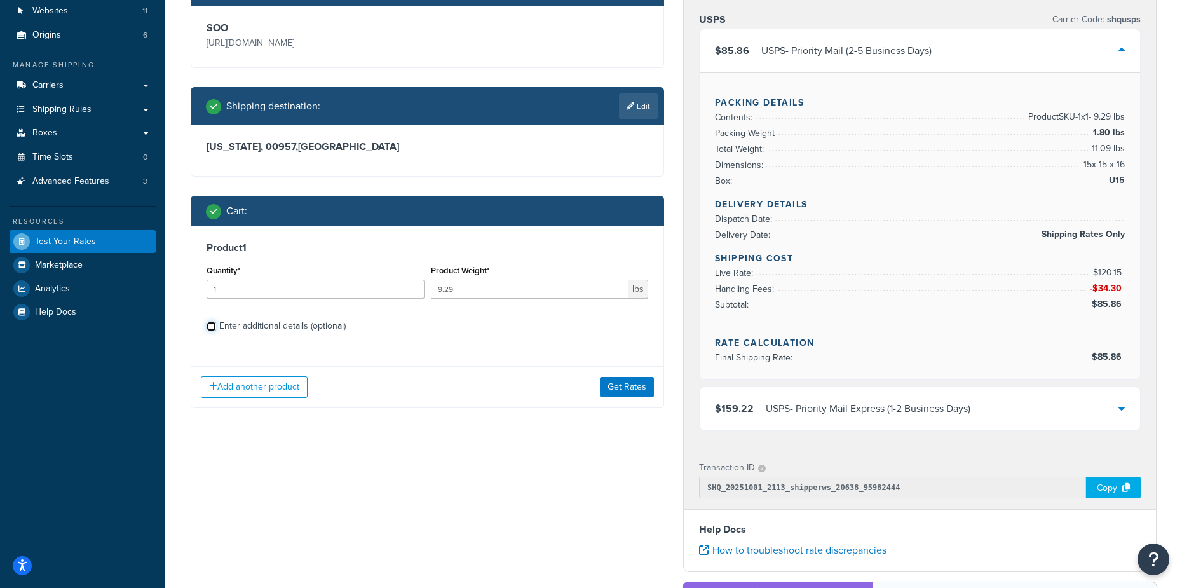
click at [210, 325] on input "Enter additional details (optional)" at bounding box center [211, 326] width 10 height 10
checkbox input "true"
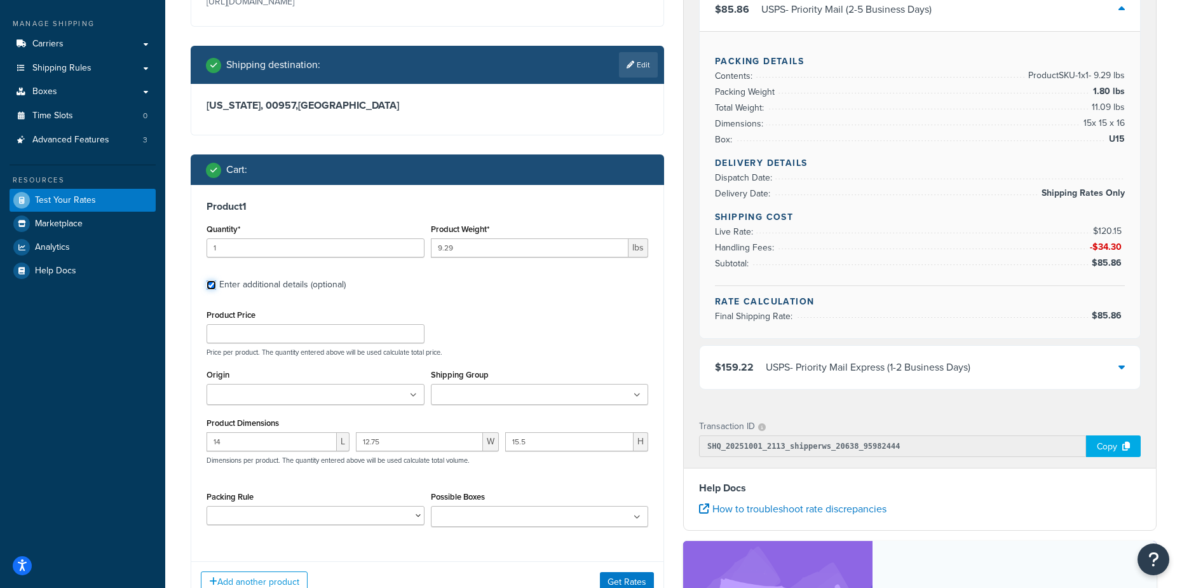
scroll to position [191, 0]
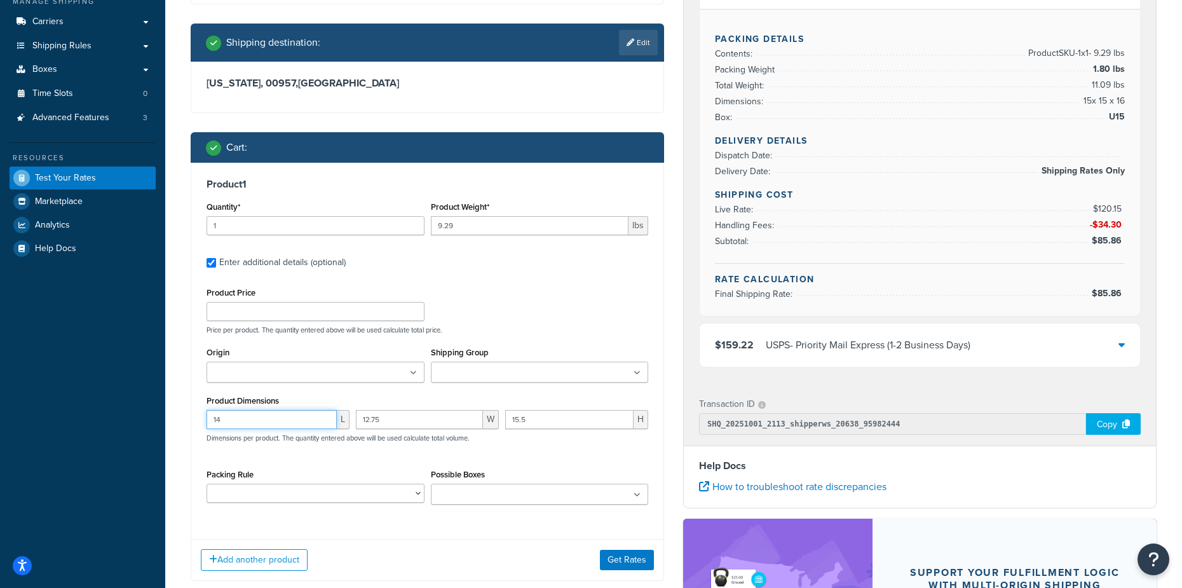
click at [238, 413] on input "14" at bounding box center [271, 419] width 130 height 19
type input "14.5"
type input "13"
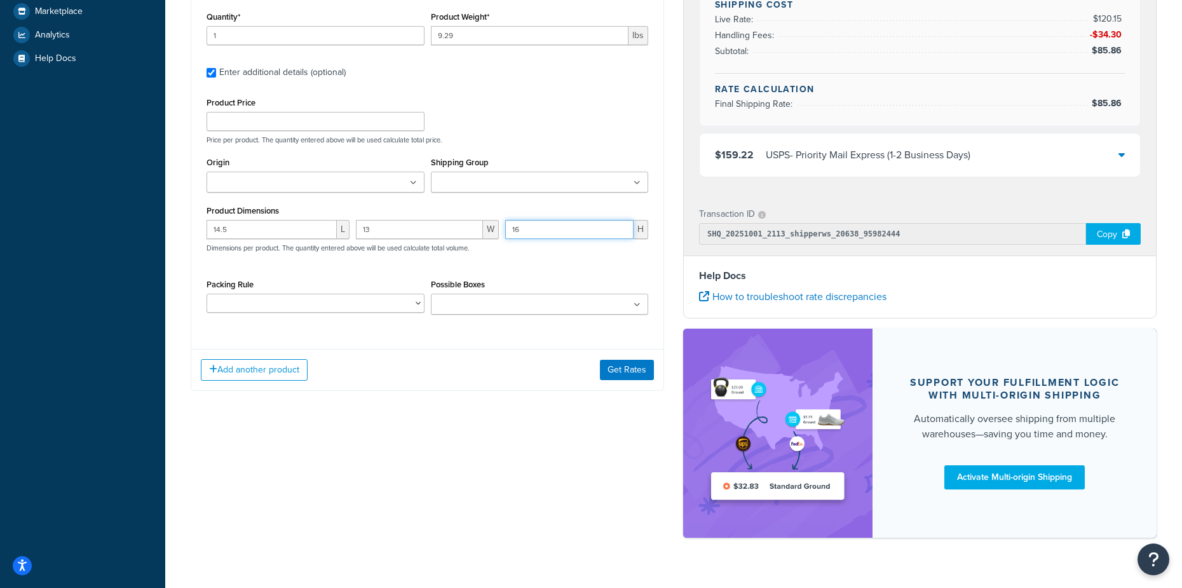
scroll to position [381, 0]
type input "16"
click at [631, 367] on button "Get Rates" at bounding box center [627, 369] width 54 height 20
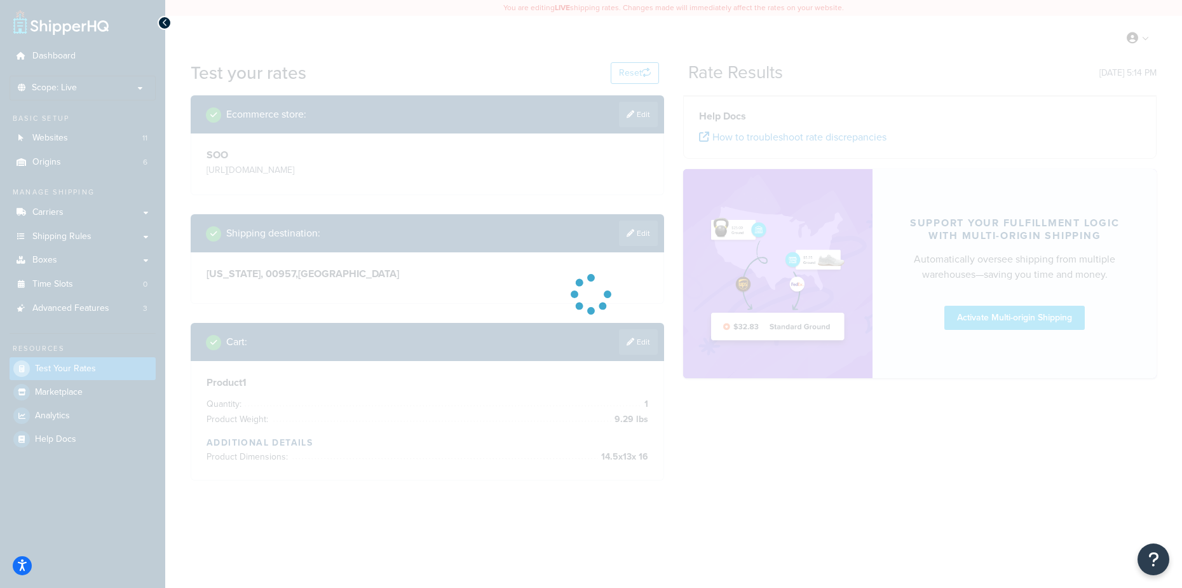
scroll to position [0, 0]
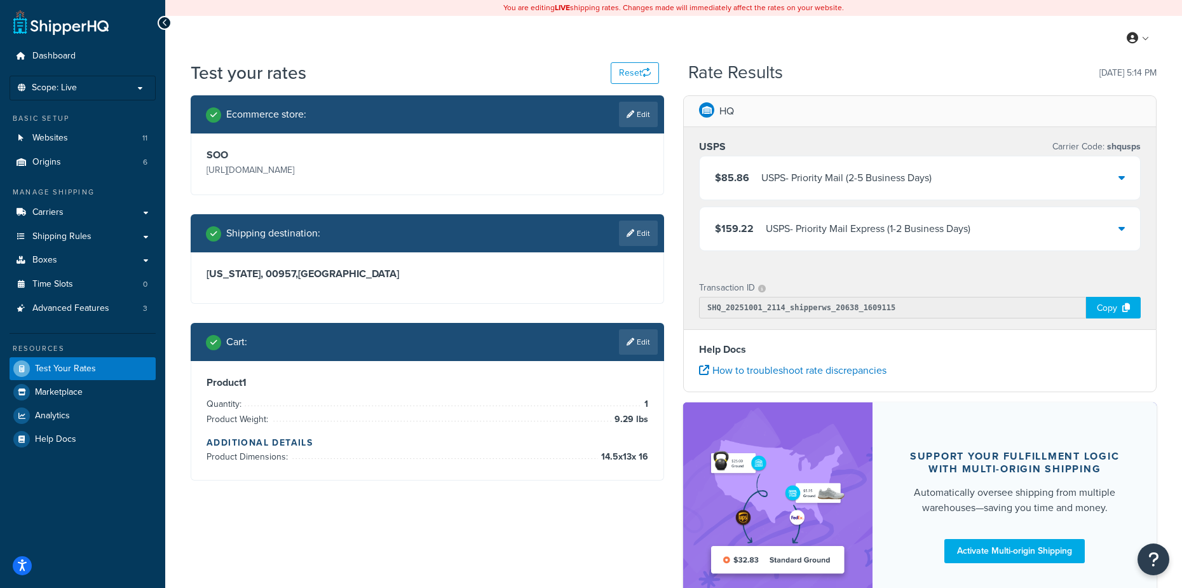
click at [936, 171] on div at bounding box center [1121, 178] width 6 height 18
